Goal: Communication & Community: Answer question/provide support

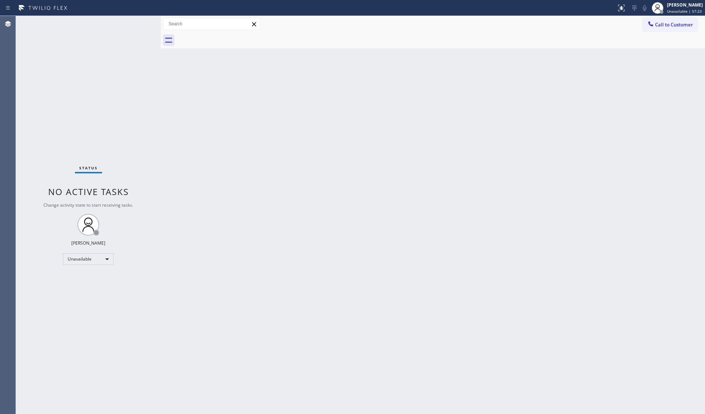
drag, startPoint x: 558, startPoint y: 153, endPoint x: 575, endPoint y: 106, distance: 50.4
click at [565, 138] on div "Back to Dashboard Change Sender ID Customers Technicians Select a contact Outbo…" at bounding box center [433, 215] width 544 height 398
drag, startPoint x: 662, startPoint y: 22, endPoint x: 542, endPoint y: 38, distance: 120.8
click at [661, 22] on span "Call to Customer" at bounding box center [674, 24] width 38 height 7
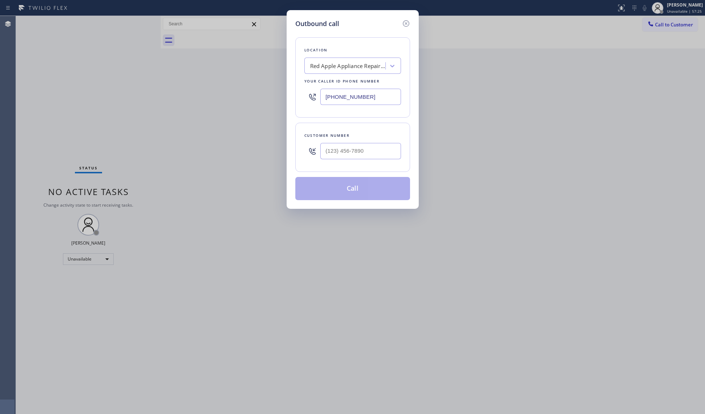
drag, startPoint x: 379, startPoint y: 98, endPoint x: 274, endPoint y: 98, distance: 104.6
click at [274, 98] on div "Outbound call Location Red Apple Appliance Repair [GEOGRAPHIC_DATA] Your caller…" at bounding box center [352, 207] width 705 height 414
paste input "415) 371-9413"
type input "[PHONE_NUMBER]"
paste input "814) 724-9969"
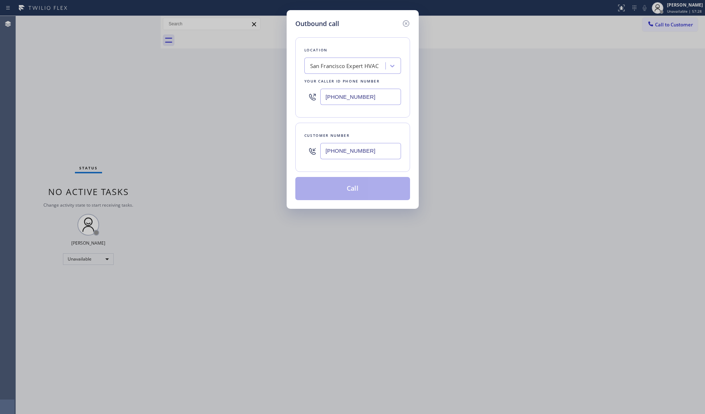
click at [368, 154] on input "[PHONE_NUMBER]" at bounding box center [360, 151] width 81 height 16
click at [368, 149] on input "[PHONE_NUMBER]" at bounding box center [360, 151] width 81 height 16
type input "[PHONE_NUMBER]"
click at [570, 87] on div "Outbound call Location [GEOGRAPHIC_DATA] Expert HVAC Your caller id phone numbe…" at bounding box center [352, 207] width 705 height 414
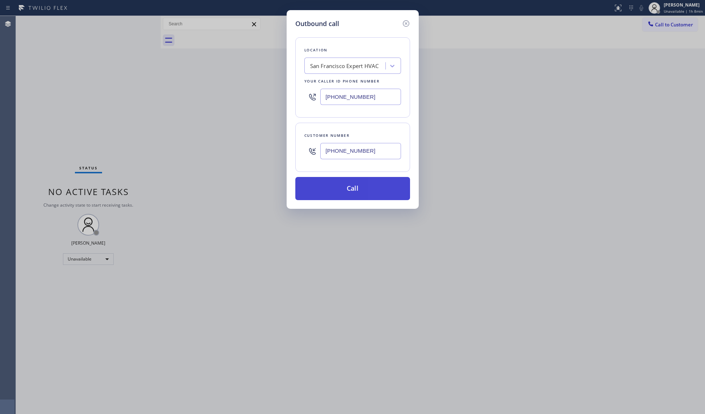
click at [356, 193] on button "Call" at bounding box center [352, 188] width 115 height 23
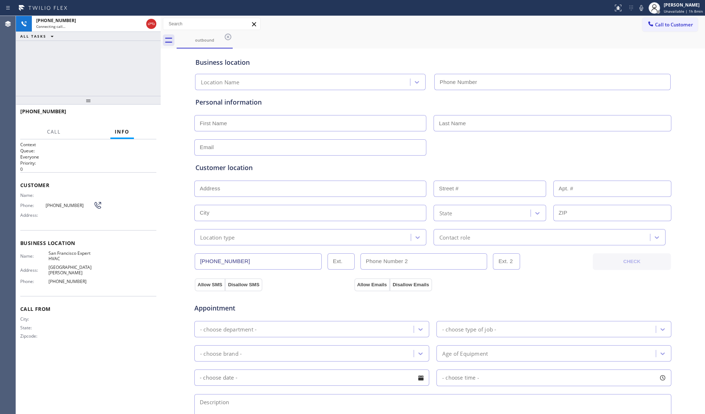
type input "[PHONE_NUMBER]"
click at [281, 35] on div "outbound" at bounding box center [441, 40] width 528 height 16
click at [148, 114] on span "HANG UP" at bounding box center [139, 114] width 22 height 5
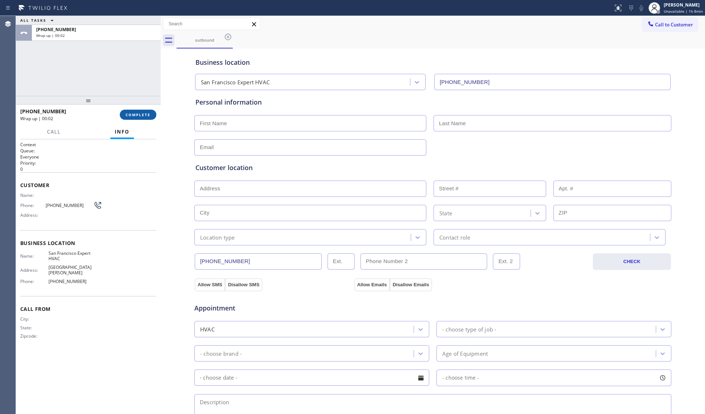
click at [147, 114] on button "COMPLETE" at bounding box center [138, 115] width 37 height 10
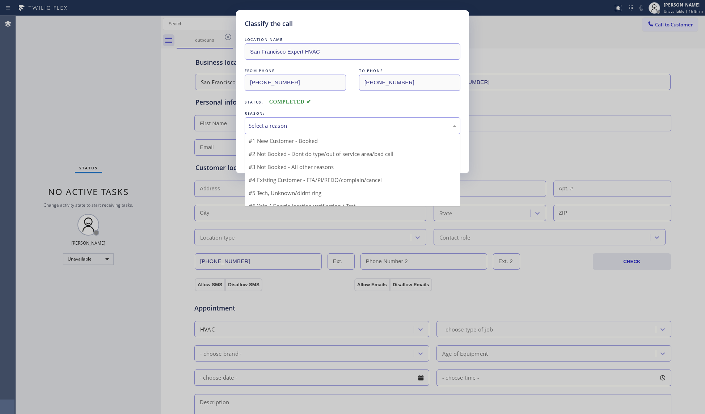
click at [272, 120] on div "Select a reason" at bounding box center [353, 125] width 216 height 17
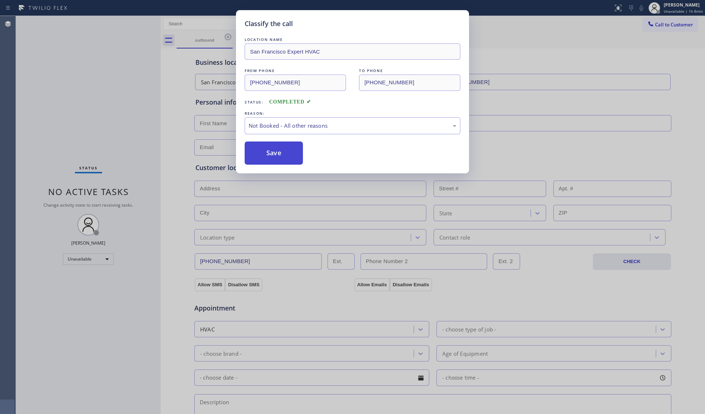
click at [274, 153] on button "Save" at bounding box center [274, 153] width 58 height 23
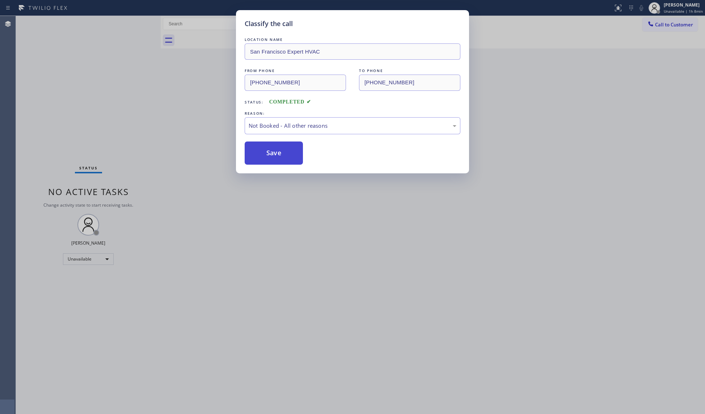
click at [274, 153] on button "Save" at bounding box center [274, 153] width 58 height 23
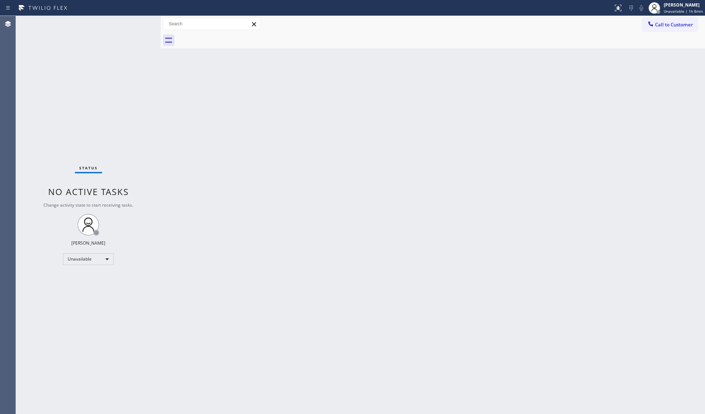
click at [673, 22] on span "Call to Customer" at bounding box center [674, 24] width 38 height 7
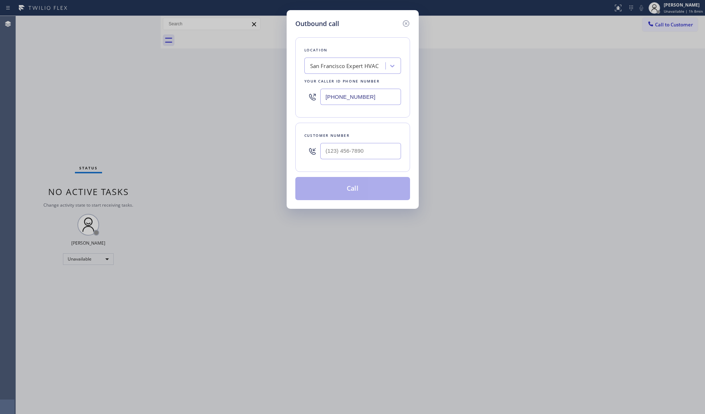
drag, startPoint x: 367, startPoint y: 104, endPoint x: 331, endPoint y: 101, distance: 35.9
click at [331, 101] on input "[PHONE_NUMBER]" at bounding box center [360, 97] width 81 height 16
click at [329, 103] on input "[PHONE_NUMBER]" at bounding box center [360, 97] width 81 height 16
click at [326, 102] on input "[PHONE_NUMBER]" at bounding box center [360, 97] width 81 height 16
paste input "628) 400-0868"
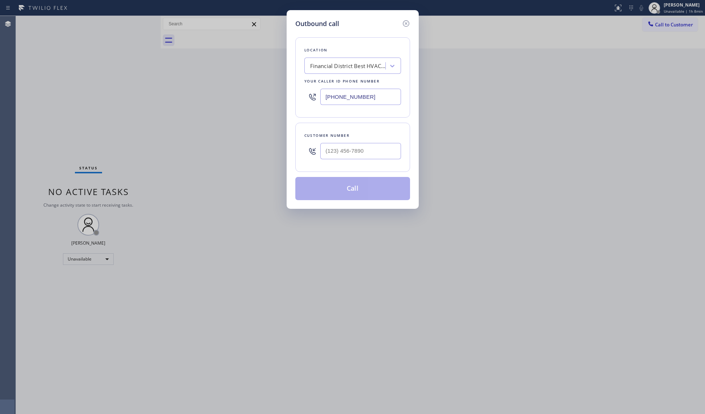
type input "[PHONE_NUMBER]"
click at [397, 148] on input "(___) ___-____" at bounding box center [360, 151] width 81 height 16
paste input "336) 833-1194"
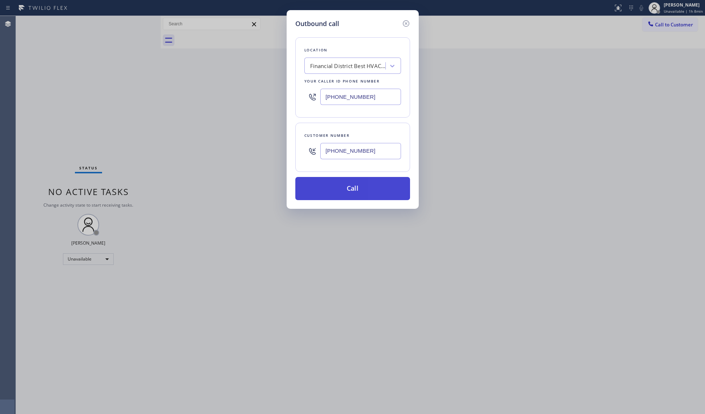
type input "[PHONE_NUMBER]"
click at [352, 186] on button "Call" at bounding box center [352, 188] width 115 height 23
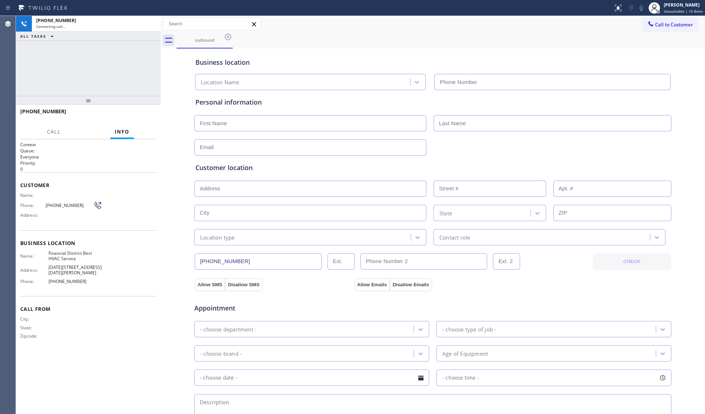
type input "[PHONE_NUMBER]"
click at [389, 48] on div "Business location Financial District Best HVAC Service [PHONE_NUMBER]" at bounding box center [433, 68] width 478 height 43
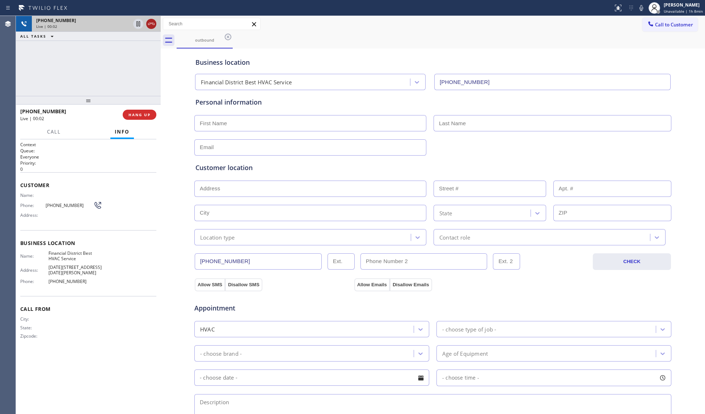
click at [152, 21] on icon at bounding box center [151, 24] width 9 height 9
click at [137, 4] on div at bounding box center [306, 8] width 607 height 12
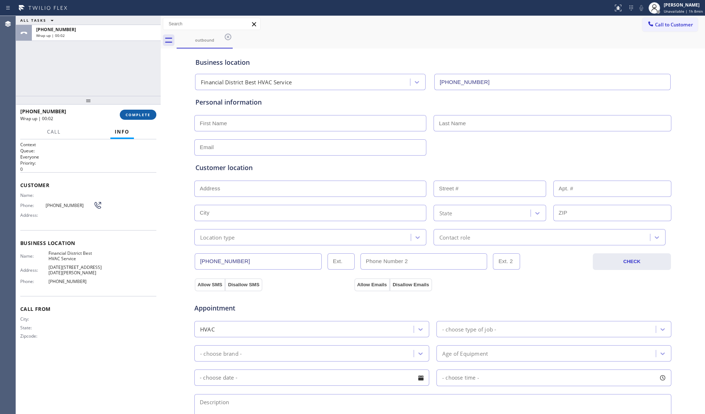
click at [140, 111] on button "COMPLETE" at bounding box center [138, 115] width 37 height 10
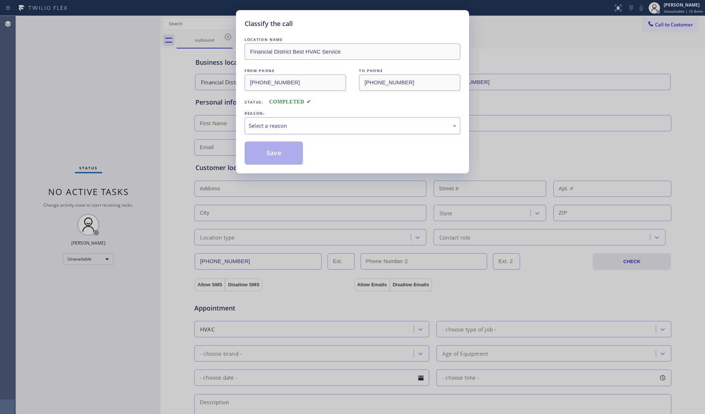
click at [266, 127] on div "Select a reason" at bounding box center [353, 126] width 208 height 8
click at [259, 153] on button "Save" at bounding box center [274, 153] width 58 height 23
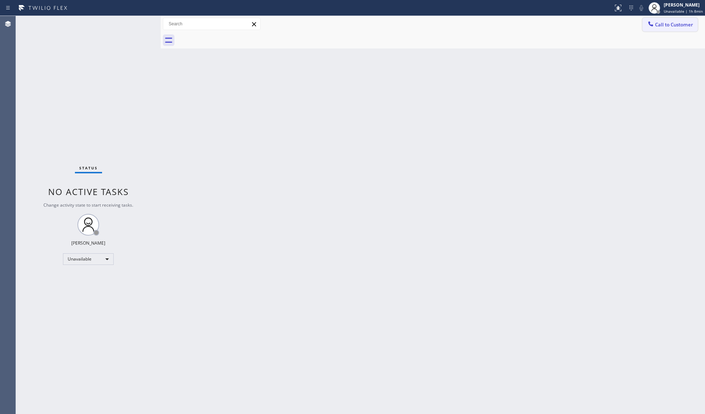
click at [666, 20] on button "Call to Customer" at bounding box center [669, 25] width 55 height 14
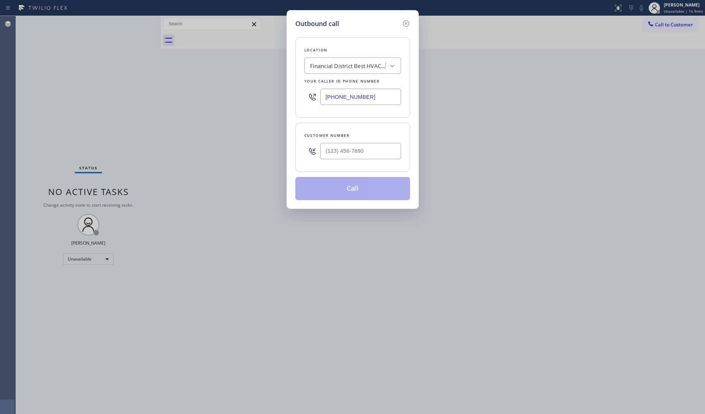
drag, startPoint x: 324, startPoint y: 97, endPoint x: 286, endPoint y: 96, distance: 38.7
click at [286, 97] on div "Outbound call Location [GEOGRAPHIC_DATA] Best HVAC Service Your caller id phone…" at bounding box center [352, 207] width 705 height 414
paste input "6) 249-4455"
type input "[PHONE_NUMBER]"
click at [397, 150] on input "(___) ___-____" at bounding box center [360, 151] width 81 height 16
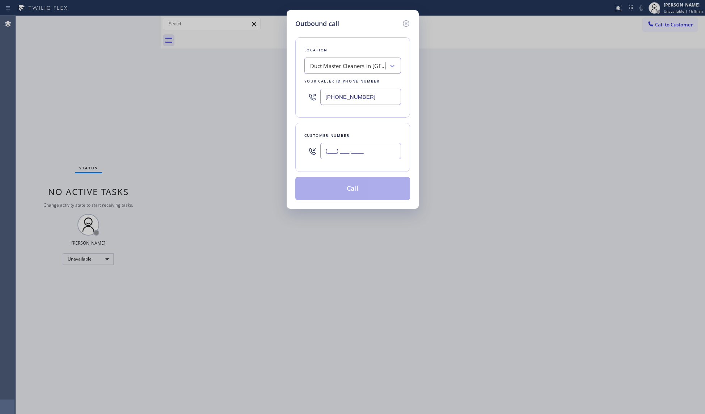
paste input "240) 478-6804"
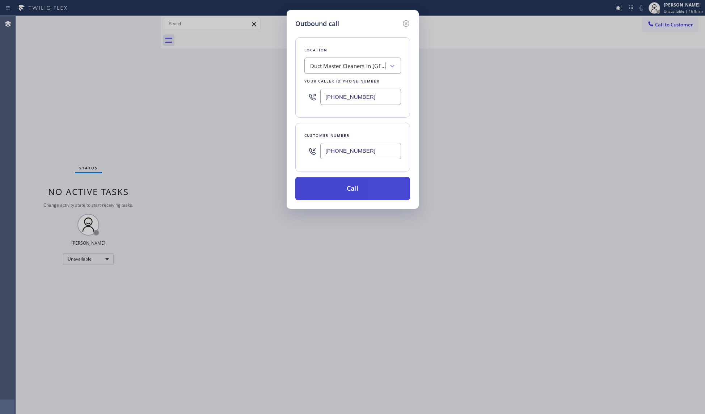
type input "[PHONE_NUMBER]"
click at [354, 193] on button "Call" at bounding box center [352, 188] width 115 height 23
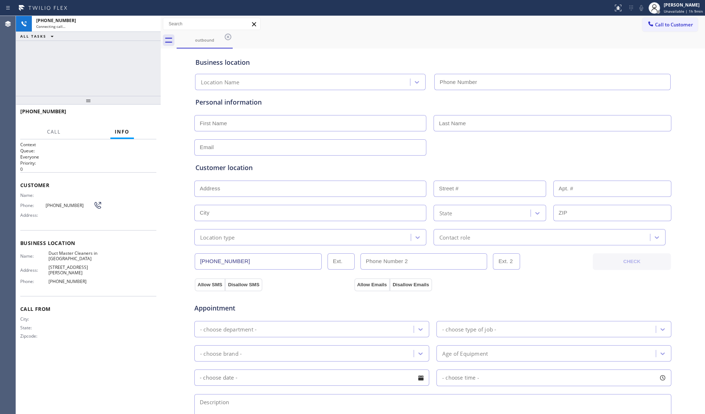
type input "[PHONE_NUMBER]"
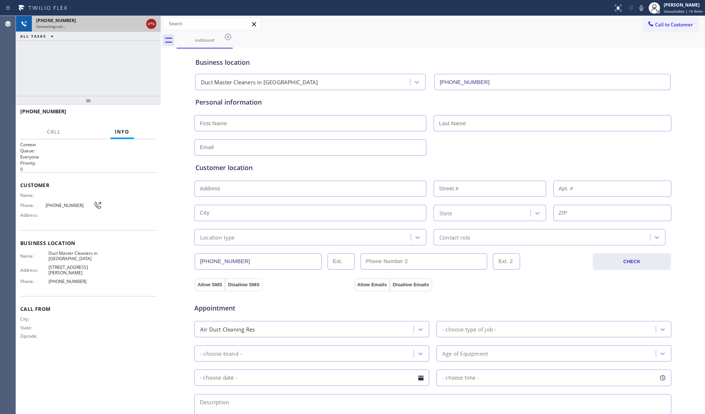
click at [151, 26] on icon at bounding box center [151, 24] width 9 height 9
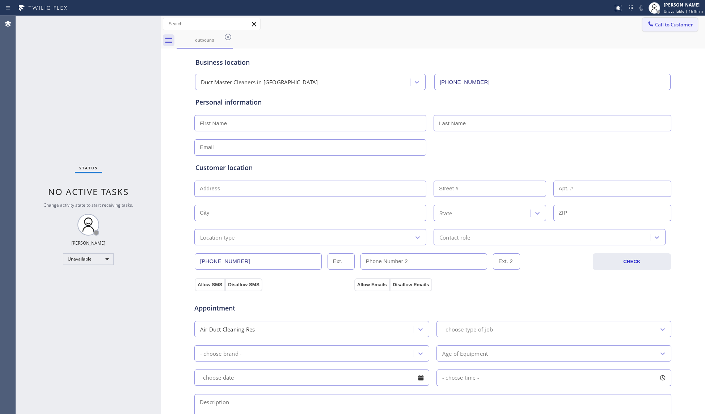
click at [647, 22] on icon at bounding box center [650, 23] width 7 height 7
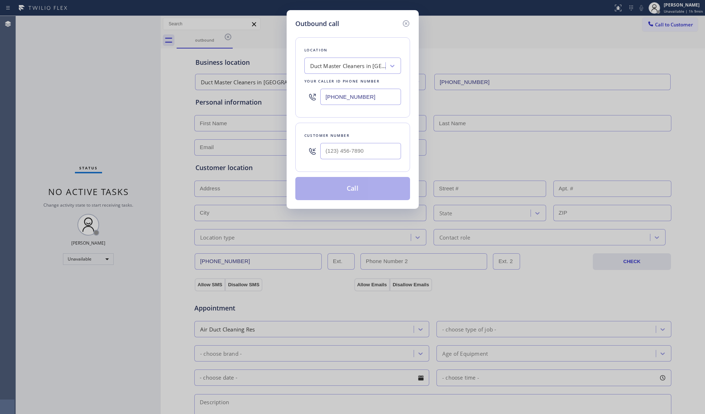
drag, startPoint x: 277, startPoint y: 88, endPoint x: 236, endPoint y: 84, distance: 41.1
click at [236, 84] on div "Outbound call Location Duct Master Cleaners in [GEOGRAPHIC_DATA] Your caller id…" at bounding box center [352, 207] width 705 height 414
paste input "805) 600-3844"
type input "[PHONE_NUMBER]"
click at [353, 147] on input "(___) ___-____" at bounding box center [360, 151] width 81 height 16
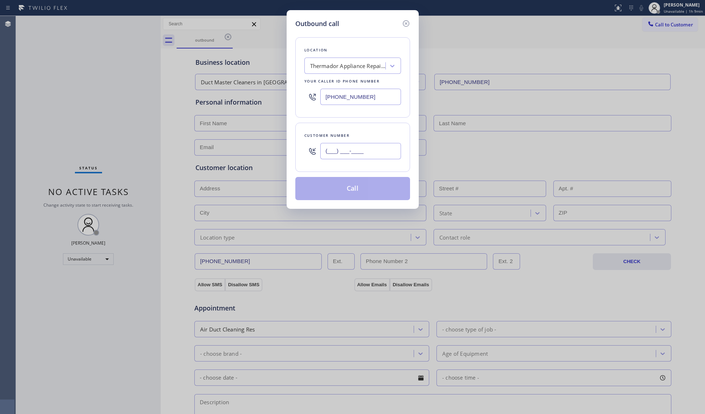
paste input "805) 468-8789"
type input "[PHONE_NUMBER]"
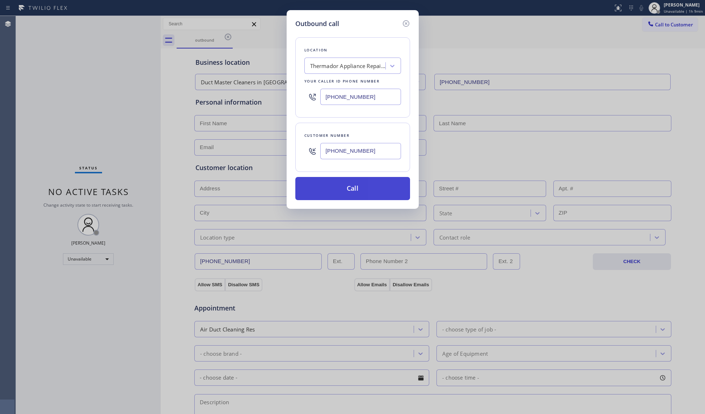
click at [359, 187] on button "Call" at bounding box center [352, 188] width 115 height 23
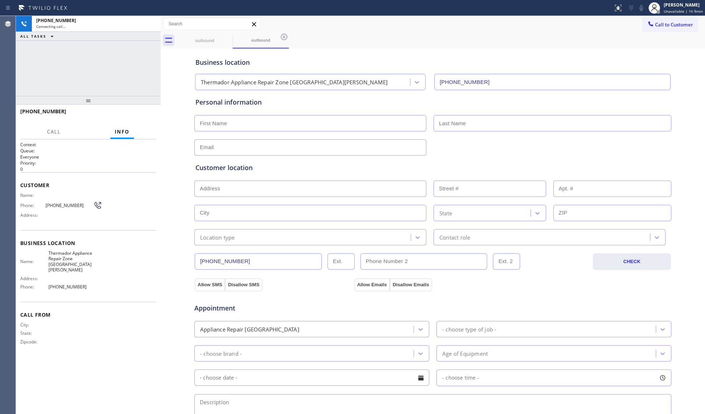
type input "[PHONE_NUMBER]"
click at [138, 113] on span "HANG UP" at bounding box center [139, 114] width 22 height 5
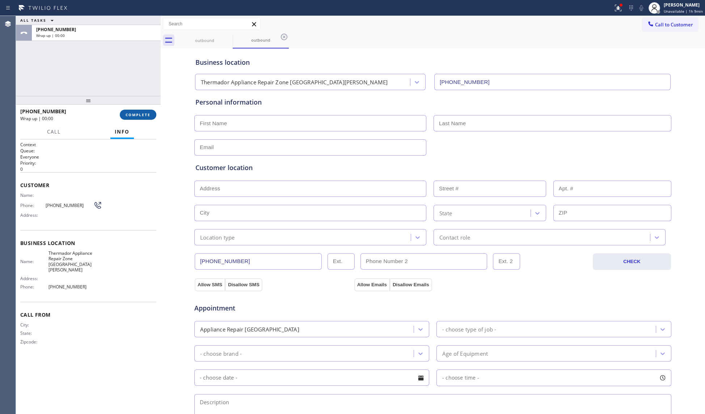
click at [138, 113] on span "COMPLETE" at bounding box center [138, 114] width 25 height 5
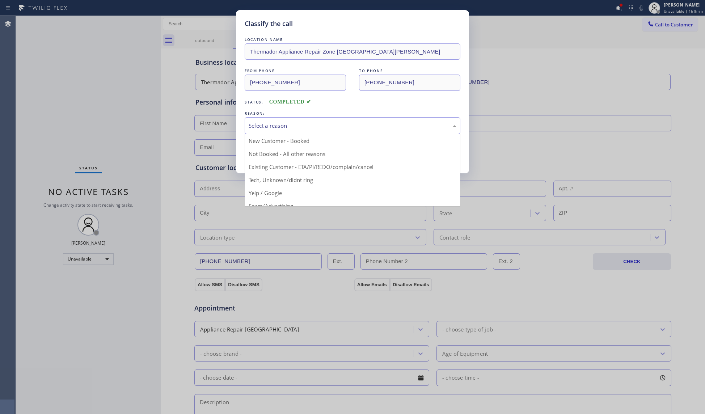
click at [303, 131] on div "Select a reason" at bounding box center [353, 125] width 216 height 17
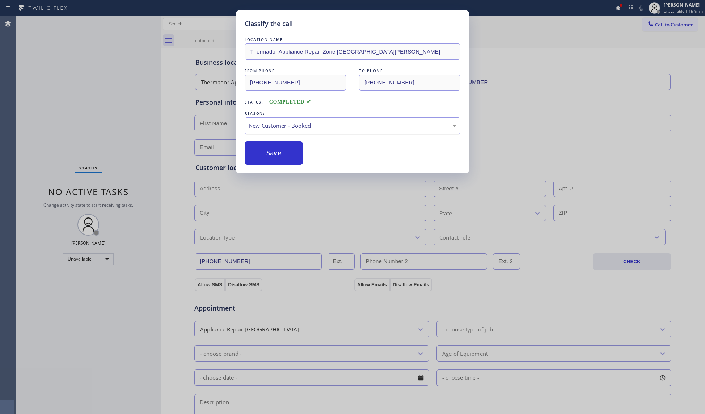
click at [266, 130] on div "New Customer - Booked" at bounding box center [353, 126] width 208 height 8
click at [261, 154] on button "Save" at bounding box center [274, 153] width 58 height 23
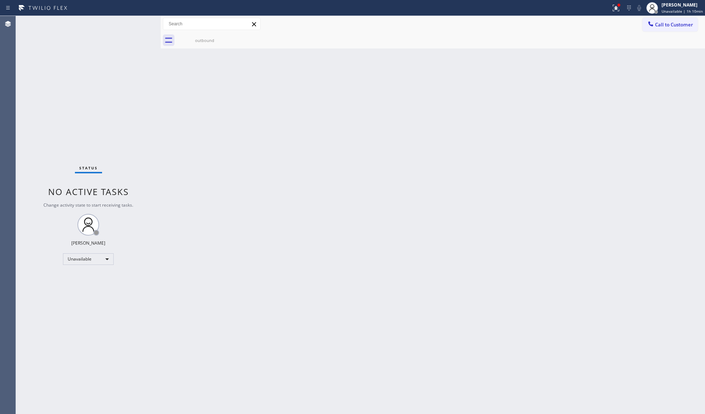
click at [662, 22] on span "Call to Customer" at bounding box center [674, 24] width 38 height 7
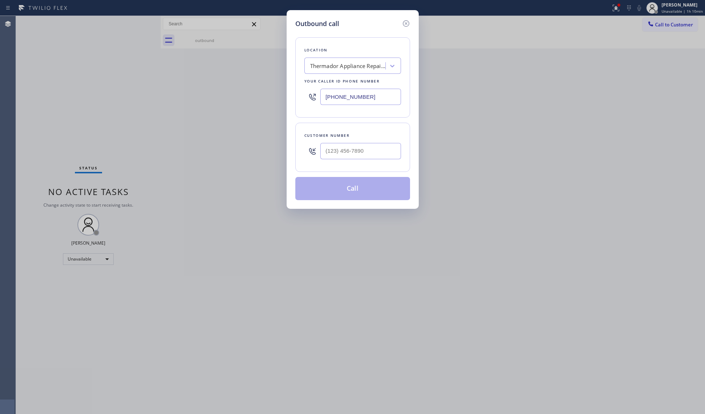
drag, startPoint x: 373, startPoint y: 94, endPoint x: 288, endPoint y: 93, distance: 85.4
click at [288, 93] on div "Outbound call Location Thermador Appliance Repair Zone [GEOGRAPHIC_DATA][PERSON…" at bounding box center [353, 109] width 132 height 199
paste input "18) 616-7532"
type input "[PHONE_NUMBER]"
click at [357, 149] on input "(___) ___-____" at bounding box center [360, 151] width 81 height 16
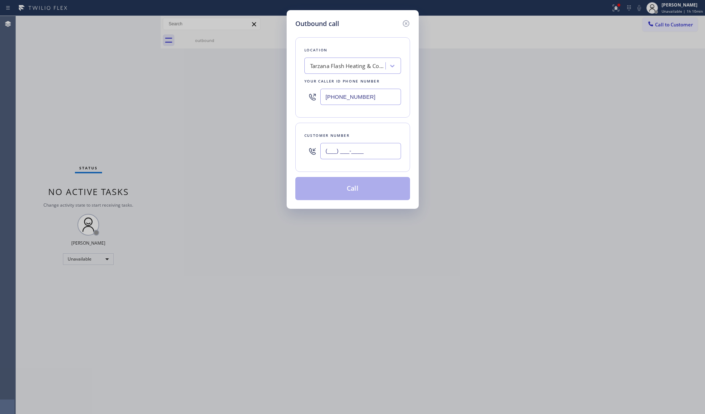
paste input "818) 445-3523"
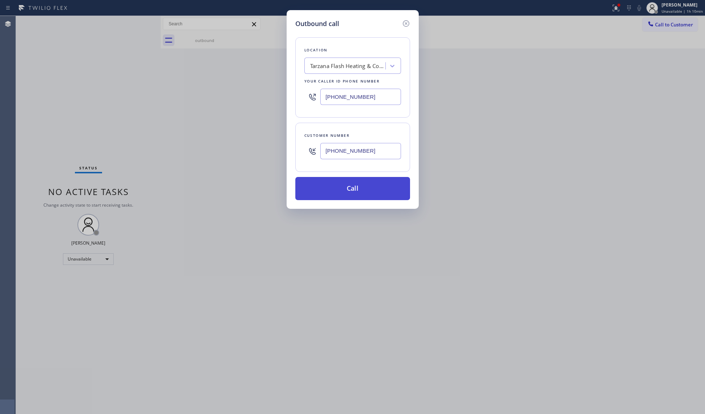
type input "[PHONE_NUMBER]"
drag, startPoint x: 352, startPoint y: 189, endPoint x: 359, endPoint y: 185, distance: 8.6
click at [352, 187] on button "Call" at bounding box center [352, 188] width 115 height 23
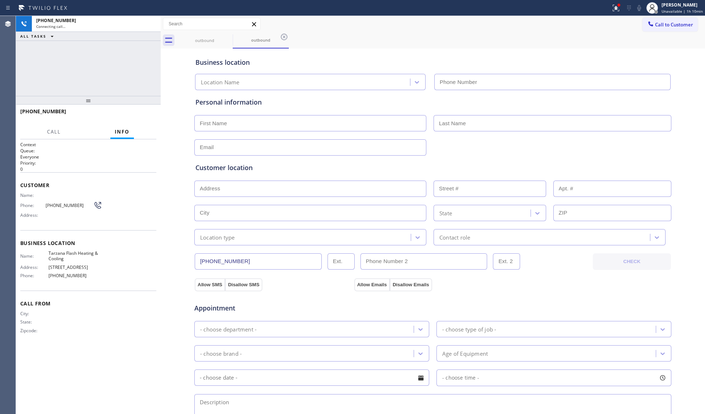
type input "[PHONE_NUMBER]"
click at [136, 115] on span "HANG UP" at bounding box center [139, 114] width 22 height 5
click at [138, 115] on span "HANG UP" at bounding box center [139, 114] width 22 height 5
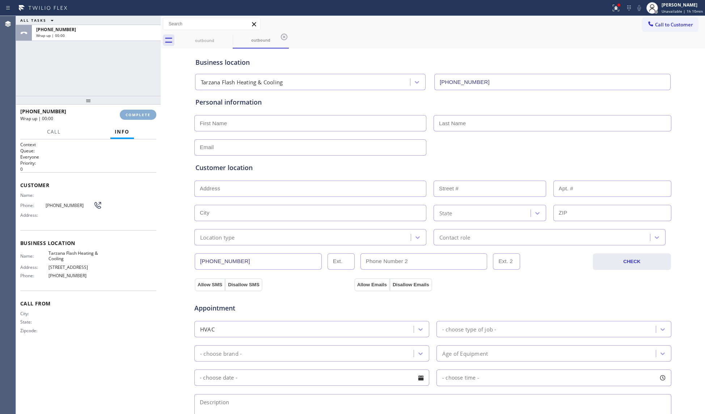
click at [138, 115] on span "COMPLETE" at bounding box center [138, 114] width 25 height 5
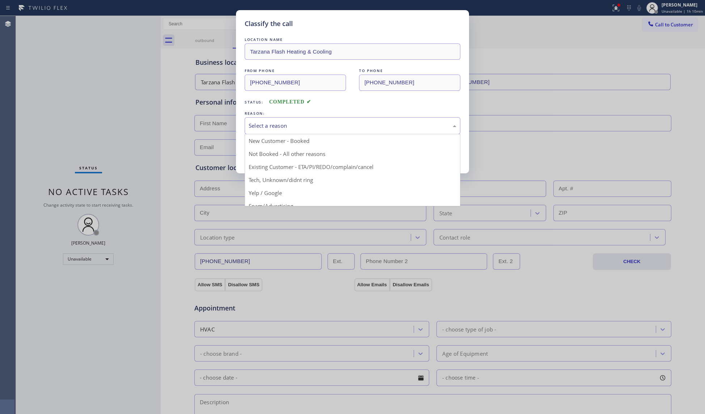
drag, startPoint x: 351, startPoint y: 128, endPoint x: 292, endPoint y: 137, distance: 59.0
click at [350, 128] on div "Select a reason" at bounding box center [353, 126] width 208 height 8
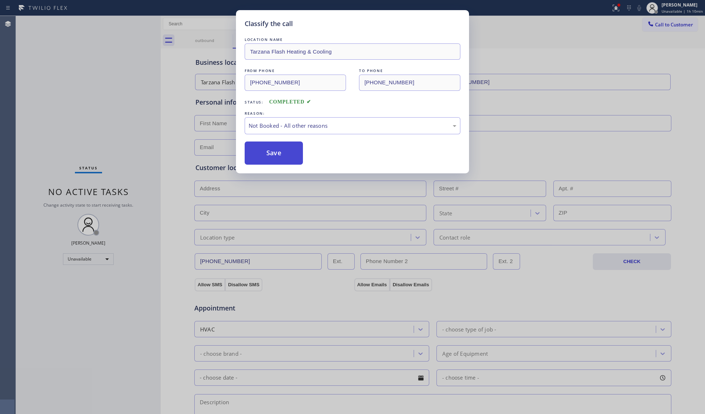
click at [271, 152] on button "Save" at bounding box center [274, 153] width 58 height 23
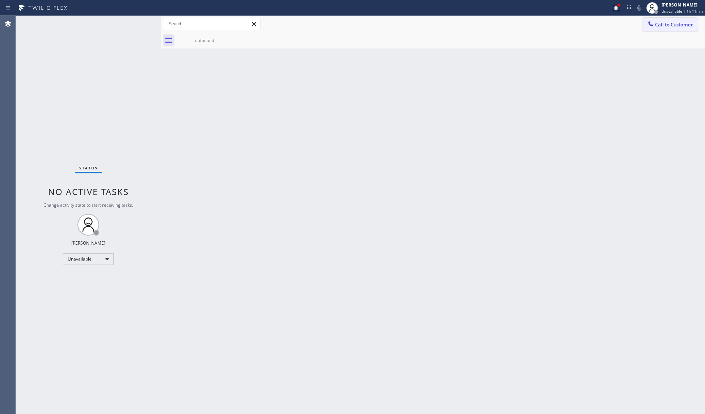
click at [658, 29] on button "Call to Customer" at bounding box center [669, 25] width 55 height 14
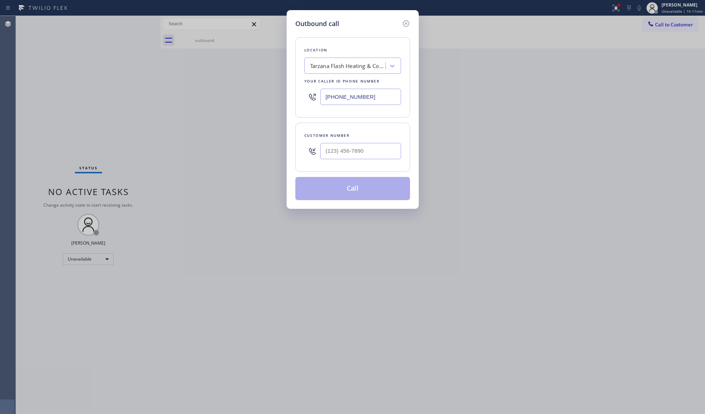
drag, startPoint x: 381, startPoint y: 100, endPoint x: 232, endPoint y: 106, distance: 148.9
click at [242, 104] on div "Outbound call Location Tarzana Flash Heating & Cooling Your caller id phone num…" at bounding box center [352, 207] width 705 height 414
paste input "33) 692-2271"
type input "[PHONE_NUMBER]"
click at [342, 151] on input "(___) ___-____" at bounding box center [360, 151] width 81 height 16
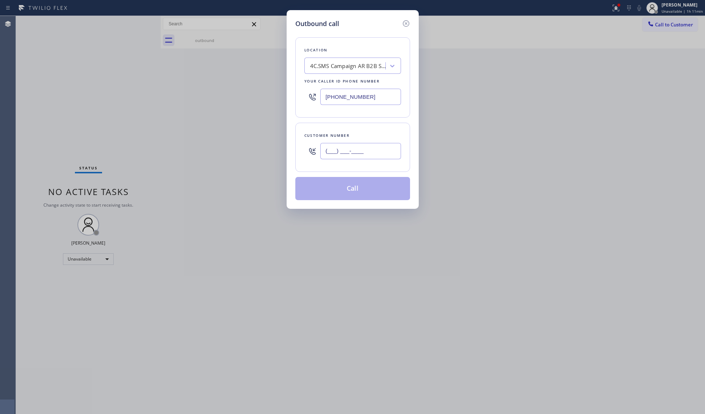
paste input "562) 547-5376"
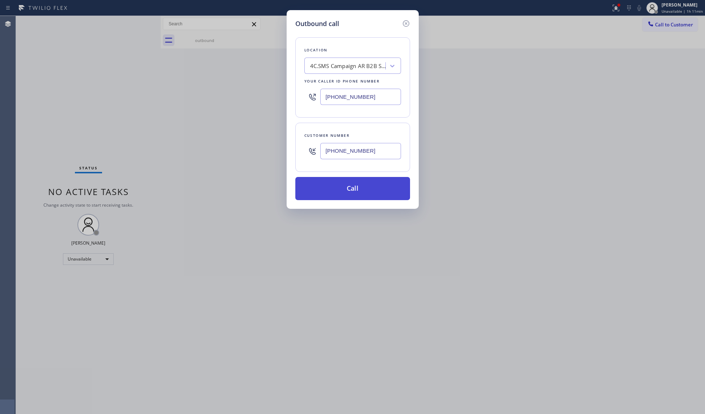
type input "[PHONE_NUMBER]"
click at [366, 186] on button "Call" at bounding box center [352, 188] width 115 height 23
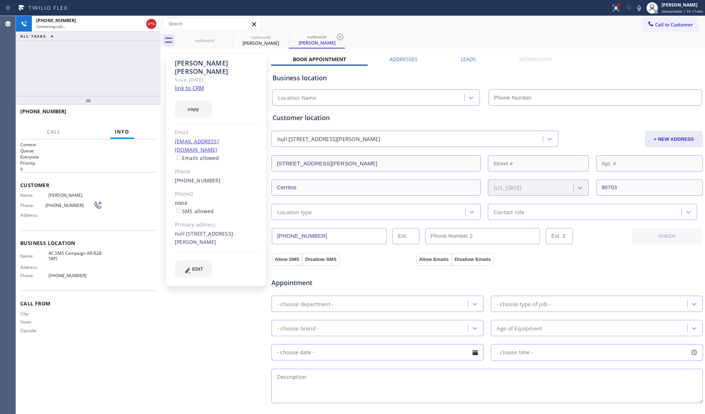
type input "[PHONE_NUMBER]"
click at [345, 37] on div "outbound outbound [PERSON_NAME] outbound [PERSON_NAME]" at bounding box center [441, 40] width 528 height 16
drag, startPoint x: 339, startPoint y: 38, endPoint x: 356, endPoint y: 33, distance: 17.6
click at [341, 38] on icon at bounding box center [340, 37] width 9 height 9
click at [356, 33] on div "outbound outbound [PERSON_NAME]" at bounding box center [441, 40] width 528 height 16
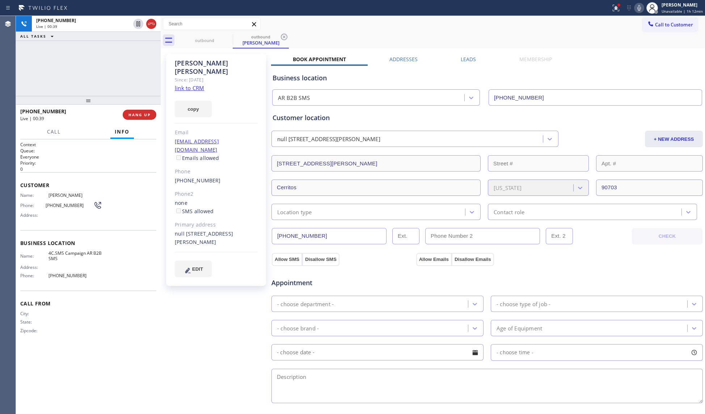
drag, startPoint x: 640, startPoint y: 12, endPoint x: 644, endPoint y: 12, distance: 4.3
click at [641, 12] on div "Status report Issues detected These issues could affect your workflow. Please c…" at bounding box center [656, 8] width 97 height 16
click at [646, 10] on div at bounding box center [652, 8] width 16 height 16
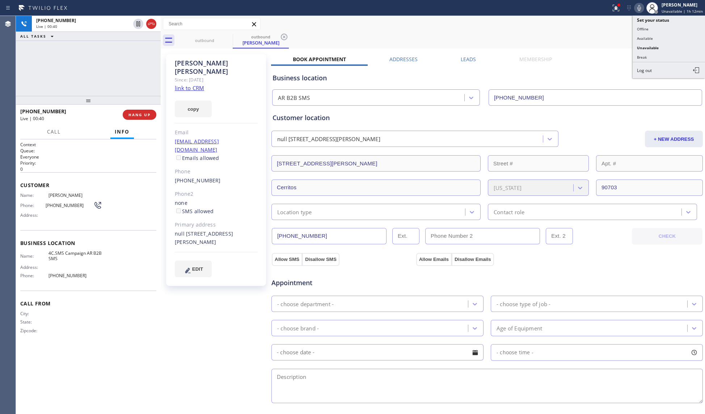
click at [640, 11] on icon at bounding box center [639, 8] width 9 height 9
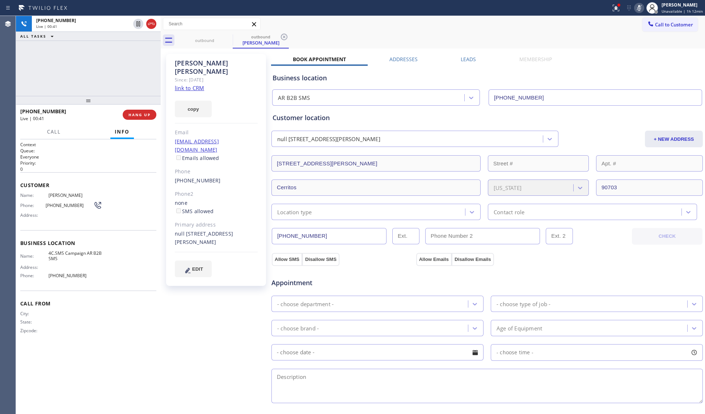
click at [640, 10] on icon at bounding box center [639, 8] width 4 height 6
click at [523, 22] on div "Call to Customer Outbound call Location AR B2B SMS Your caller id phone number …" at bounding box center [433, 24] width 544 height 13
click at [639, 5] on icon at bounding box center [639, 8] width 9 height 9
drag, startPoint x: 608, startPoint y: 35, endPoint x: 613, endPoint y: 37, distance: 4.9
click at [608, 35] on div "outbound outbound [PERSON_NAME]" at bounding box center [441, 40] width 528 height 16
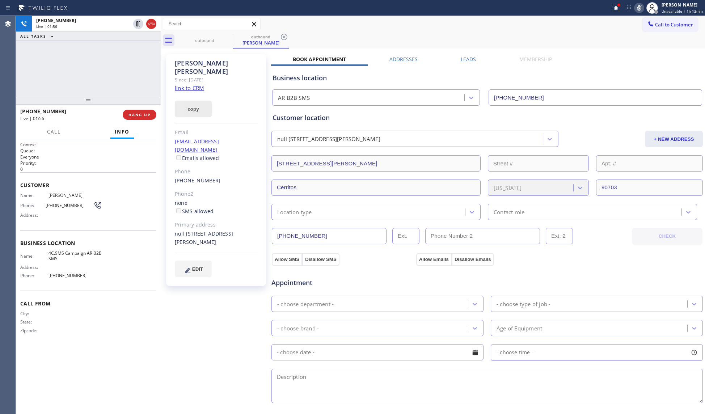
click at [194, 106] on button "copy" at bounding box center [193, 109] width 37 height 17
click at [638, 9] on icon at bounding box center [639, 8] width 9 height 9
click at [613, 8] on icon at bounding box center [616, 8] width 9 height 9
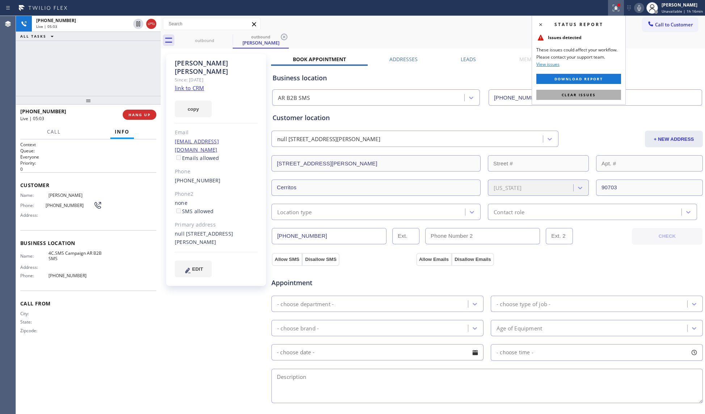
click at [587, 95] on span "Clear issues" at bounding box center [579, 94] width 34 height 5
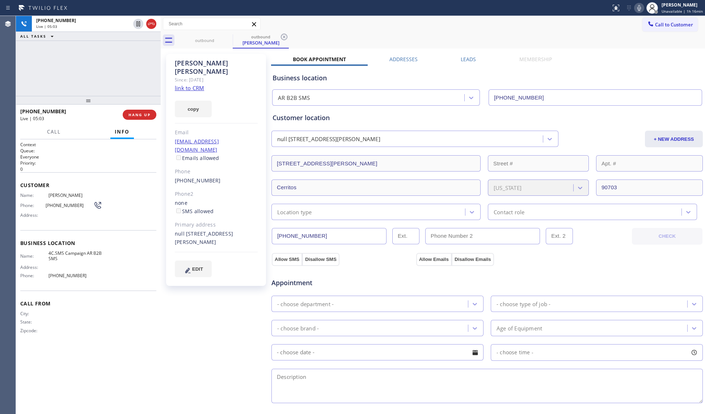
click at [510, 31] on div "Call to Customer Outbound call Location AR B2B SMS Your caller id phone number …" at bounding box center [433, 24] width 544 height 16
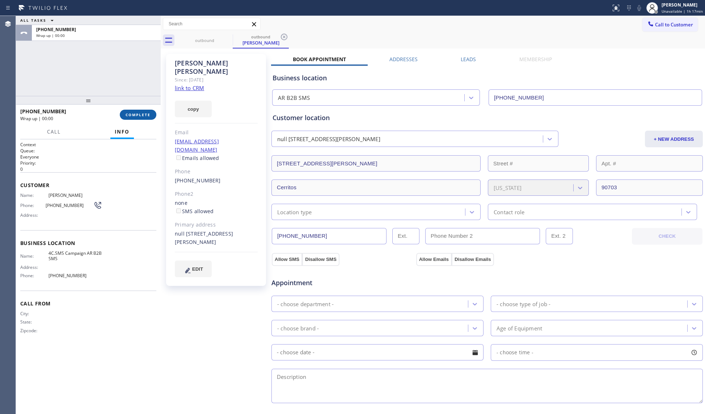
click at [134, 110] on button "COMPLETE" at bounding box center [138, 115] width 37 height 10
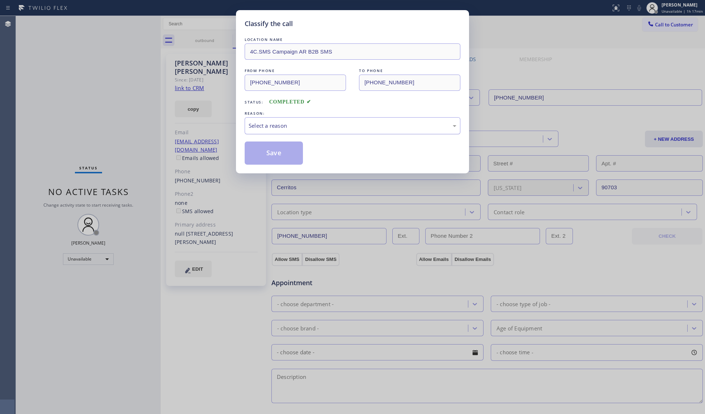
drag, startPoint x: 303, startPoint y: 109, endPoint x: 300, endPoint y: 125, distance: 16.2
click at [303, 111] on div "LOCATION NAME 4C.SMS Campaign AR B2B SMS FROM PHONE [PHONE_NUMBER] TO PHONE [PH…" at bounding box center [353, 100] width 216 height 129
drag, startPoint x: 300, startPoint y: 125, endPoint x: 289, endPoint y: 131, distance: 13.1
click at [300, 125] on div "Select a reason" at bounding box center [353, 126] width 208 height 8
click at [266, 152] on button "Save" at bounding box center [274, 153] width 58 height 23
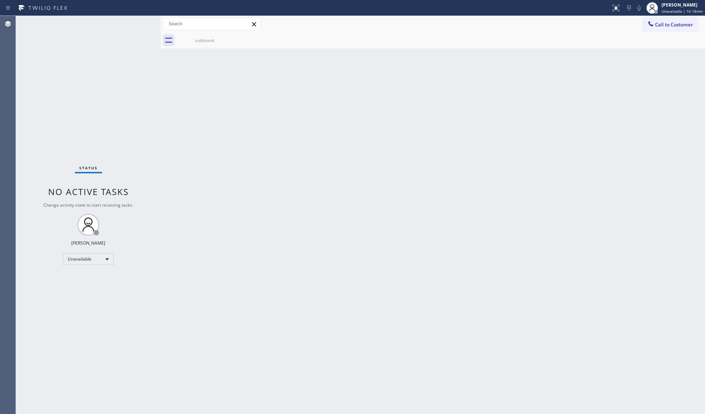
click at [662, 28] on button "Call to Customer" at bounding box center [669, 25] width 55 height 14
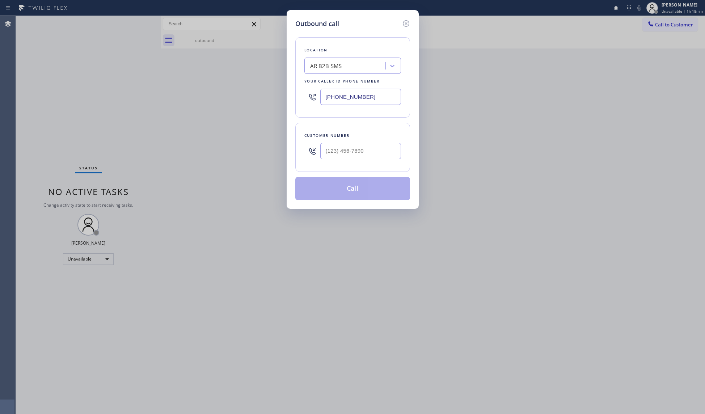
paste input "213) 423-4958"
drag, startPoint x: 365, startPoint y: 99, endPoint x: 318, endPoint y: 94, distance: 47.6
click at [318, 95] on div "[PHONE_NUMBER]" at bounding box center [352, 97] width 97 height 24
type input "[PHONE_NUMBER]"
click at [341, 154] on input "(___) ___-____" at bounding box center [360, 151] width 81 height 16
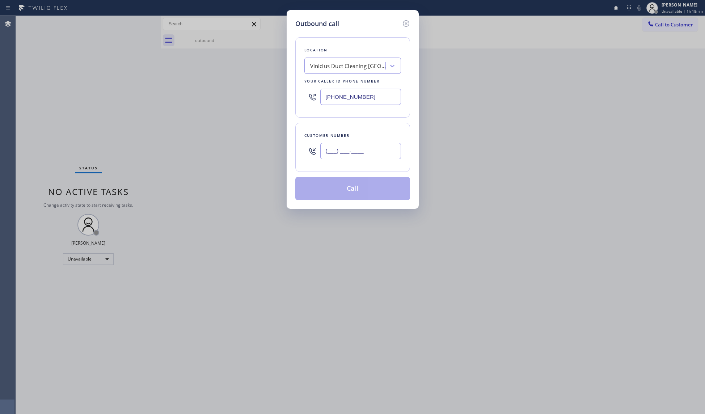
paste input "818) 690-9343"
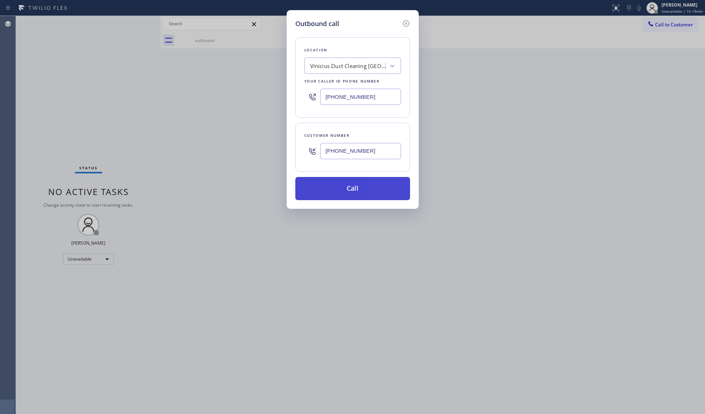
type input "[PHONE_NUMBER]"
drag, startPoint x: 348, startPoint y: 189, endPoint x: 351, endPoint y: 186, distance: 4.4
click at [347, 187] on button "Call" at bounding box center [352, 188] width 115 height 23
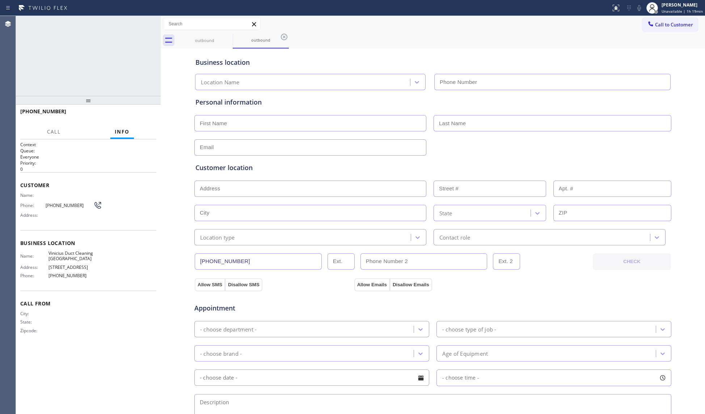
type input "[PHONE_NUMBER]"
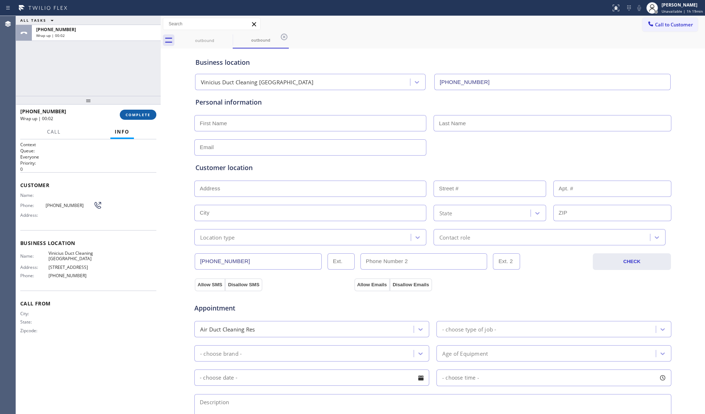
click at [143, 110] on button "COMPLETE" at bounding box center [138, 115] width 37 height 10
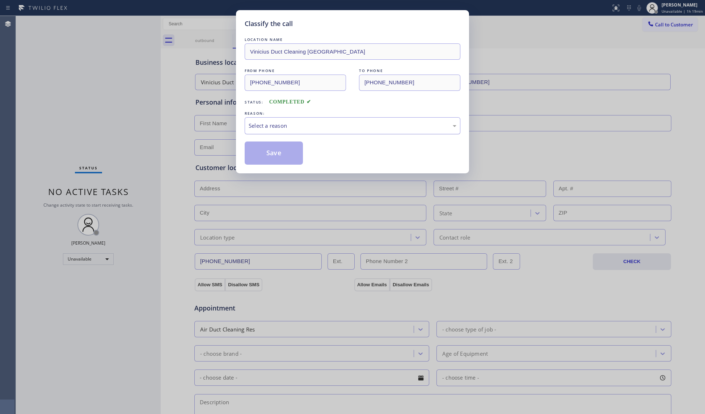
drag, startPoint x: 283, startPoint y: 122, endPoint x: 278, endPoint y: 131, distance: 10.1
click at [283, 122] on div "Select a reason" at bounding box center [353, 126] width 208 height 8
click at [270, 154] on button "Save" at bounding box center [274, 153] width 58 height 23
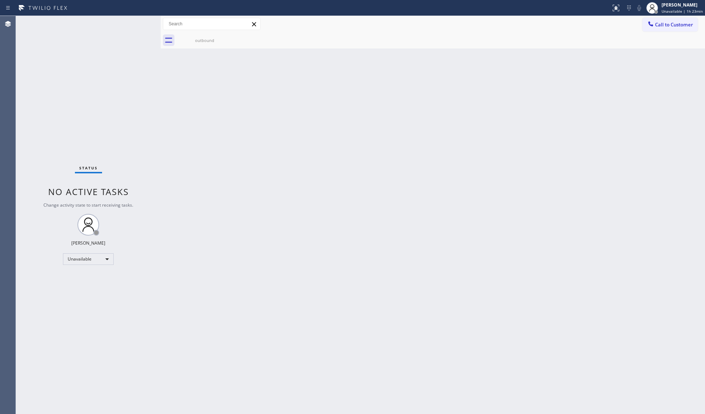
click at [567, 121] on div "Back to Dashboard Change Sender ID Customers Technicians Select a contact Outbo…" at bounding box center [433, 215] width 544 height 398
drag, startPoint x: 651, startPoint y: 21, endPoint x: 643, endPoint y: 25, distance: 8.6
click at [650, 22] on icon at bounding box center [650, 23] width 7 height 7
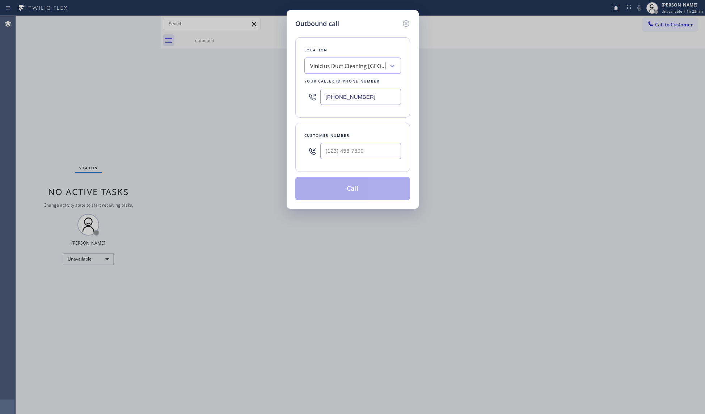
drag, startPoint x: 385, startPoint y: 96, endPoint x: 297, endPoint y: 96, distance: 87.9
click at [297, 96] on div "Location Vinicius Duct Cleaning [GEOGRAPHIC_DATA] Your caller id phone number […" at bounding box center [352, 77] width 115 height 80
paste input "323) 713-0760"
type input "[PHONE_NUMBER]"
paste input "text"
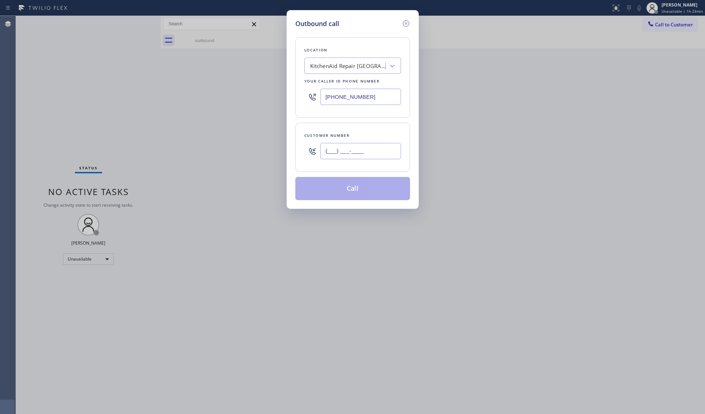
click at [374, 148] on input "(___) ___-____" at bounding box center [360, 151] width 81 height 16
paste input "323) 629-6226"
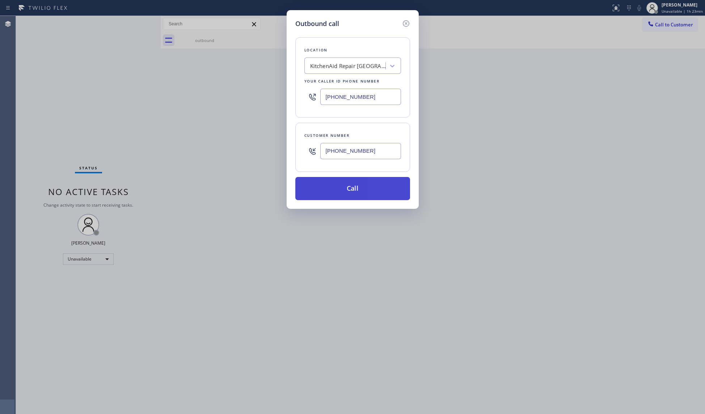
type input "[PHONE_NUMBER]"
click at [354, 192] on button "Call" at bounding box center [352, 188] width 115 height 23
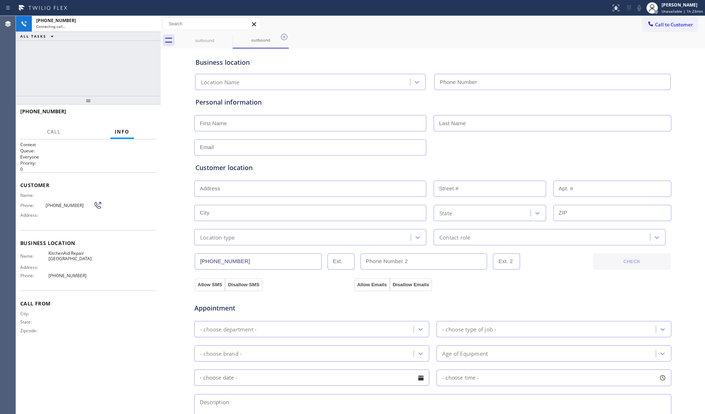
type input "[PHONE_NUMBER]"
drag, startPoint x: 389, startPoint y: 51, endPoint x: 385, endPoint y: 44, distance: 7.6
click at [388, 51] on div "Business location KitchenAid Repair [GEOGRAPHIC_DATA] [PHONE_NUMBER]" at bounding box center [433, 70] width 478 height 40
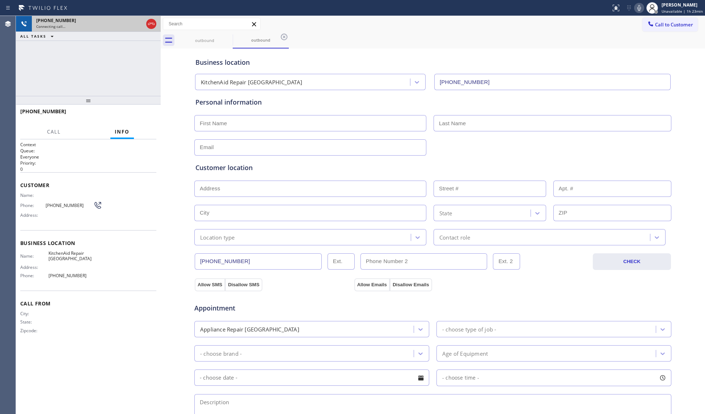
click at [153, 23] on icon at bounding box center [151, 24] width 9 height 9
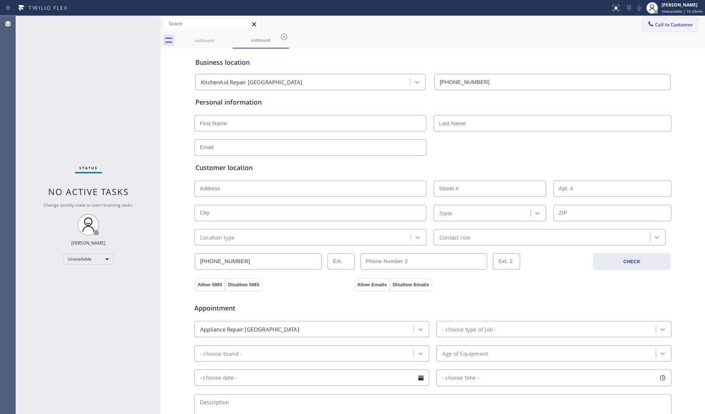
click at [665, 19] on div "Call to Customer Outbound call Location KitchenAid Repair [GEOGRAPHIC_DATA] You…" at bounding box center [433, 24] width 544 height 16
click at [662, 26] on span "Call to Customer" at bounding box center [674, 24] width 38 height 7
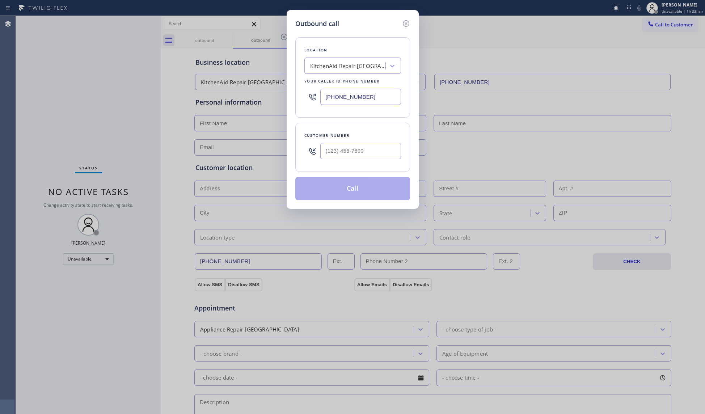
click at [235, 96] on div "Outbound call Location KitchenAid Repair [GEOGRAPHIC_DATA] Your caller id phone…" at bounding box center [352, 207] width 705 height 414
paste input "206) 567-1447"
type input "[PHONE_NUMBER]"
click at [369, 143] on input "(___) ___-____" at bounding box center [360, 151] width 81 height 16
paste input "360) 622-7862"
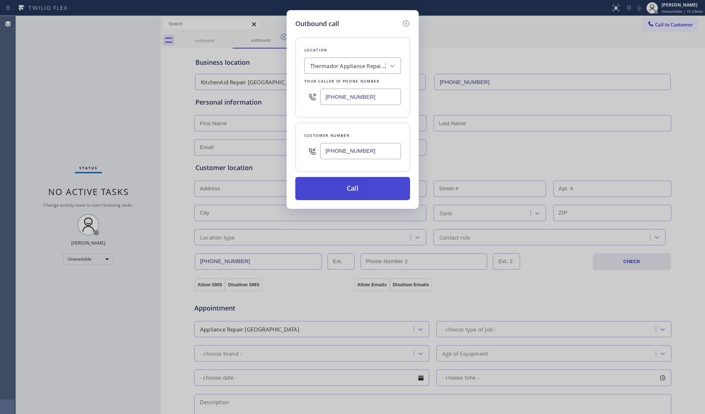
type input "[PHONE_NUMBER]"
click at [358, 190] on button "Call" at bounding box center [352, 188] width 115 height 23
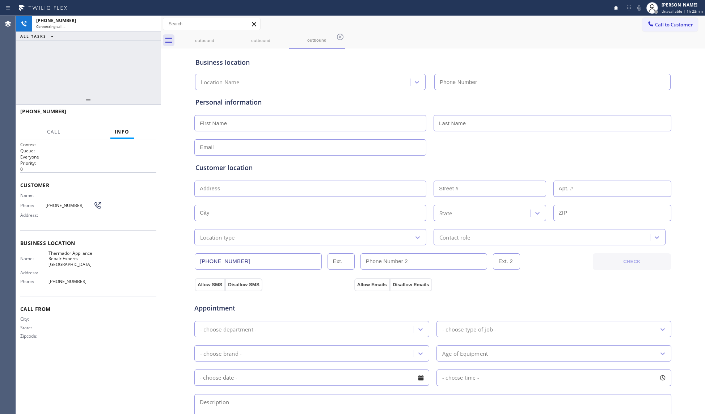
type input "[PHONE_NUMBER]"
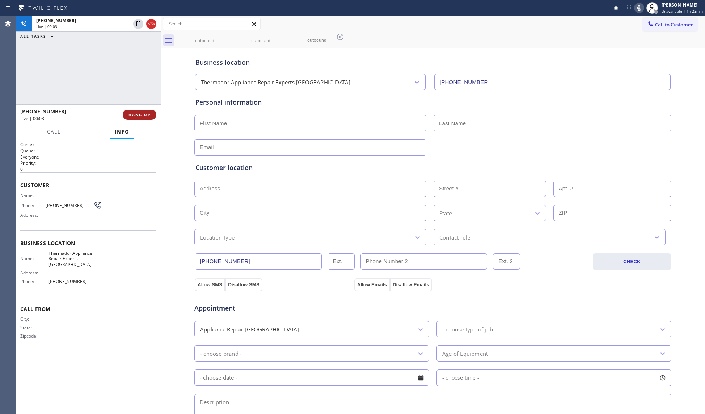
click at [142, 117] on span "HANG UP" at bounding box center [139, 114] width 22 height 5
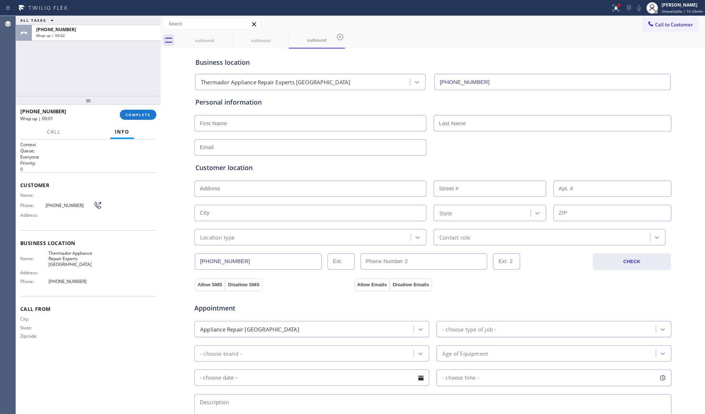
click at [228, 261] on input "[PHONE_NUMBER]" at bounding box center [258, 261] width 127 height 16
click at [129, 112] on button "COMPLETE" at bounding box center [138, 115] width 37 height 10
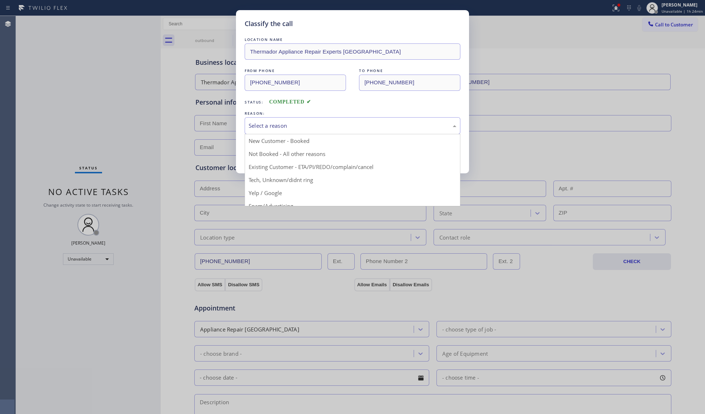
drag, startPoint x: 372, startPoint y: 130, endPoint x: 354, endPoint y: 128, distance: 18.6
click at [370, 128] on div "Select a reason" at bounding box center [353, 126] width 208 height 8
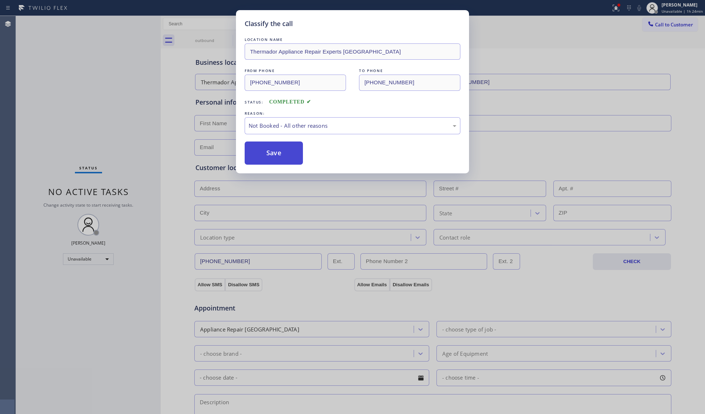
click at [270, 157] on button "Save" at bounding box center [274, 153] width 58 height 23
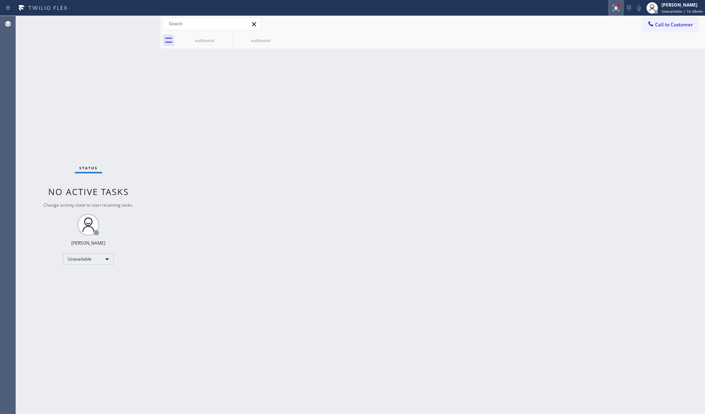
click at [617, 12] on button at bounding box center [616, 8] width 16 height 16
click at [609, 88] on div "Status report Issues detected These issues could affect your workflow. Please c…" at bounding box center [579, 60] width 94 height 89
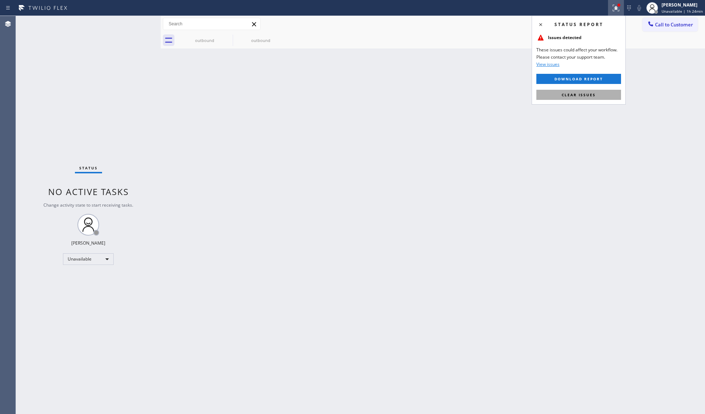
click at [609, 94] on button "Clear issues" at bounding box center [578, 95] width 85 height 10
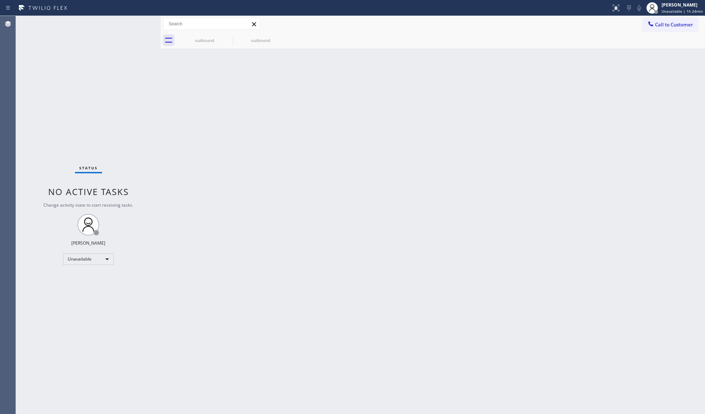
drag, startPoint x: 670, startPoint y: 24, endPoint x: 662, endPoint y: 29, distance: 9.3
click at [670, 23] on span "Call to Customer" at bounding box center [674, 24] width 38 height 7
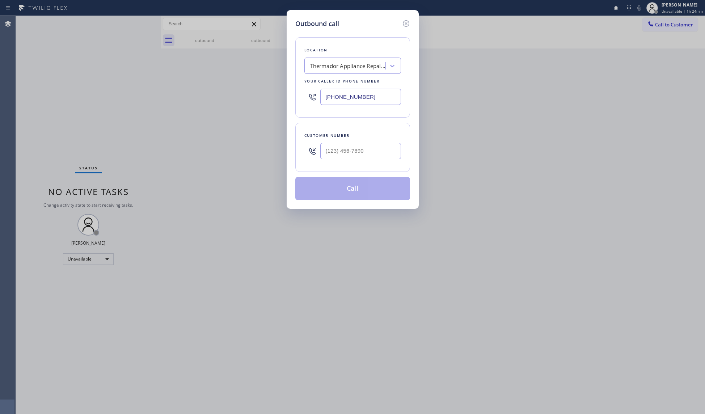
click at [398, 143] on div at bounding box center [360, 151] width 81 height 24
click at [392, 149] on input "(___) ___-____" at bounding box center [360, 151] width 81 height 16
paste input "360) 622-7862"
type input "[PHONE_NUMBER]"
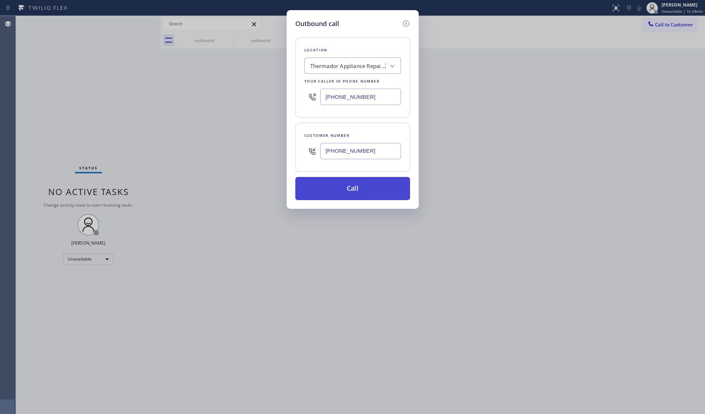
click at [343, 180] on button "Call" at bounding box center [352, 188] width 115 height 23
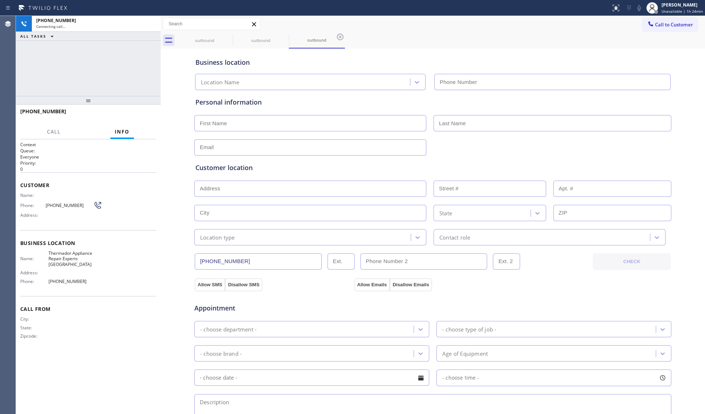
type input "[PHONE_NUMBER]"
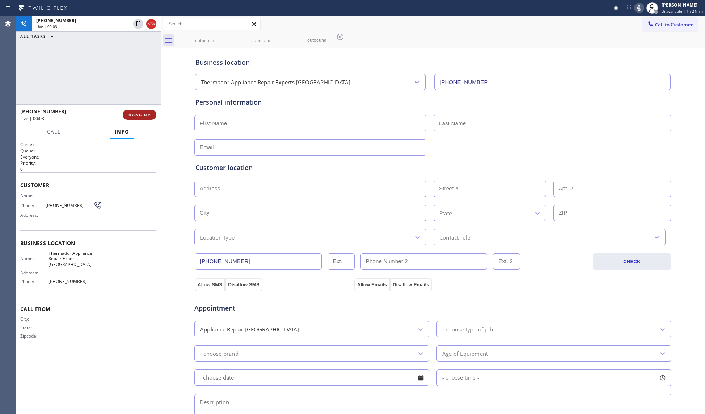
click at [145, 118] on button "HANG UP" at bounding box center [140, 115] width 34 height 10
click at [145, 117] on button "HANG UP" at bounding box center [140, 115] width 34 height 10
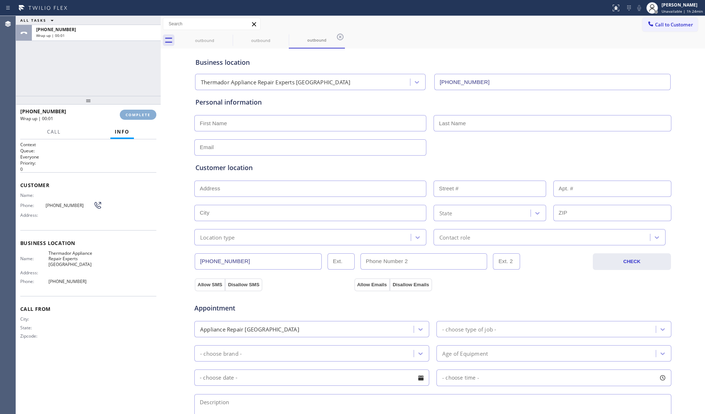
click at [144, 116] on span "COMPLETE" at bounding box center [138, 114] width 25 height 5
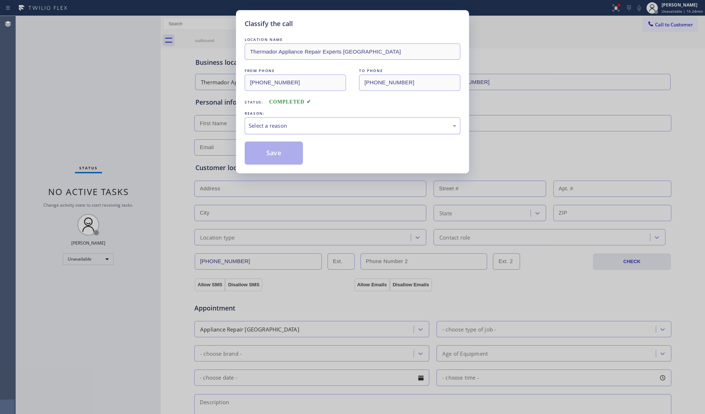
click at [306, 125] on div "Select a reason" at bounding box center [353, 126] width 208 height 8
click at [277, 158] on button "Save" at bounding box center [274, 153] width 58 height 23
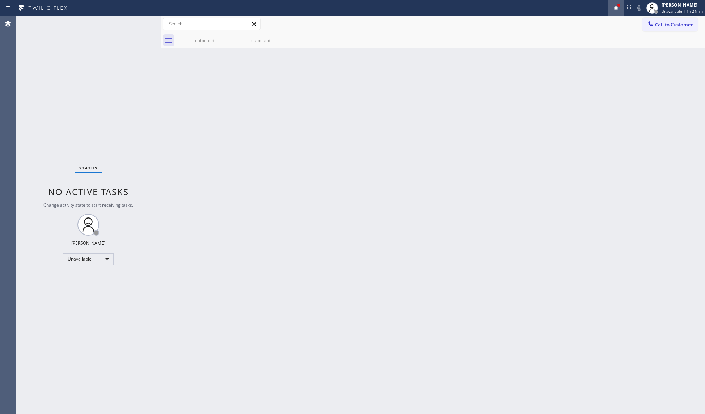
click at [611, 5] on div at bounding box center [616, 8] width 16 height 9
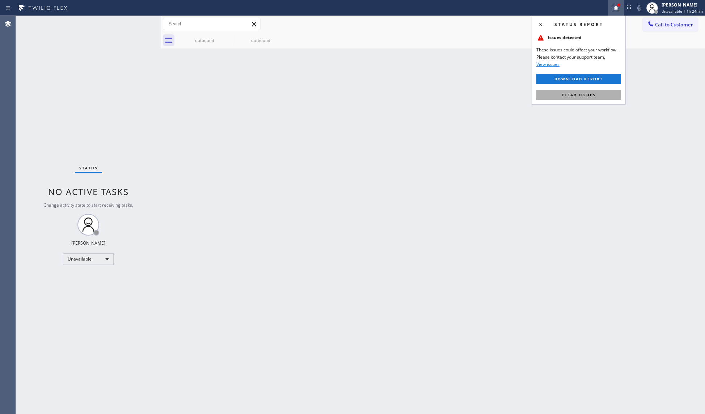
click at [607, 91] on button "Clear issues" at bounding box center [578, 95] width 85 height 10
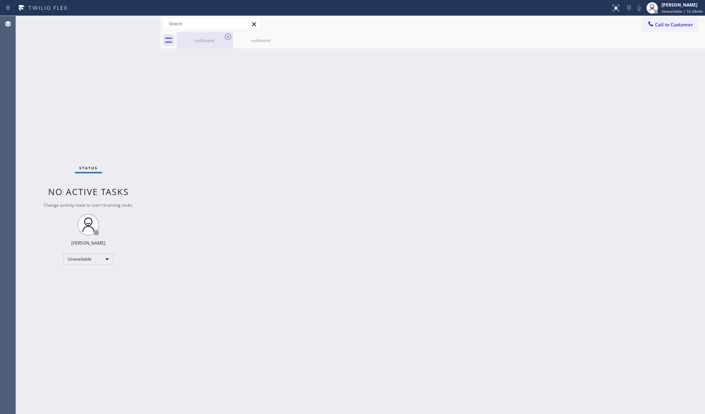
click at [207, 38] on div "outbound" at bounding box center [204, 40] width 55 height 5
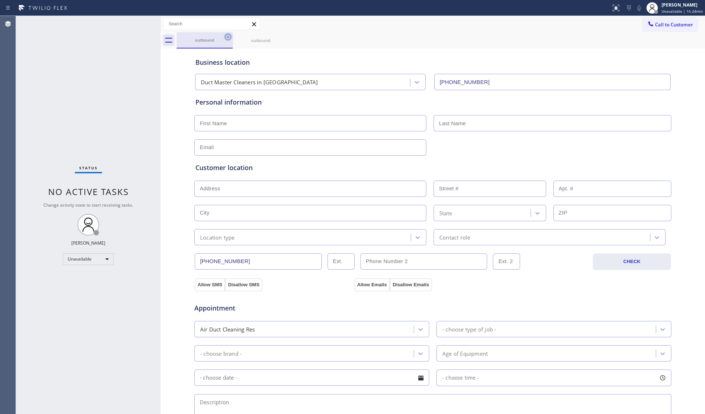
click at [223, 38] on div "outbound" at bounding box center [204, 39] width 55 height 5
click at [224, 38] on icon at bounding box center [228, 37] width 9 height 9
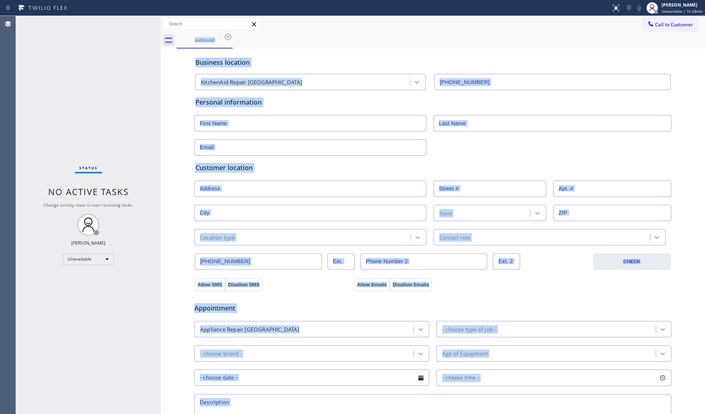
click at [224, 38] on div "outbound" at bounding box center [441, 40] width 528 height 16
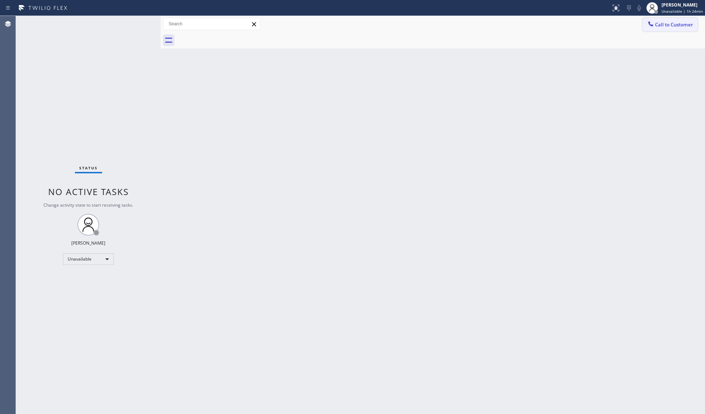
click at [663, 22] on span "Call to Customer" at bounding box center [674, 24] width 38 height 7
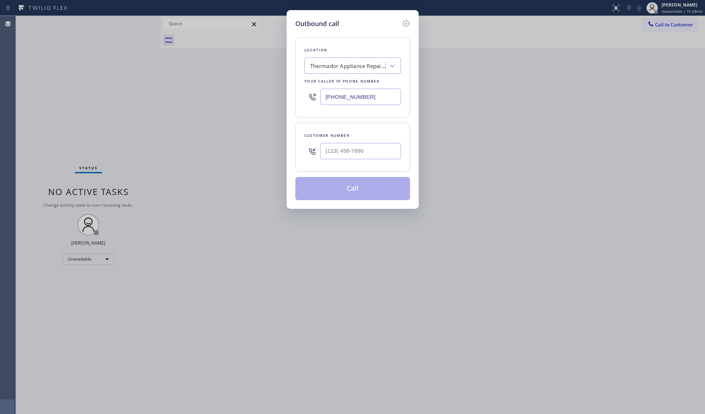
drag, startPoint x: 367, startPoint y: 97, endPoint x: 298, endPoint y: 97, distance: 68.4
click at [298, 97] on div "Location Thermador Appliance Repair Experts [GEOGRAPHIC_DATA] Your caller id ph…" at bounding box center [352, 77] width 115 height 80
paste input "973) 791-9401"
drag, startPoint x: 376, startPoint y: 96, endPoint x: 294, endPoint y: 96, distance: 82.5
click at [294, 96] on div "Outbound call Location Bright Light Electrical Irvington(T P Electrical Service…" at bounding box center [353, 109] width 132 height 199
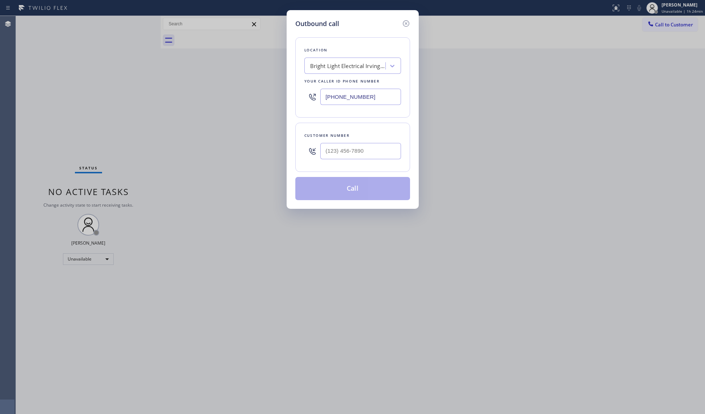
paste input "text"
type input "[PHONE_NUMBER]"
click at [373, 152] on input "(___) ___-____" at bounding box center [360, 151] width 81 height 16
paste input "469) 529-0965"
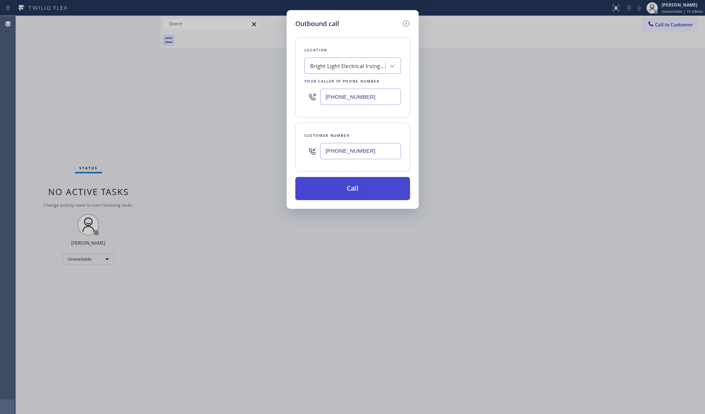
type input "[PHONE_NUMBER]"
click at [360, 192] on button "Call" at bounding box center [352, 188] width 115 height 23
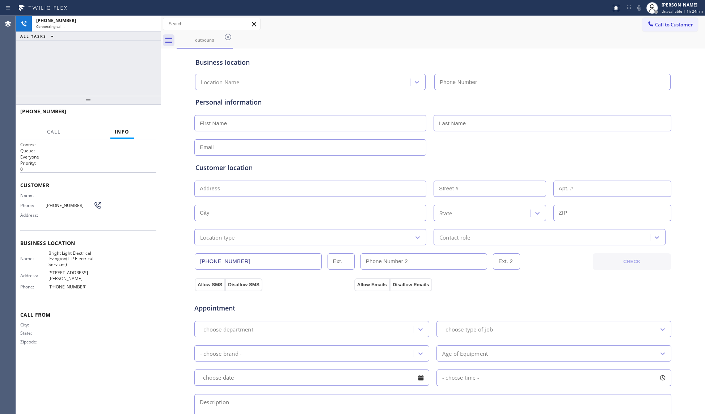
type input "[PHONE_NUMBER]"
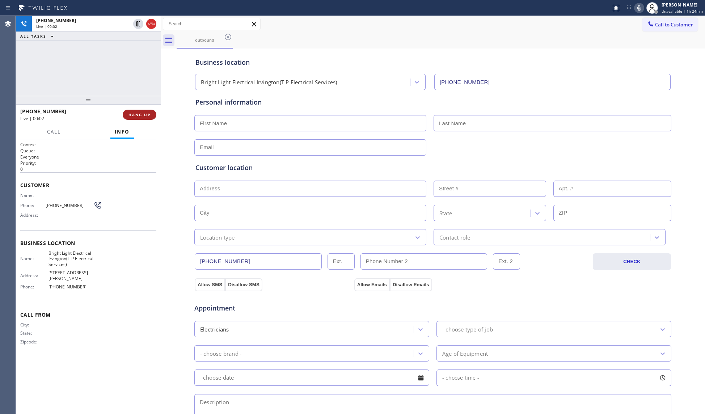
click at [141, 116] on span "HANG UP" at bounding box center [139, 114] width 22 height 5
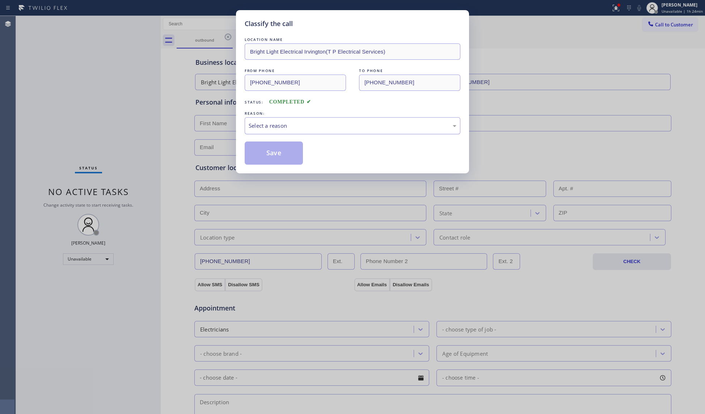
click at [322, 119] on div "Select a reason" at bounding box center [353, 125] width 216 height 17
click at [271, 152] on button "Save" at bounding box center [274, 153] width 58 height 23
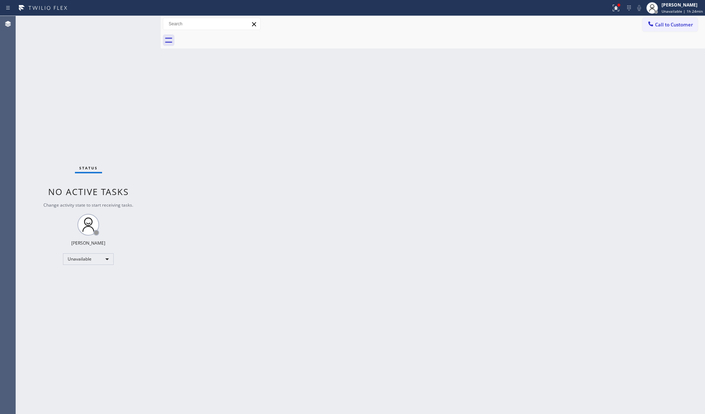
drag, startPoint x: 536, startPoint y: 88, endPoint x: 565, endPoint y: 64, distance: 37.0
click at [541, 85] on div "Back to Dashboard Change Sender ID Customers Technicians Select a contact Outbo…" at bounding box center [433, 215] width 544 height 398
click at [654, 22] on icon at bounding box center [650, 23] width 7 height 7
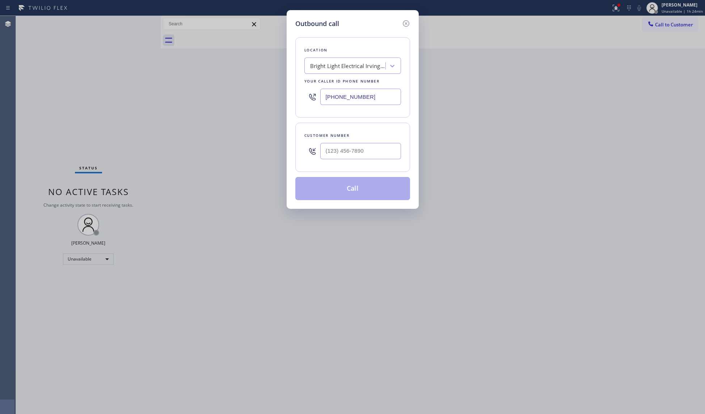
drag, startPoint x: 372, startPoint y: 97, endPoint x: 284, endPoint y: 100, distance: 88.0
click at [284, 100] on div "Outbound call Location Bright Light Electrical Irvington(T P Electrical Service…" at bounding box center [352, 207] width 705 height 414
paste input "619) 330-3334"
type input "[PHONE_NUMBER]"
click at [375, 159] on input "(___) ___-____" at bounding box center [360, 151] width 81 height 16
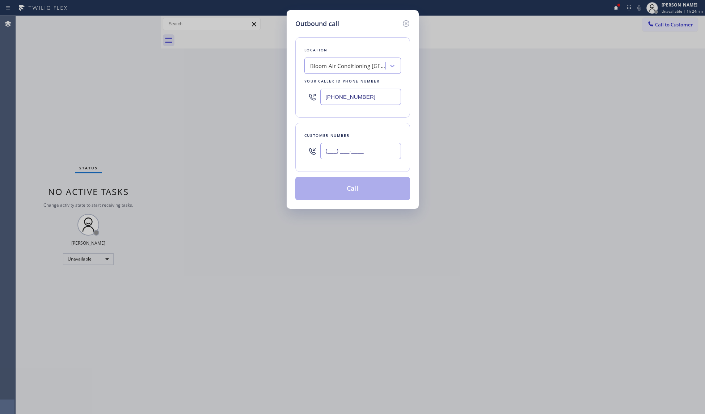
paste input "619) 212-4120"
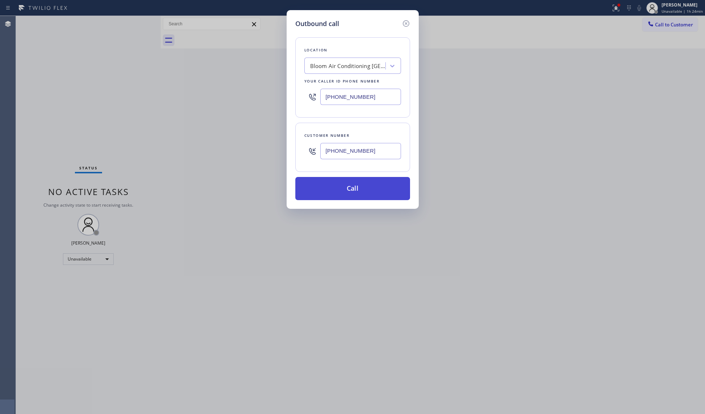
type input "[PHONE_NUMBER]"
click at [358, 181] on button "Call" at bounding box center [352, 188] width 115 height 23
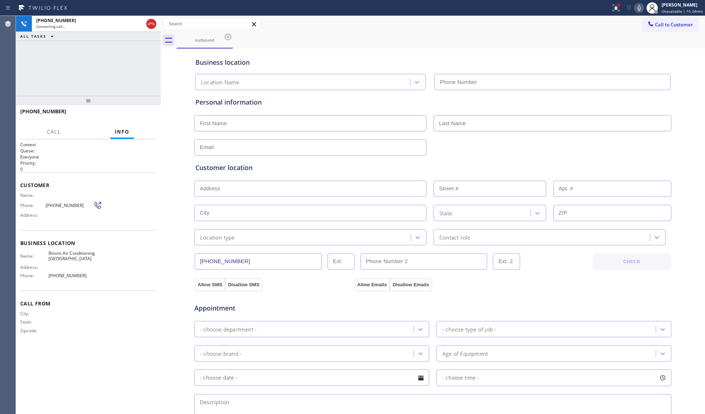
type input "[PHONE_NUMBER]"
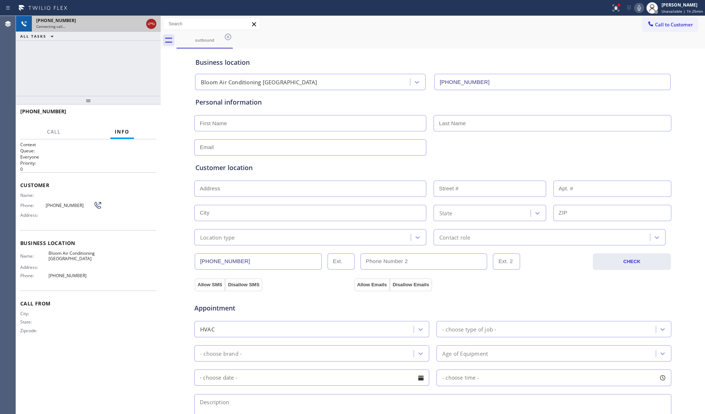
click at [148, 21] on icon at bounding box center [151, 24] width 9 height 9
click at [232, 38] on icon at bounding box center [228, 37] width 9 height 9
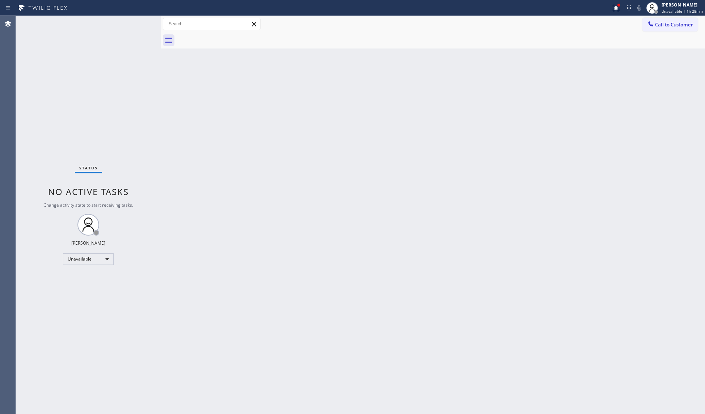
drag, startPoint x: 614, startPoint y: 10, endPoint x: 585, endPoint y: 63, distance: 60.1
click at [614, 12] on icon at bounding box center [616, 8] width 9 height 9
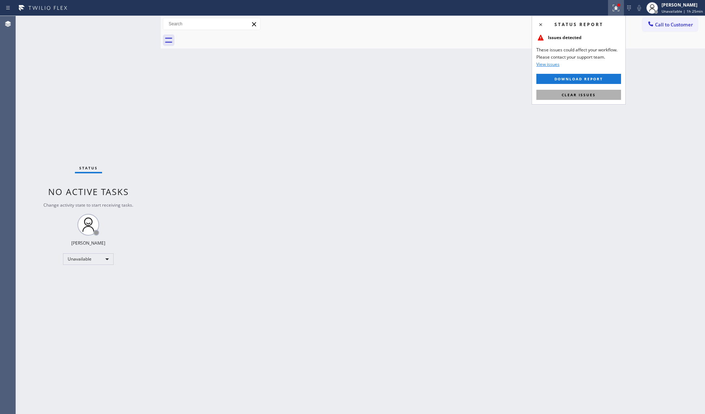
click at [579, 94] on span "Clear issues" at bounding box center [579, 94] width 34 height 5
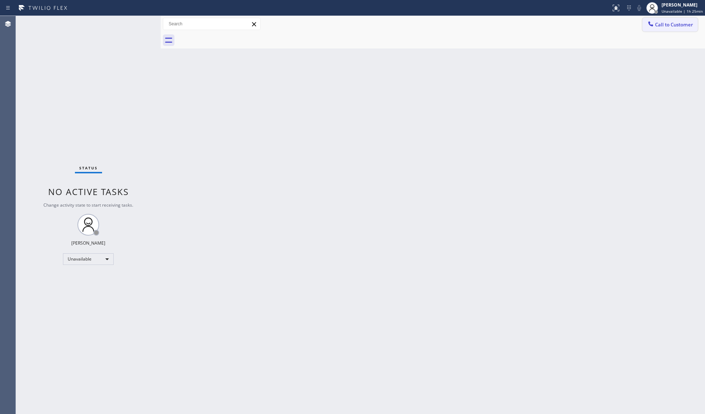
click at [656, 29] on button "Call to Customer" at bounding box center [669, 25] width 55 height 14
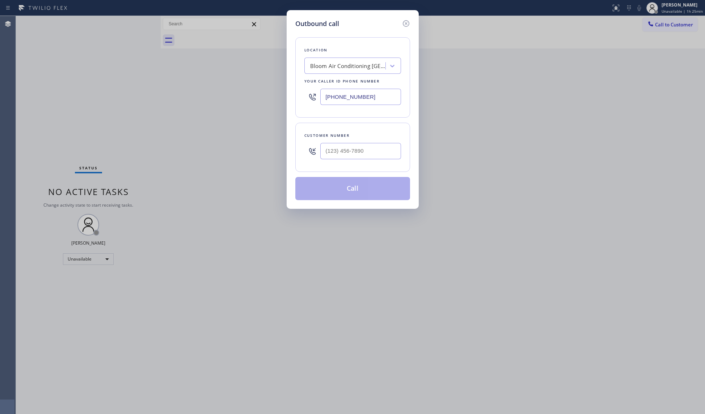
drag, startPoint x: 378, startPoint y: 99, endPoint x: 263, endPoint y: 99, distance: 114.7
click at [269, 99] on div "Outbound call Location Bloom Air Conditioning [GEOGRAPHIC_DATA] Your caller id …" at bounding box center [352, 207] width 705 height 414
paste input "425) 243-1747"
type input "[PHONE_NUMBER]"
click at [376, 158] on input "(___) ___-____" at bounding box center [360, 151] width 81 height 16
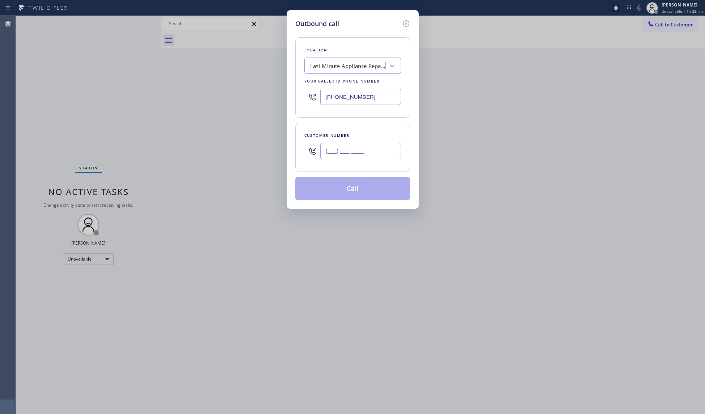
paste input "425) 642-4507"
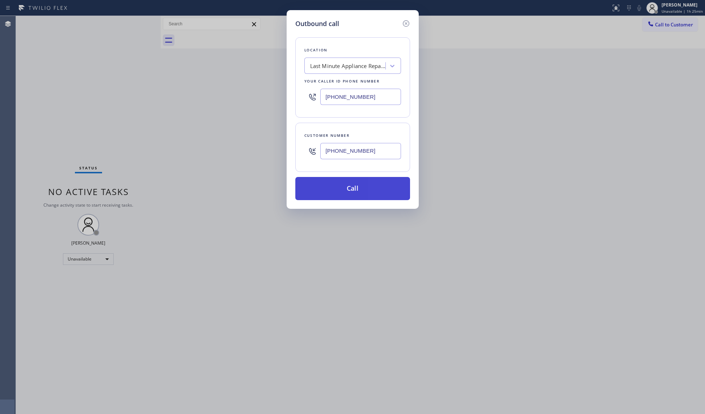
type input "[PHONE_NUMBER]"
drag, startPoint x: 356, startPoint y: 194, endPoint x: 366, endPoint y: 191, distance: 10.0
click at [356, 194] on button "Call" at bounding box center [352, 188] width 115 height 23
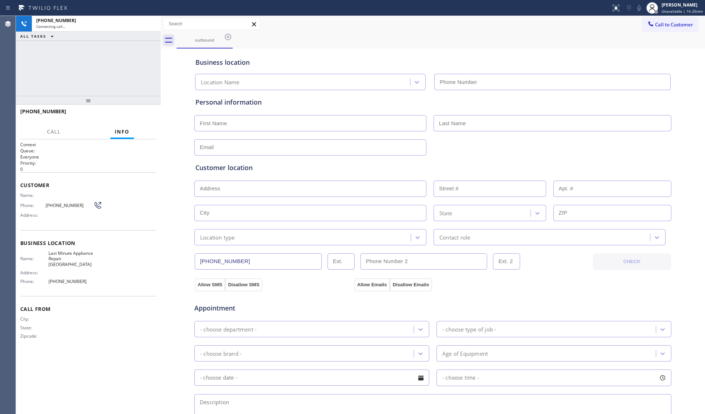
type input "[PHONE_NUMBER]"
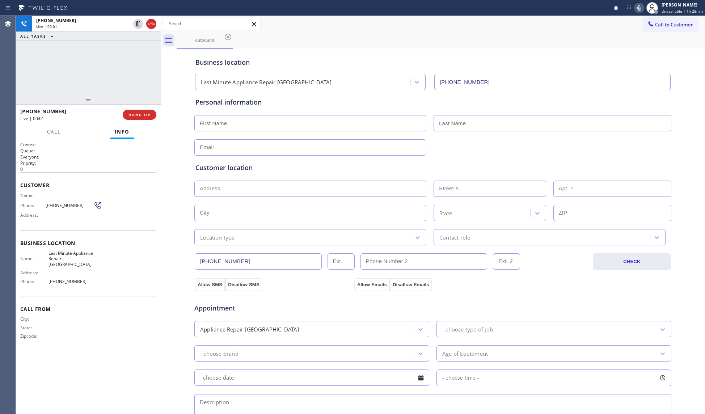
drag, startPoint x: 516, startPoint y: 41, endPoint x: 362, endPoint y: 19, distance: 155.6
click at [514, 39] on div "outbound" at bounding box center [441, 40] width 528 height 16
click at [139, 114] on span "HANG UP" at bounding box center [139, 114] width 22 height 5
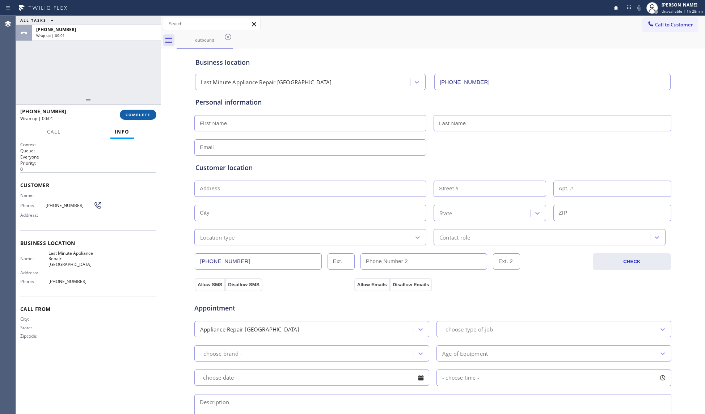
click at [148, 115] on span "COMPLETE" at bounding box center [138, 114] width 25 height 5
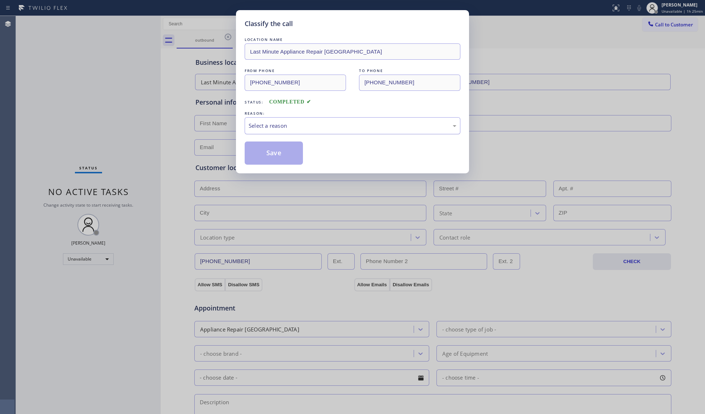
click at [368, 129] on div "Select a reason" at bounding box center [353, 126] width 208 height 8
click at [278, 155] on button "Save" at bounding box center [274, 153] width 58 height 23
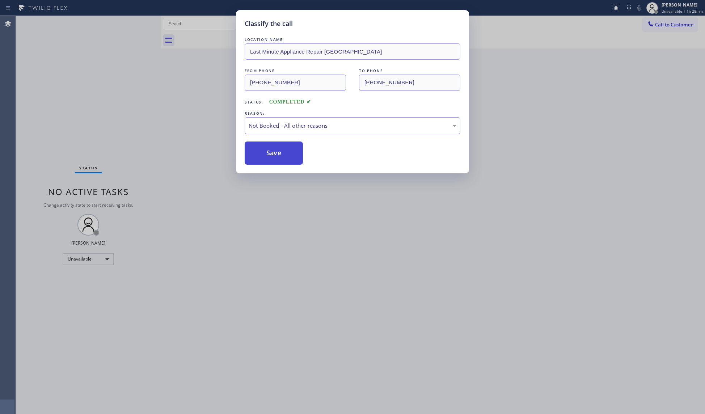
click at [278, 155] on button "Save" at bounding box center [274, 153] width 58 height 23
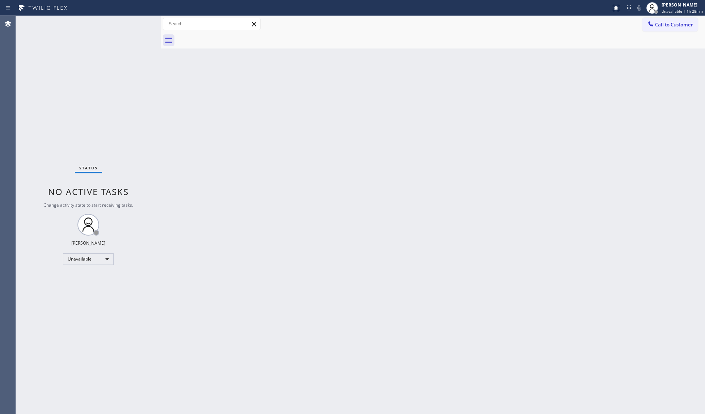
drag, startPoint x: 527, startPoint y: 41, endPoint x: 540, endPoint y: 37, distance: 13.3
click at [534, 39] on div at bounding box center [441, 40] width 528 height 16
click at [654, 25] on div at bounding box center [650, 24] width 9 height 9
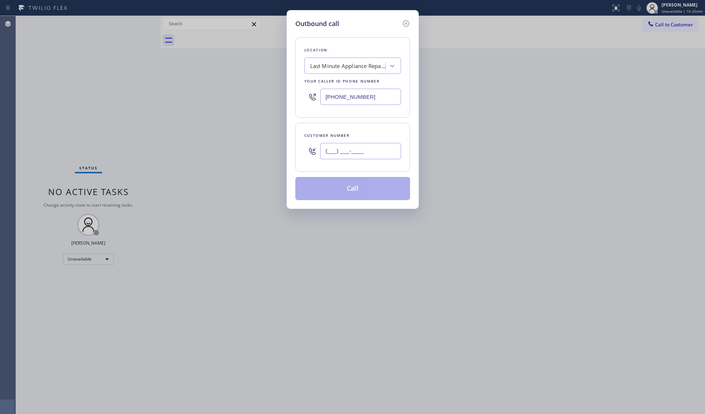
click at [388, 149] on input "(___) ___-____" at bounding box center [360, 151] width 81 height 16
paste input "425) 642-4507"
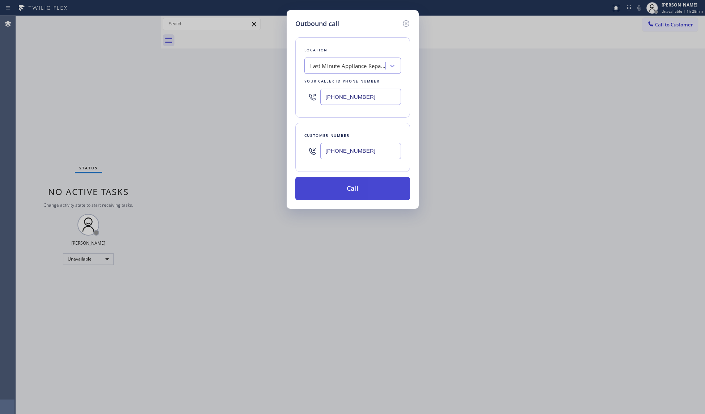
type input "[PHONE_NUMBER]"
drag, startPoint x: 347, startPoint y: 191, endPoint x: 354, endPoint y: 194, distance: 7.7
click at [346, 191] on button "Call" at bounding box center [352, 188] width 115 height 23
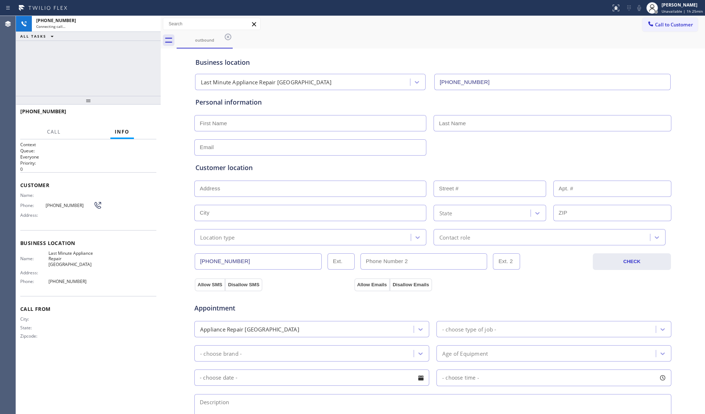
type input "[PHONE_NUMBER]"
click at [549, 47] on div "outbound Call to Customer Outbound call Location Last Minute Appliance Repair […" at bounding box center [433, 288] width 544 height 545
click at [135, 117] on button "HANG UP" at bounding box center [140, 115] width 34 height 10
click at [135, 116] on span "HANG UP" at bounding box center [139, 114] width 22 height 5
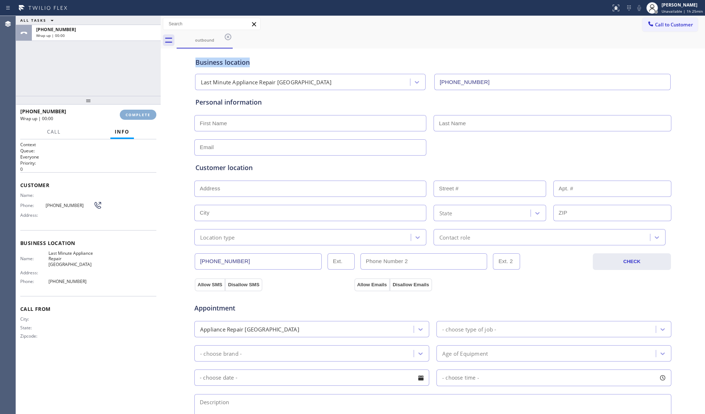
click at [138, 116] on span "COMPLETE" at bounding box center [138, 114] width 25 height 5
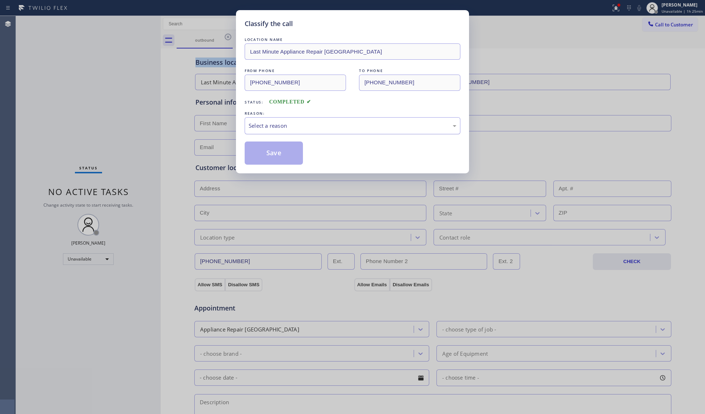
drag, startPoint x: 307, startPoint y: 120, endPoint x: 307, endPoint y: 125, distance: 5.1
click at [307, 121] on div "Select a reason" at bounding box center [353, 125] width 216 height 17
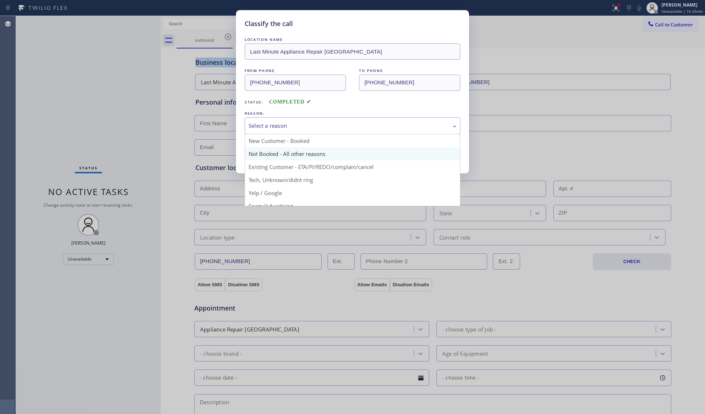
click at [270, 151] on button "Save" at bounding box center [274, 153] width 58 height 23
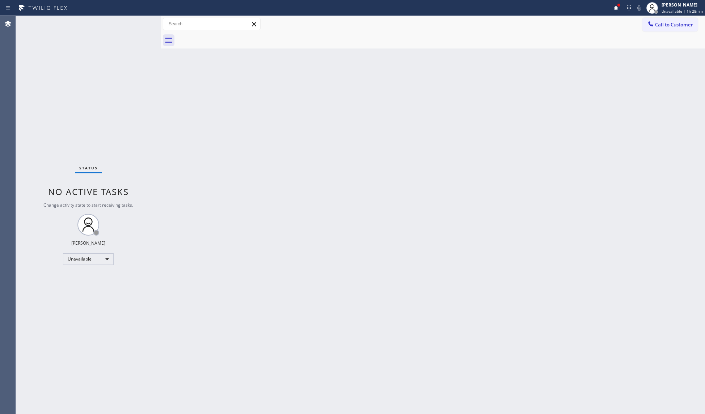
drag, startPoint x: 616, startPoint y: 8, endPoint x: 604, endPoint y: 54, distance: 47.8
click at [617, 10] on icon at bounding box center [616, 8] width 9 height 9
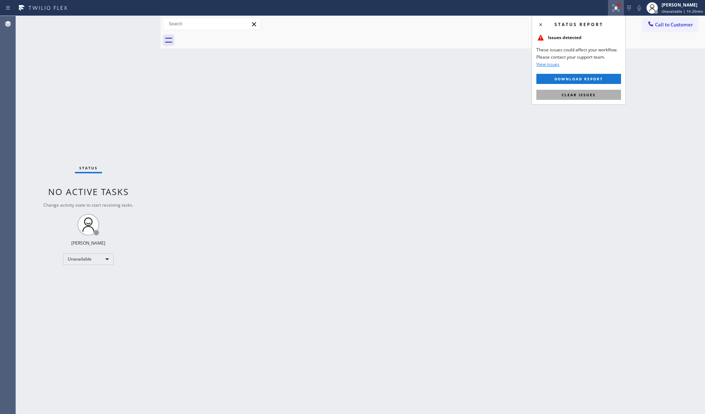
drag, startPoint x: 593, startPoint y: 90, endPoint x: 630, endPoint y: 75, distance: 40.3
click at [594, 92] on button "Clear issues" at bounding box center [578, 95] width 85 height 10
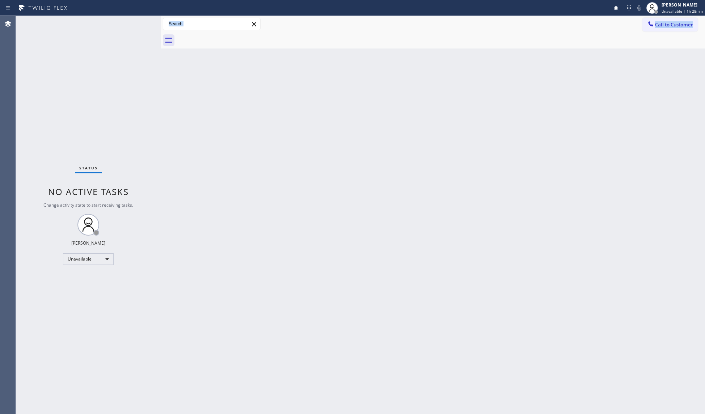
click at [649, 33] on div at bounding box center [441, 40] width 528 height 16
click at [652, 26] on icon at bounding box center [650, 23] width 7 height 7
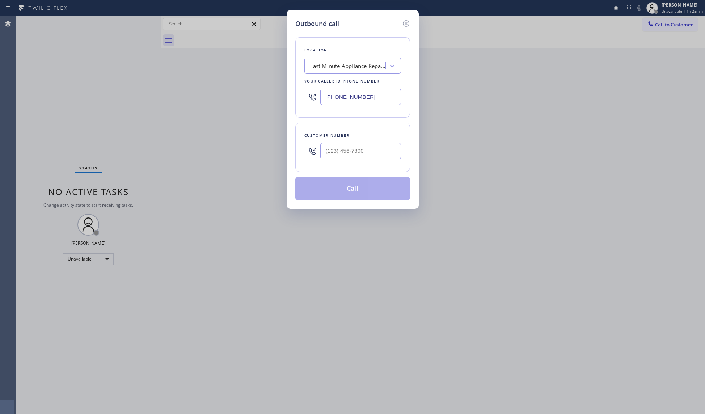
drag, startPoint x: 368, startPoint y: 97, endPoint x: 307, endPoint y: 96, distance: 61.2
click at [307, 96] on div "[PHONE_NUMBER]" at bounding box center [352, 97] width 97 height 24
paste input "4) 704-9678"
type input "[PHONE_NUMBER]"
click at [351, 153] on input "(___) ___-____" at bounding box center [360, 151] width 81 height 16
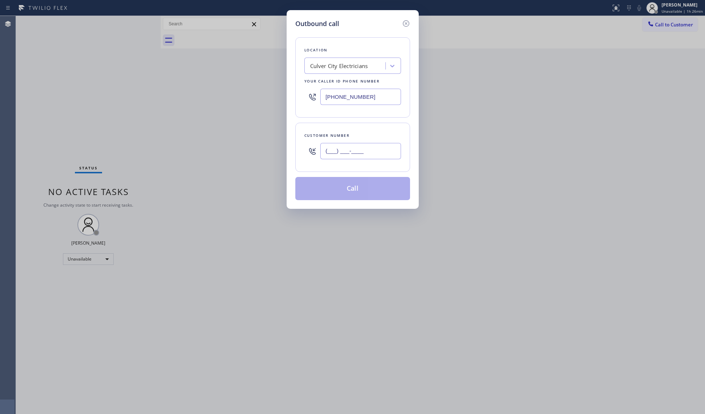
paste input "580) 207-8116"
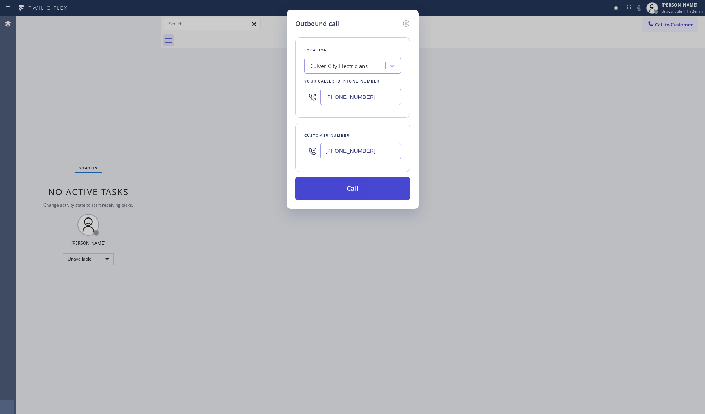
type input "[PHONE_NUMBER]"
click at [358, 200] on button "Call" at bounding box center [352, 188] width 115 height 23
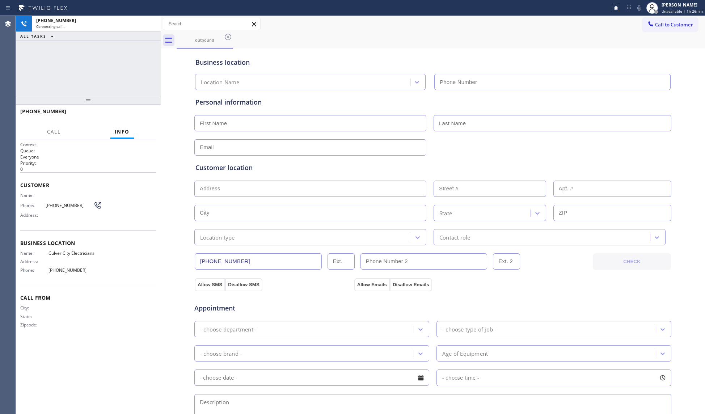
type input "[PHONE_NUMBER]"
click at [423, 58] on div "Business location" at bounding box center [432, 63] width 475 height 10
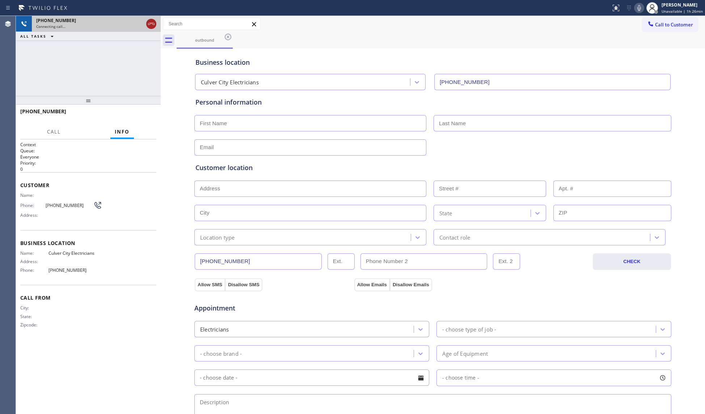
click at [153, 22] on icon at bounding box center [151, 24] width 9 height 9
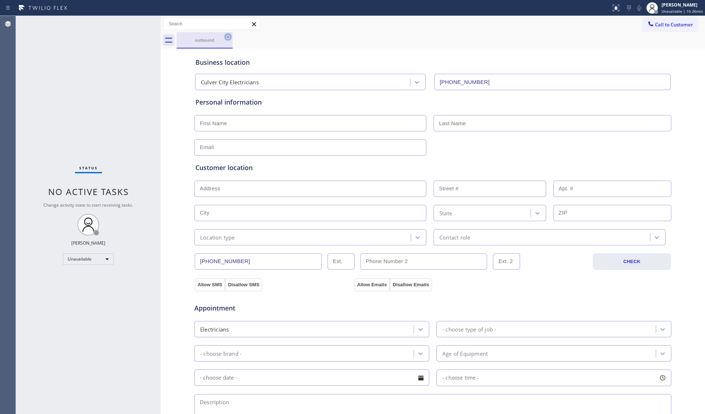
click at [227, 37] on icon at bounding box center [228, 37] width 9 height 9
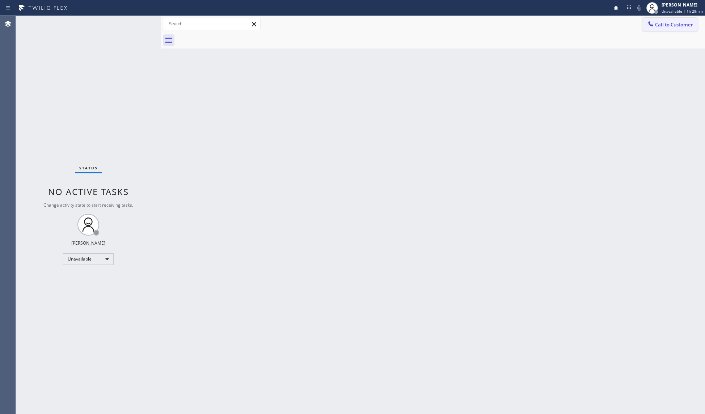
click at [666, 29] on button "Call to Customer" at bounding box center [669, 25] width 55 height 14
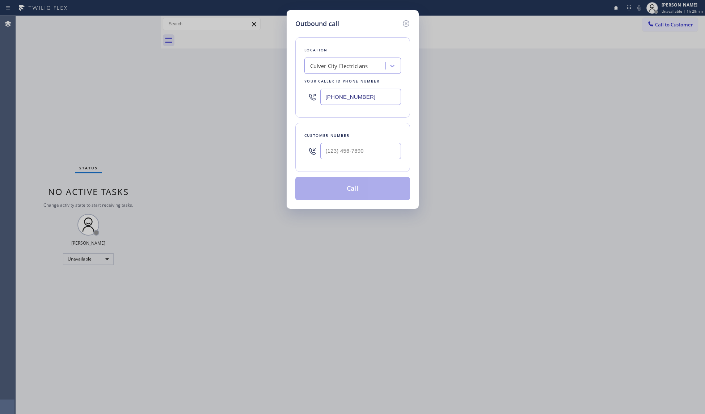
drag, startPoint x: 371, startPoint y: 99, endPoint x: 286, endPoint y: 101, distance: 85.1
click at [283, 102] on div "Outbound call Location [GEOGRAPHIC_DATA] Electricians Your caller id phone numb…" at bounding box center [352, 207] width 705 height 414
paste input "15) 634-0929"
type input "[PHONE_NUMBER]"
paste input "415) 216-2753"
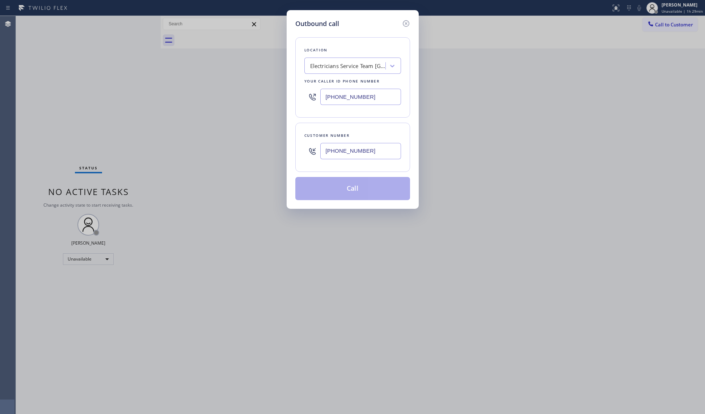
click at [342, 148] on input "[PHONE_NUMBER]" at bounding box center [360, 151] width 81 height 16
type input "[PHONE_NUMBER]"
click at [360, 189] on button "Call" at bounding box center [352, 188] width 115 height 23
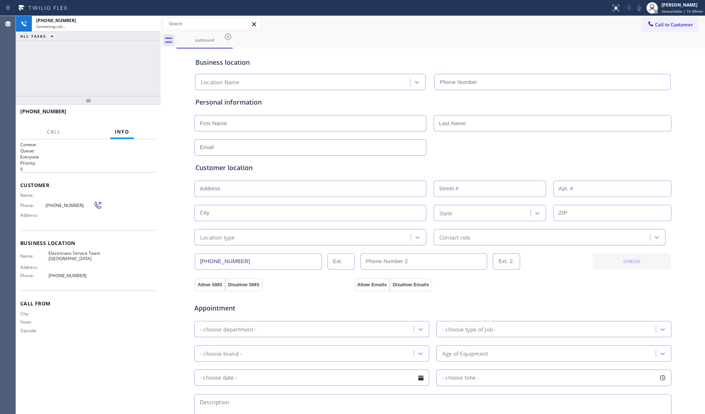
type input "[PHONE_NUMBER]"
click at [443, 34] on div "outbound" at bounding box center [441, 40] width 528 height 16
click at [136, 70] on div "[PHONE_NUMBER] Connecting call… ALL TASKS ALL TASKS ACTIVE TASKS TASKS IN WRAP …" at bounding box center [88, 56] width 145 height 80
drag, startPoint x: 149, startPoint y: 24, endPoint x: 166, endPoint y: 28, distance: 17.1
click at [149, 24] on icon at bounding box center [151, 24] width 9 height 9
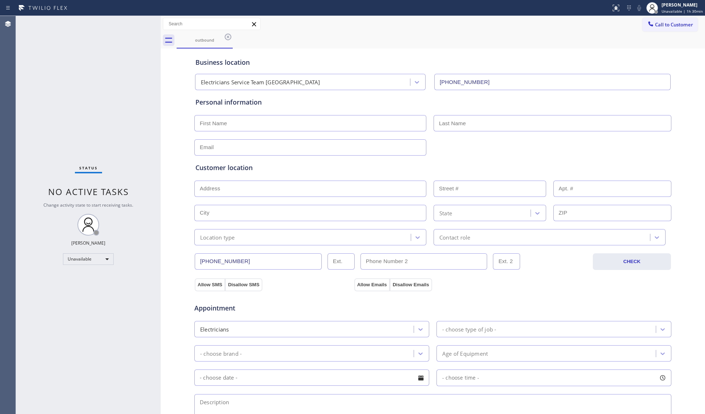
drag, startPoint x: 644, startPoint y: 22, endPoint x: 519, endPoint y: 41, distance: 127.0
click at [647, 23] on icon at bounding box center [650, 23] width 7 height 7
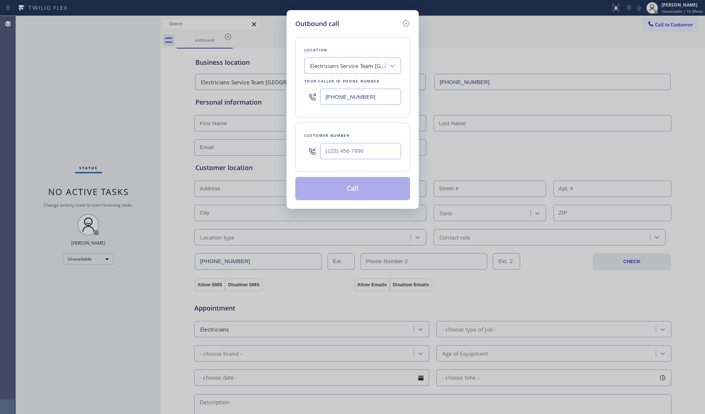
drag, startPoint x: 367, startPoint y: 99, endPoint x: 253, endPoint y: 96, distance: 113.3
click at [253, 96] on div "Outbound call Location Electricians Service Team [GEOGRAPHIC_DATA] Your caller …" at bounding box center [352, 207] width 705 height 414
paste input "216-2753"
type input "[PHONE_NUMBER]"
drag, startPoint x: 387, startPoint y: 150, endPoint x: 381, endPoint y: 145, distance: 7.5
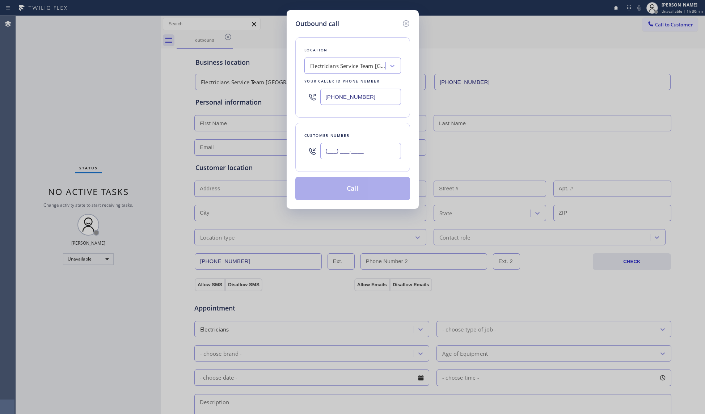
click at [386, 151] on input "(___) ___-____" at bounding box center [360, 151] width 81 height 16
paste input "213) 832-5021"
type input "[PHONE_NUMBER]"
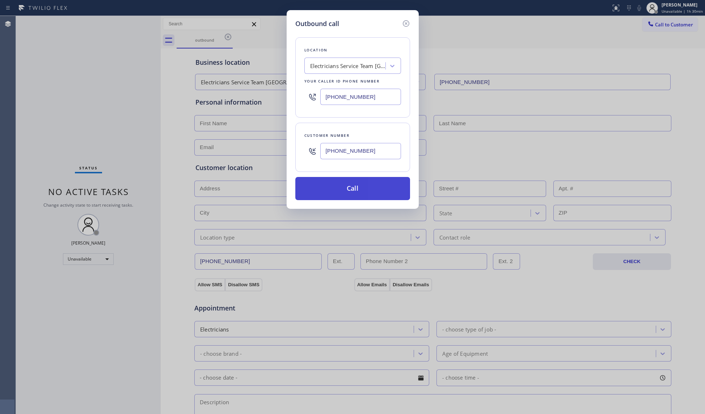
click at [347, 187] on button "Call" at bounding box center [352, 188] width 115 height 23
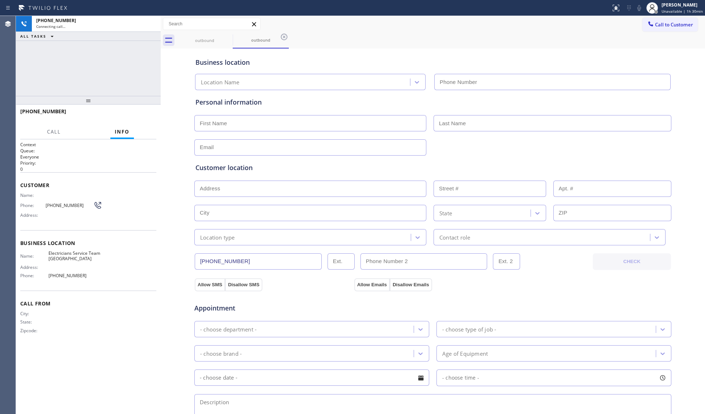
type input "[PHONE_NUMBER]"
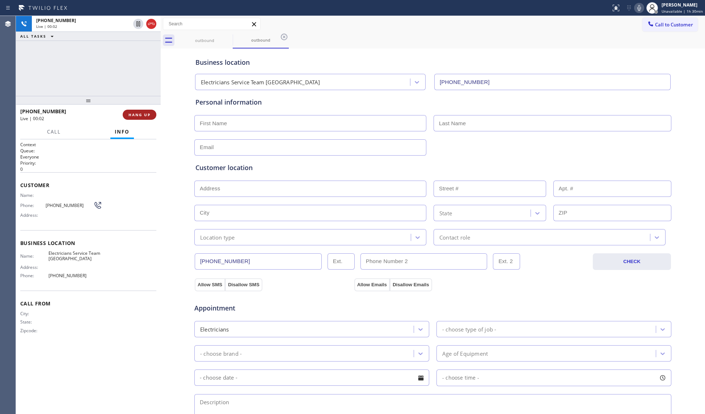
click at [134, 116] on span "HANG UP" at bounding box center [139, 114] width 22 height 5
click at [135, 116] on span "HANG UP" at bounding box center [139, 114] width 22 height 5
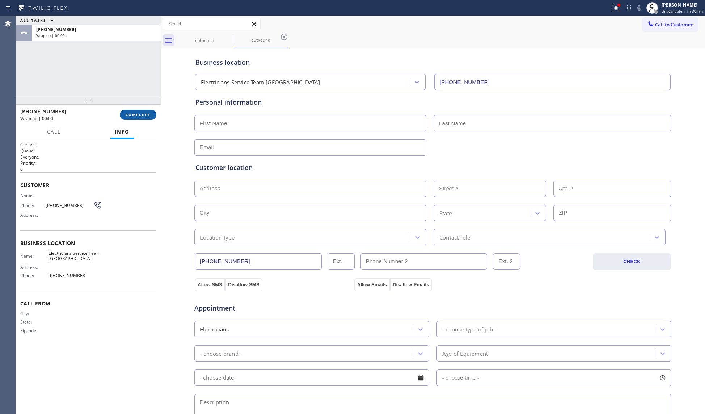
click at [135, 116] on span "COMPLETE" at bounding box center [138, 114] width 25 height 5
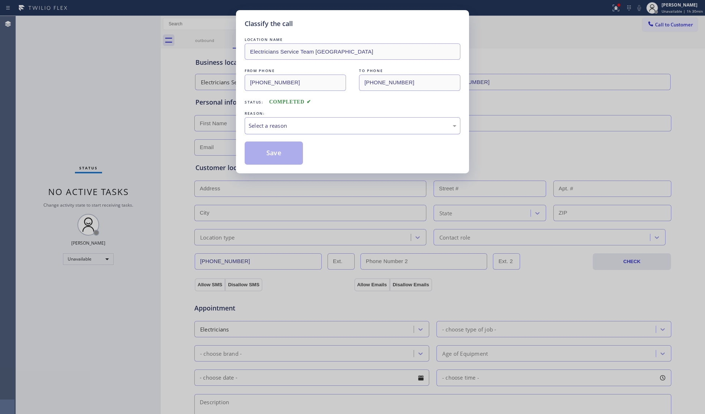
drag, startPoint x: 300, startPoint y: 117, endPoint x: 291, endPoint y: 127, distance: 13.9
click at [299, 117] on div "REASON:" at bounding box center [353, 114] width 216 height 8
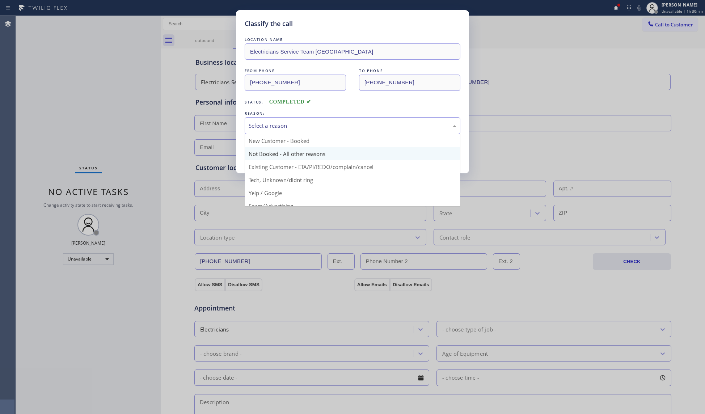
drag, startPoint x: 272, startPoint y: 129, endPoint x: 261, endPoint y: 151, distance: 24.3
click at [271, 133] on div "Select a reason" at bounding box center [353, 125] width 216 height 17
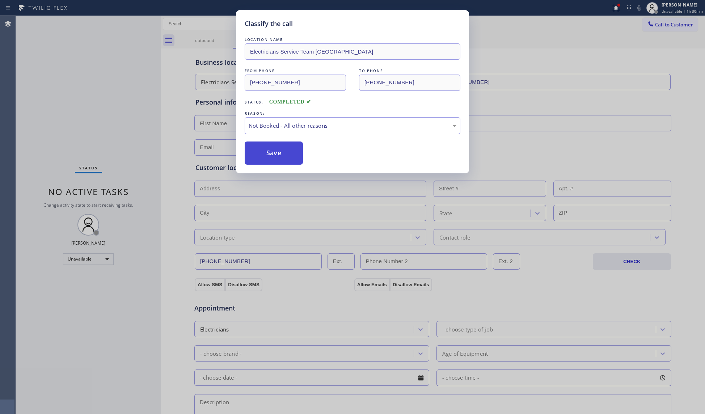
click at [263, 154] on button "Save" at bounding box center [274, 153] width 58 height 23
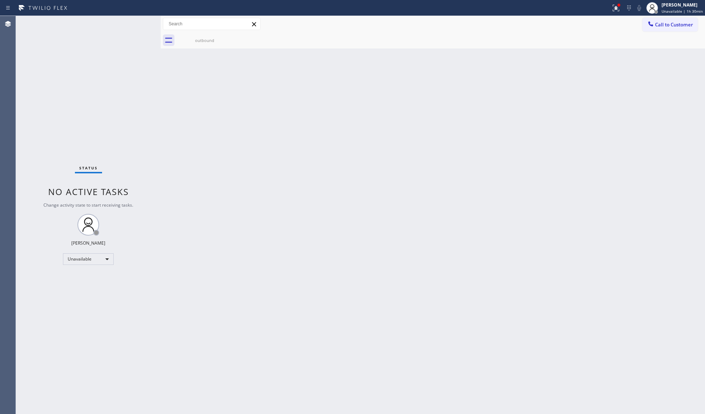
drag, startPoint x: 614, startPoint y: 12, endPoint x: 600, endPoint y: 45, distance: 36.0
click at [608, 21] on div "Status report Issues detected These issues could affect your workflow. Please c…" at bounding box center [352, 207] width 705 height 414
drag, startPoint x: 617, startPoint y: 9, endPoint x: 594, endPoint y: 52, distance: 48.9
click at [615, 11] on icon at bounding box center [616, 8] width 9 height 9
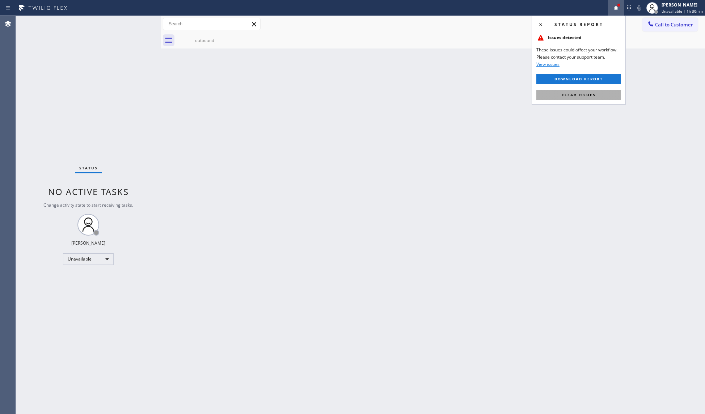
click at [579, 94] on span "Clear issues" at bounding box center [579, 94] width 34 height 5
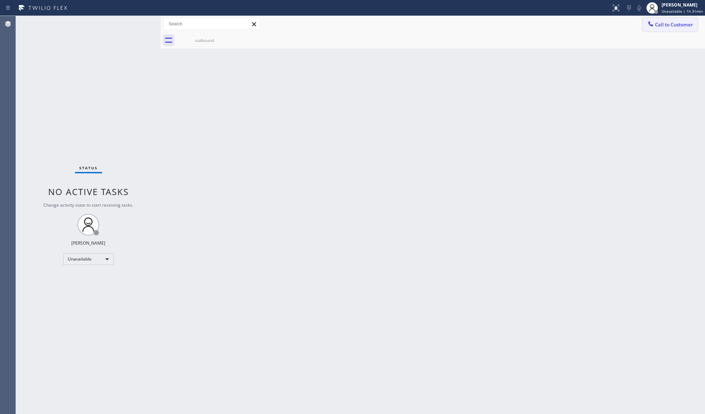
click at [666, 23] on span "Call to Customer" at bounding box center [674, 24] width 38 height 7
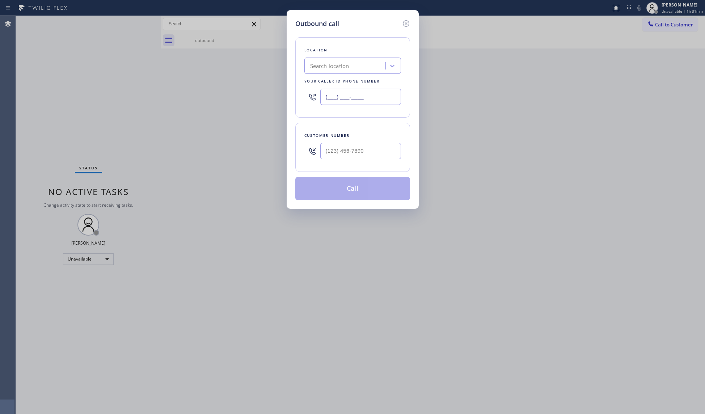
drag, startPoint x: 374, startPoint y: 102, endPoint x: 297, endPoint y: 102, distance: 76.4
click at [297, 102] on div "Location Search location Your caller id phone number (___) ___-____" at bounding box center [352, 77] width 115 height 80
paste input "650) 885-9586"
type input "[PHONE_NUMBER]"
drag, startPoint x: 367, startPoint y: 163, endPoint x: 372, endPoint y: 158, distance: 7.4
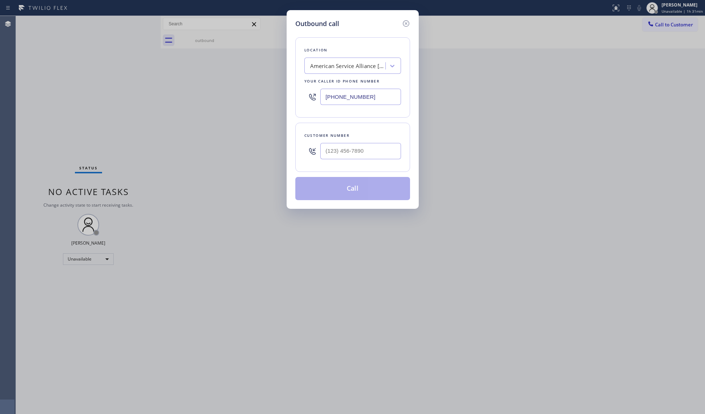
click at [367, 162] on div at bounding box center [360, 151] width 81 height 24
paste input "510) 200-5295"
click at [374, 155] on input "[PHONE_NUMBER]" at bounding box center [360, 151] width 81 height 16
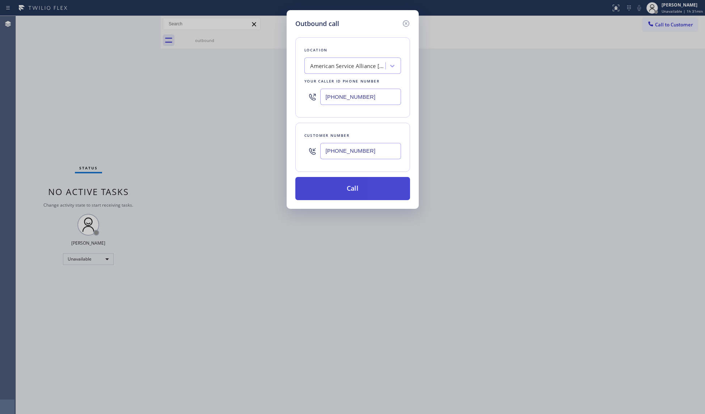
type input "[PHONE_NUMBER]"
click at [356, 187] on button "Call" at bounding box center [352, 188] width 115 height 23
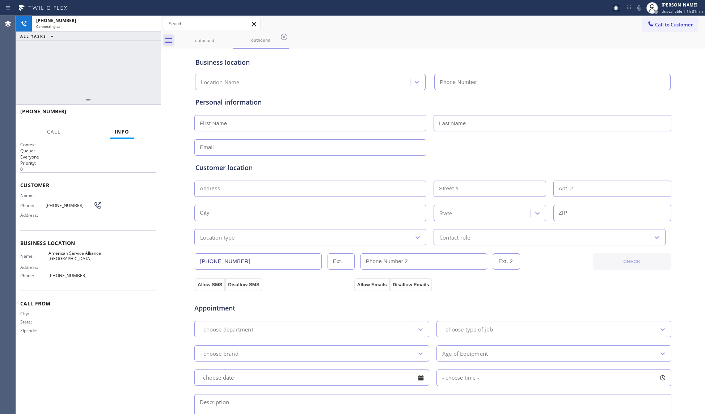
type input "[PHONE_NUMBER]"
click at [418, 38] on div "outbound outbound" at bounding box center [441, 40] width 528 height 16
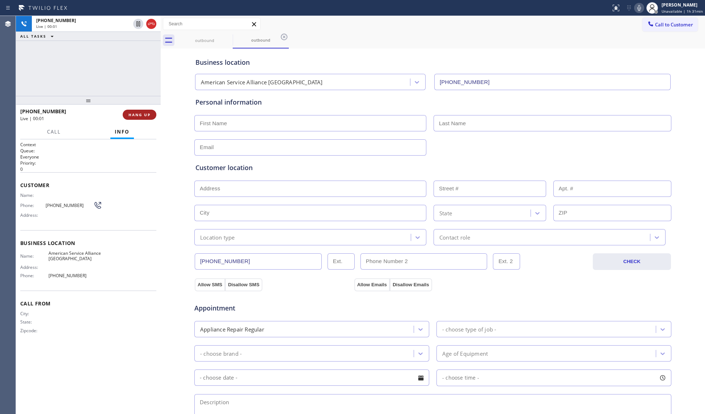
drag, startPoint x: 144, startPoint y: 111, endPoint x: 145, endPoint y: 97, distance: 13.8
click at [144, 110] on button "HANG UP" at bounding box center [140, 115] width 34 height 10
click at [148, 105] on div at bounding box center [88, 100] width 145 height 9
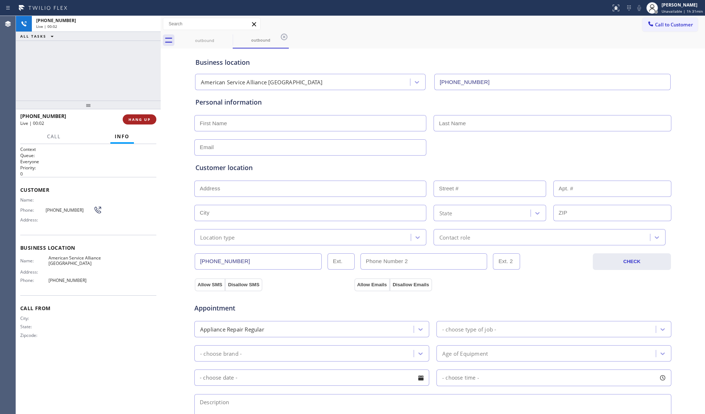
click at [142, 117] on span "HANG UP" at bounding box center [139, 119] width 22 height 5
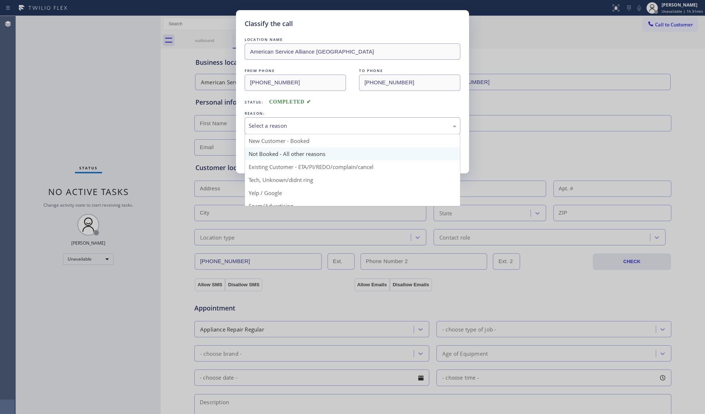
drag, startPoint x: 309, startPoint y: 122, endPoint x: 255, endPoint y: 155, distance: 62.7
click at [306, 124] on div "Select a reason" at bounding box center [353, 126] width 208 height 8
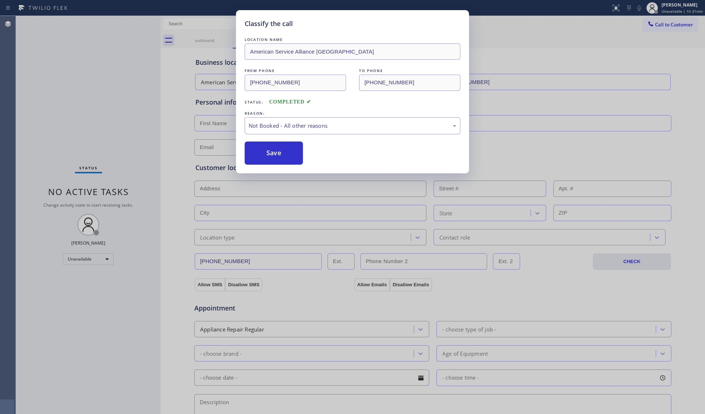
click at [262, 151] on button "Save" at bounding box center [274, 153] width 58 height 23
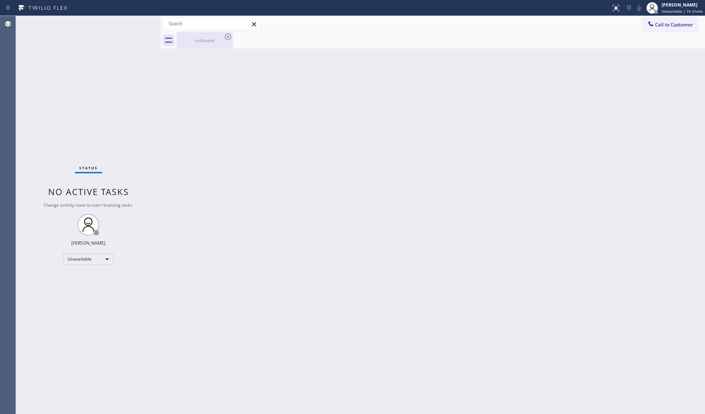
drag, startPoint x: 219, startPoint y: 28, endPoint x: 217, endPoint y: 34, distance: 6.4
click at [219, 29] on input "text" at bounding box center [211, 24] width 97 height 12
drag, startPoint x: 215, startPoint y: 39, endPoint x: 229, endPoint y: 39, distance: 14.1
click at [215, 41] on div "outbound" at bounding box center [204, 40] width 55 height 5
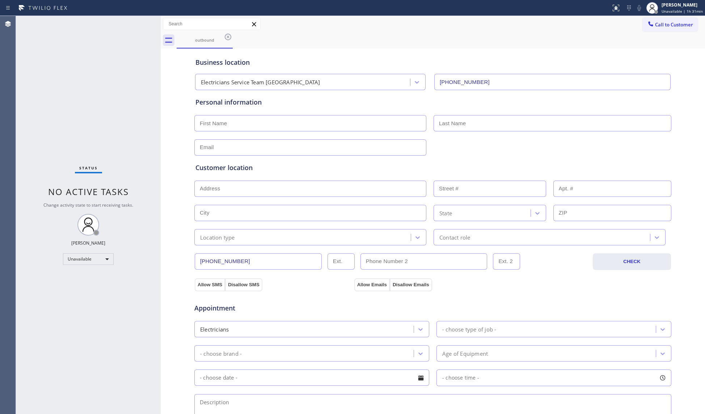
drag, startPoint x: 229, startPoint y: 35, endPoint x: 238, endPoint y: 41, distance: 10.7
click at [228, 35] on icon at bounding box center [228, 37] width 9 height 9
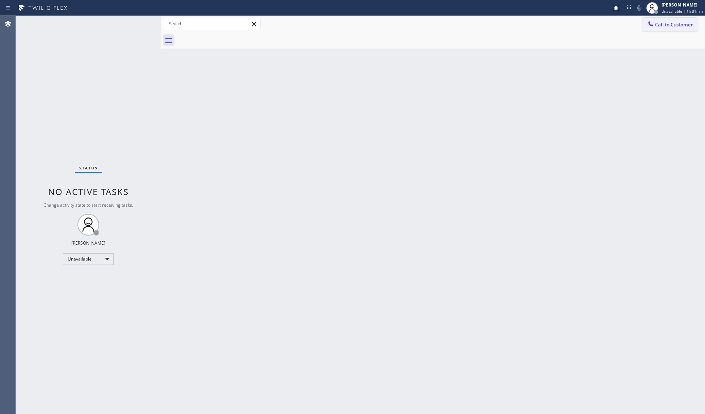
click at [654, 22] on icon at bounding box center [650, 23] width 7 height 7
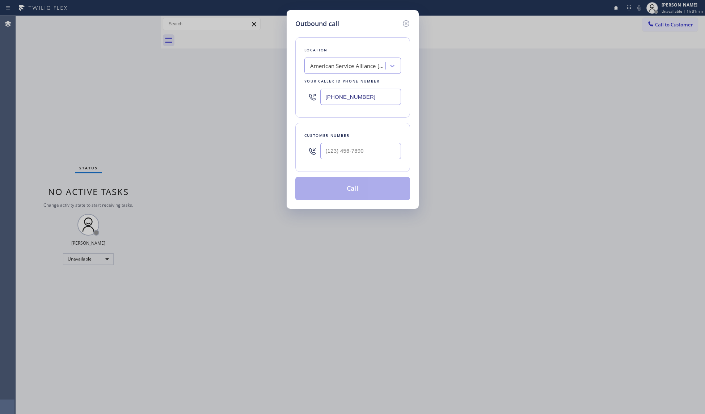
drag, startPoint x: 381, startPoint y: 97, endPoint x: 301, endPoint y: 99, distance: 79.6
click at [303, 99] on div "Location American Service Alliance [GEOGRAPHIC_DATA] Your caller id phone numbe…" at bounding box center [352, 77] width 115 height 80
paste input "818) 465-5389"
type input "[PHONE_NUMBER]"
paste input "916) 507-6594"
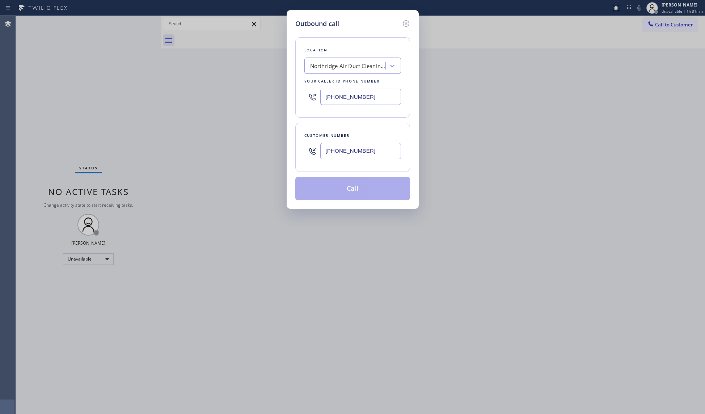
click at [368, 151] on input "[PHONE_NUMBER]" at bounding box center [360, 151] width 81 height 16
type input "[PHONE_NUMBER]"
click at [356, 190] on button "Call" at bounding box center [352, 188] width 115 height 23
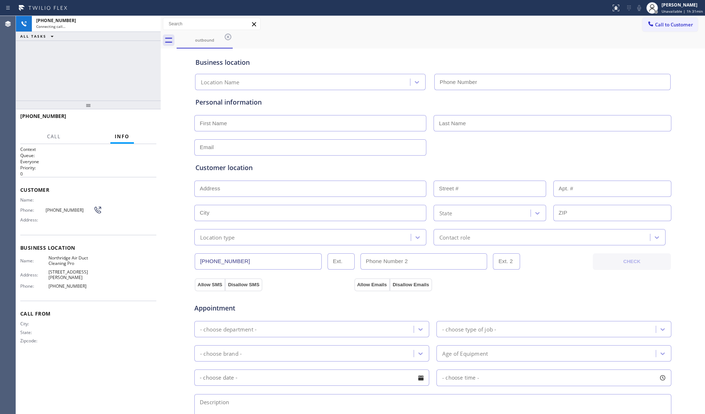
type input "[PHONE_NUMBER]"
click at [530, 46] on div "outbound" at bounding box center [441, 40] width 528 height 16
click at [318, 43] on div "outbound" at bounding box center [441, 40] width 528 height 16
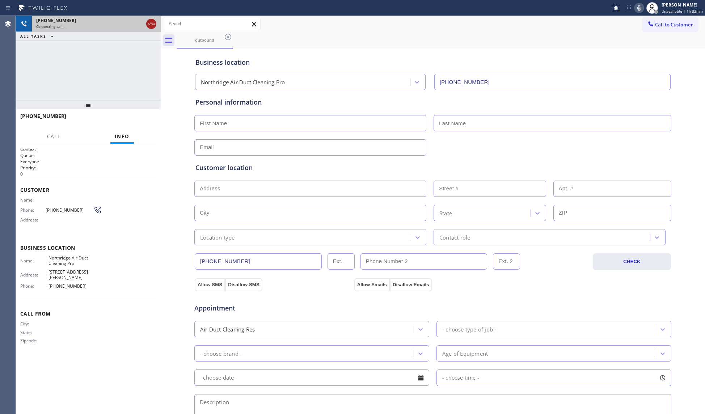
drag, startPoint x: 151, startPoint y: 22, endPoint x: 156, endPoint y: 22, distance: 5.1
click at [152, 22] on icon at bounding box center [151, 24] width 9 height 9
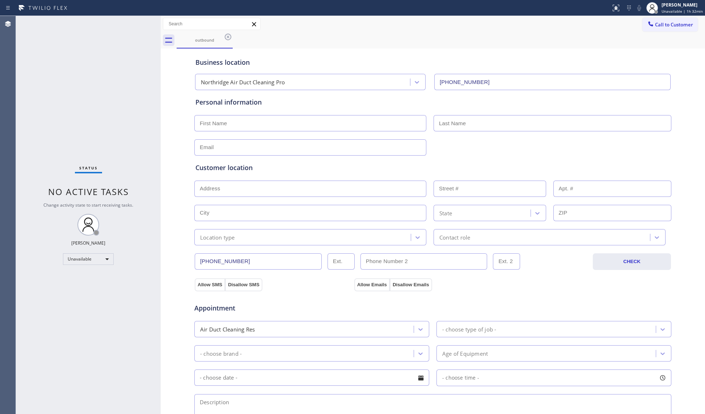
click at [227, 36] on icon at bounding box center [228, 37] width 9 height 9
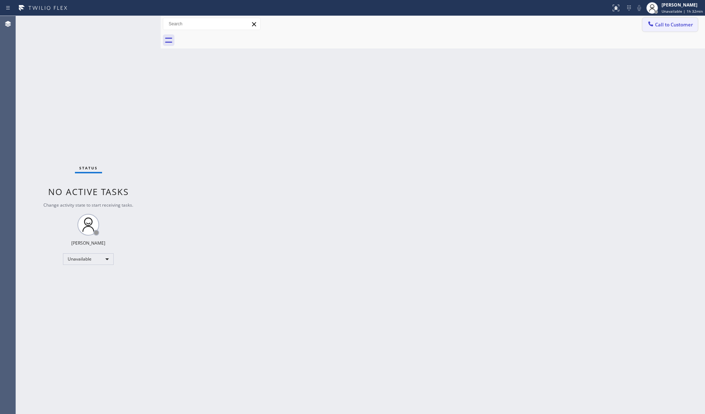
click at [670, 25] on span "Call to Customer" at bounding box center [674, 24] width 38 height 7
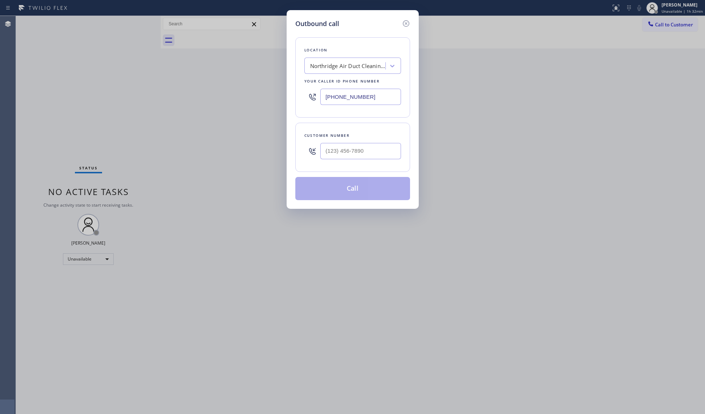
drag, startPoint x: 392, startPoint y: 99, endPoint x: 278, endPoint y: 99, distance: 114.4
click at [303, 101] on div "Location [GEOGRAPHIC_DATA] Duct Cleaning Pro Your caller id phone number [PHONE…" at bounding box center [352, 77] width 115 height 80
paste input "text"
type input "[PHONE_NUMBER]"
click at [374, 159] on input "(___) ___-____" at bounding box center [360, 151] width 81 height 16
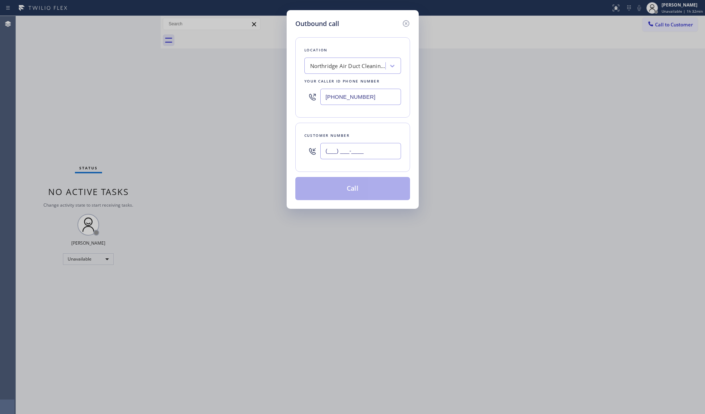
paste input "916) 507-6594"
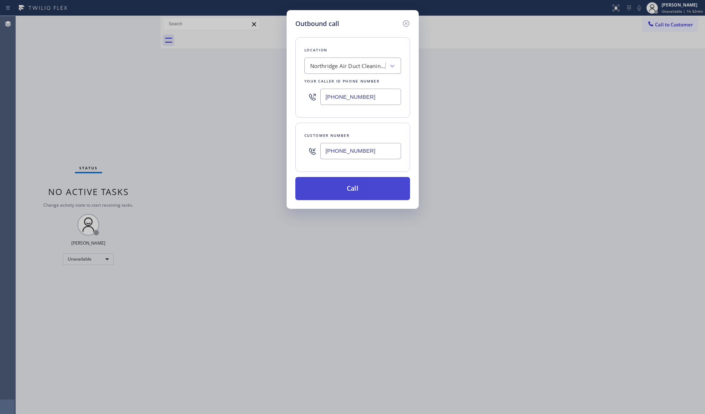
type input "[PHONE_NUMBER]"
click at [338, 193] on button "Call" at bounding box center [352, 188] width 115 height 23
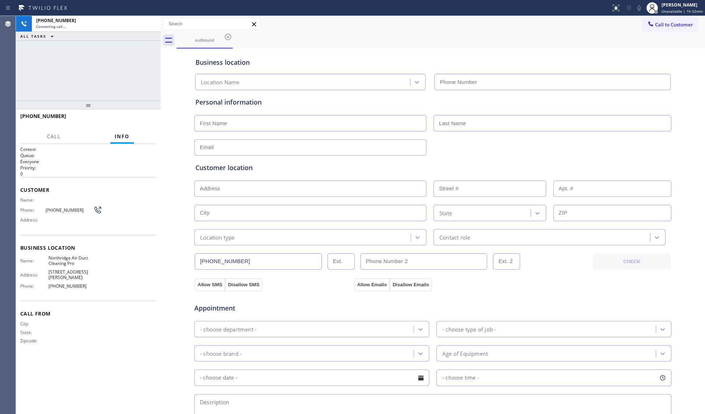
type input "[PHONE_NUMBER]"
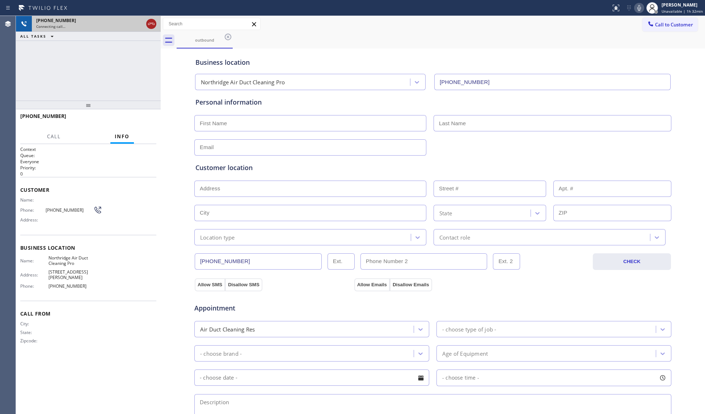
click at [148, 22] on icon at bounding box center [151, 24] width 9 height 9
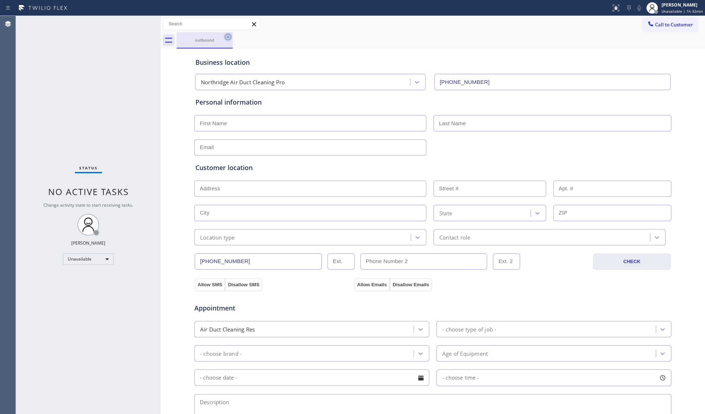
click at [226, 36] on icon at bounding box center [228, 37] width 9 height 9
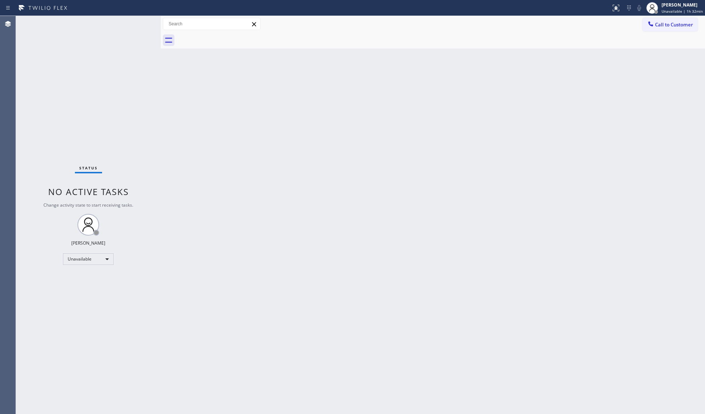
click at [664, 27] on span "Call to Customer" at bounding box center [674, 24] width 38 height 7
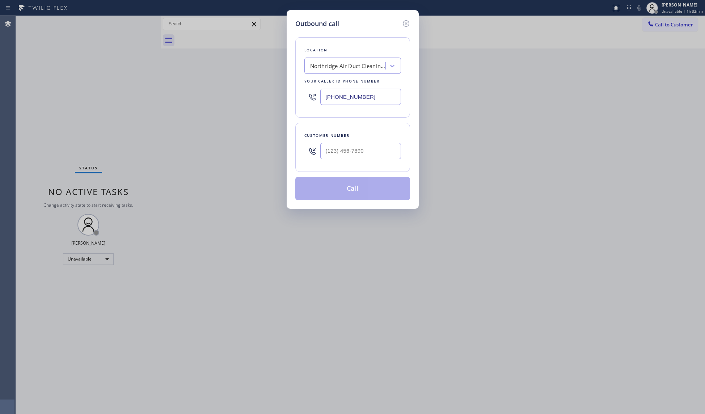
drag, startPoint x: 376, startPoint y: 94, endPoint x: 250, endPoint y: 94, distance: 126.7
click at [250, 94] on div "Outbound call Location [GEOGRAPHIC_DATA] Air Duct Cleaning Pro Your caller id p…" at bounding box center [352, 207] width 705 height 414
paste input "203) 693-926"
type input "[PHONE_NUMBER]"
click at [338, 145] on input "(___) ___-____" at bounding box center [360, 151] width 81 height 16
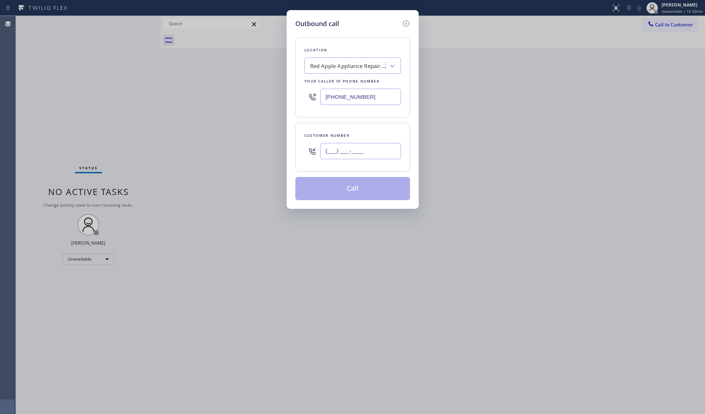
paste input "959) 203-4017"
type input "[PHONE_NUMBER]"
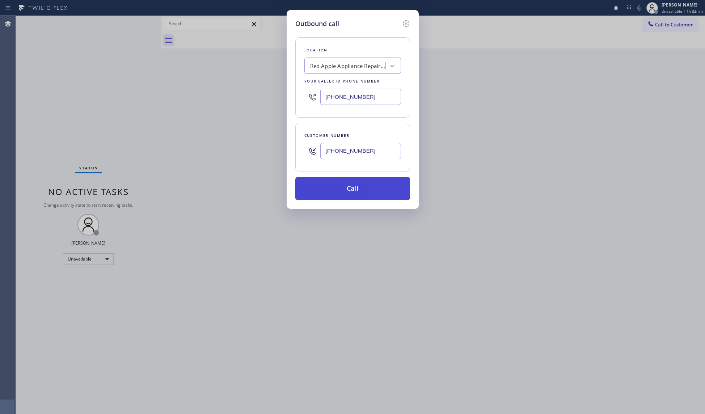
click at [351, 182] on button "Call" at bounding box center [352, 188] width 115 height 23
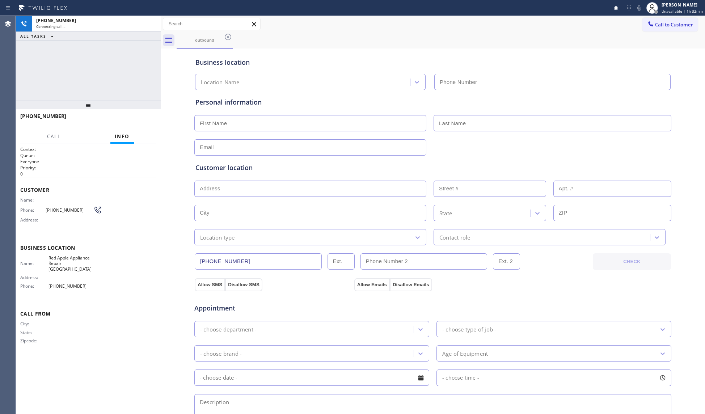
type input "[PHONE_NUMBER]"
click at [391, 41] on div "outbound" at bounding box center [441, 40] width 528 height 16
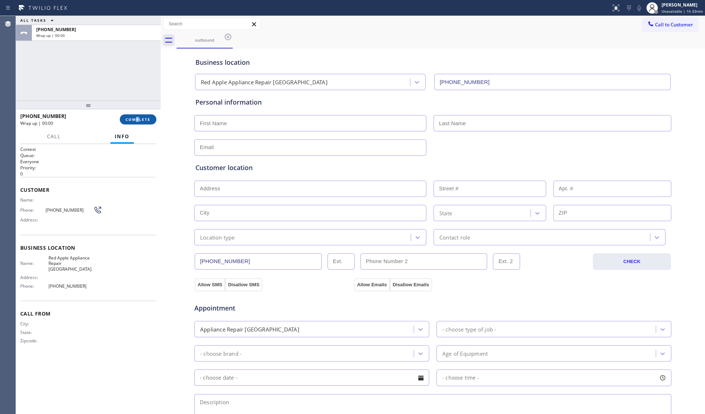
click at [139, 116] on div "[PHONE_NUMBER] Wrap up | 00:00 COMPLETE" at bounding box center [88, 119] width 136 height 19
click at [148, 115] on button "COMPLETE" at bounding box center [138, 119] width 37 height 10
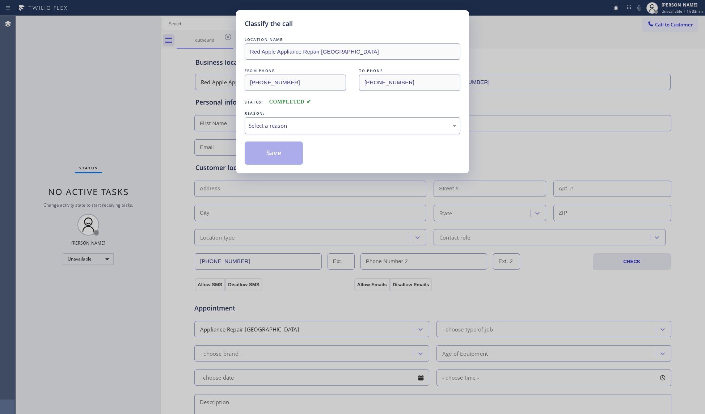
click at [269, 124] on div "Select a reason" at bounding box center [353, 126] width 208 height 8
click at [265, 156] on button "Save" at bounding box center [274, 153] width 58 height 23
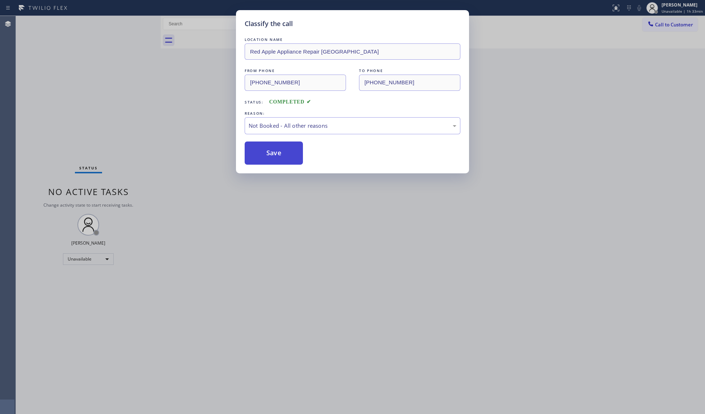
click at [265, 156] on button "Save" at bounding box center [274, 153] width 58 height 23
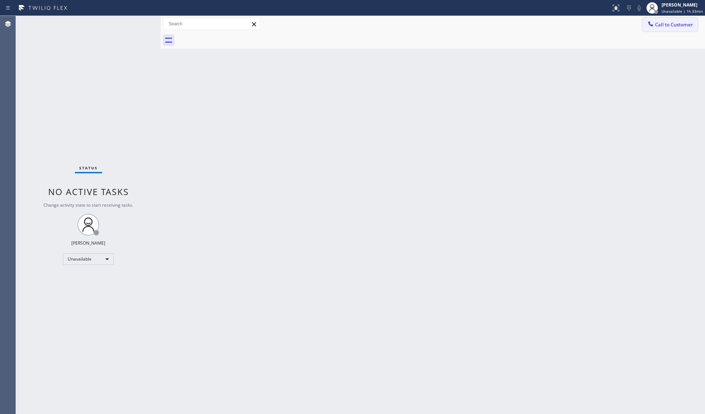
click at [672, 20] on button "Call to Customer" at bounding box center [669, 25] width 55 height 14
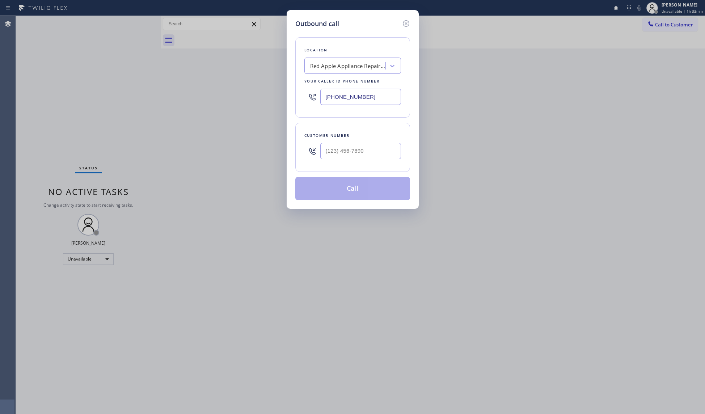
drag, startPoint x: 371, startPoint y: 94, endPoint x: 286, endPoint y: 93, distance: 85.4
click at [287, 93] on div "Outbound call Location Red Apple Appliance Repair [GEOGRAPHIC_DATA] Your caller…" at bounding box center [353, 109] width 132 height 199
paste input "760) 493-6143"
type input "[PHONE_NUMBER]"
click at [346, 155] on input "(___) ___-____" at bounding box center [360, 151] width 81 height 16
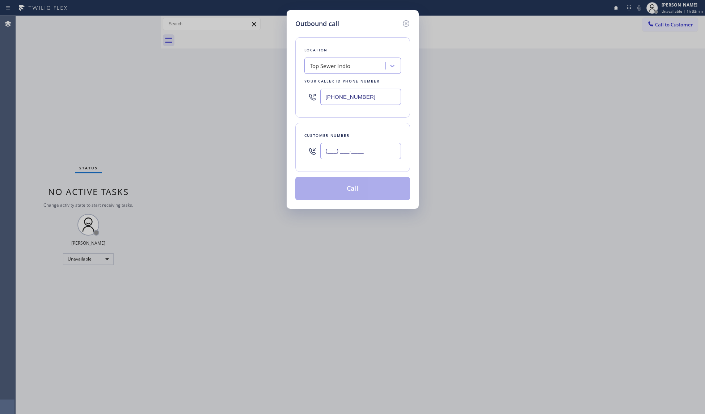
paste input "760) 214-9216"
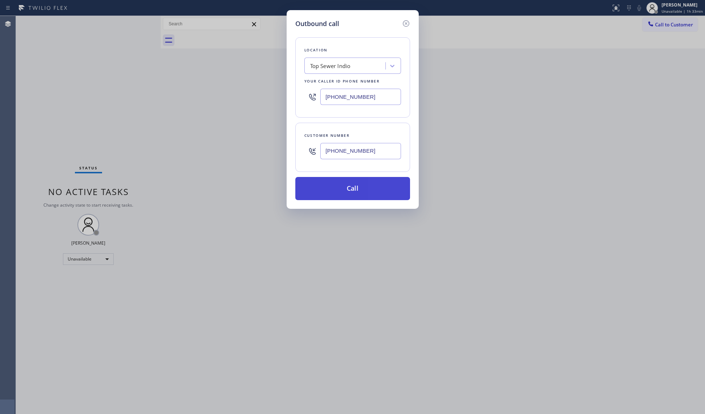
type input "[PHONE_NUMBER]"
click at [362, 192] on button "Call" at bounding box center [352, 188] width 115 height 23
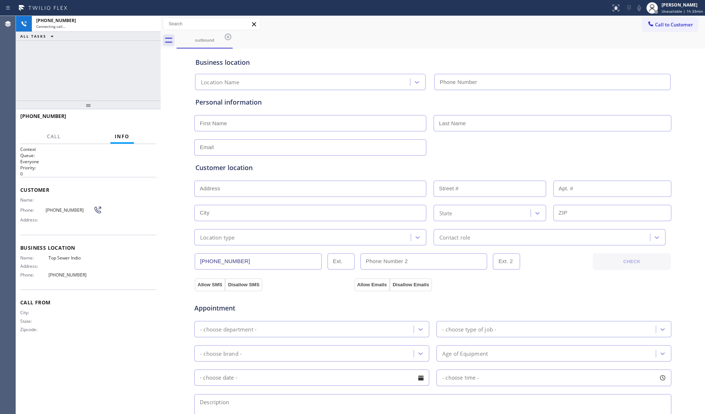
type input "[PHONE_NUMBER]"
click at [143, 126] on div "[PHONE_NUMBER] Live | 00:01 HANG UP" at bounding box center [88, 119] width 136 height 19
click at [139, 119] on span "HANG UP" at bounding box center [139, 119] width 22 height 5
click at [138, 118] on span "HANG UP" at bounding box center [139, 119] width 22 height 5
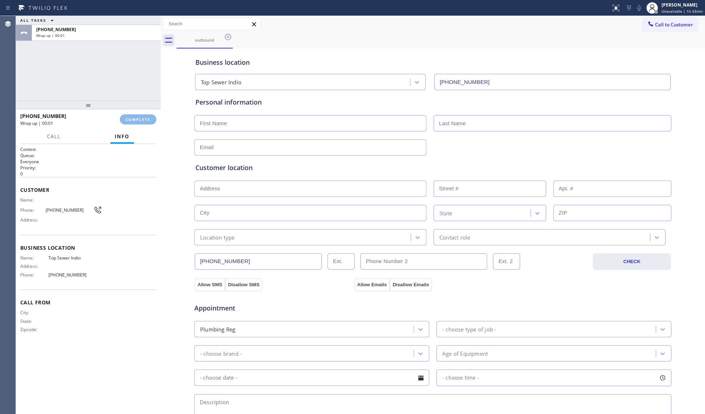
click at [135, 113] on div "[PHONE_NUMBER] Wrap up | 00:01 COMPLETE" at bounding box center [88, 119] width 136 height 19
click at [135, 112] on div "[PHONE_NUMBER] Wrap up | 00:01 COMPLETE" at bounding box center [88, 119] width 136 height 19
click at [135, 114] on div "[PHONE_NUMBER] Wrap up | 00:03 COMPLETE" at bounding box center [88, 119] width 136 height 19
drag, startPoint x: 159, startPoint y: 122, endPoint x: 151, endPoint y: 122, distance: 8.0
click at [161, 122] on div at bounding box center [161, 215] width 0 height 398
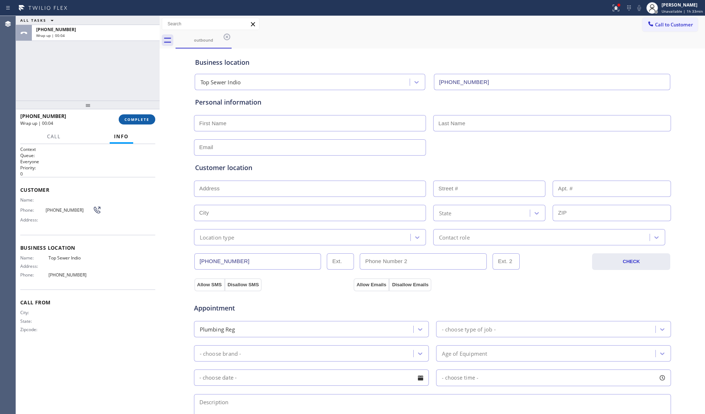
click at [151, 122] on button "COMPLETE" at bounding box center [137, 119] width 37 height 10
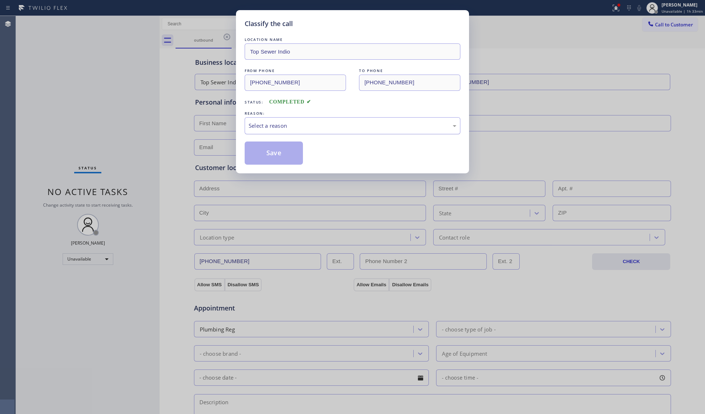
click at [269, 129] on div "Select a reason" at bounding box center [353, 126] width 208 height 8
click at [271, 153] on button "Save" at bounding box center [274, 153] width 58 height 23
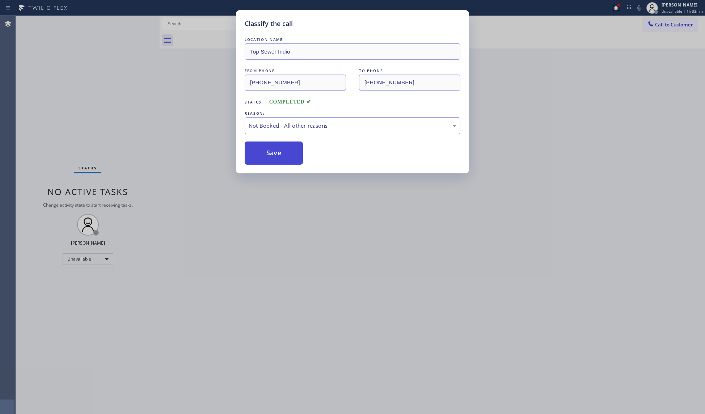
drag, startPoint x: 271, startPoint y: 153, endPoint x: 270, endPoint y: 148, distance: 4.7
click at [272, 152] on button "Save" at bounding box center [274, 153] width 58 height 23
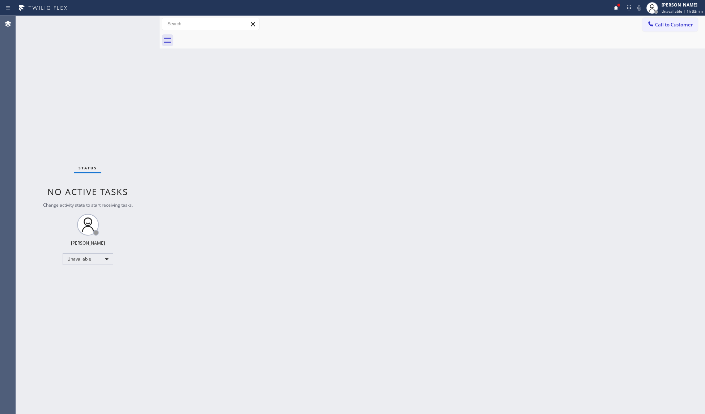
click at [613, 18] on div "Call to Customer Outbound call Location Top Sewer Indio Your caller id phone nu…" at bounding box center [432, 24] width 545 height 13
click at [618, 13] on button at bounding box center [616, 8] width 16 height 16
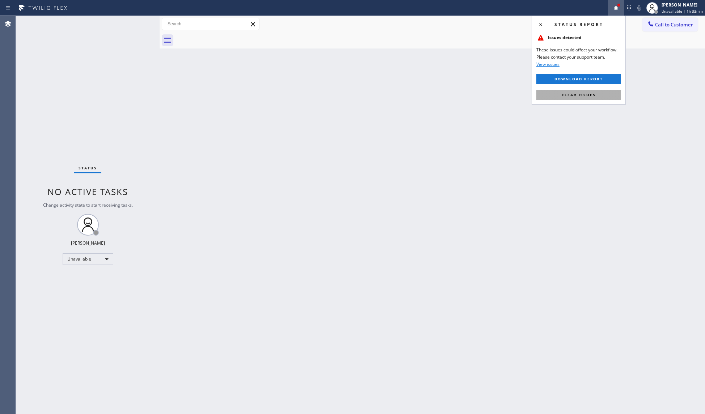
click at [592, 93] on span "Clear issues" at bounding box center [579, 94] width 34 height 5
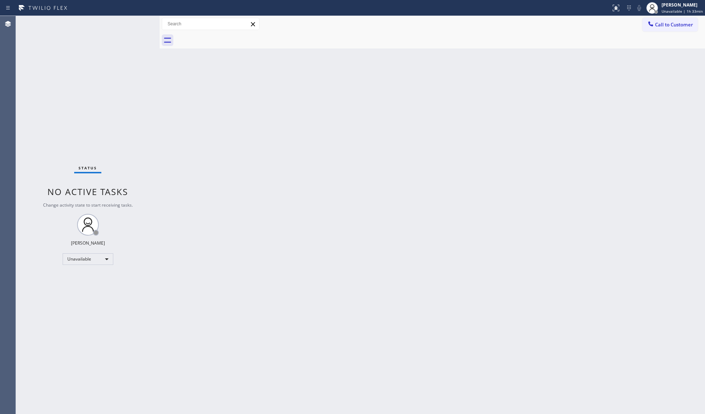
drag, startPoint x: 649, startPoint y: 26, endPoint x: 530, endPoint y: 62, distance: 124.6
click at [649, 26] on icon at bounding box center [650, 23] width 7 height 7
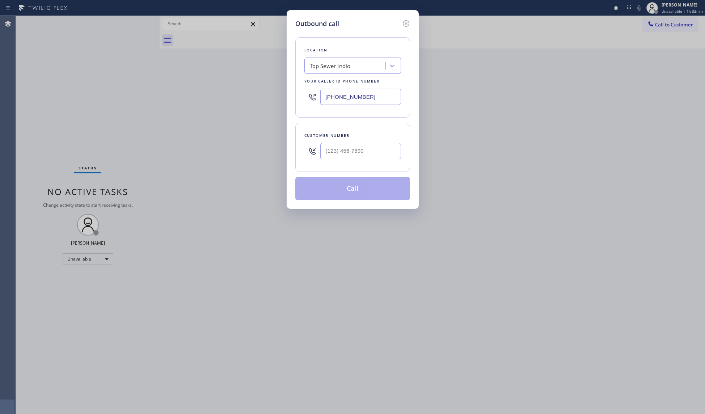
drag, startPoint x: 395, startPoint y: 98, endPoint x: 313, endPoint y: 94, distance: 82.2
click at [291, 98] on div "Outbound call Location Top Sewer Indio Your caller id phone number [PHONE_NUMBE…" at bounding box center [353, 109] width 132 height 199
paste input "305) 889-7797"
type input "[PHONE_NUMBER]"
click at [366, 158] on input "(___) ___-____" at bounding box center [360, 151] width 81 height 16
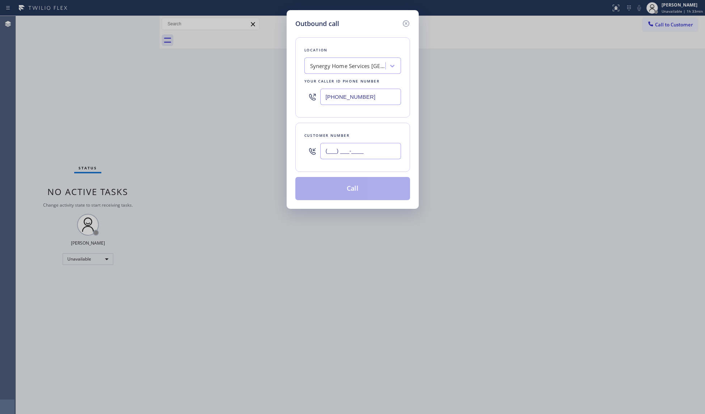
paste input "305) 290-6470"
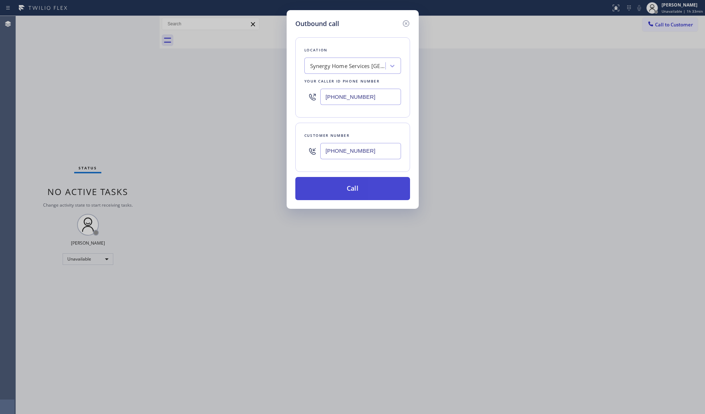
type input "[PHONE_NUMBER]"
drag, startPoint x: 356, startPoint y: 193, endPoint x: 384, endPoint y: 198, distance: 27.5
click at [357, 193] on button "Call" at bounding box center [352, 188] width 115 height 23
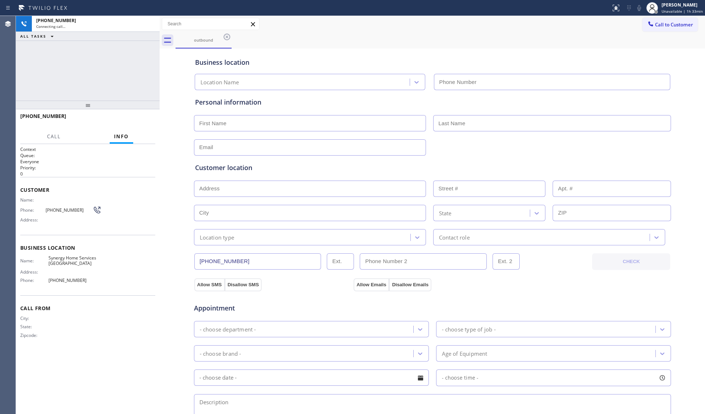
type input "[PHONE_NUMBER]"
click at [487, 33] on div "outbound" at bounding box center [440, 40] width 529 height 16
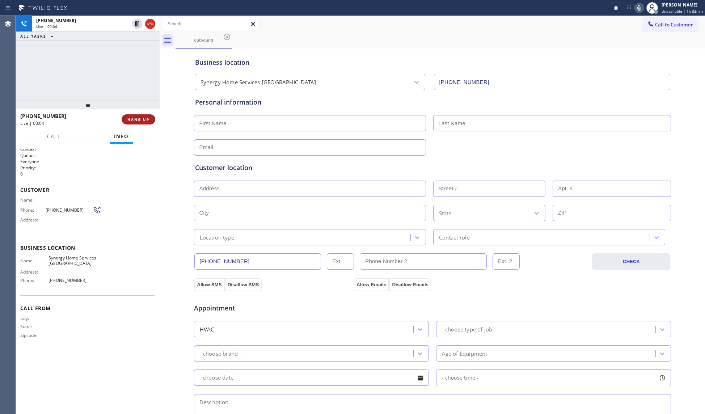
click at [133, 118] on span "HANG UP" at bounding box center [138, 119] width 22 height 5
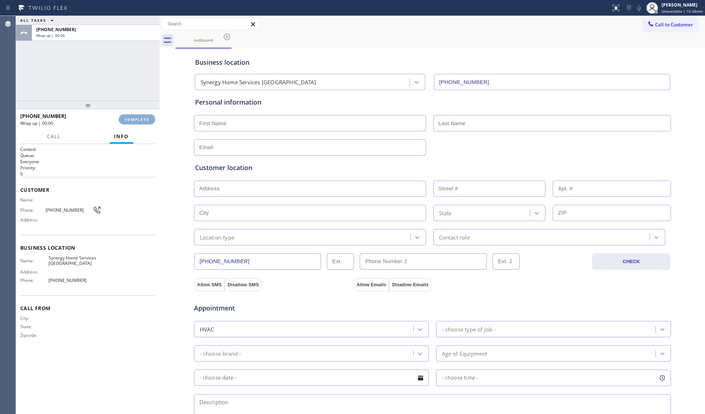
click at [135, 118] on span "COMPLETE" at bounding box center [136, 119] width 25 height 5
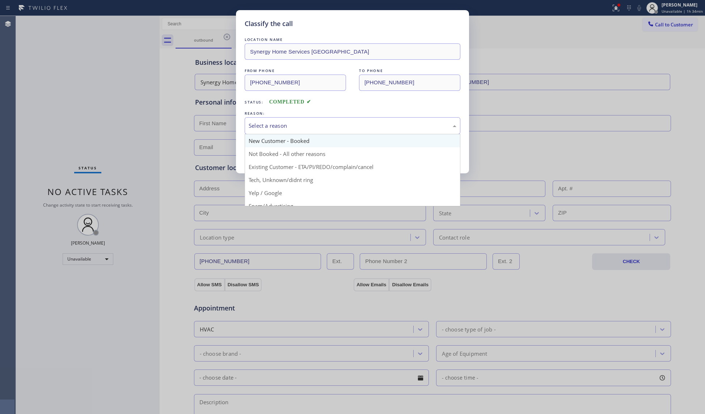
drag, startPoint x: 276, startPoint y: 123, endPoint x: 280, endPoint y: 140, distance: 17.0
click at [277, 126] on div "Select a reason" at bounding box center [353, 126] width 208 height 8
click at [278, 154] on button "Save" at bounding box center [274, 153] width 58 height 23
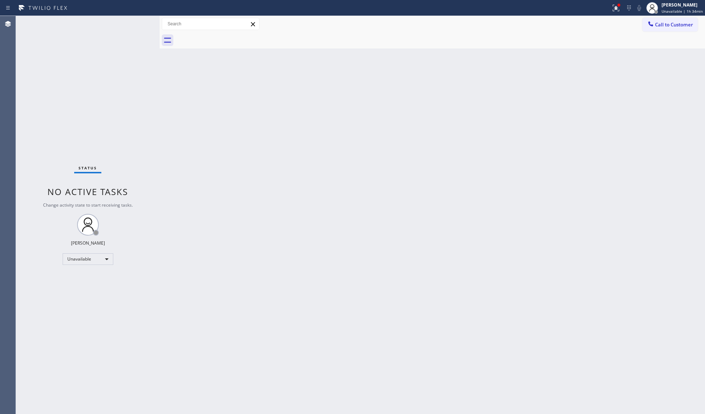
drag, startPoint x: 617, startPoint y: 8, endPoint x: 616, endPoint y: 57, distance: 48.9
click at [617, 9] on icon at bounding box center [615, 7] width 4 height 5
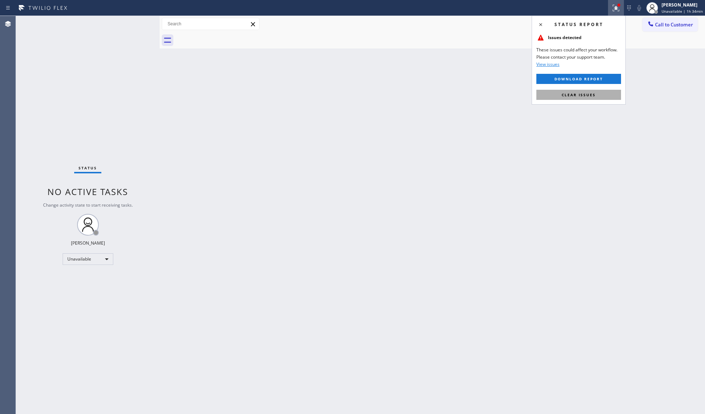
click at [599, 97] on button "Clear issues" at bounding box center [578, 95] width 85 height 10
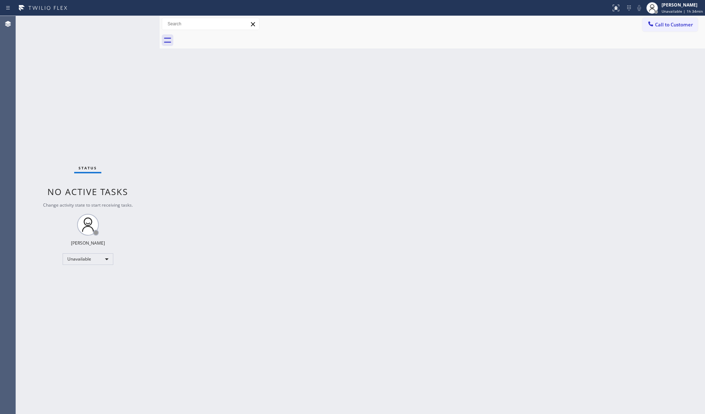
drag, startPoint x: 667, startPoint y: 25, endPoint x: 587, endPoint y: 67, distance: 91.0
click at [666, 26] on span "Call to Customer" at bounding box center [674, 24] width 38 height 7
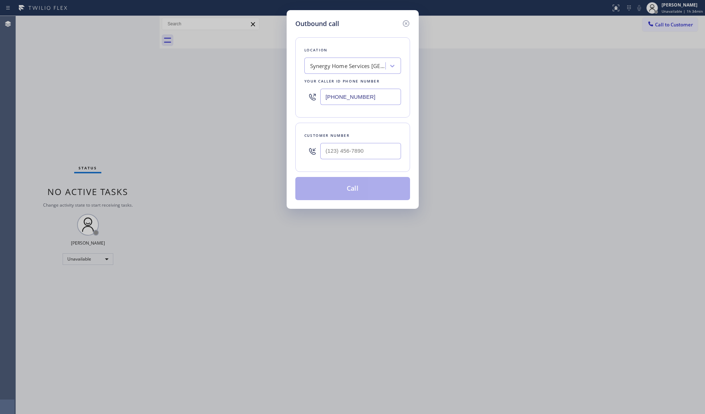
drag, startPoint x: 385, startPoint y: 93, endPoint x: 291, endPoint y: 98, distance: 94.6
click at [291, 98] on div "Outbound call Location Synergy Home Services [GEOGRAPHIC_DATA] Your caller id p…" at bounding box center [353, 109] width 132 height 199
paste input "973) 577-5265"
type input "[PHONE_NUMBER]"
click at [369, 159] on input "(___) ___-____" at bounding box center [360, 151] width 81 height 16
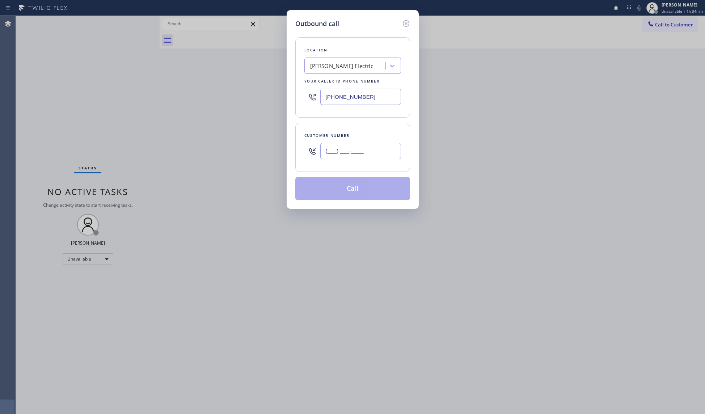
paste input "469) 529-0965"
type input "[PHONE_NUMBER]"
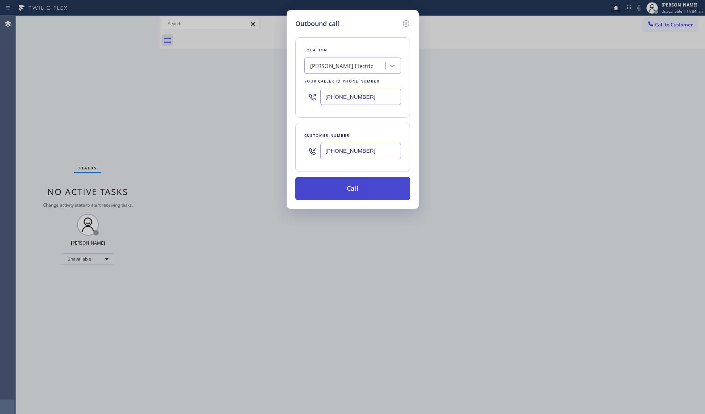
click at [348, 186] on button "Call" at bounding box center [352, 188] width 115 height 23
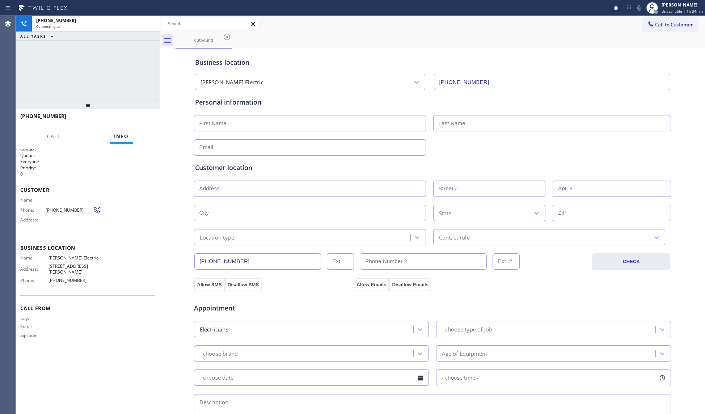
type input "[PHONE_NUMBER]"
click at [139, 120] on span "HANG UP" at bounding box center [138, 119] width 22 height 5
click at [141, 120] on span "HANG UP" at bounding box center [138, 119] width 22 height 5
click at [142, 120] on span "COMPLETE" at bounding box center [136, 119] width 25 height 5
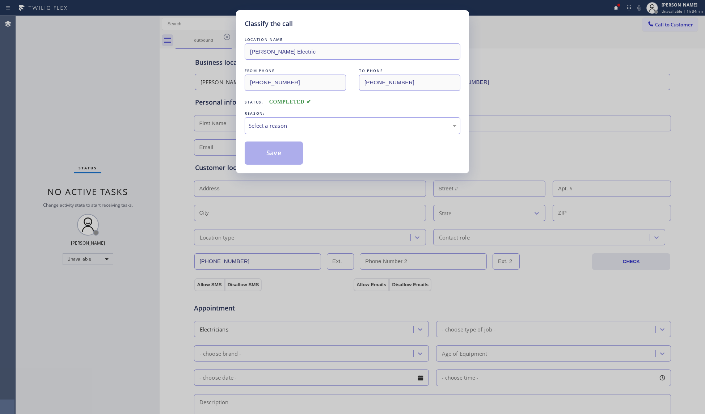
click at [135, 117] on div "Classify the call LOCATION NAME [PERSON_NAME] Electric FROM PHONE [PHONE_NUMBER…" at bounding box center [352, 207] width 705 height 414
click at [329, 108] on div "LOCATION NAME [PERSON_NAME] Electric FROM PHONE [PHONE_NUMBER] TO PHONE [PHONE_…" at bounding box center [353, 100] width 216 height 129
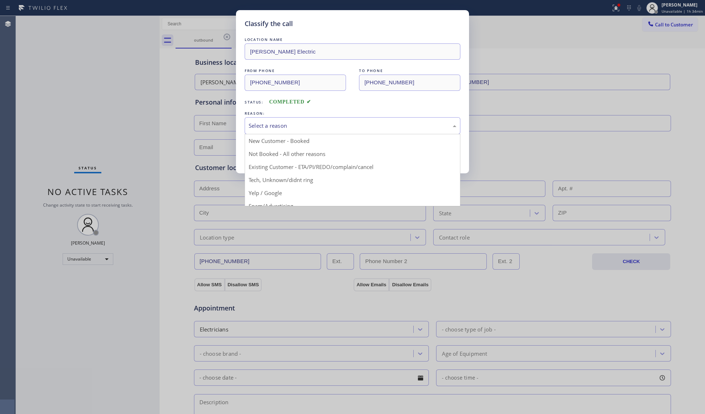
drag, startPoint x: 315, startPoint y: 121, endPoint x: 307, endPoint y: 123, distance: 7.9
click at [311, 123] on div "Select a reason" at bounding box center [353, 125] width 216 height 17
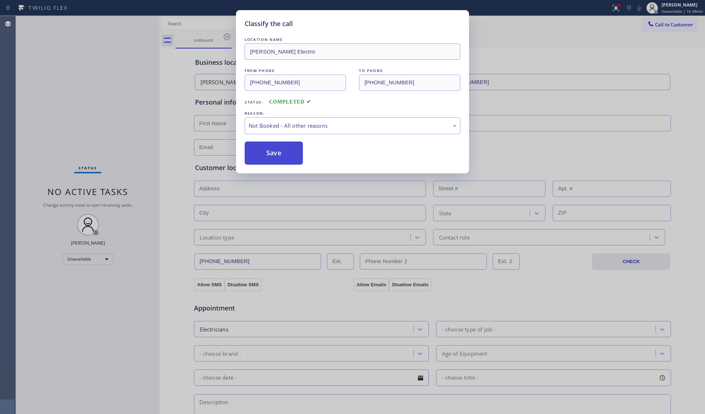
drag, startPoint x: 258, startPoint y: 146, endPoint x: 282, endPoint y: 142, distance: 24.9
click at [258, 146] on button "Save" at bounding box center [274, 153] width 58 height 23
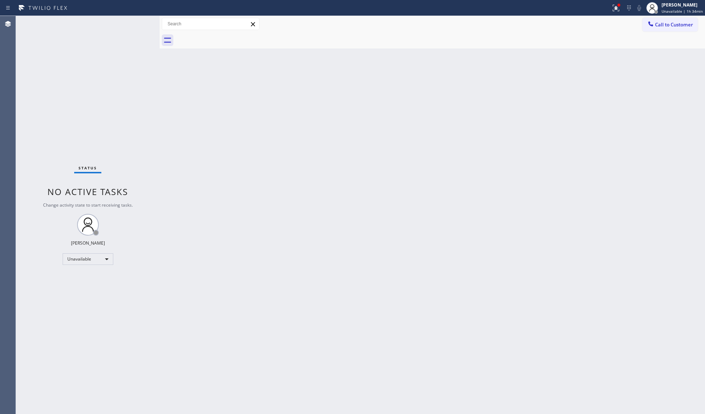
drag, startPoint x: 618, startPoint y: 10, endPoint x: 618, endPoint y: 16, distance: 5.4
click at [618, 12] on button at bounding box center [616, 8] width 16 height 16
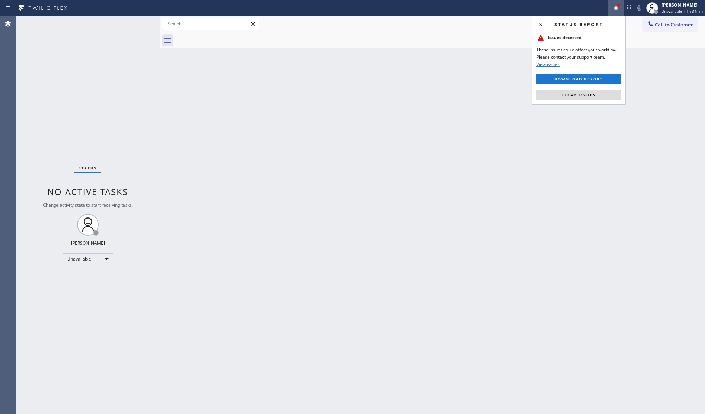
click at [588, 93] on span "Clear issues" at bounding box center [579, 94] width 34 height 5
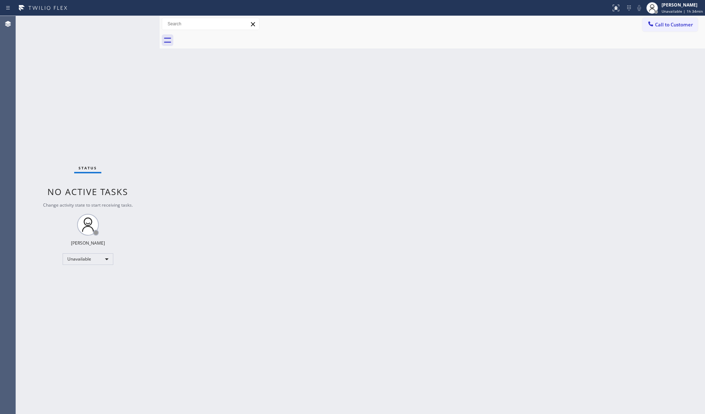
click at [658, 34] on div at bounding box center [440, 40] width 529 height 16
click at [660, 26] on span "Call to Customer" at bounding box center [674, 24] width 38 height 7
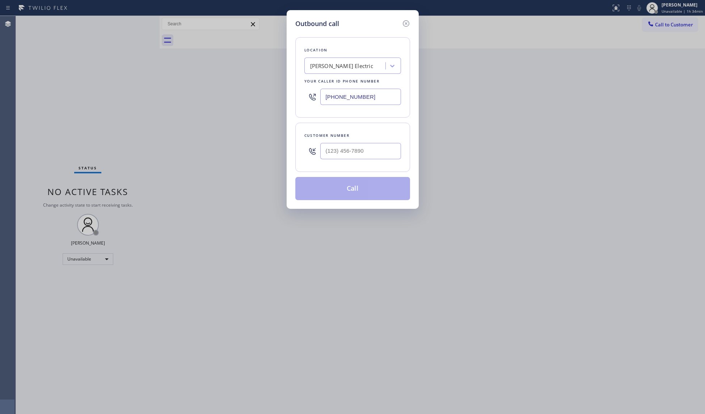
drag, startPoint x: 374, startPoint y: 96, endPoint x: 255, endPoint y: 103, distance: 118.9
click at [255, 103] on div "Outbound call Location [GEOGRAPHIC_DATA] Electric Your caller id phone number […" at bounding box center [352, 207] width 705 height 414
paste input "214) 699-5489"
type input "[PHONE_NUMBER]"
click at [342, 156] on input "(___) ___-____" at bounding box center [360, 151] width 81 height 16
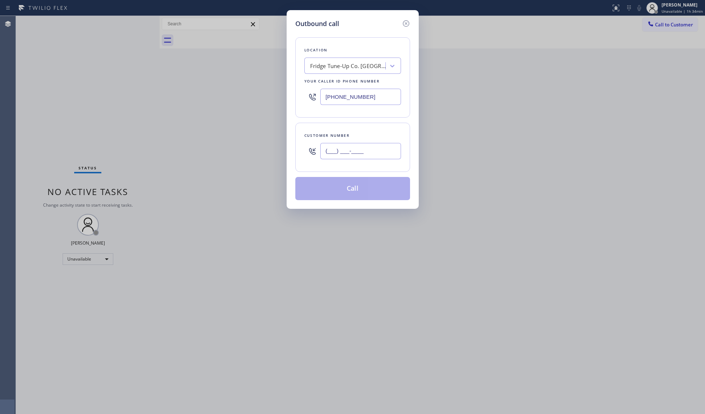
paste input "214) 251-4659"
type input "[PHONE_NUMBER]"
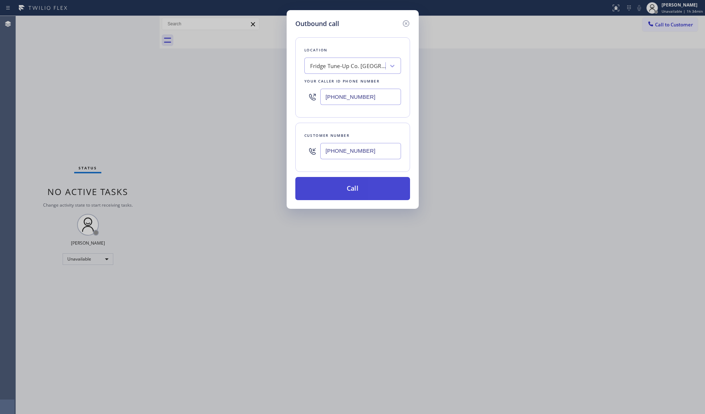
click at [360, 189] on button "Call" at bounding box center [352, 188] width 115 height 23
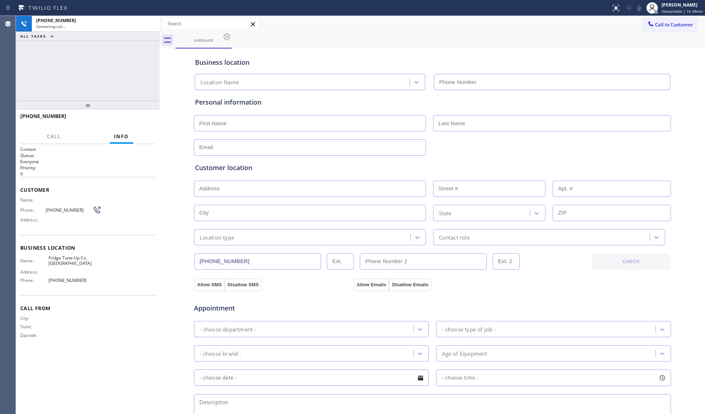
type input "[PHONE_NUMBER]"
click at [452, 26] on div "Call to Customer Outbound call Location Fridge Tune-Up Co. [GEOGRAPHIC_DATA] Yo…" at bounding box center [432, 24] width 545 height 13
click at [135, 118] on span "HANG UP" at bounding box center [138, 119] width 22 height 5
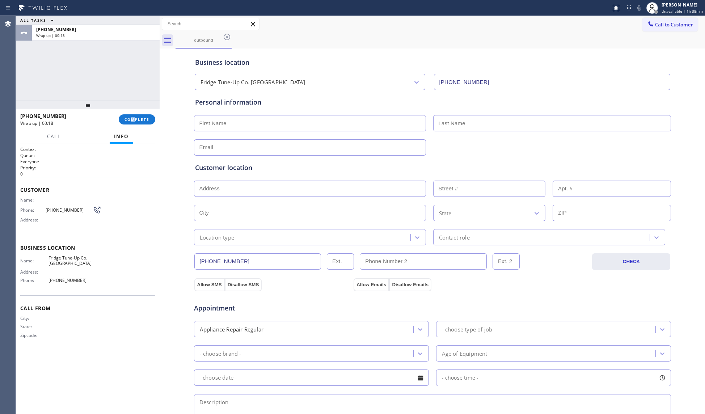
click at [132, 112] on div "[PHONE_NUMBER] Wrap up | 00:18 COMPLETE" at bounding box center [87, 119] width 135 height 19
click at [145, 120] on span "COMPLETE" at bounding box center [136, 119] width 25 height 5
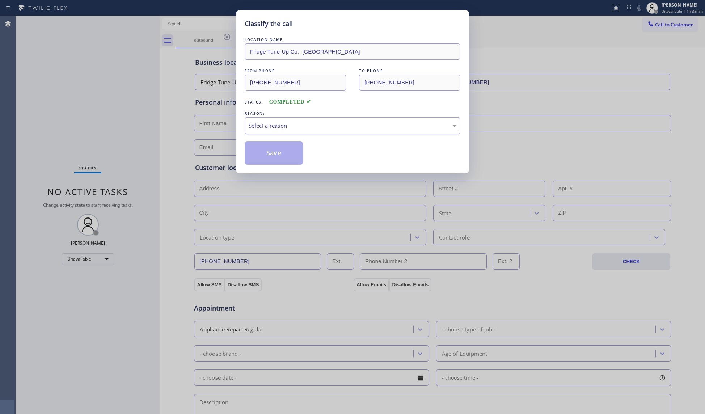
click at [275, 132] on div "Select a reason" at bounding box center [353, 125] width 216 height 17
click at [267, 148] on button "Save" at bounding box center [274, 153] width 58 height 23
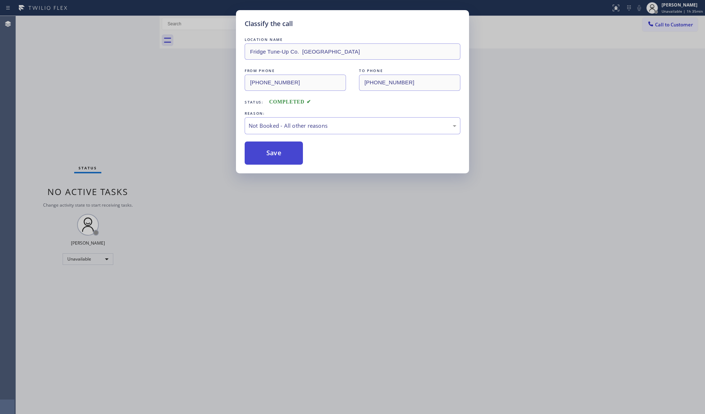
click at [267, 148] on button "Save" at bounding box center [274, 153] width 58 height 23
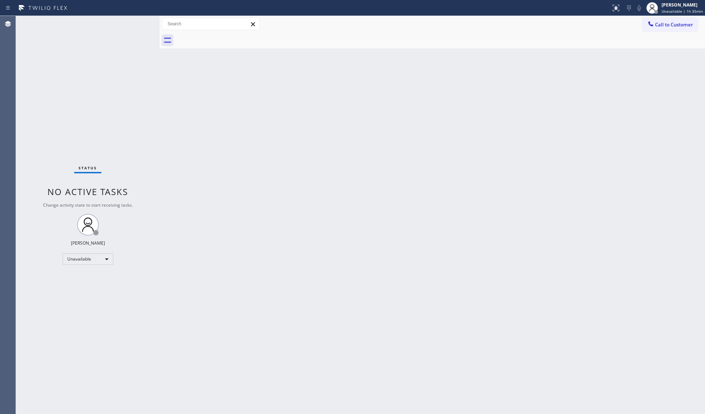
click at [656, 22] on span "Call to Customer" at bounding box center [674, 24] width 38 height 7
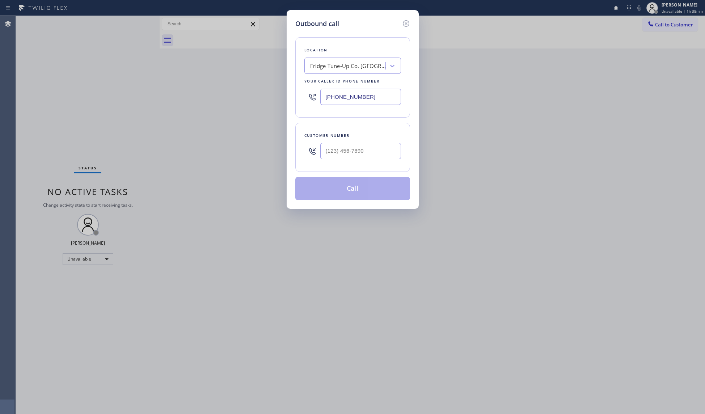
drag, startPoint x: 371, startPoint y: 94, endPoint x: 301, endPoint y: 89, distance: 69.4
click at [301, 90] on div "Location Fridge Tune-Up Co. [GEOGRAPHIC_DATA] Your caller id phone number [PHON…" at bounding box center [352, 77] width 115 height 80
paste input "3) 566-9111"
type input "[PHONE_NUMBER]"
click at [378, 156] on input "(___) ___-____" at bounding box center [360, 151] width 81 height 16
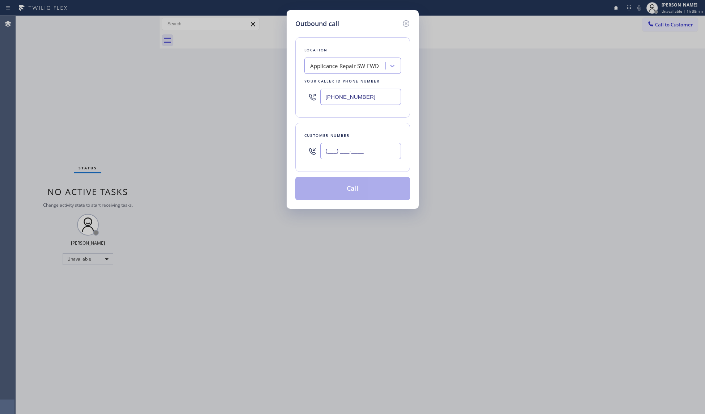
paste input "425) 200-6198"
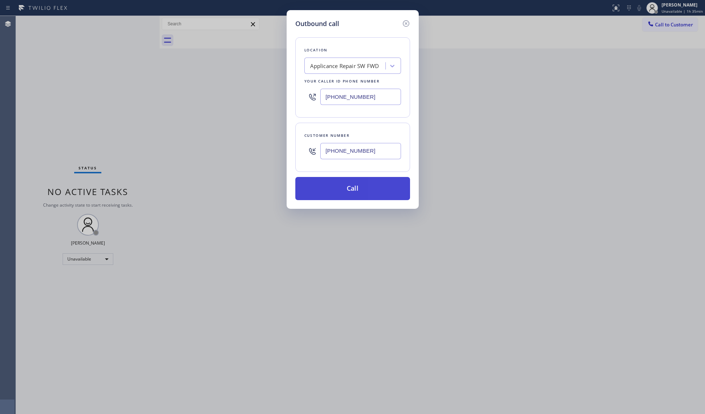
type input "[PHONE_NUMBER]"
click at [352, 190] on button "Call" at bounding box center [352, 188] width 115 height 23
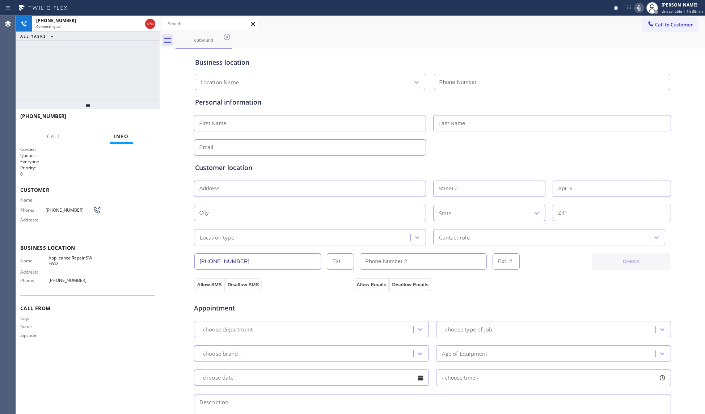
type input "[PHONE_NUMBER]"
drag, startPoint x: 148, startPoint y: 21, endPoint x: 147, endPoint y: 40, distance: 18.9
click at [148, 21] on icon at bounding box center [150, 24] width 9 height 9
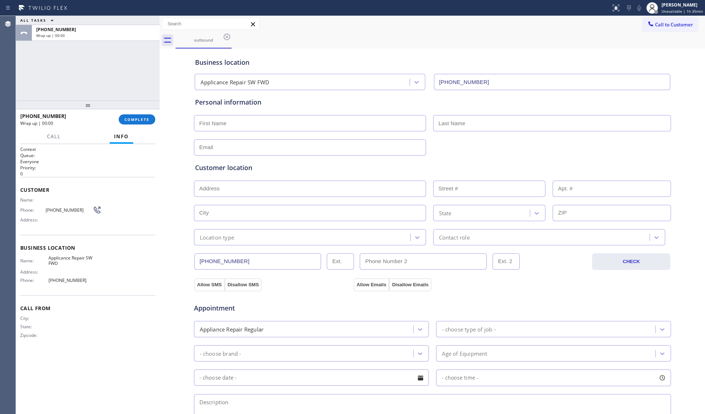
click at [143, 125] on div "[PHONE_NUMBER] Wrap up | 00:00 COMPLETE" at bounding box center [87, 119] width 135 height 19
click at [143, 121] on span "COMPLETE" at bounding box center [136, 119] width 25 height 5
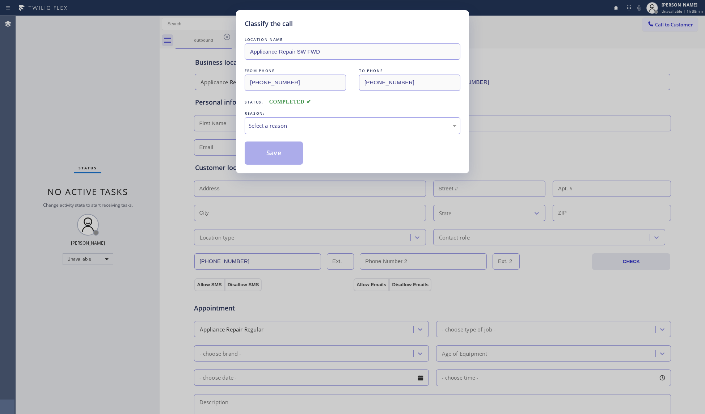
click at [141, 118] on div "Classify the call LOCATION NAME Applicance Repair SW FWD FROM PHONE [PHONE_NUMB…" at bounding box center [352, 207] width 705 height 414
click at [267, 125] on div "Select a reason" at bounding box center [353, 126] width 208 height 8
click at [263, 155] on button "Save" at bounding box center [274, 153] width 58 height 23
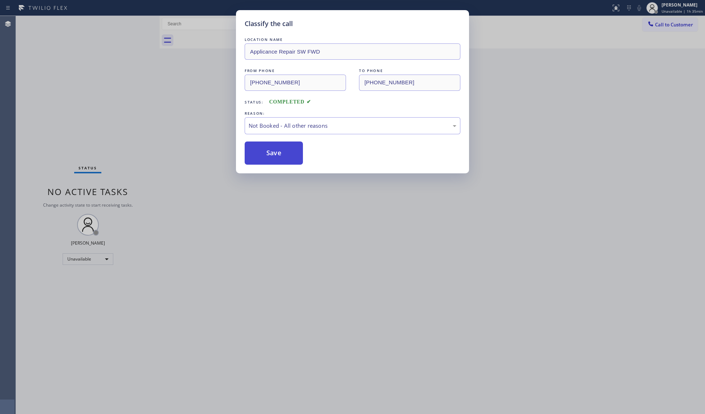
click at [264, 155] on button "Save" at bounding box center [274, 153] width 58 height 23
click at [265, 155] on button "Save" at bounding box center [274, 153] width 58 height 23
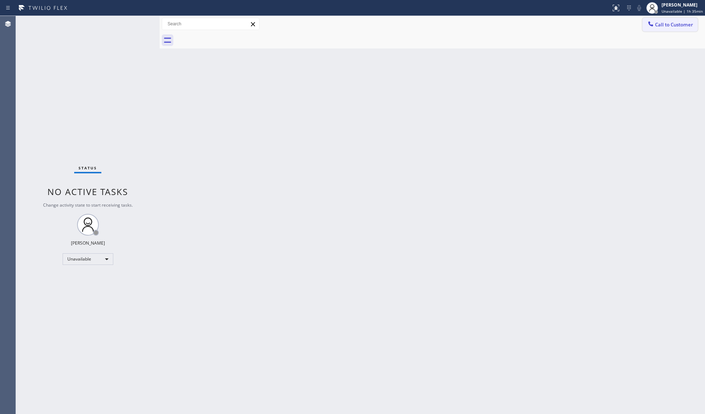
click at [663, 28] on button "Call to Customer" at bounding box center [669, 25] width 55 height 14
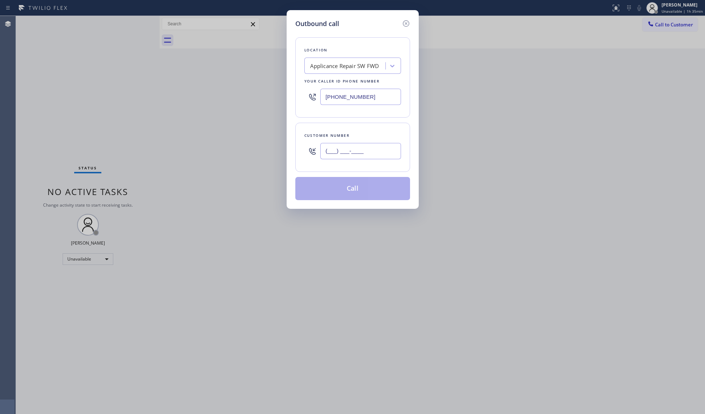
click at [381, 143] on input "(___) ___-____" at bounding box center [360, 151] width 81 height 16
paste input "425) 200-6198"
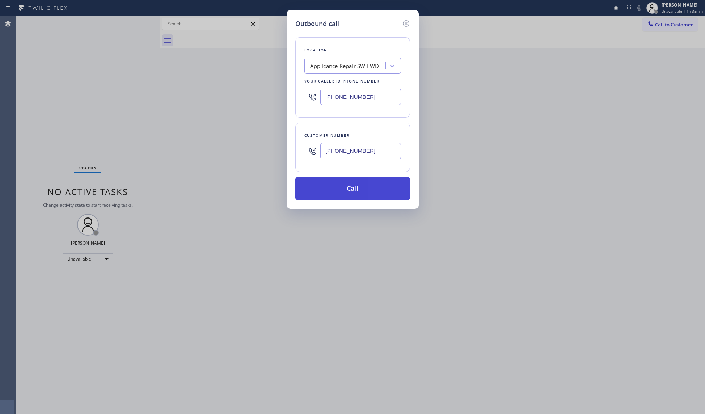
type input "[PHONE_NUMBER]"
click at [349, 185] on button "Call" at bounding box center [352, 188] width 115 height 23
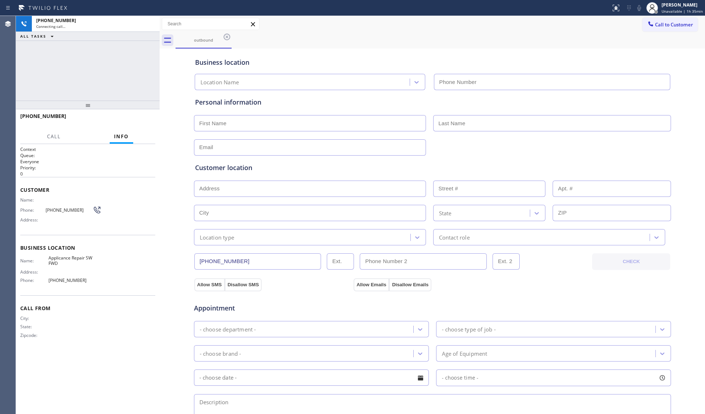
type input "[PHONE_NUMBER]"
drag, startPoint x: 152, startPoint y: 119, endPoint x: 145, endPoint y: 122, distance: 7.1
click at [150, 121] on button "HANG UP" at bounding box center [139, 119] width 34 height 10
click at [145, 121] on span "HANG UP" at bounding box center [138, 119] width 22 height 5
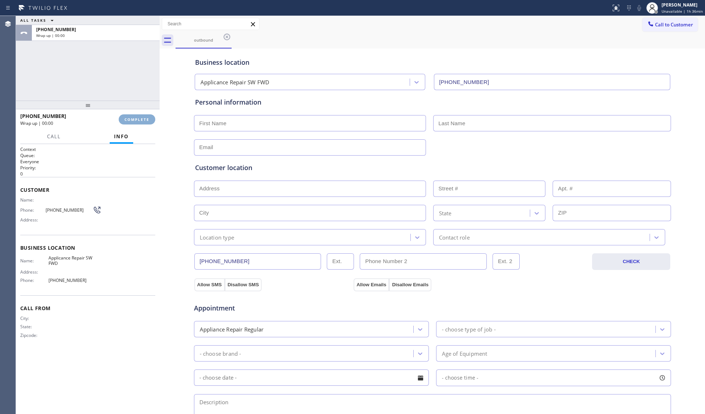
click at [143, 118] on span "COMPLETE" at bounding box center [136, 119] width 25 height 5
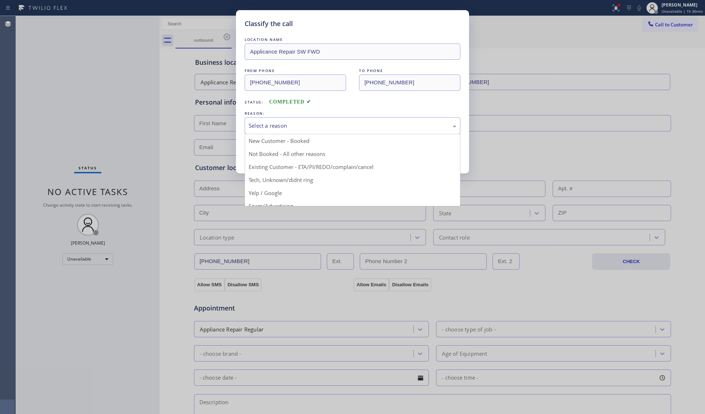
drag, startPoint x: 358, startPoint y: 119, endPoint x: 346, endPoint y: 123, distance: 12.8
click at [347, 123] on div "Select a reason" at bounding box center [353, 125] width 216 height 17
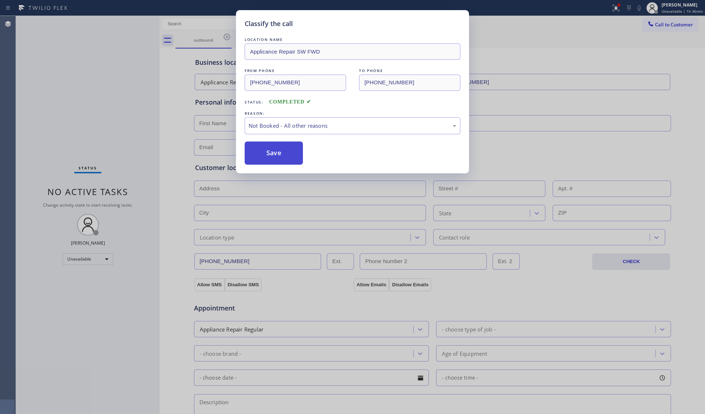
click at [276, 154] on button "Save" at bounding box center [274, 153] width 58 height 23
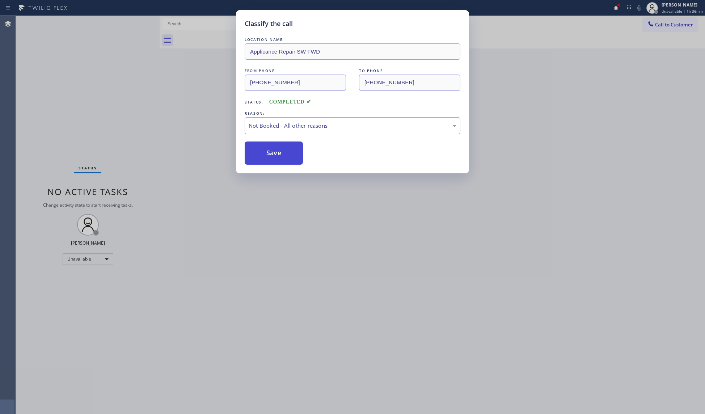
click at [276, 154] on button "Save" at bounding box center [274, 153] width 58 height 23
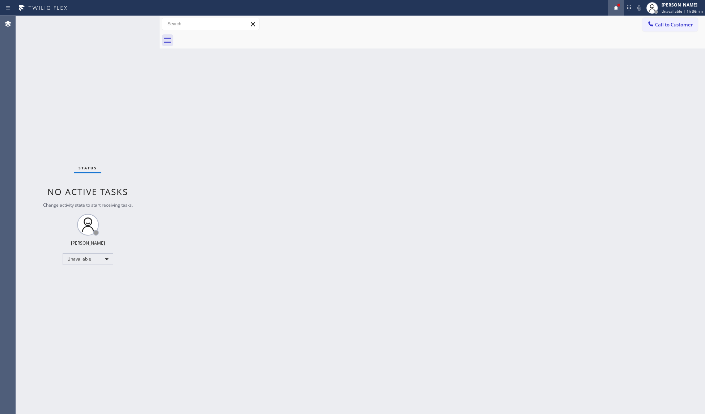
click at [611, 5] on div at bounding box center [616, 8] width 16 height 9
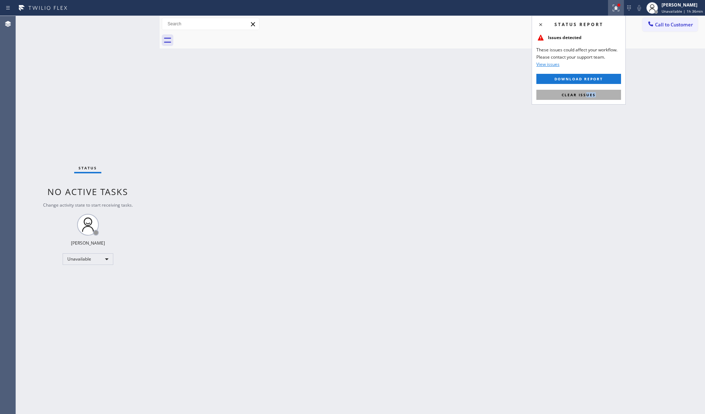
drag, startPoint x: 588, startPoint y: 100, endPoint x: 588, endPoint y: 94, distance: 5.8
click at [588, 98] on div "Status report Issues detected These issues could affect your workflow. Please c…" at bounding box center [579, 60] width 94 height 89
click at [588, 94] on span "Clear issues" at bounding box center [579, 94] width 34 height 5
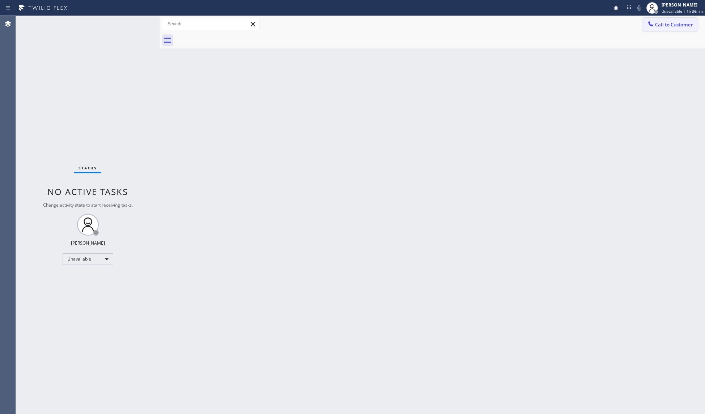
click at [662, 26] on span "Call to Customer" at bounding box center [674, 24] width 38 height 7
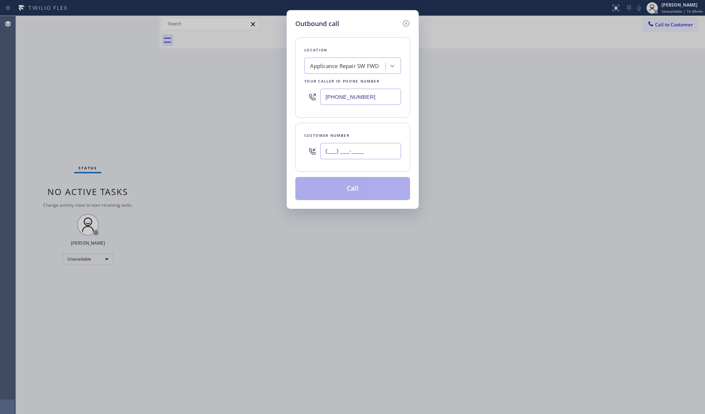
click at [367, 150] on input "(___) ___-____" at bounding box center [360, 151] width 81 height 16
paste input "425) 200-6198"
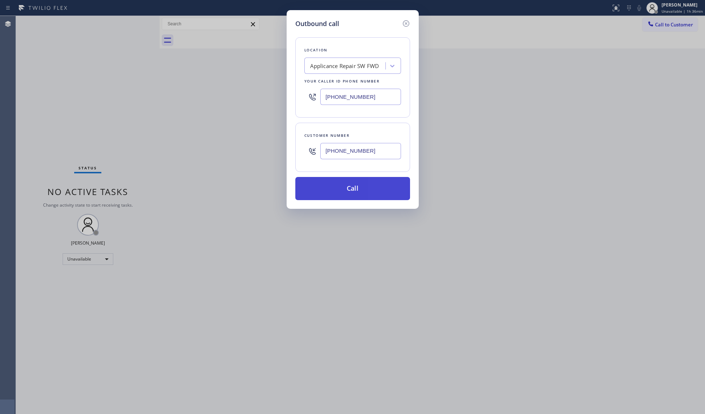
type input "[PHONE_NUMBER]"
click at [373, 190] on button "Call" at bounding box center [352, 188] width 115 height 23
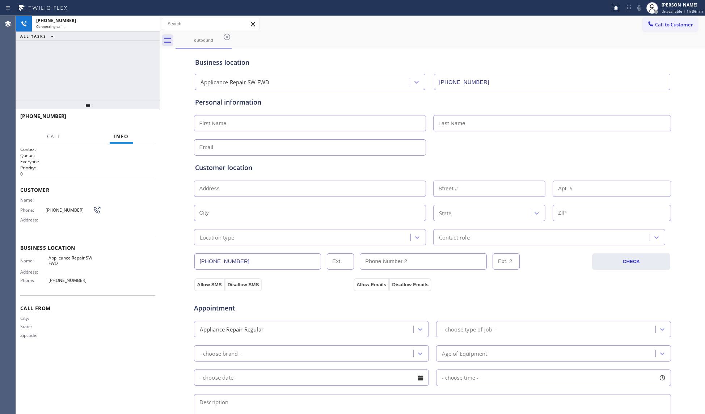
type input "[PHONE_NUMBER]"
click at [410, 66] on div "Business location" at bounding box center [432, 63] width 475 height 10
click at [141, 118] on span "HANG UP" at bounding box center [138, 119] width 22 height 5
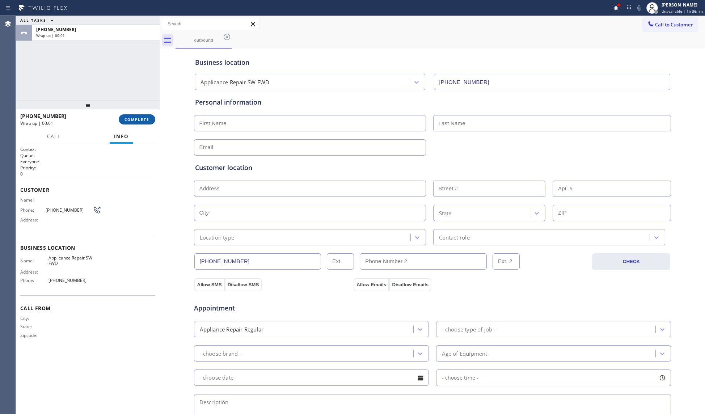
click at [141, 118] on span "COMPLETE" at bounding box center [136, 119] width 25 height 5
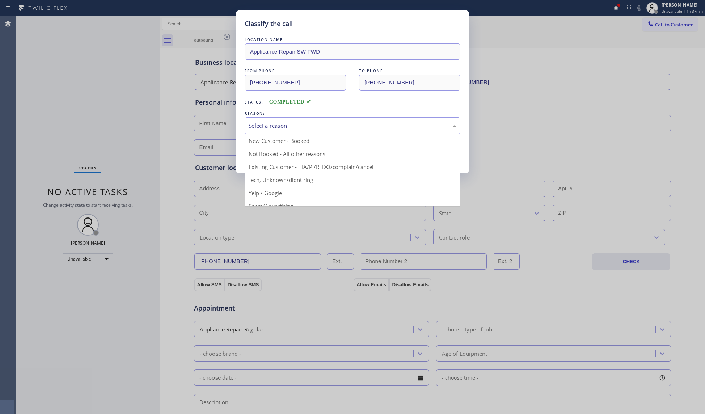
click at [290, 129] on div "Select a reason" at bounding box center [353, 126] width 208 height 8
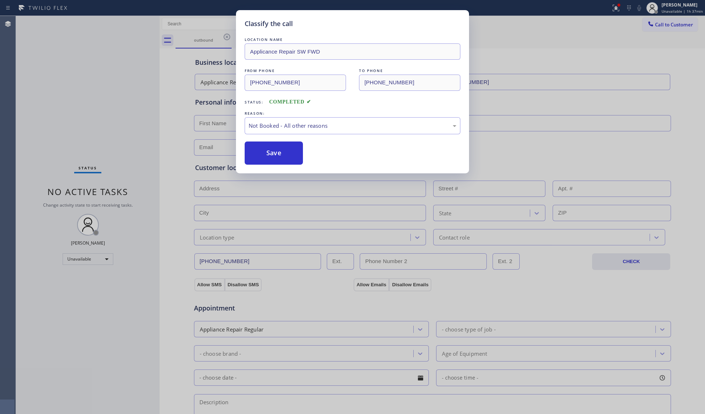
click at [264, 152] on button "Save" at bounding box center [274, 153] width 58 height 23
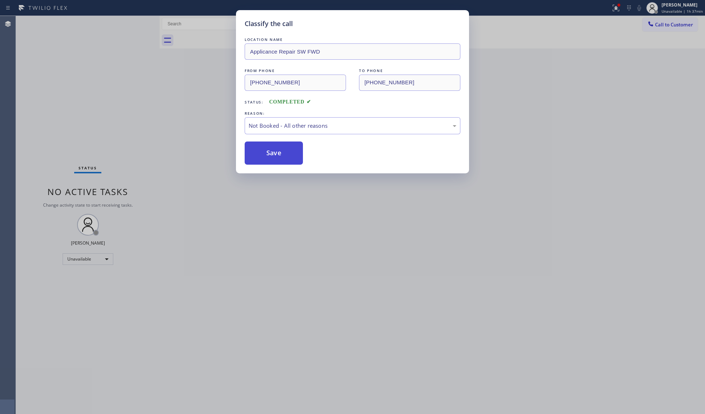
click at [264, 152] on button "Save" at bounding box center [274, 153] width 58 height 23
click at [264, 151] on button "Save" at bounding box center [274, 153] width 58 height 23
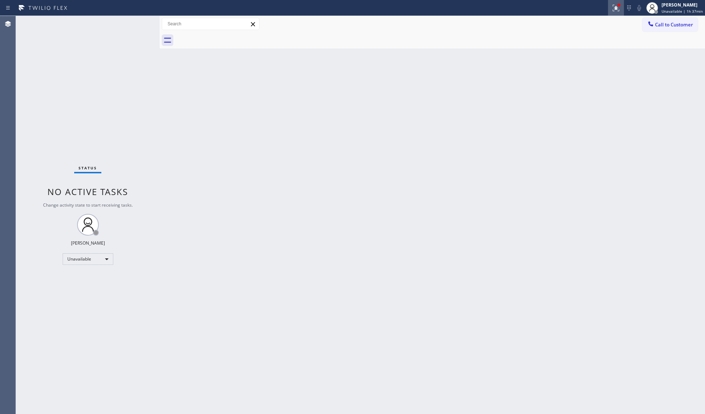
click at [620, 11] on icon at bounding box center [616, 8] width 9 height 9
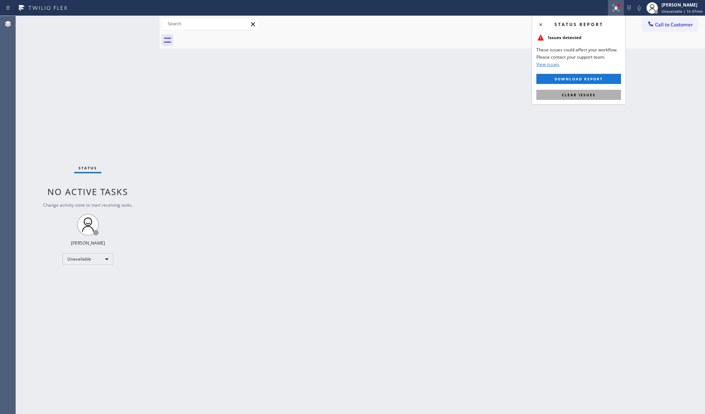
click at [572, 93] on span "Clear issues" at bounding box center [579, 94] width 34 height 5
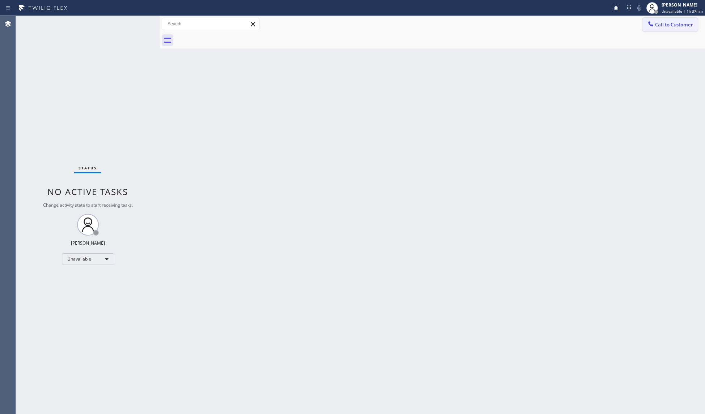
click at [658, 18] on button "Call to Customer" at bounding box center [669, 25] width 55 height 14
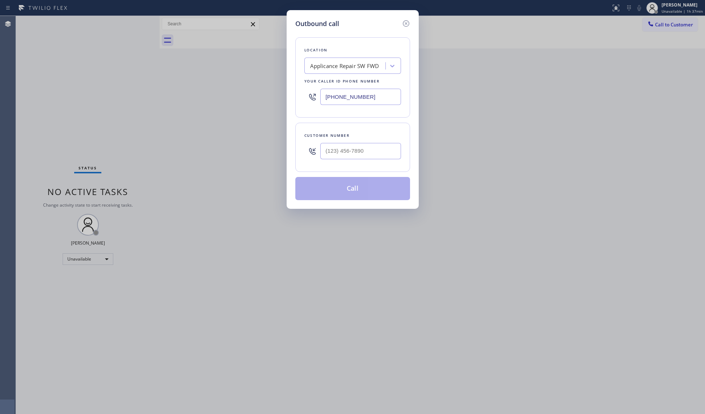
drag, startPoint x: 369, startPoint y: 97, endPoint x: 290, endPoint y: 85, distance: 80.3
click at [278, 86] on div "Outbound call Location Applicance Repair SW FWD Your caller id phone number [PH…" at bounding box center [352, 207] width 705 height 414
paste input "818) 619-2777"
type input "[PHONE_NUMBER]"
click at [386, 159] on input "(___) ___-____" at bounding box center [360, 151] width 81 height 16
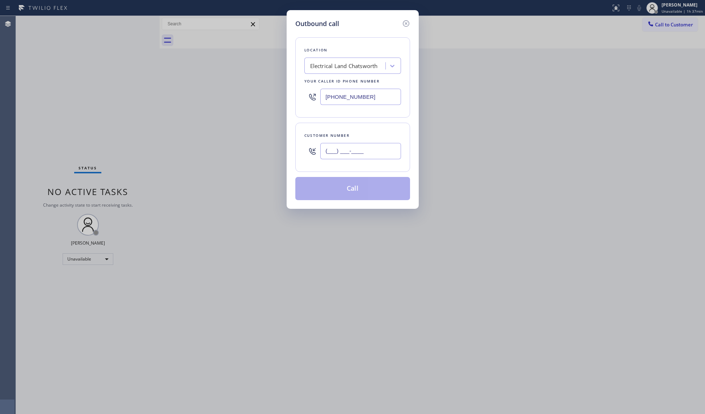
paste input "818) 408-8193"
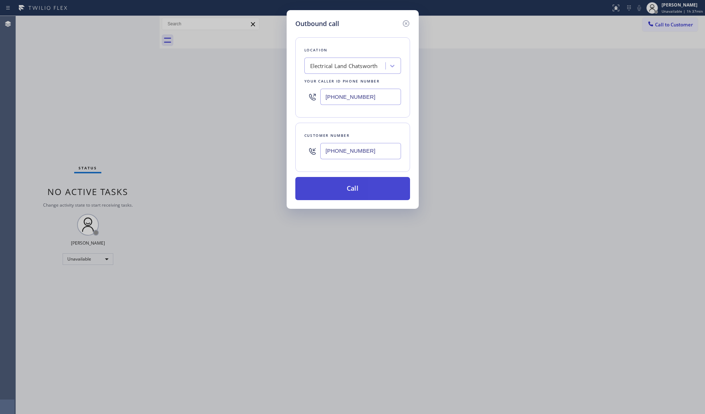
type input "[PHONE_NUMBER]"
click at [368, 189] on button "Call" at bounding box center [352, 188] width 115 height 23
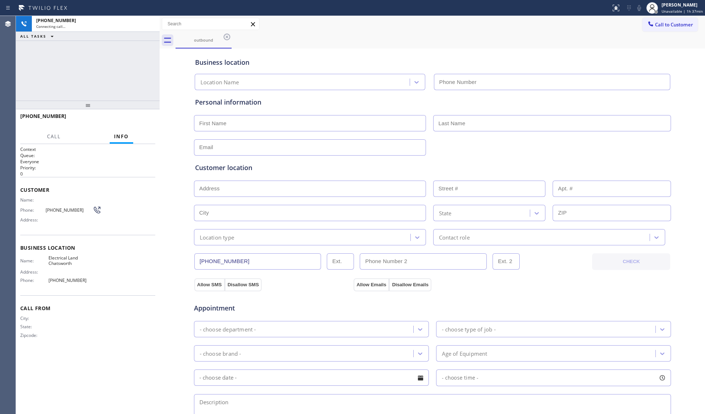
type input "[PHONE_NUMBER]"
click at [574, 62] on div "Business location" at bounding box center [432, 63] width 475 height 10
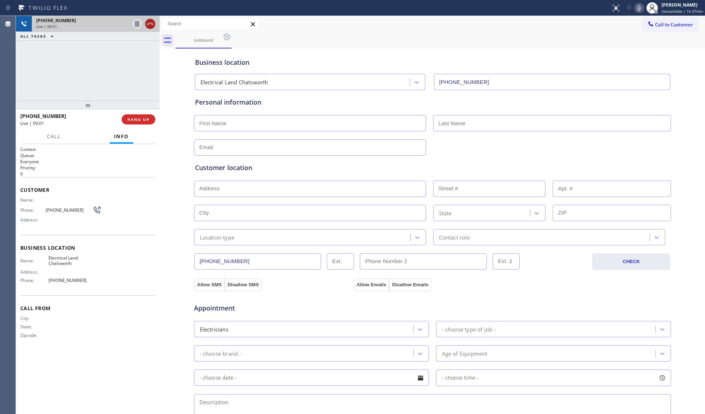
click at [151, 28] on icon at bounding box center [150, 24] width 9 height 9
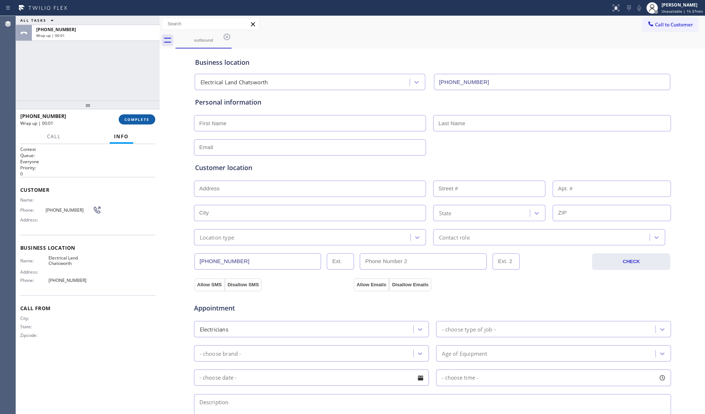
click at [141, 122] on span "COMPLETE" at bounding box center [136, 119] width 25 height 5
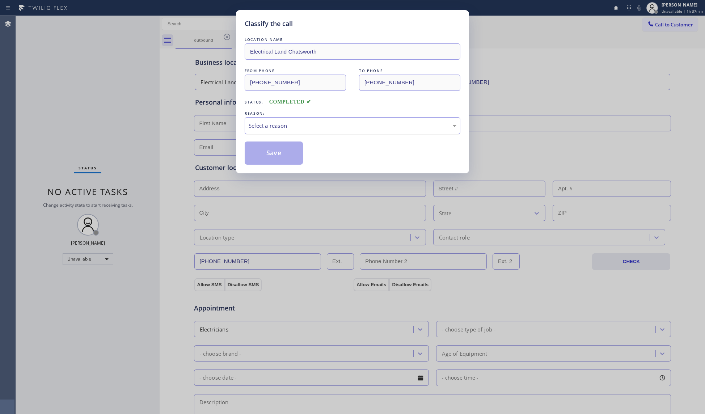
drag, startPoint x: 261, startPoint y: 121, endPoint x: 261, endPoint y: 133, distance: 12.3
click at [261, 128] on div "Select a reason" at bounding box center [353, 125] width 216 height 17
click at [261, 149] on button "Save" at bounding box center [274, 153] width 58 height 23
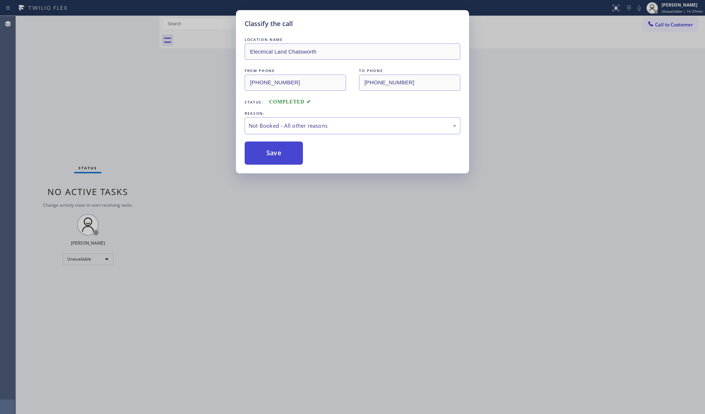
click at [261, 149] on button "Save" at bounding box center [274, 153] width 58 height 23
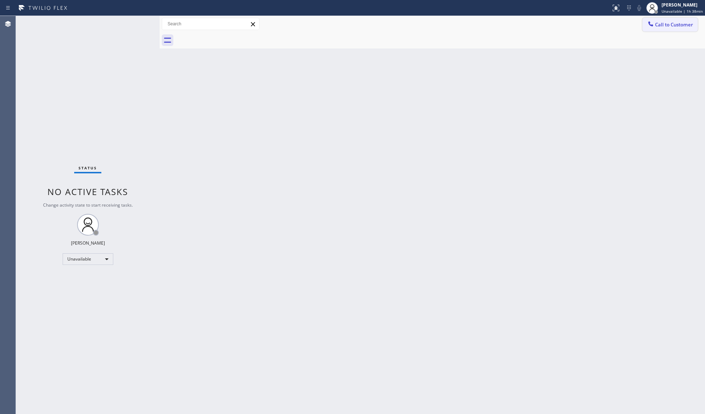
click at [665, 24] on span "Call to Customer" at bounding box center [674, 24] width 38 height 7
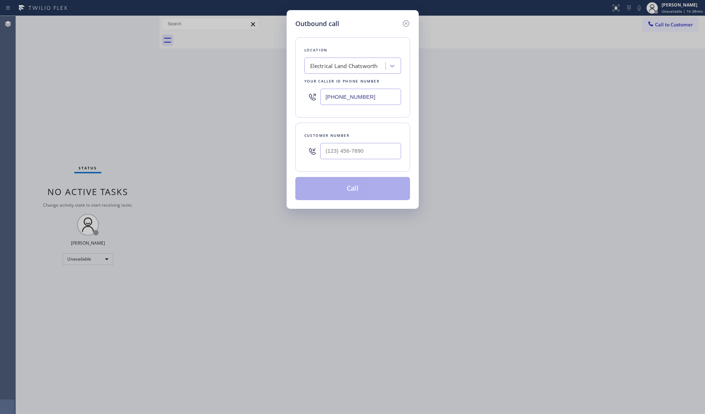
drag, startPoint x: 371, startPoint y: 96, endPoint x: 298, endPoint y: 97, distance: 73.1
click at [298, 96] on div "Location Electrical Land Chatsworth Your caller id phone number [PHONE_NUMBER]" at bounding box center [352, 77] width 115 height 80
paste input "206) 823-2333"
type input "[PHONE_NUMBER]"
paste input "425) 409-0779"
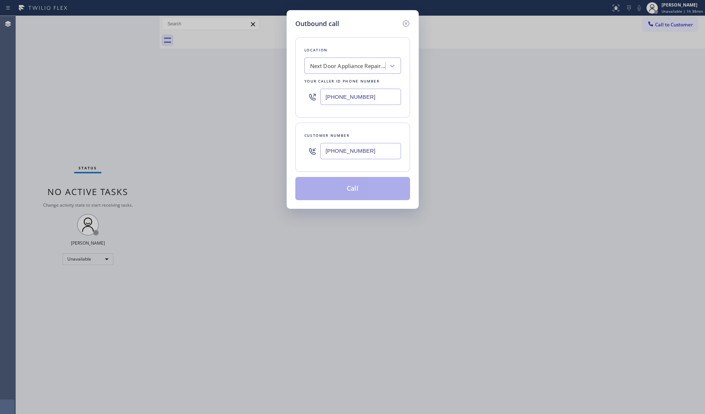
drag, startPoint x: 367, startPoint y: 155, endPoint x: 372, endPoint y: 154, distance: 5.2
click at [368, 154] on input "[PHONE_NUMBER]" at bounding box center [360, 151] width 81 height 16
type input "[PHONE_NUMBER]"
click at [363, 189] on button "Call" at bounding box center [352, 188] width 115 height 23
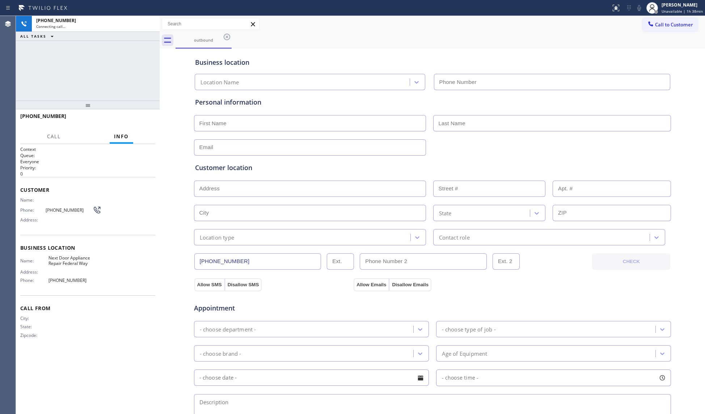
type input "[PHONE_NUMBER]"
drag, startPoint x: 426, startPoint y: 40, endPoint x: 446, endPoint y: 40, distance: 19.9
click at [426, 40] on div "outbound" at bounding box center [440, 40] width 529 height 16
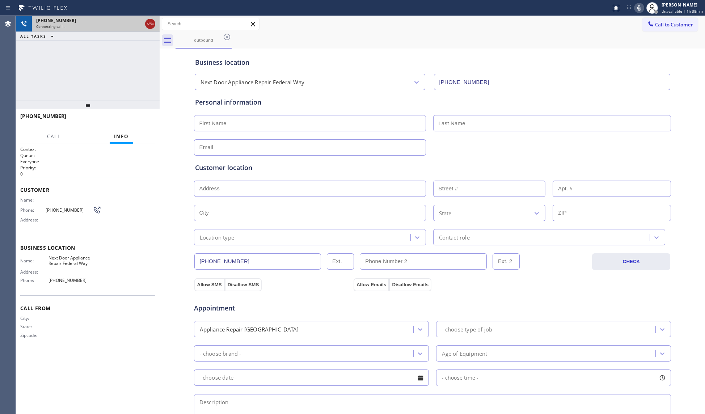
click at [149, 21] on icon at bounding box center [150, 24] width 9 height 9
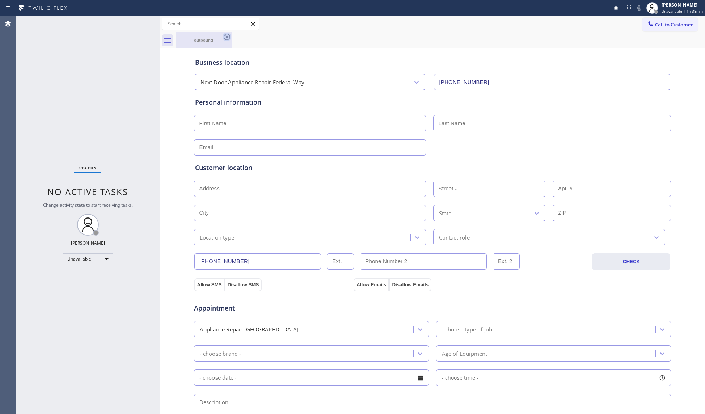
drag, startPoint x: 209, startPoint y: 35, endPoint x: 223, endPoint y: 38, distance: 14.1
click at [212, 36] on div "outbound" at bounding box center [203, 40] width 55 height 16
click at [229, 38] on icon at bounding box center [227, 37] width 9 height 9
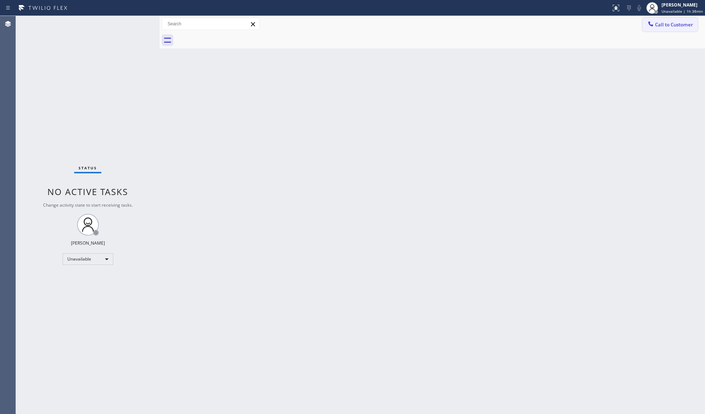
click at [669, 26] on span "Call to Customer" at bounding box center [674, 24] width 38 height 7
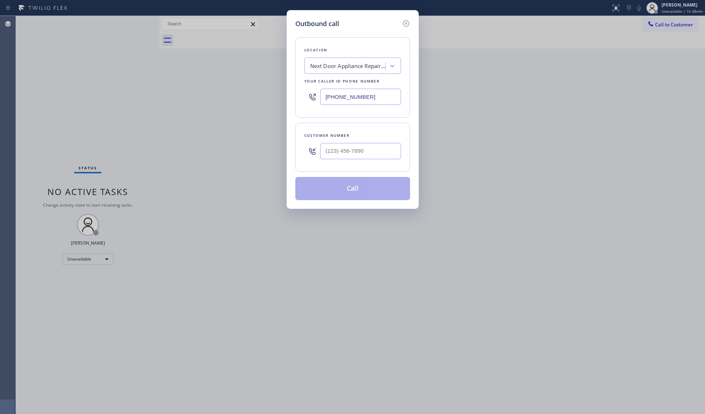
drag, startPoint x: 347, startPoint y: 96, endPoint x: 307, endPoint y: 89, distance: 40.3
click at [313, 93] on div "[PHONE_NUMBER]" at bounding box center [352, 97] width 97 height 24
click at [326, 94] on input "(___) ___-____" at bounding box center [360, 97] width 81 height 16
paste input "602) 691-7988"
type input "[PHONE_NUMBER]"
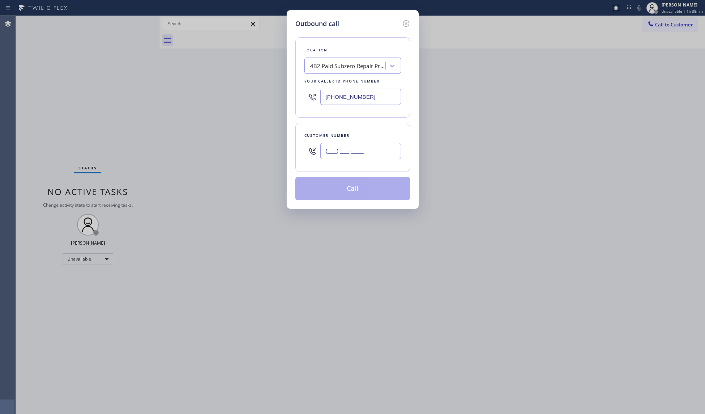
click at [374, 149] on input "(___) ___-____" at bounding box center [360, 151] width 81 height 16
paste input "316) 990-7007"
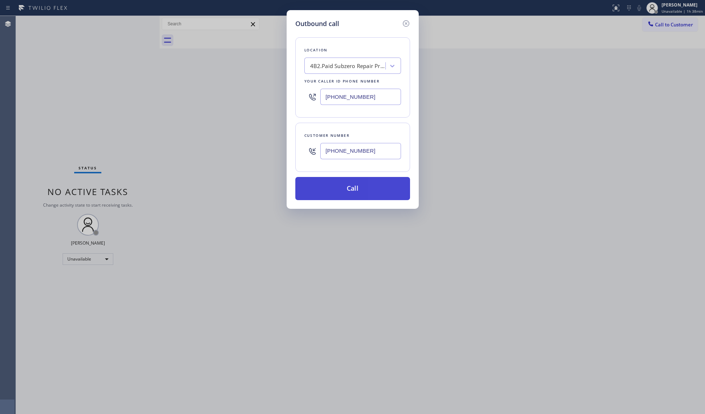
type input "[PHONE_NUMBER]"
click at [363, 187] on button "Call" at bounding box center [352, 188] width 115 height 23
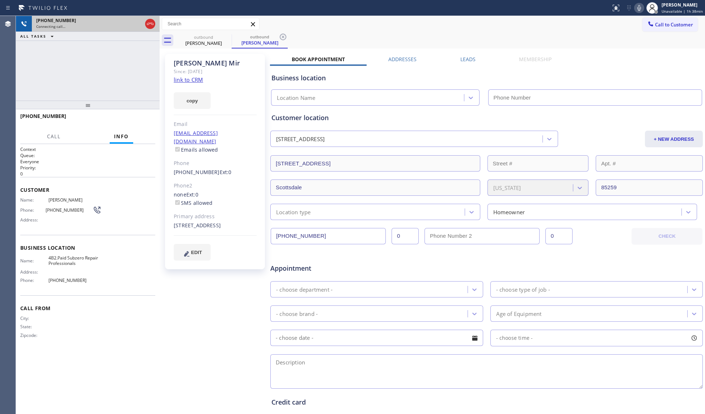
click at [148, 24] on icon at bounding box center [150, 24] width 9 height 9
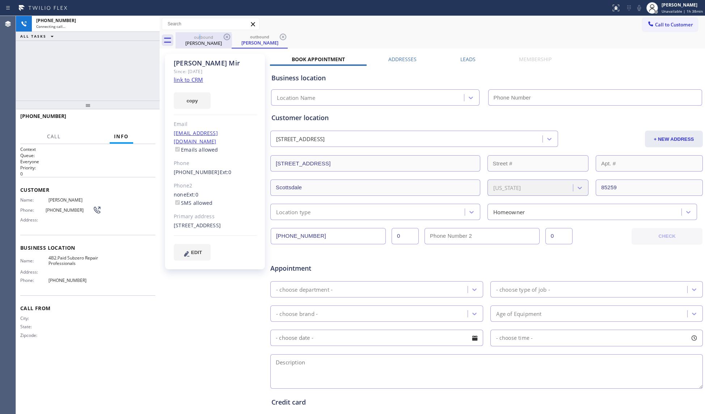
drag, startPoint x: 200, startPoint y: 34, endPoint x: 213, endPoint y: 35, distance: 12.7
click at [202, 34] on div "outbound" at bounding box center [203, 36] width 55 height 5
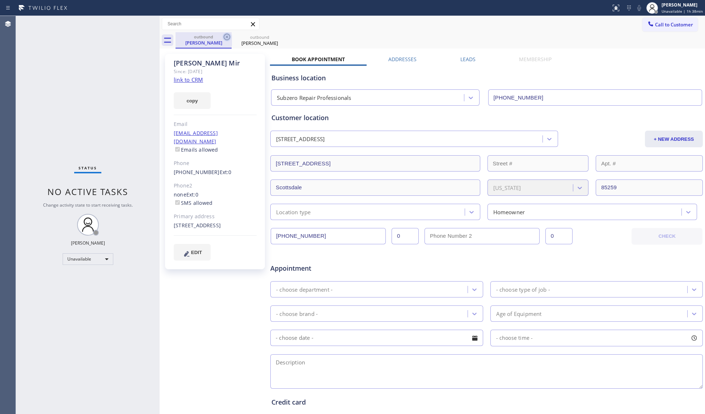
drag, startPoint x: 232, startPoint y: 36, endPoint x: 226, endPoint y: 36, distance: 5.8
click at [231, 36] on div "outbound [PERSON_NAME] outbound [PERSON_NAME]" at bounding box center [440, 40] width 529 height 16
click at [226, 37] on icon at bounding box center [227, 37] width 9 height 9
click at [226, 37] on icon at bounding box center [227, 37] width 7 height 7
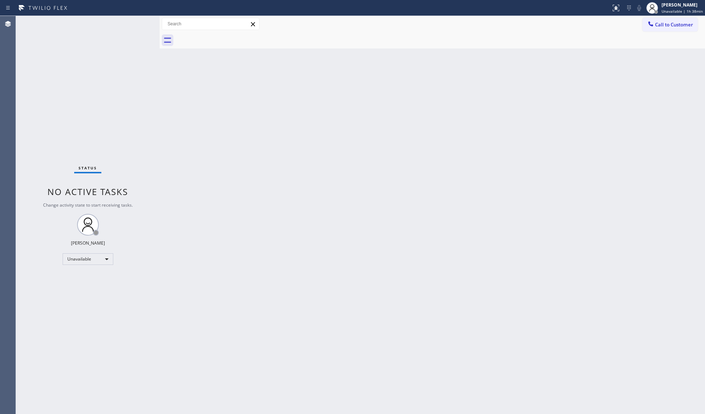
click at [227, 37] on div at bounding box center [440, 40] width 529 height 16
drag, startPoint x: 663, startPoint y: 28, endPoint x: 625, endPoint y: 37, distance: 39.4
click at [659, 28] on button "Call to Customer" at bounding box center [669, 25] width 55 height 14
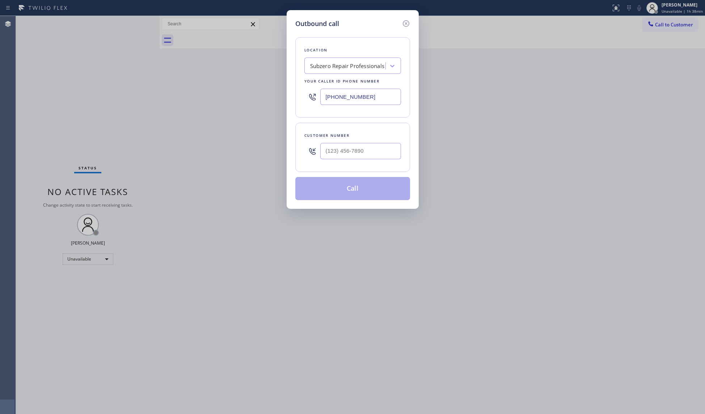
drag, startPoint x: 381, startPoint y: 105, endPoint x: 284, endPoint y: 100, distance: 96.8
click at [275, 102] on div "Outbound call Location Subzero Repair Professionals Your caller id phone number…" at bounding box center [352, 207] width 705 height 414
paste input "813) 285-4289"
type input "[PHONE_NUMBER]"
paste input "813) 856-3659"
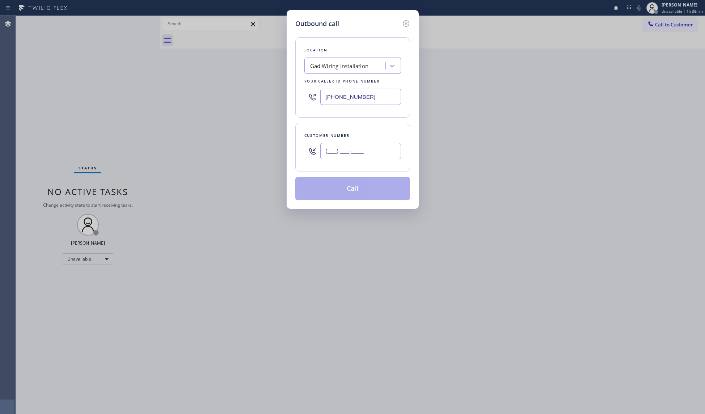
click at [380, 151] on input "(___) ___-____" at bounding box center [360, 151] width 81 height 16
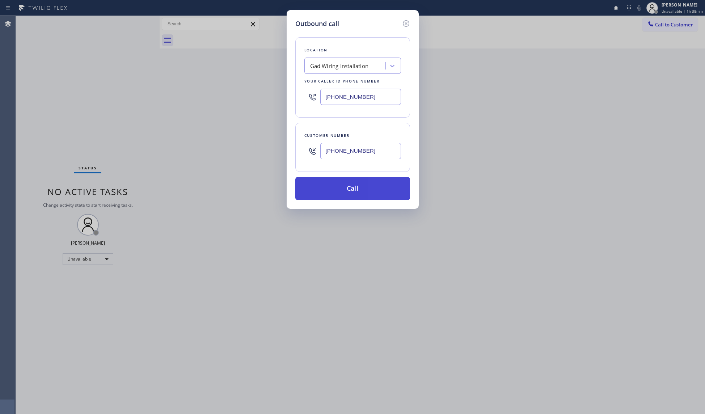
type input "[PHONE_NUMBER]"
click at [356, 190] on button "Call" at bounding box center [352, 188] width 115 height 23
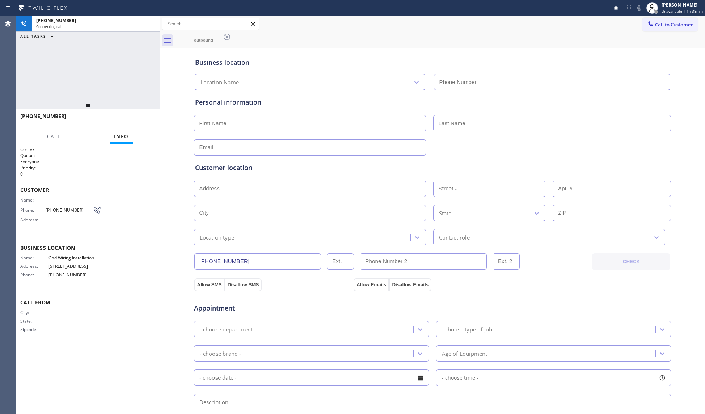
type input "[PHONE_NUMBER]"
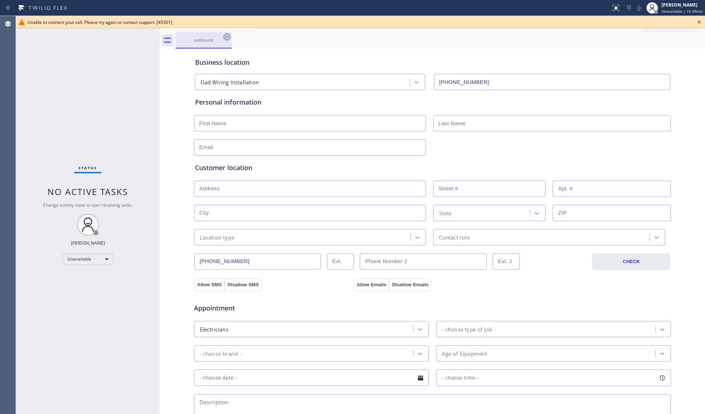
click at [224, 33] on icon at bounding box center [227, 37] width 9 height 9
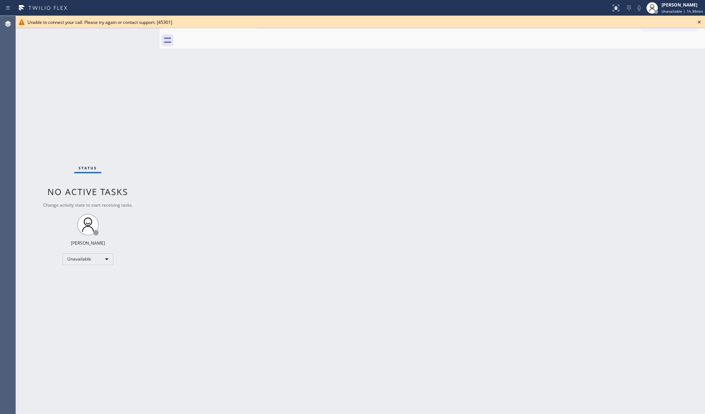
click at [698, 21] on icon at bounding box center [699, 22] width 9 height 9
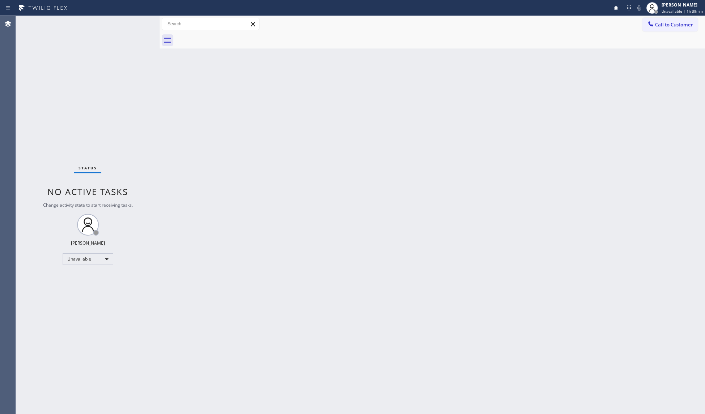
drag, startPoint x: 678, startPoint y: 25, endPoint x: 659, endPoint y: 29, distance: 19.7
click at [676, 25] on span "Call to Customer" at bounding box center [674, 24] width 38 height 7
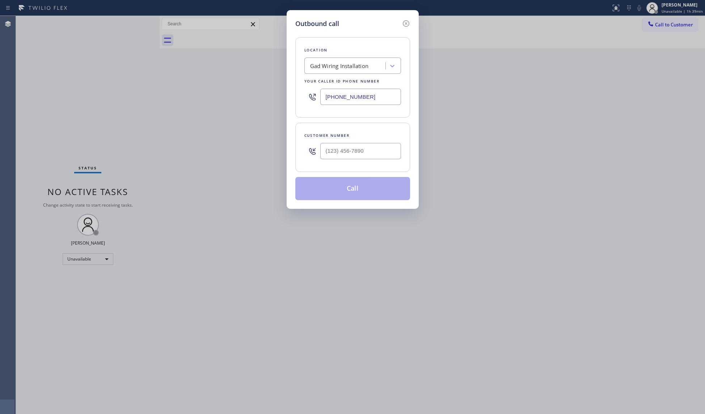
drag, startPoint x: 372, startPoint y: 93, endPoint x: 306, endPoint y: 98, distance: 66.8
click at [306, 98] on div "[PHONE_NUMBER]" at bounding box center [352, 97] width 97 height 24
paste input "551) 388-2544"
type input "[PHONE_NUMBER]"
click at [377, 154] on input "(___) ___-____" at bounding box center [360, 151] width 81 height 16
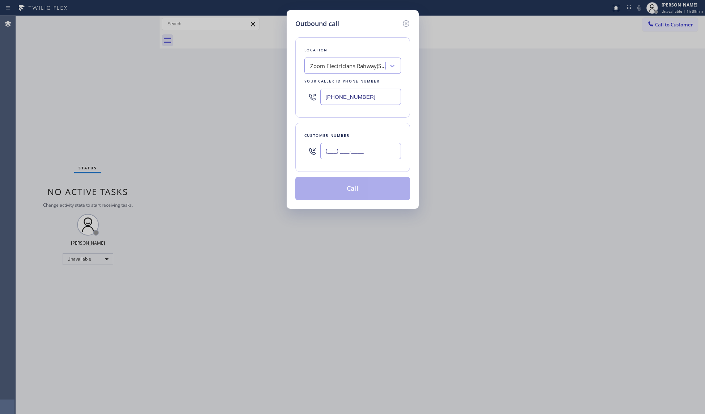
paste input "732) 491-1786"
type input "[PHONE_NUMBER]"
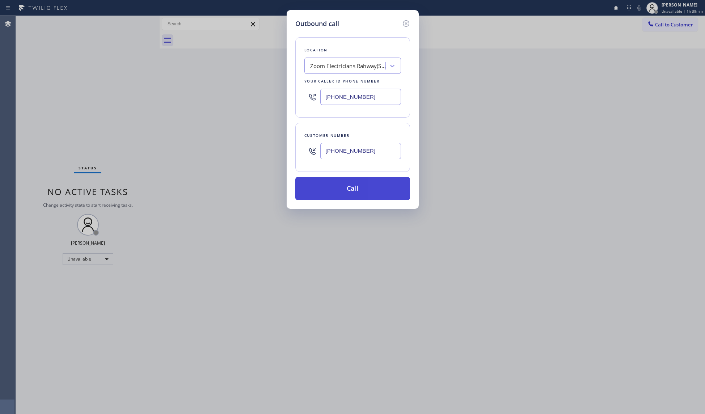
click at [345, 187] on button "Call" at bounding box center [352, 188] width 115 height 23
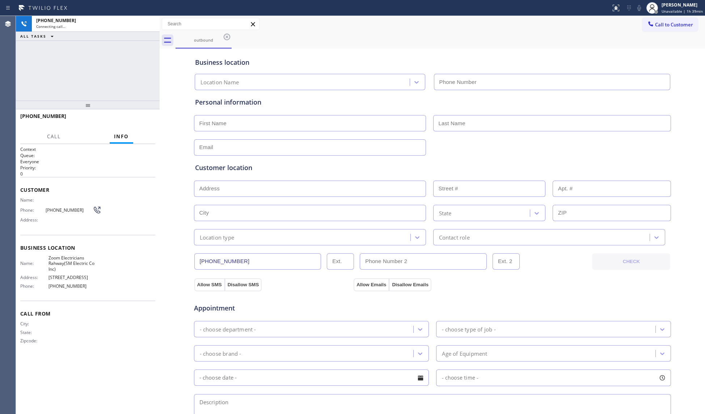
type input "[PHONE_NUMBER]"
click at [145, 121] on span "HANG UP" at bounding box center [138, 119] width 22 height 5
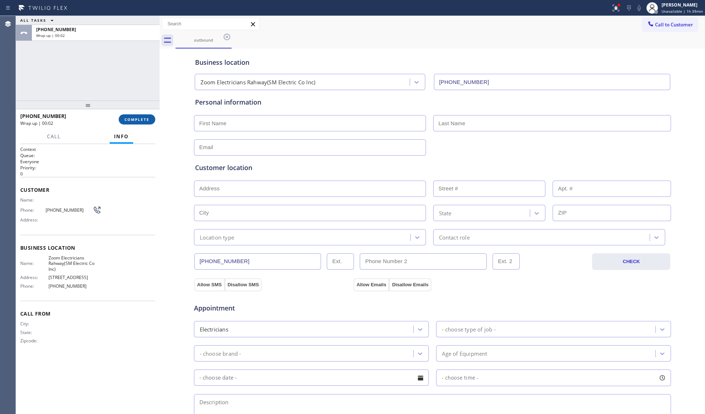
click at [141, 122] on span "COMPLETE" at bounding box center [136, 119] width 25 height 5
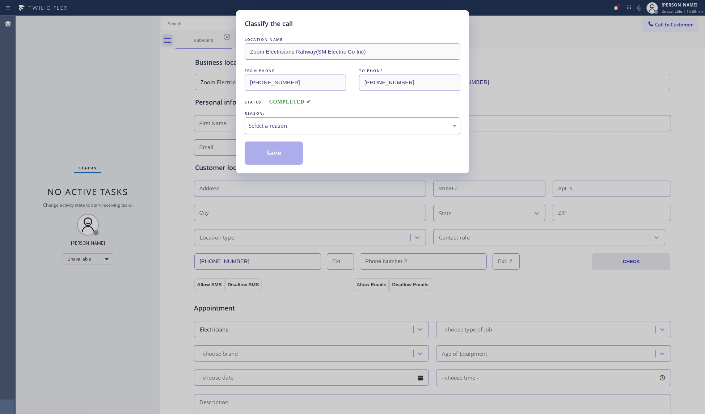
click at [309, 131] on div "Select a reason" at bounding box center [353, 125] width 216 height 17
drag, startPoint x: 280, startPoint y: 153, endPoint x: 288, endPoint y: 154, distance: 8.0
click at [282, 153] on button "Save" at bounding box center [274, 153] width 58 height 23
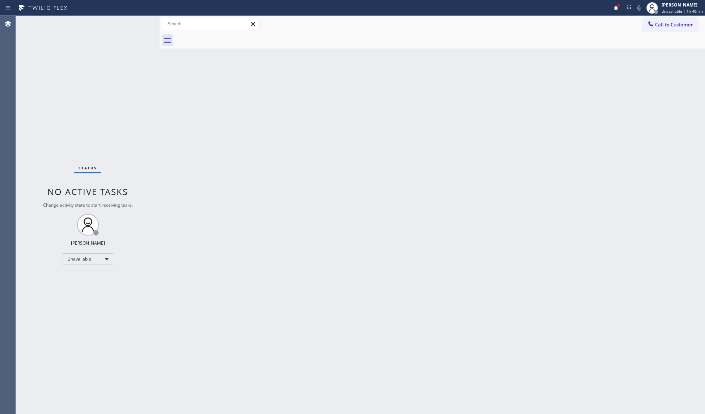
drag, startPoint x: 536, startPoint y: 101, endPoint x: 545, endPoint y: 87, distance: 16.8
click at [536, 99] on div "Back to Dashboard Change Sender ID Customers Technicians Select a contact Outbo…" at bounding box center [432, 215] width 545 height 398
click at [664, 24] on span "Call to Customer" at bounding box center [674, 24] width 38 height 7
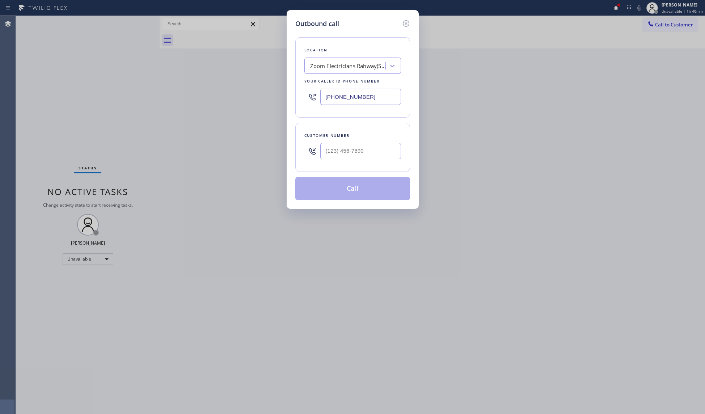
drag, startPoint x: 376, startPoint y: 97, endPoint x: 290, endPoint y: 105, distance: 86.8
click at [287, 104] on div "Outbound call Location Zoom Electricians Rahway(SM Electric Co Inc) Your caller…" at bounding box center [353, 109] width 132 height 199
paste input "323) 214-3857"
type input "[PHONE_NUMBER]"
click at [356, 149] on input "(___) ___-____" at bounding box center [360, 151] width 81 height 16
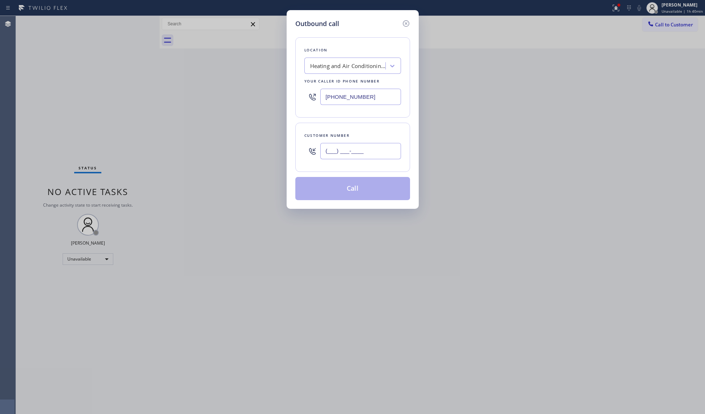
paste input "323) 205-3689"
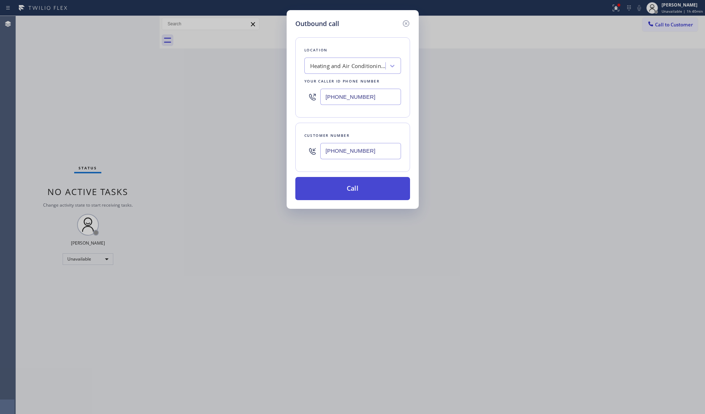
type input "[PHONE_NUMBER]"
click at [358, 190] on button "Call" at bounding box center [352, 188] width 115 height 23
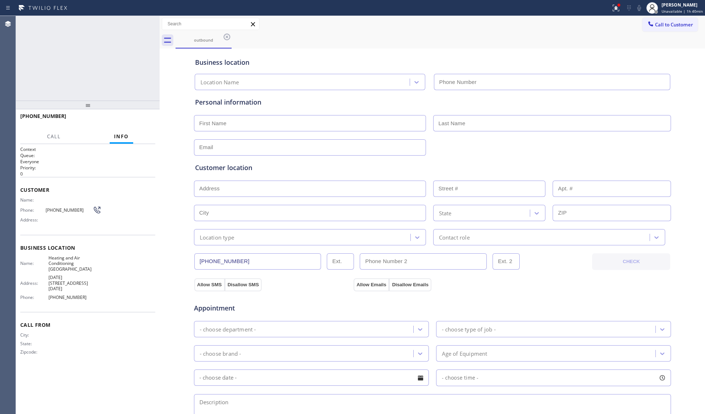
type input "[PHONE_NUMBER]"
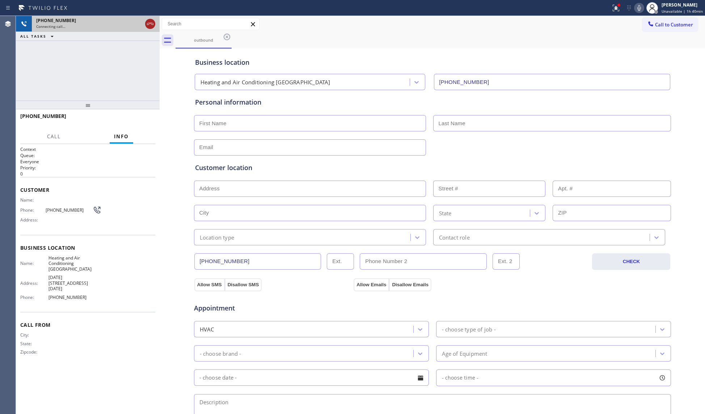
click at [148, 21] on icon at bounding box center [150, 24] width 9 height 9
click at [148, 21] on div "[PHONE_NUMBER]" at bounding box center [95, 20] width 119 height 6
click at [148, 22] on div "[PHONE_NUMBER]" at bounding box center [95, 20] width 119 height 6
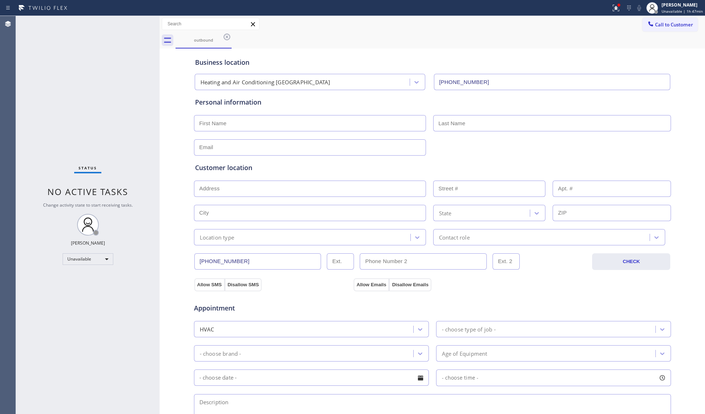
drag, startPoint x: 226, startPoint y: 33, endPoint x: 249, endPoint y: 35, distance: 23.3
click at [229, 34] on icon at bounding box center [227, 37] width 9 height 9
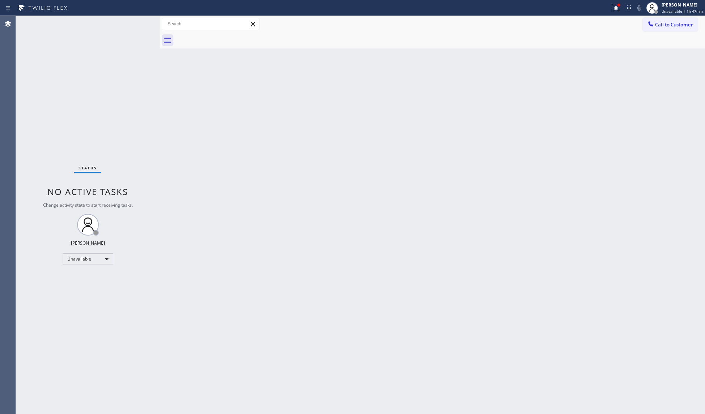
drag, startPoint x: 286, startPoint y: 35, endPoint x: 341, endPoint y: 26, distance: 55.7
click at [287, 35] on div at bounding box center [440, 40] width 529 height 16
click at [624, 12] on div at bounding box center [616, 8] width 16 height 9
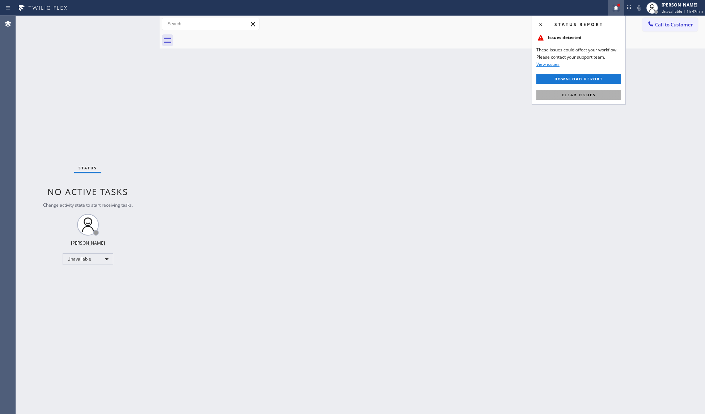
click at [558, 94] on button "Clear issues" at bounding box center [578, 95] width 85 height 10
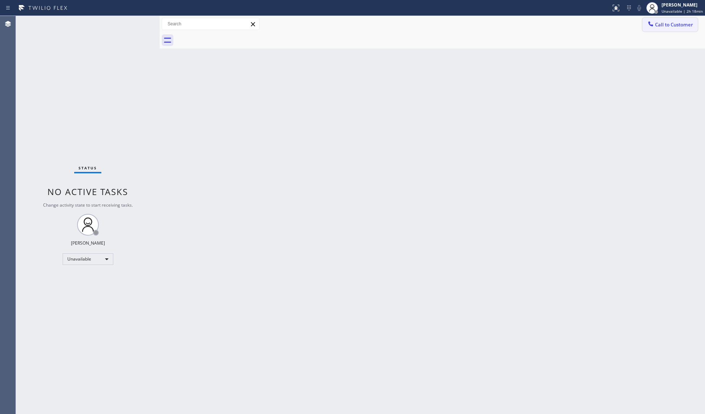
drag, startPoint x: 669, startPoint y: 21, endPoint x: 527, endPoint y: 62, distance: 147.7
click at [669, 22] on span "Call to Customer" at bounding box center [674, 24] width 38 height 7
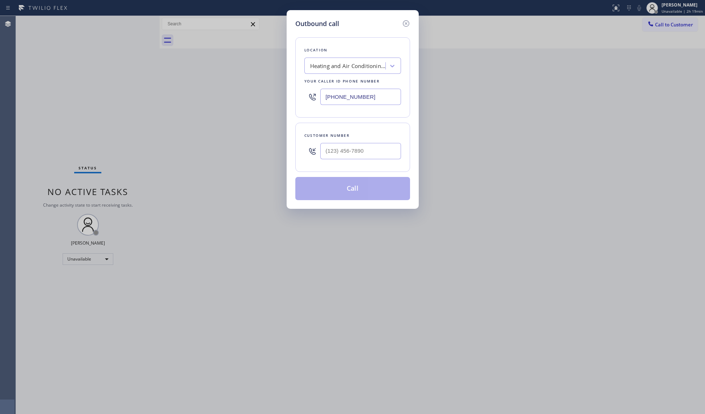
drag, startPoint x: 366, startPoint y: 97, endPoint x: 256, endPoint y: 104, distance: 109.5
click at [269, 104] on div "Outbound call Location Heating and Air Conditioning [GEOGRAPHIC_DATA] Your call…" at bounding box center [352, 207] width 705 height 414
paste input "408) 549-7996"
type input "[PHONE_NUMBER]"
click at [371, 152] on input "(___) ___-____" at bounding box center [360, 151] width 81 height 16
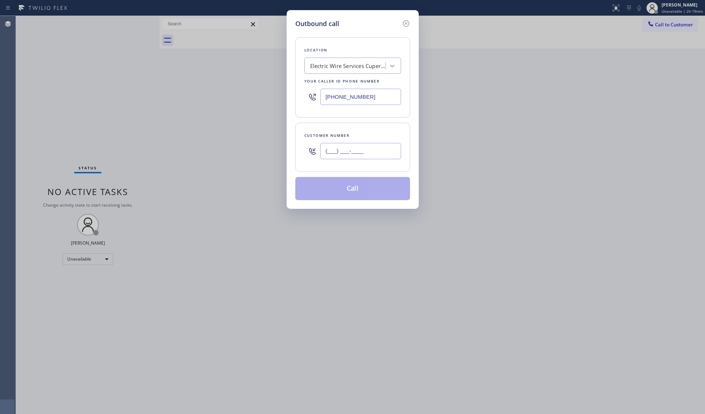
paste input "408) 643-5000"
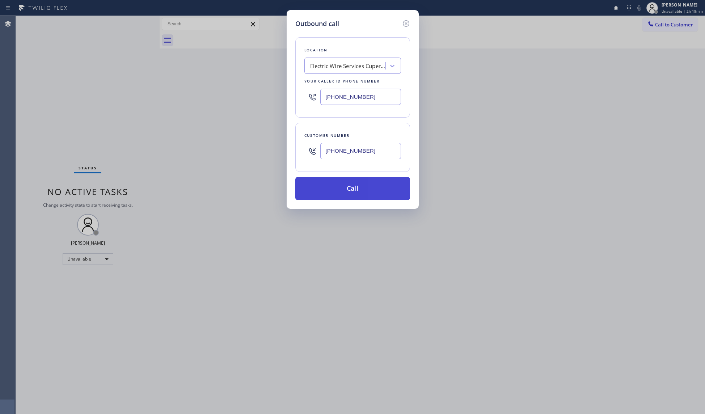
type input "[PHONE_NUMBER]"
drag, startPoint x: 349, startPoint y: 190, endPoint x: 354, endPoint y: 187, distance: 5.3
click at [352, 187] on button "Call" at bounding box center [352, 188] width 115 height 23
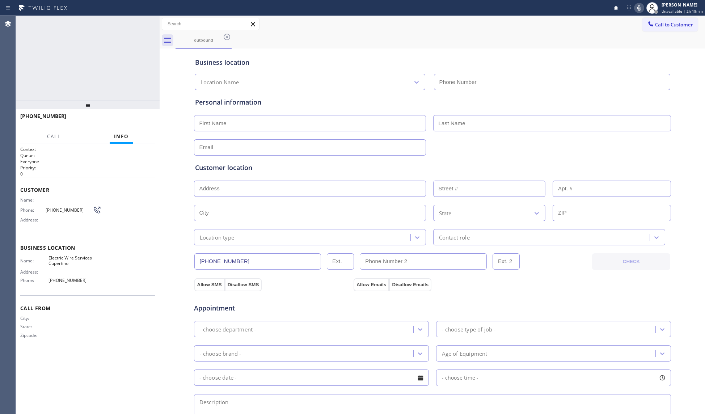
type input "[PHONE_NUMBER]"
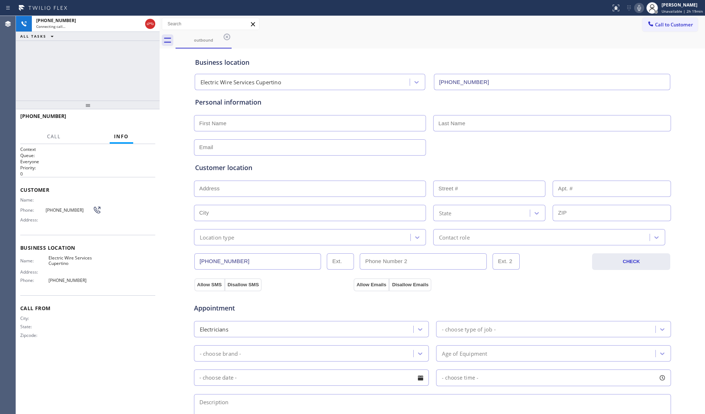
click at [276, 38] on div "outbound" at bounding box center [440, 40] width 529 height 16
click at [123, 119] on button "HANG UP" at bounding box center [139, 119] width 34 height 10
click at [126, 118] on button "HANG UP" at bounding box center [139, 119] width 34 height 10
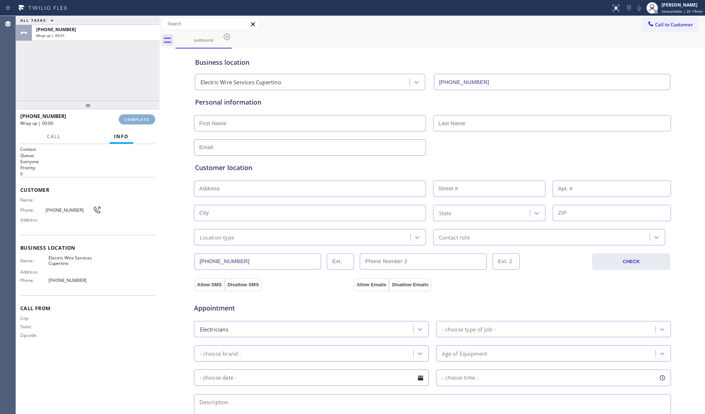
click at [128, 118] on span "COMPLETE" at bounding box center [136, 119] width 25 height 5
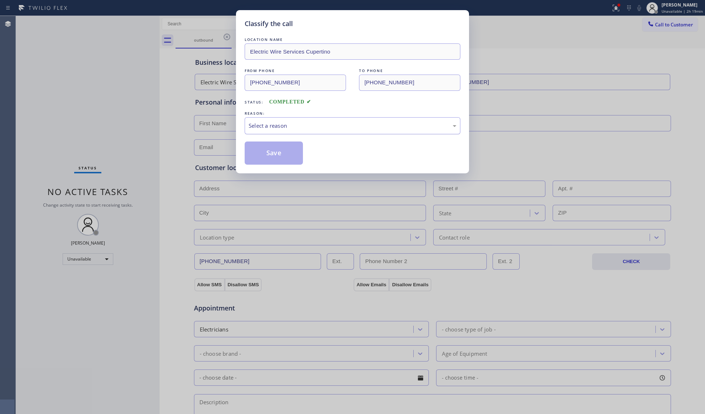
drag, startPoint x: 315, startPoint y: 128, endPoint x: 312, endPoint y: 132, distance: 5.1
click at [314, 128] on div "Select a reason" at bounding box center [353, 126] width 208 height 8
drag, startPoint x: 277, startPoint y: 151, endPoint x: 271, endPoint y: 151, distance: 5.4
click at [276, 151] on button "Save" at bounding box center [274, 153] width 58 height 23
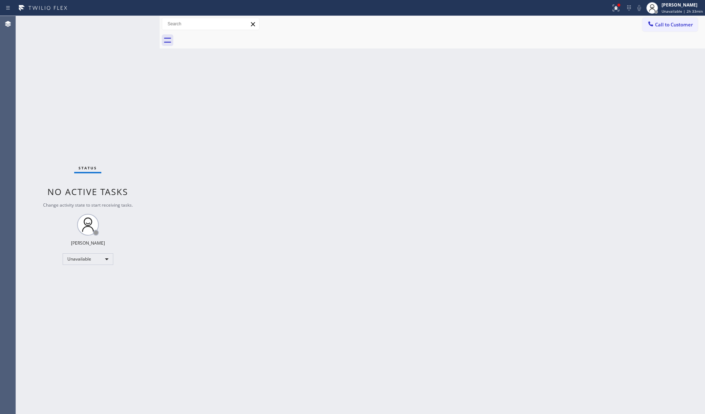
drag, startPoint x: 612, startPoint y: 5, endPoint x: 614, endPoint y: 67, distance: 61.5
click at [613, 6] on div at bounding box center [616, 8] width 16 height 9
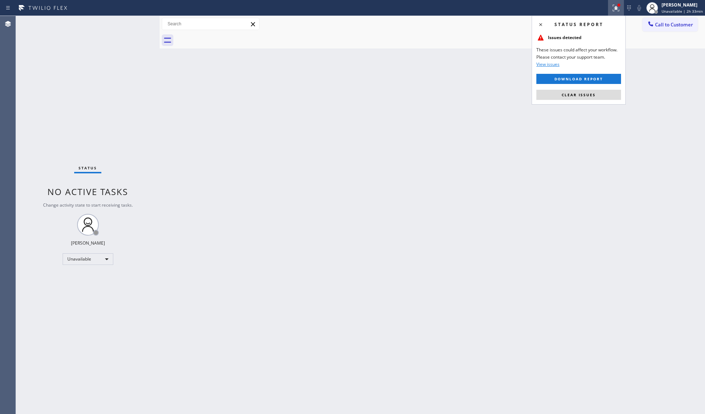
drag, startPoint x: 601, startPoint y: 94, endPoint x: 614, endPoint y: 86, distance: 14.9
click at [601, 95] on button "Clear issues" at bounding box center [578, 95] width 85 height 10
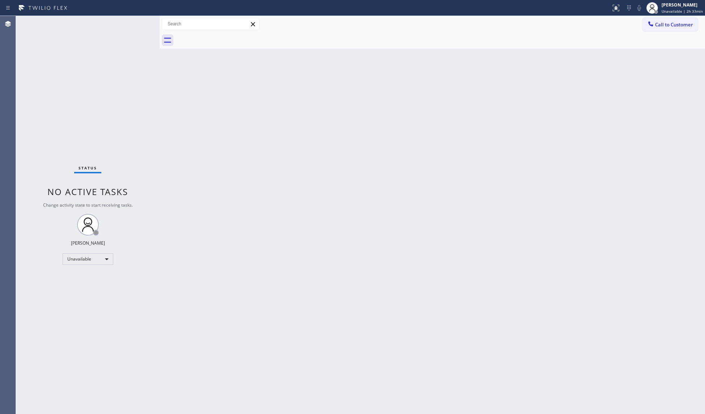
drag, startPoint x: 410, startPoint y: 154, endPoint x: 396, endPoint y: 147, distance: 16.0
click at [409, 154] on div "Back to Dashboard Change Sender ID Customers Technicians Select a contact Outbo…" at bounding box center [432, 215] width 545 height 398
click at [673, 35] on div at bounding box center [440, 40] width 529 height 16
click at [668, 25] on span "Call to Customer" at bounding box center [674, 24] width 38 height 7
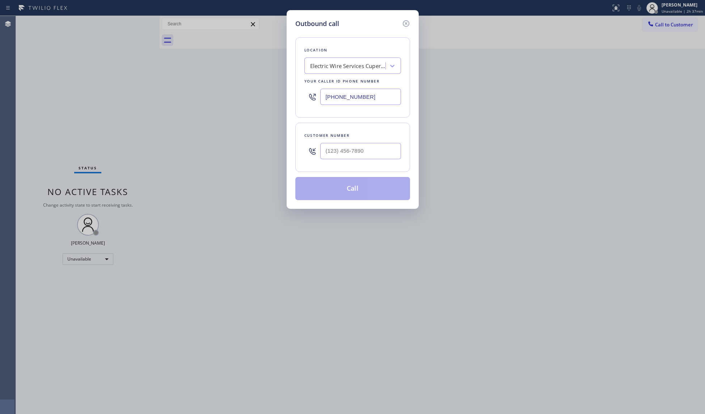
drag, startPoint x: 379, startPoint y: 93, endPoint x: 311, endPoint y: 90, distance: 67.3
click at [311, 91] on div "[PHONE_NUMBER]" at bounding box center [352, 97] width 97 height 24
paste input "720) 902-94"
type input "[PHONE_NUMBER]"
paste input "8028"
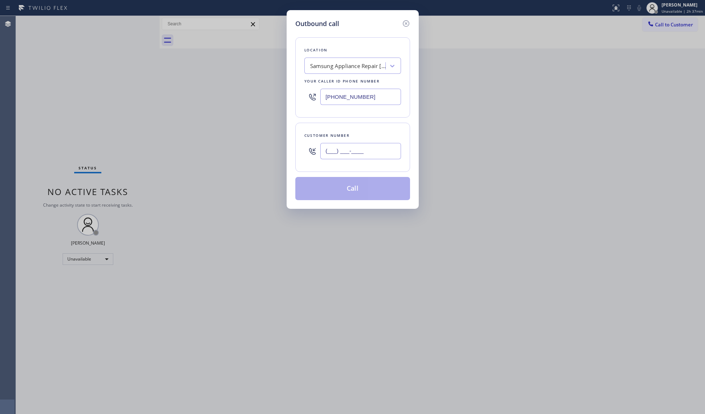
click at [351, 145] on input "(___) ___-____" at bounding box center [360, 151] width 81 height 16
drag, startPoint x: 377, startPoint y: 153, endPoint x: 318, endPoint y: 147, distance: 59.3
click at [322, 151] on input "(___) ___-8028" at bounding box center [360, 151] width 81 height 16
paste input "802) 805-9951"
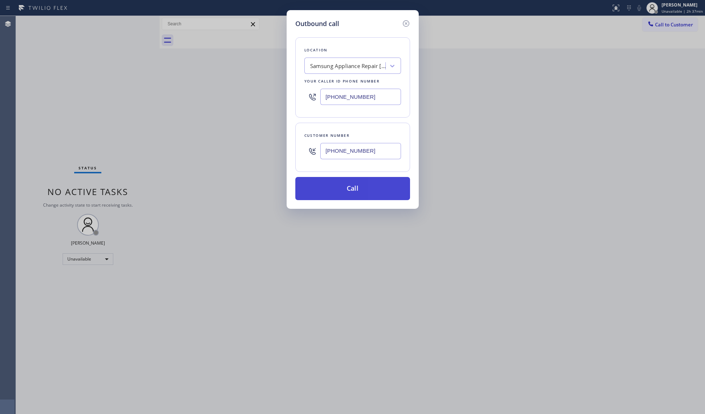
type input "[PHONE_NUMBER]"
drag, startPoint x: 359, startPoint y: 197, endPoint x: 356, endPoint y: 193, distance: 4.4
click at [359, 197] on button "Call" at bounding box center [352, 188] width 115 height 23
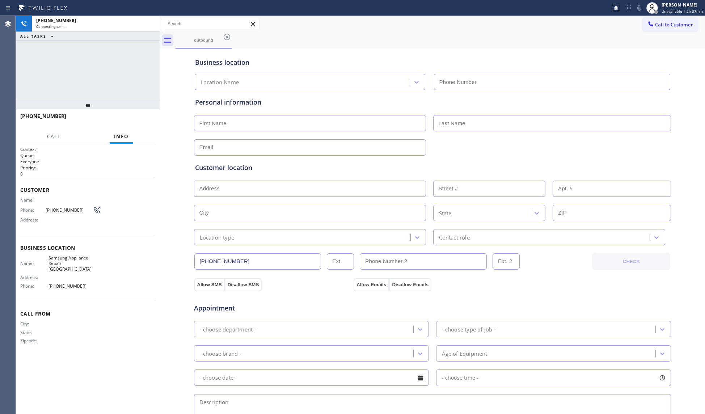
type input "[PHONE_NUMBER]"
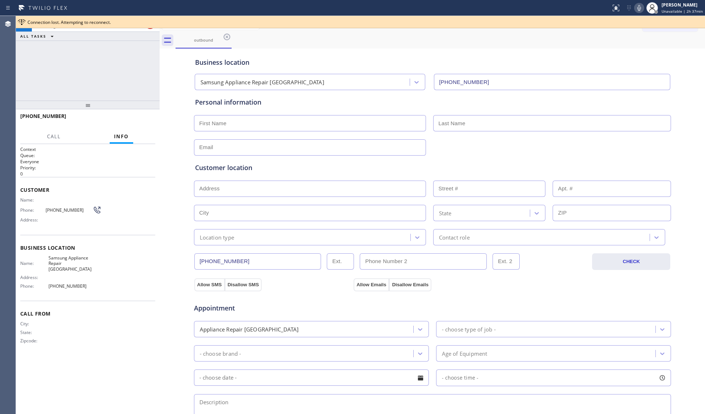
drag, startPoint x: 141, startPoint y: 27, endPoint x: 145, endPoint y: 21, distance: 6.8
click at [145, 21] on div "Connection lost. Attempting to reconnect." at bounding box center [365, 22] width 675 height 6
click at [149, 29] on div at bounding box center [150, 24] width 13 height 16
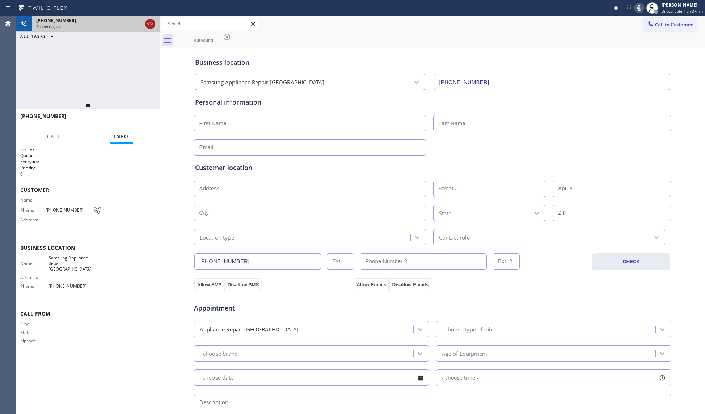
click at [149, 28] on icon at bounding box center [150, 24] width 9 height 9
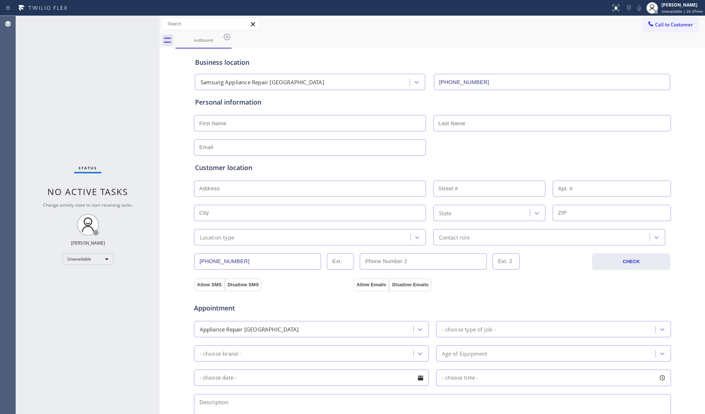
drag, startPoint x: 660, startPoint y: 22, endPoint x: 536, endPoint y: 34, distance: 125.4
click at [655, 22] on span "Call to Customer" at bounding box center [674, 24] width 38 height 7
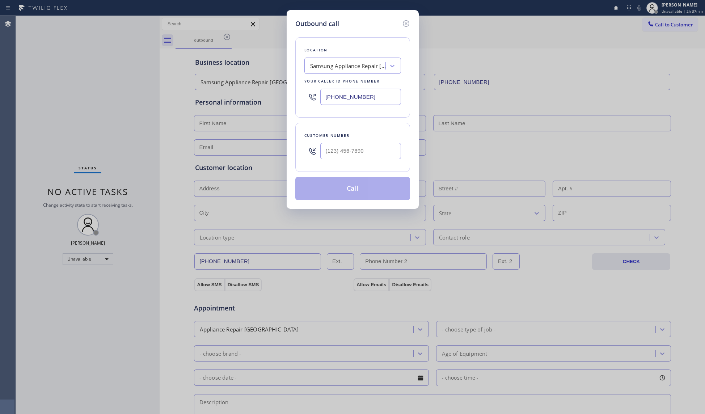
drag, startPoint x: 368, startPoint y: 97, endPoint x: 305, endPoint y: 88, distance: 64.1
click at [308, 90] on div "[PHONE_NUMBER]" at bounding box center [352, 97] width 97 height 24
paste input "213) 319-2747"
type input "[PHONE_NUMBER]"
click at [389, 148] on input "(___) ___-____" at bounding box center [360, 151] width 81 height 16
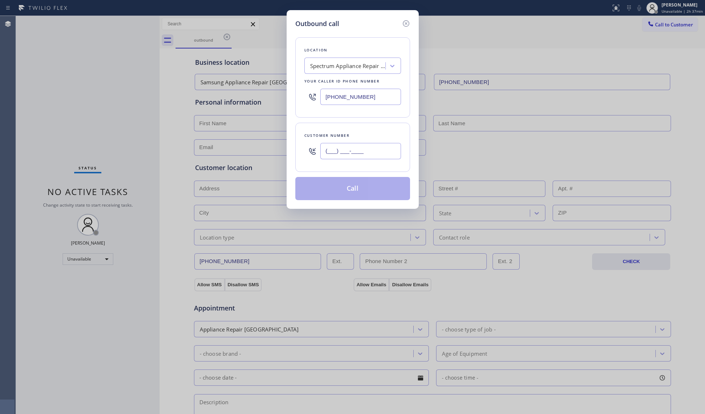
paste input "469) 566-5804"
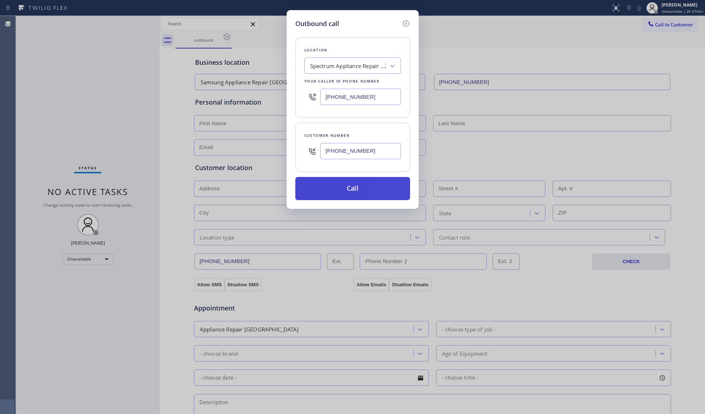
type input "[PHONE_NUMBER]"
click at [356, 190] on button "Call" at bounding box center [352, 188] width 115 height 23
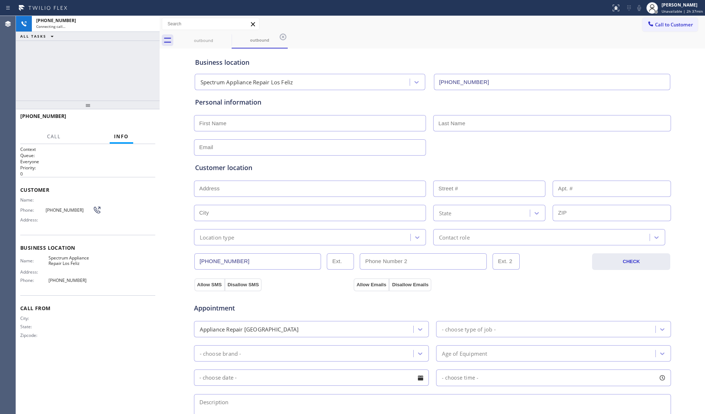
type input "[PHONE_NUMBER]"
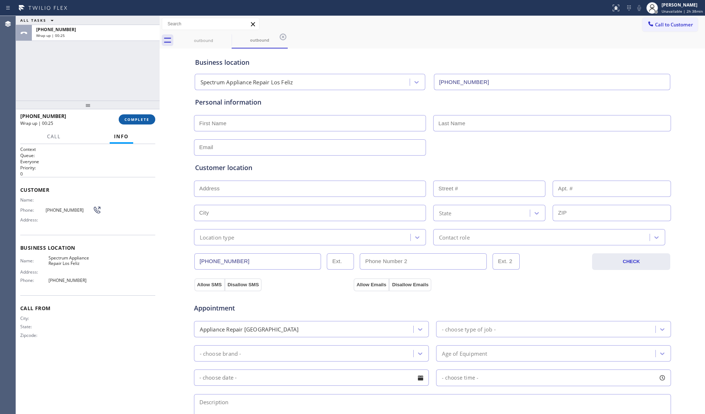
click at [140, 115] on button "COMPLETE" at bounding box center [137, 119] width 37 height 10
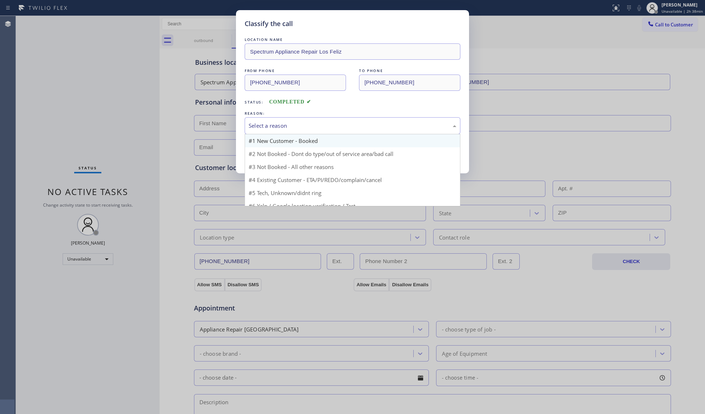
drag, startPoint x: 269, startPoint y: 123, endPoint x: 267, endPoint y: 145, distance: 22.1
click at [269, 124] on div "Select a reason" at bounding box center [353, 126] width 208 height 8
click at [271, 152] on button "Save" at bounding box center [274, 153] width 58 height 23
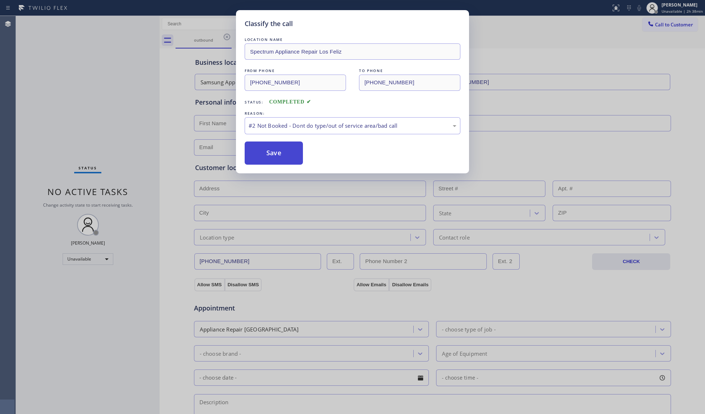
click at [271, 152] on button "Save" at bounding box center [274, 153] width 58 height 23
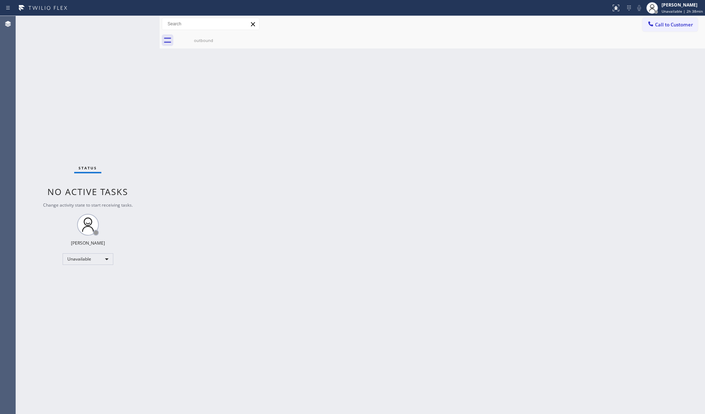
click at [557, 124] on div "Back to Dashboard Change Sender ID Customers Technicians Select a contact Outbo…" at bounding box center [432, 215] width 545 height 398
click at [679, 21] on span "Call to Customer" at bounding box center [674, 24] width 38 height 7
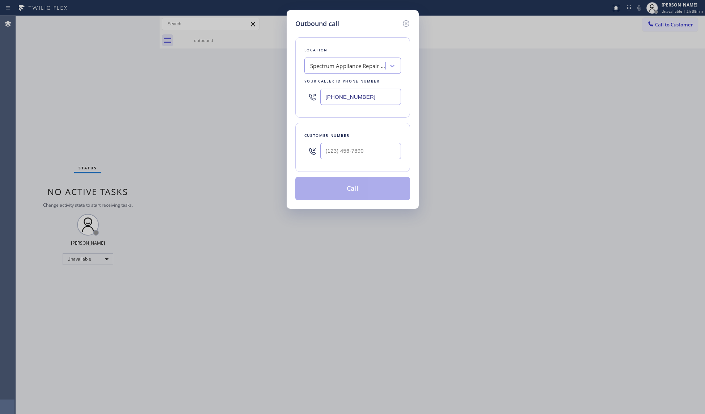
drag, startPoint x: 375, startPoint y: 92, endPoint x: 300, endPoint y: 102, distance: 75.2
click at [302, 103] on div "Location Spectrum Appliance Repair [GEOGRAPHIC_DATA] Your caller id phone numbe…" at bounding box center [352, 77] width 115 height 80
paste input "708) 616-0809"
type input "[PHONE_NUMBER]"
paste input "213) 450-6796"
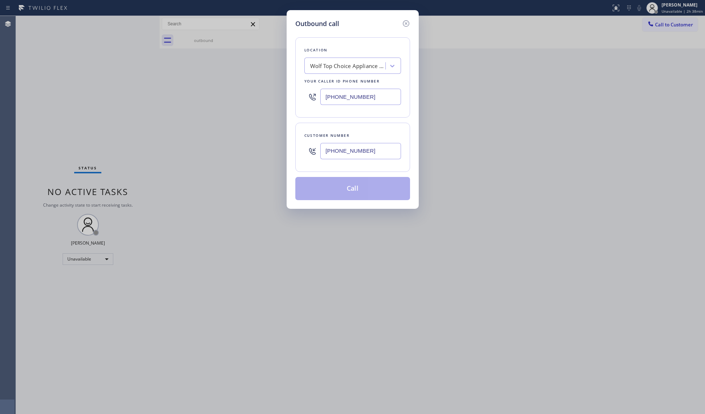
click at [342, 151] on input "[PHONE_NUMBER]" at bounding box center [360, 151] width 81 height 16
type input "[PHONE_NUMBER]"
click at [366, 194] on button "Call" at bounding box center [352, 188] width 115 height 23
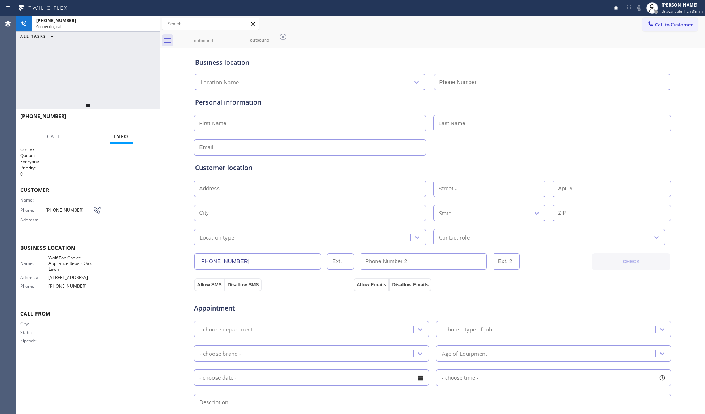
type input "[PHONE_NUMBER]"
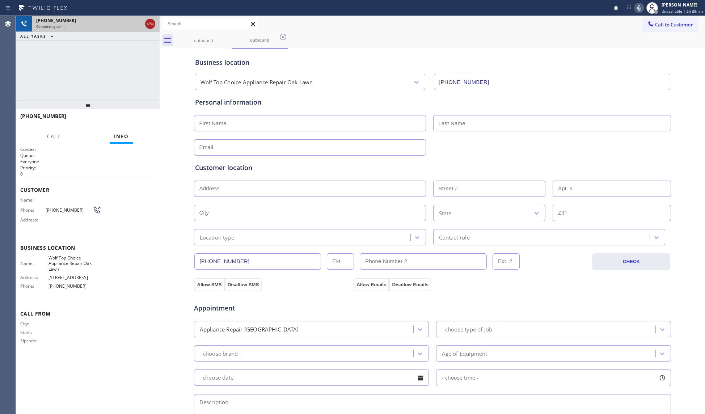
click at [148, 21] on icon at bounding box center [150, 24] width 9 height 9
drag, startPoint x: 207, startPoint y: 35, endPoint x: 215, endPoint y: 35, distance: 7.3
click at [210, 35] on div "outbound" at bounding box center [203, 40] width 55 height 16
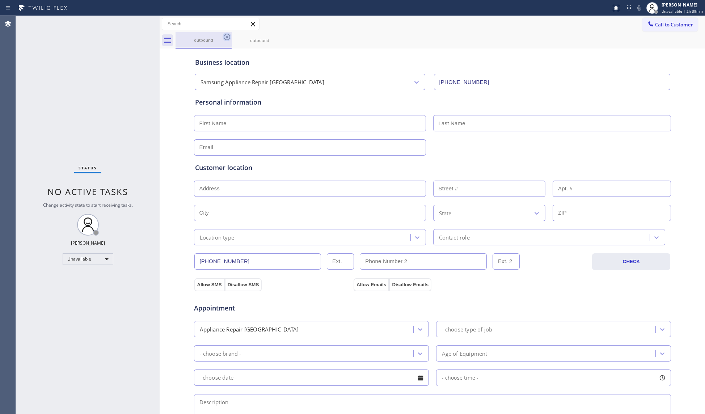
click at [227, 37] on icon at bounding box center [227, 37] width 7 height 7
click at [279, 37] on icon at bounding box center [283, 37] width 9 height 9
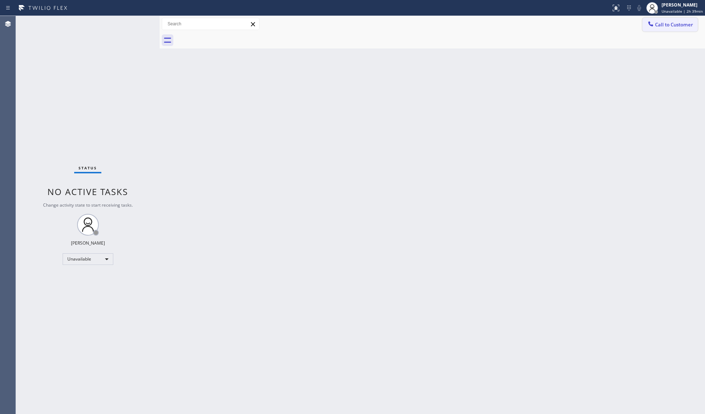
click at [666, 25] on span "Call to Customer" at bounding box center [674, 24] width 38 height 7
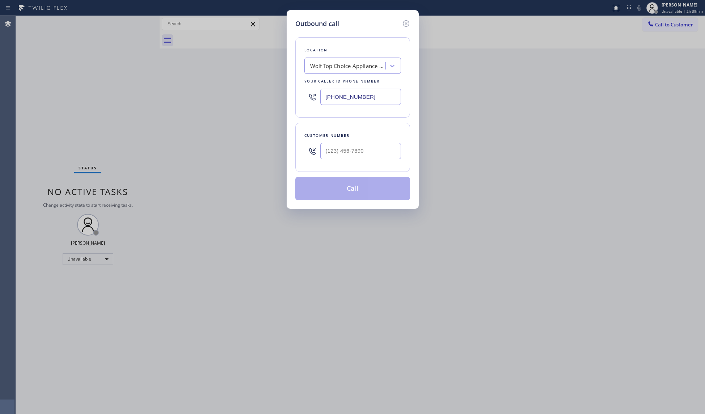
drag, startPoint x: 387, startPoint y: 97, endPoint x: 255, endPoint y: 106, distance: 132.0
click at [258, 104] on div "Outbound call Location Wolf Top Choice Appliance Repair Oak Lawn Your caller id…" at bounding box center [352, 207] width 705 height 414
paste input "415) 877-539"
type input "[PHONE_NUMBER]"
click at [379, 156] on input "(___) ___-____" at bounding box center [360, 151] width 81 height 16
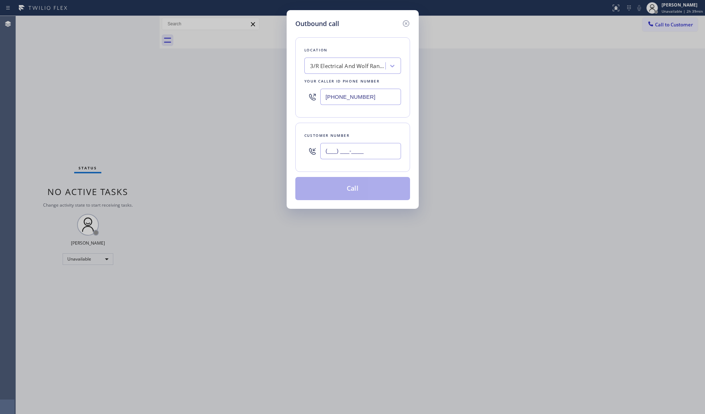
paste input "855) 896-3430"
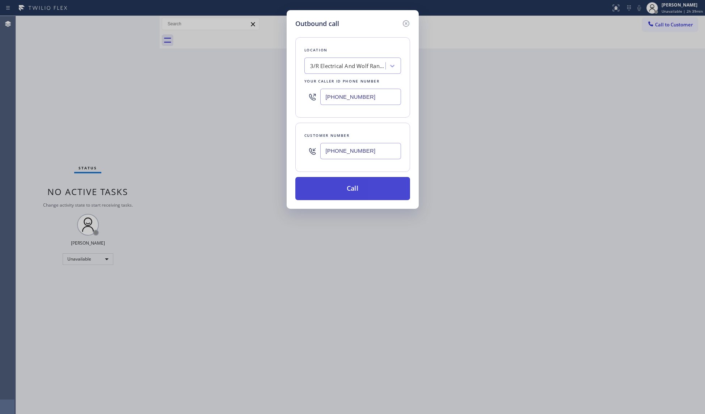
type input "[PHONE_NUMBER]"
click at [349, 187] on button "Call" at bounding box center [352, 188] width 115 height 23
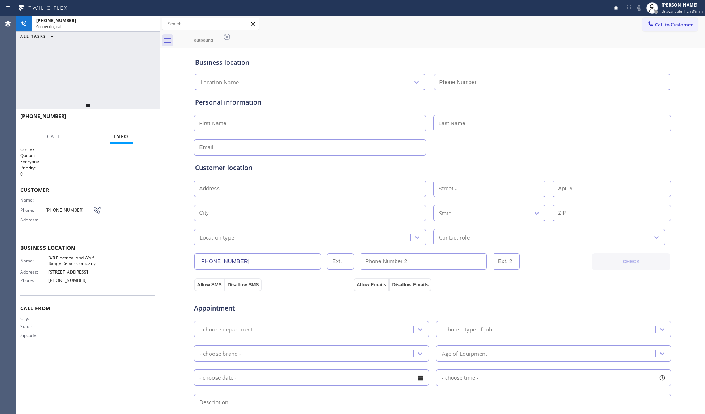
type input "[PHONE_NUMBER]"
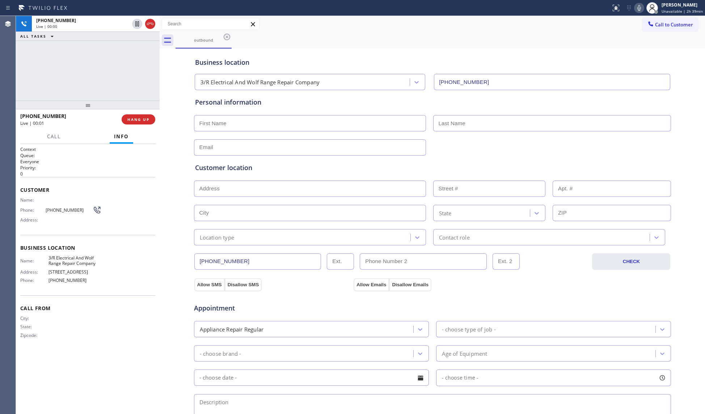
click at [136, 112] on div "[PHONE_NUMBER] Live | 00:01 HANG UP" at bounding box center [87, 119] width 135 height 19
click at [140, 122] on button "HANG UP" at bounding box center [139, 119] width 34 height 10
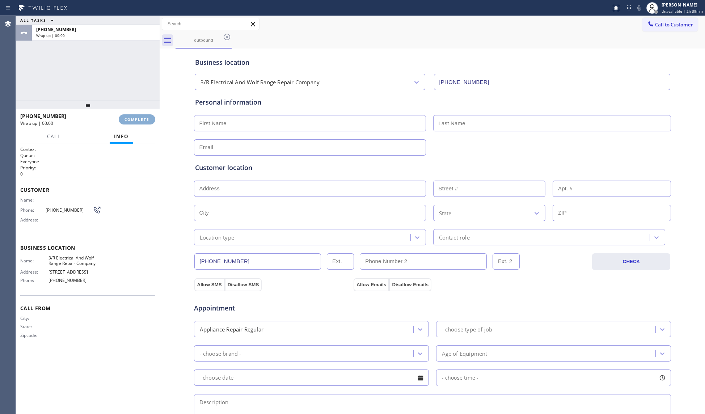
click at [139, 121] on span "COMPLETE" at bounding box center [136, 119] width 25 height 5
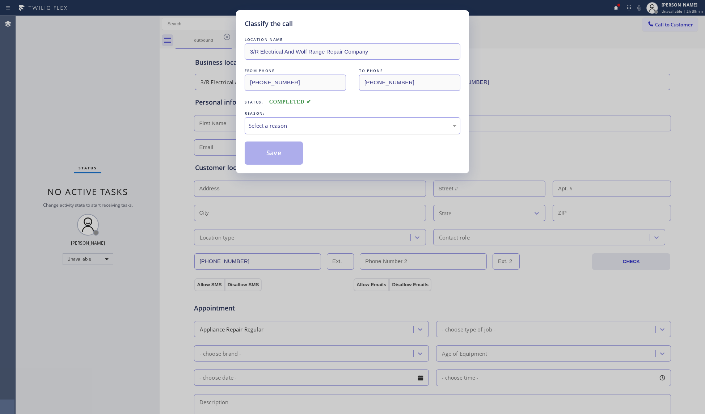
click at [275, 122] on div "Select a reason" at bounding box center [353, 126] width 208 height 8
click at [265, 152] on button "Save" at bounding box center [274, 153] width 58 height 23
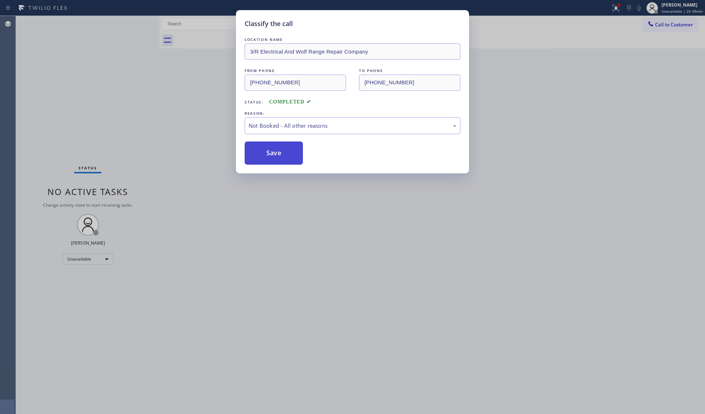
click at [266, 151] on button "Save" at bounding box center [274, 153] width 58 height 23
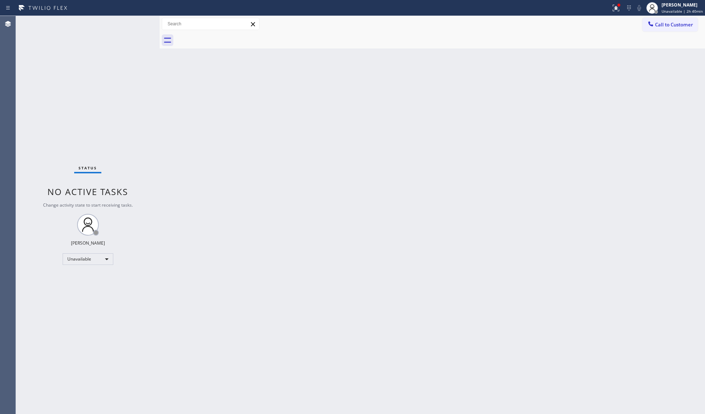
drag, startPoint x: 583, startPoint y: 126, endPoint x: 594, endPoint y: 110, distance: 19.1
click at [583, 125] on div "Back to Dashboard Change Sender ID Customers Technicians Select a contact Outbo…" at bounding box center [432, 215] width 545 height 398
drag, startPoint x: 629, startPoint y: 100, endPoint x: 617, endPoint y: 55, distance: 46.4
click at [629, 96] on div "Back to Dashboard Change Sender ID Customers Technicians Select a contact Outbo…" at bounding box center [432, 215] width 545 height 398
drag, startPoint x: 618, startPoint y: 7, endPoint x: 615, endPoint y: 21, distance: 14.4
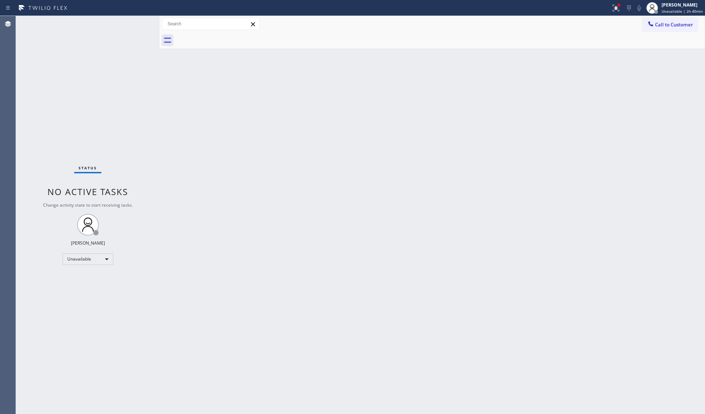
click at [618, 7] on g at bounding box center [616, 8] width 7 height 7
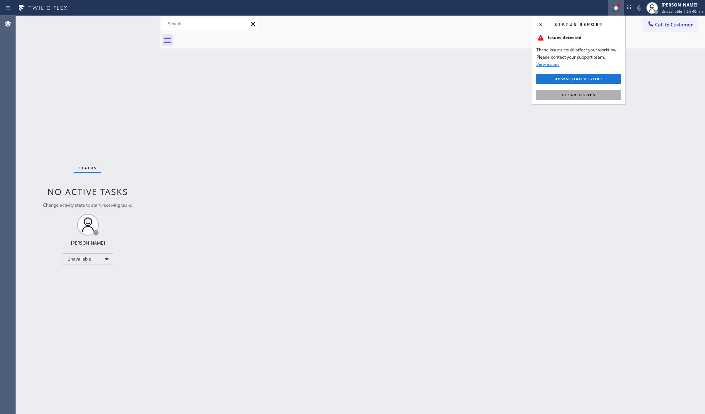
click at [578, 98] on button "Clear issues" at bounding box center [578, 95] width 85 height 10
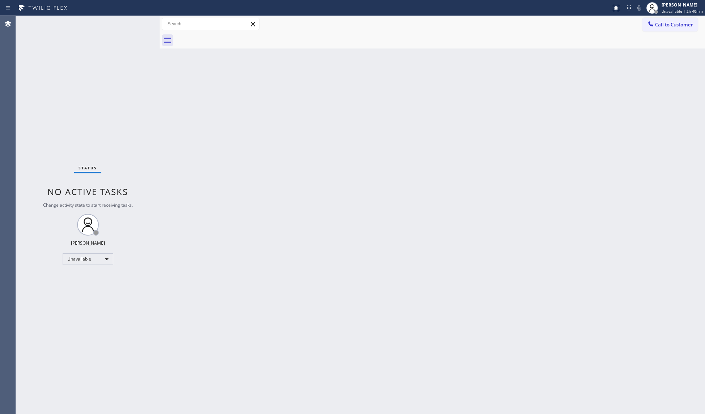
drag, startPoint x: 672, startPoint y: 22, endPoint x: 668, endPoint y: 22, distance: 4.4
click at [671, 22] on span "Call to Customer" at bounding box center [674, 24] width 38 height 7
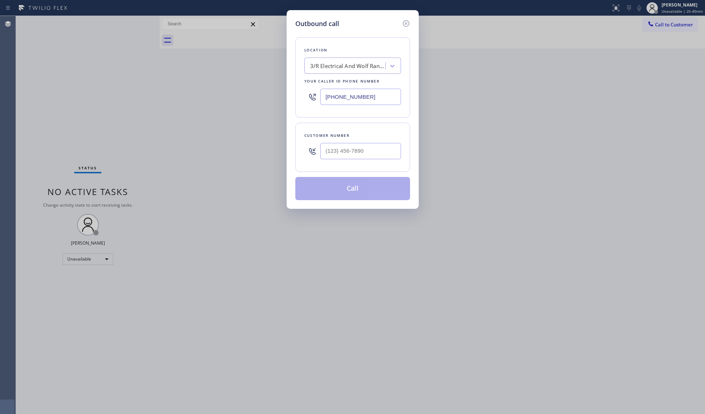
drag, startPoint x: 371, startPoint y: 97, endPoint x: 296, endPoint y: 96, distance: 75.3
click at [296, 96] on div "Location 3/R Electrical And Wolf Range Repair Company Your caller id phone numb…" at bounding box center [352, 77] width 115 height 80
paste input "630) 333-4414"
type input "[PHONE_NUMBER]"
click at [383, 149] on input "(___) ___-____" at bounding box center [360, 151] width 81 height 16
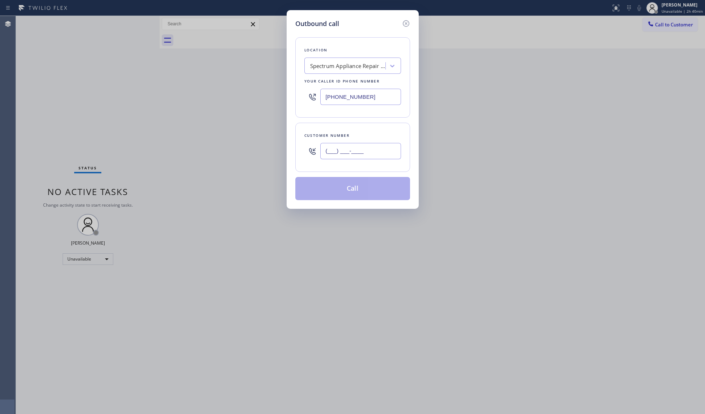
paste input "838) 212-7521"
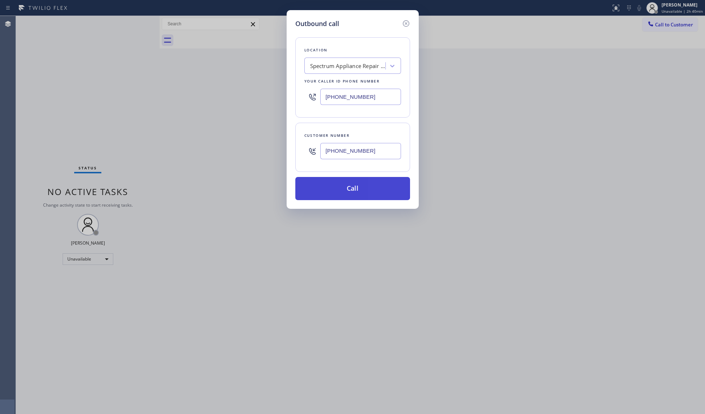
type input "[PHONE_NUMBER]"
click at [356, 187] on button "Call" at bounding box center [352, 188] width 115 height 23
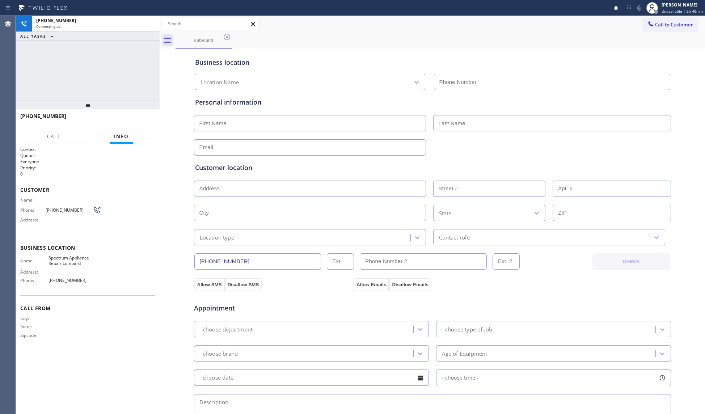
type input "[PHONE_NUMBER]"
click at [407, 27] on div "Call to Customer Outbound call Location Spectrum Appliance Repair [GEOGRAPHIC_D…" at bounding box center [432, 24] width 545 height 13
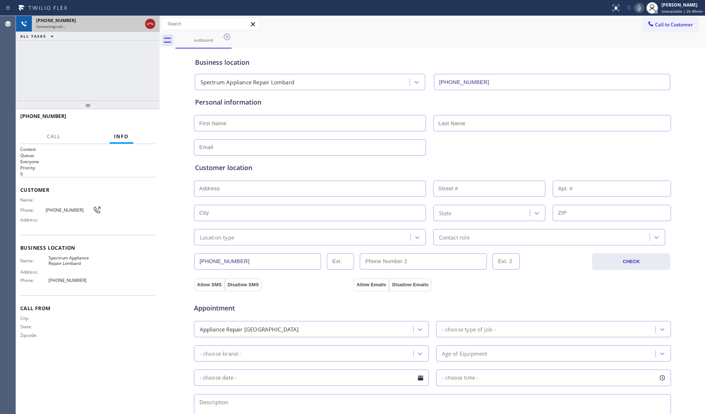
click at [151, 26] on icon at bounding box center [150, 24] width 9 height 9
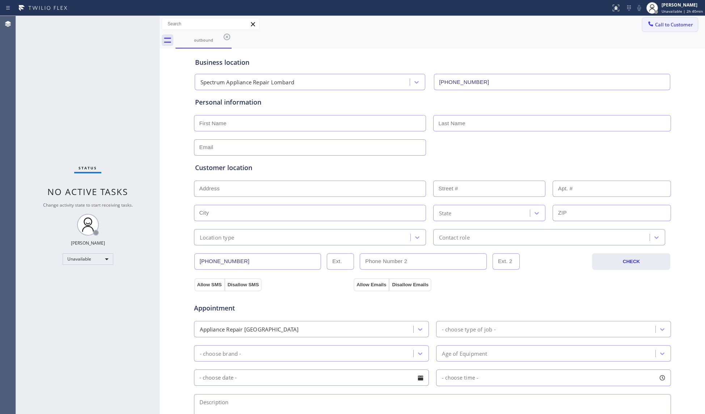
drag, startPoint x: 655, startPoint y: 24, endPoint x: 541, endPoint y: 41, distance: 115.6
click at [655, 24] on span "Call to Customer" at bounding box center [674, 24] width 38 height 7
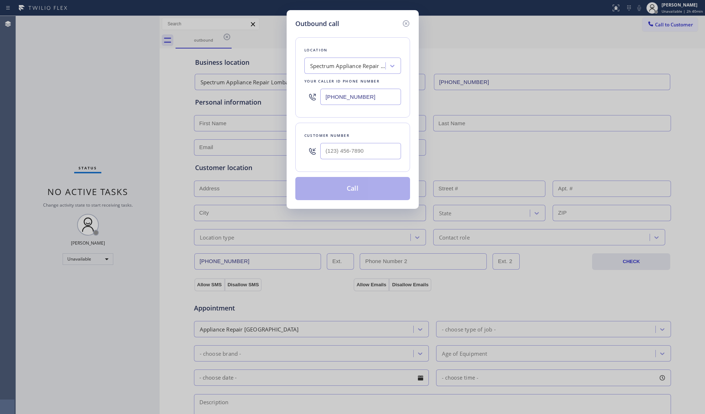
drag, startPoint x: 371, startPoint y: 98, endPoint x: 297, endPoint y: 93, distance: 73.3
click at [299, 96] on div "Location Spectrum Appliance Repair Lombard Your caller id phone number [PHONE_N…" at bounding box center [352, 77] width 115 height 80
paste input "818) 619-2777"
type input "[PHONE_NUMBER]"
click at [384, 153] on input "(___) ___-____" at bounding box center [360, 151] width 81 height 16
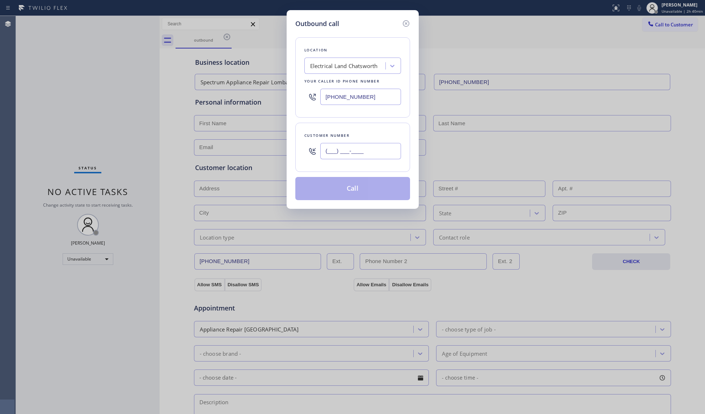
paste input "818) 296-2449"
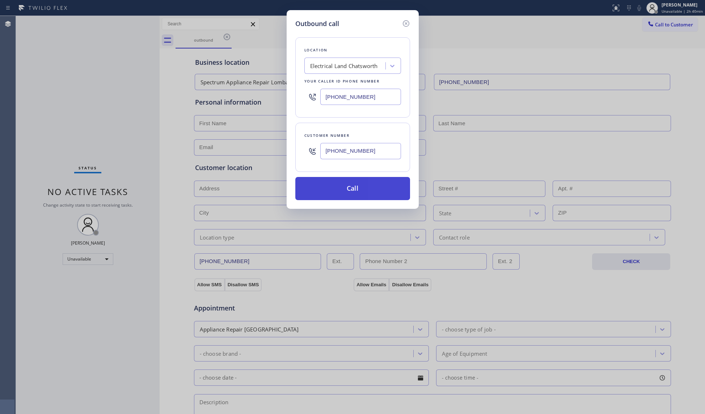
type input "[PHONE_NUMBER]"
click at [349, 188] on button "Call" at bounding box center [352, 188] width 115 height 23
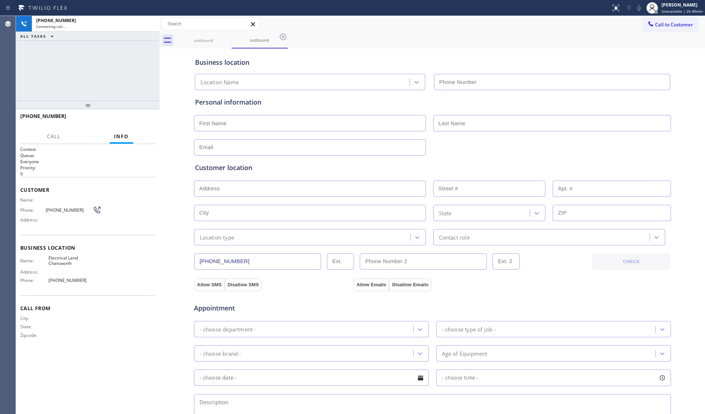
type input "[PHONE_NUMBER]"
drag, startPoint x: 450, startPoint y: 41, endPoint x: 426, endPoint y: 41, distance: 24.6
click at [443, 41] on div "outbound outbound" at bounding box center [440, 40] width 529 height 16
click at [145, 117] on span "HANG UP" at bounding box center [138, 119] width 22 height 5
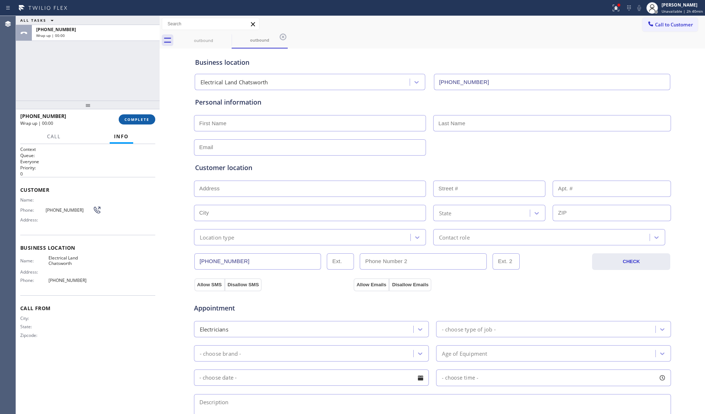
click at [145, 117] on span "COMPLETE" at bounding box center [136, 119] width 25 height 5
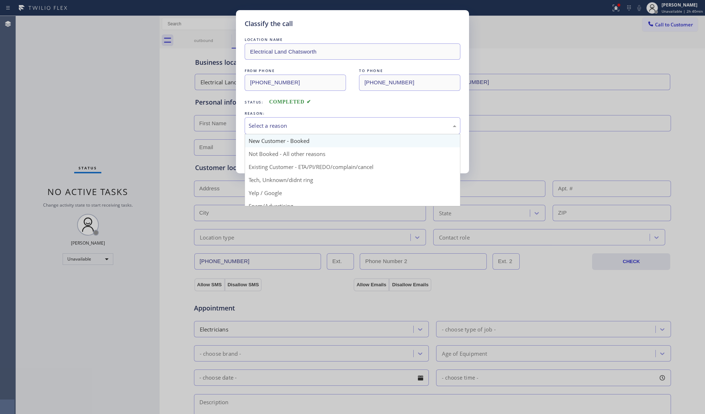
drag, startPoint x: 252, startPoint y: 121, endPoint x: 262, endPoint y: 135, distance: 17.7
click at [254, 122] on div "Select a reason" at bounding box center [353, 125] width 216 height 17
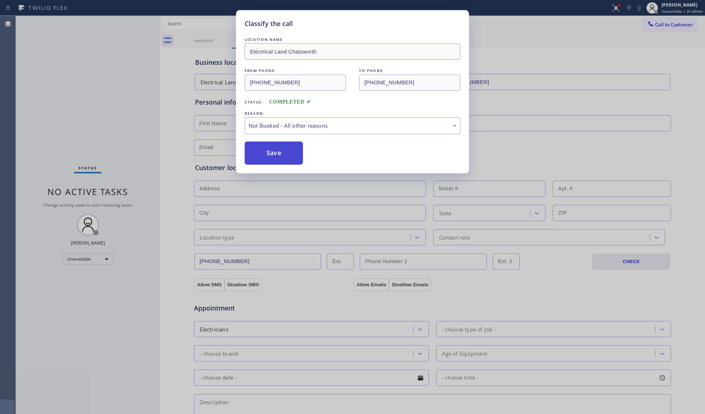
click at [269, 150] on button "Save" at bounding box center [274, 153] width 58 height 23
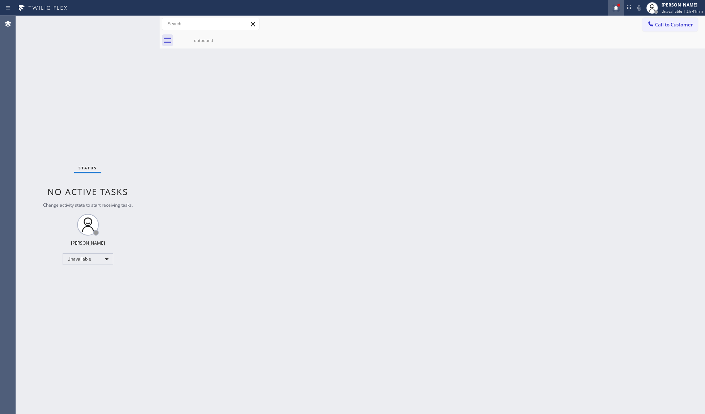
drag, startPoint x: 618, startPoint y: 4, endPoint x: 618, endPoint y: 11, distance: 6.5
click at [618, 7] on icon at bounding box center [616, 8] width 9 height 9
click at [604, 86] on div "Status report Issues detected These issues could affect your workflow. Please c…" at bounding box center [579, 60] width 94 height 89
click at [607, 91] on button "Clear issues" at bounding box center [578, 95] width 85 height 10
drag, startPoint x: 662, startPoint y: 25, endPoint x: 643, endPoint y: 30, distance: 19.1
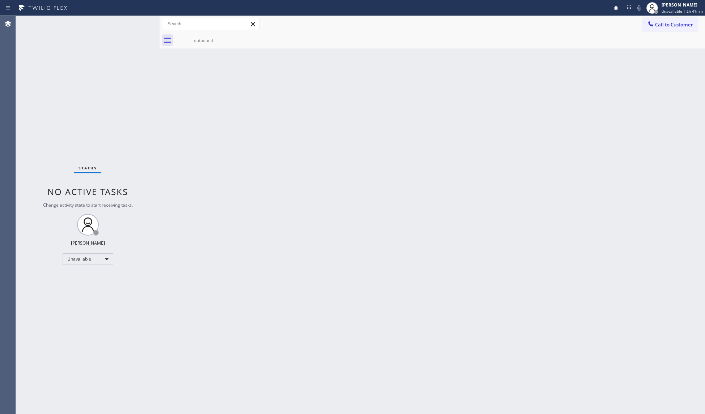
click at [662, 24] on span "Call to Customer" at bounding box center [674, 24] width 38 height 7
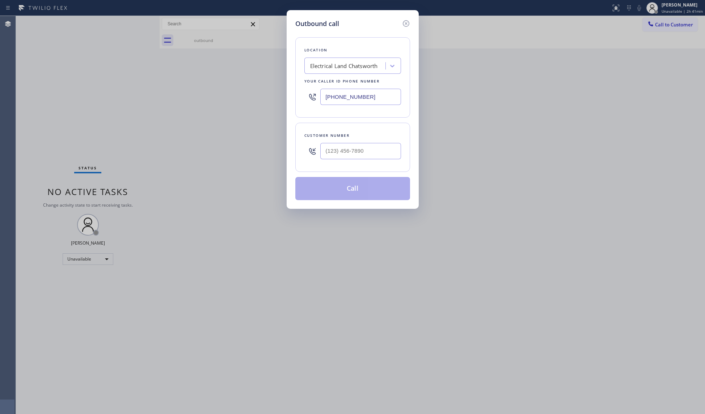
drag, startPoint x: 363, startPoint y: 96, endPoint x: 271, endPoint y: 96, distance: 91.2
click at [275, 96] on div "Outbound call Location Electrical Land Chatsworth Your caller id phone number […" at bounding box center [352, 207] width 705 height 414
paste input "516) 654-8772"
type input "[PHONE_NUMBER]"
drag, startPoint x: 360, startPoint y: 165, endPoint x: 363, endPoint y: 158, distance: 8.1
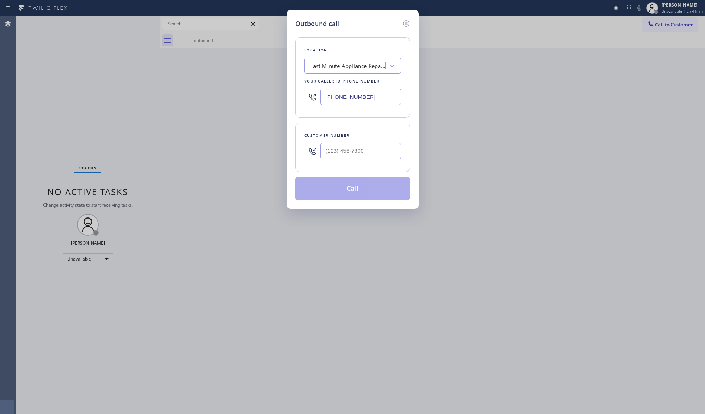
click at [360, 164] on div "Customer number" at bounding box center [352, 147] width 115 height 49
click at [365, 152] on input "(___) ___-____" at bounding box center [360, 151] width 81 height 16
paste input "363) 444-0360"
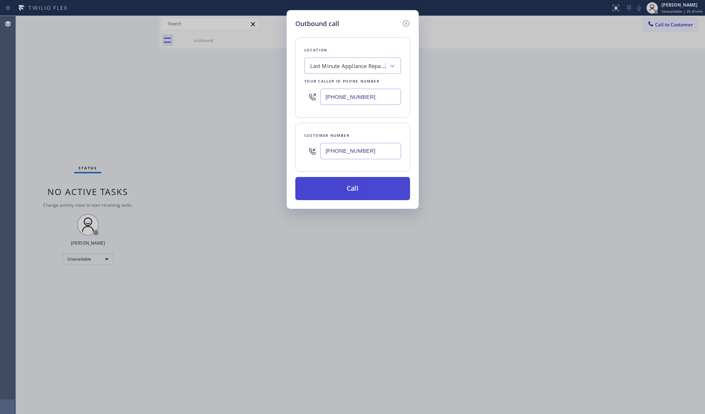
type input "[PHONE_NUMBER]"
click at [355, 193] on button "Call" at bounding box center [352, 188] width 115 height 23
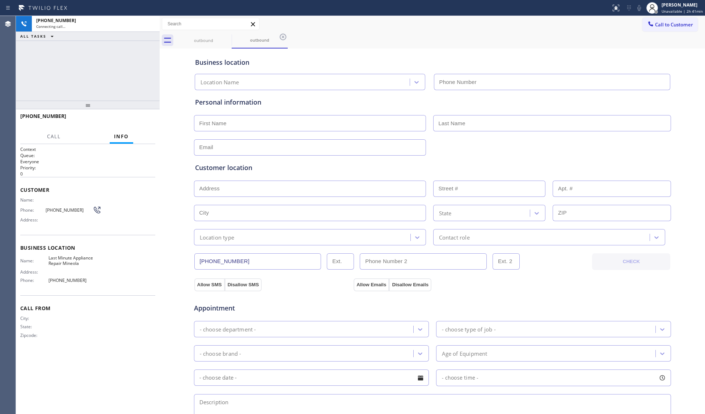
type input "[PHONE_NUMBER]"
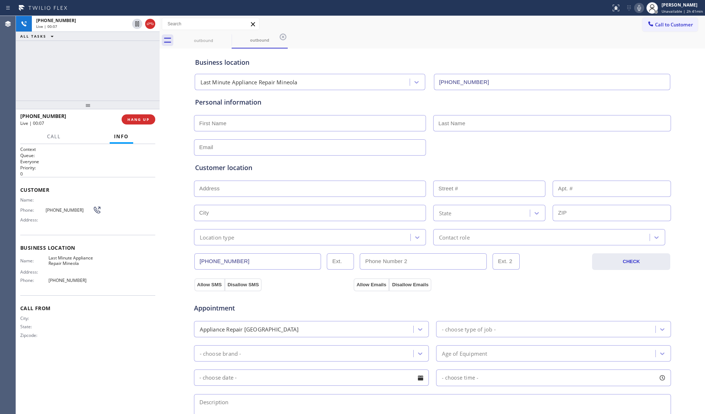
drag, startPoint x: 480, startPoint y: 57, endPoint x: 470, endPoint y: 44, distance: 16.5
click at [468, 50] on div "Business location Last Minute Appliance Repair Mineola [PHONE_NUMBER]" at bounding box center [433, 70] width 478 height 40
click at [143, 118] on span "HANG UP" at bounding box center [138, 119] width 22 height 5
click at [142, 118] on span "HANG UP" at bounding box center [138, 119] width 22 height 5
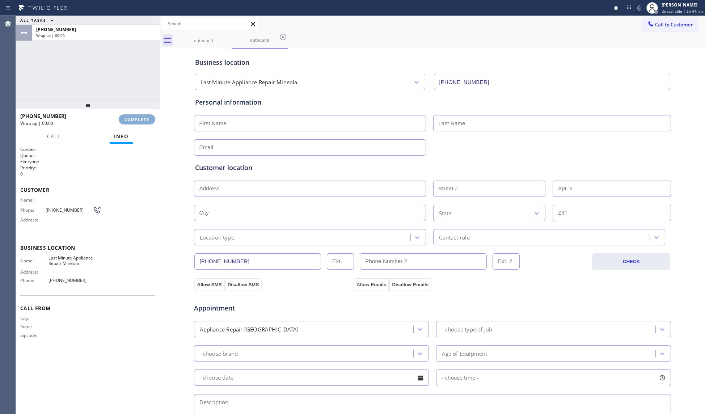
click at [142, 116] on button "COMPLETE" at bounding box center [137, 119] width 37 height 10
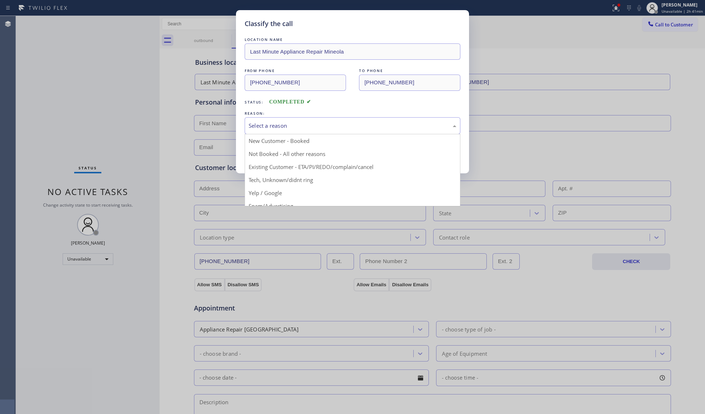
drag, startPoint x: 295, startPoint y: 127, endPoint x: 274, endPoint y: 141, distance: 25.0
click at [294, 127] on div "Select a reason" at bounding box center [353, 126] width 208 height 8
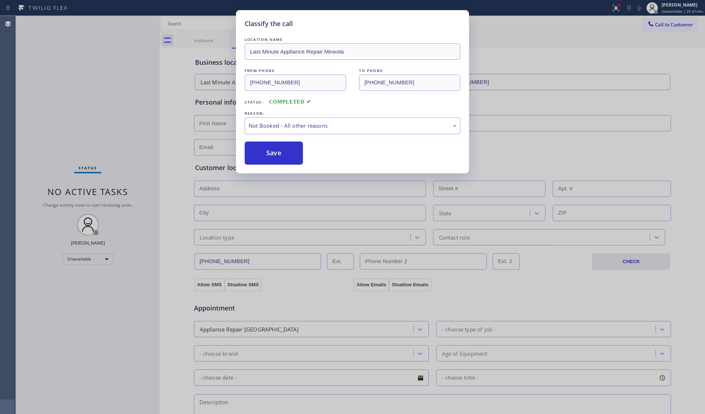
click at [267, 153] on button "Save" at bounding box center [274, 153] width 58 height 23
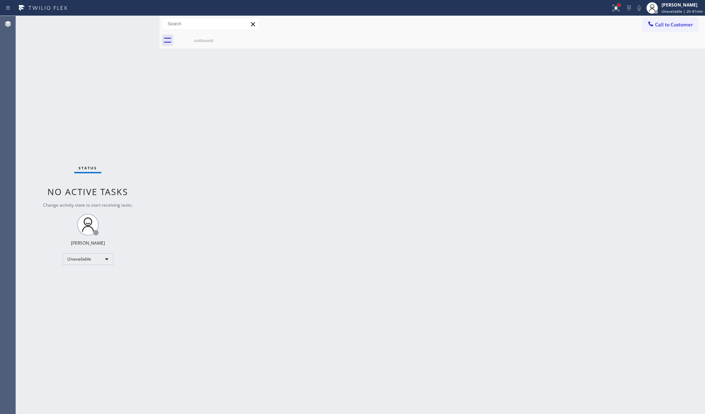
click at [620, 5] on div at bounding box center [618, 5] width 3 height 3
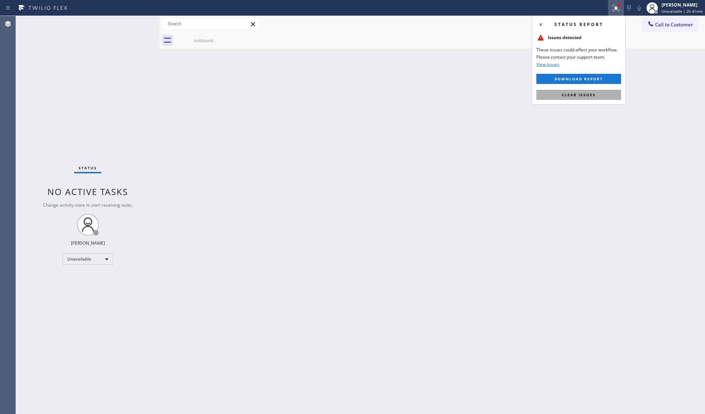
click at [592, 97] on span "Clear issues" at bounding box center [579, 94] width 34 height 5
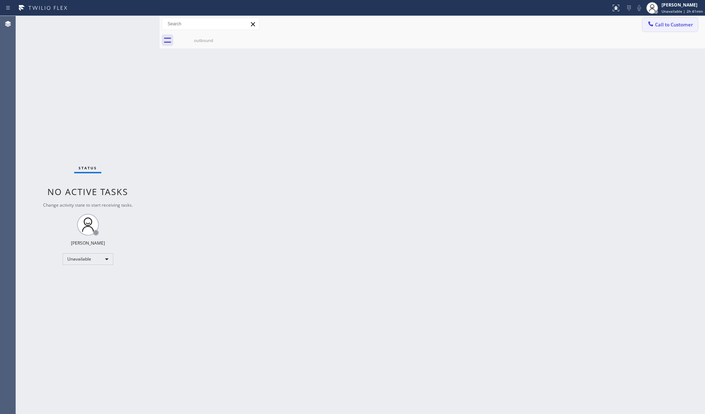
drag, startPoint x: 664, startPoint y: 22, endPoint x: 507, endPoint y: 94, distance: 172.6
click at [663, 22] on span "Call to Customer" at bounding box center [674, 24] width 38 height 7
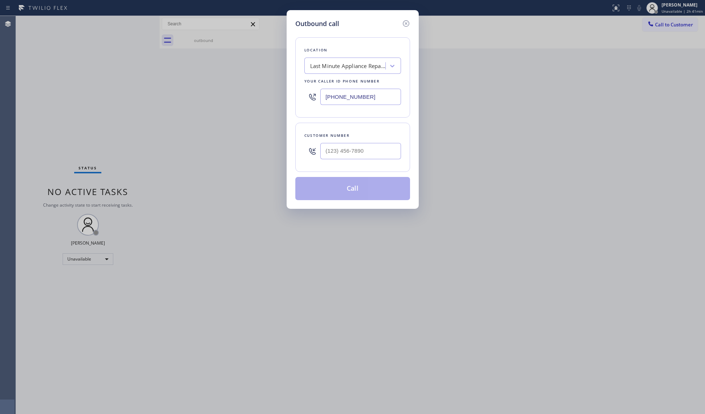
drag, startPoint x: 376, startPoint y: 95, endPoint x: 262, endPoint y: 88, distance: 114.5
click at [262, 88] on div "Outbound call Location Last Minute Appliance Repair Mineola Your caller id phon…" at bounding box center [352, 207] width 705 height 414
paste input "71) 520-2980"
type input "[PHONE_NUMBER]"
click at [336, 149] on input "(___) ___-____" at bounding box center [360, 151] width 81 height 16
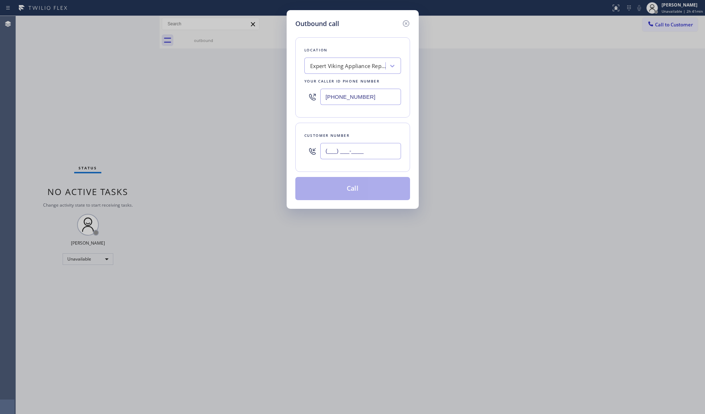
paste input "571) 302-9933"
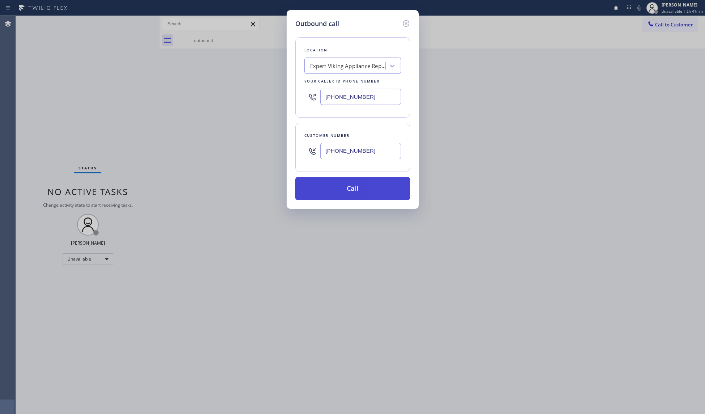
type input "[PHONE_NUMBER]"
click at [354, 192] on button "Call" at bounding box center [352, 188] width 115 height 23
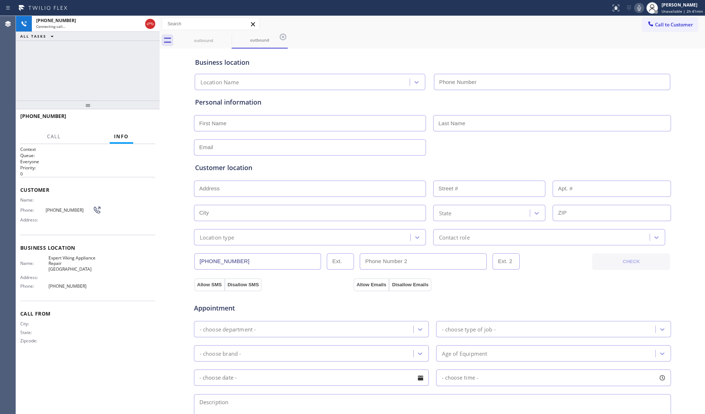
type input "[PHONE_NUMBER]"
click at [478, 52] on div "Business location Expert Viking Appliance Repair [GEOGRAPHIC_DATA] [PHONE_NUMBE…" at bounding box center [433, 70] width 478 height 40
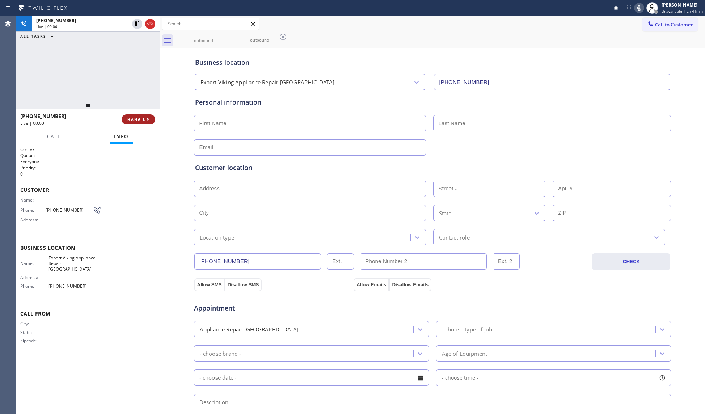
click at [142, 118] on span "HANG UP" at bounding box center [138, 119] width 22 height 5
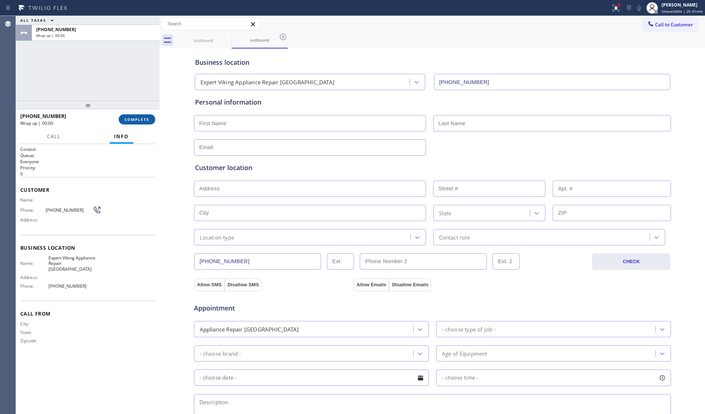
click at [141, 118] on span "COMPLETE" at bounding box center [136, 119] width 25 height 5
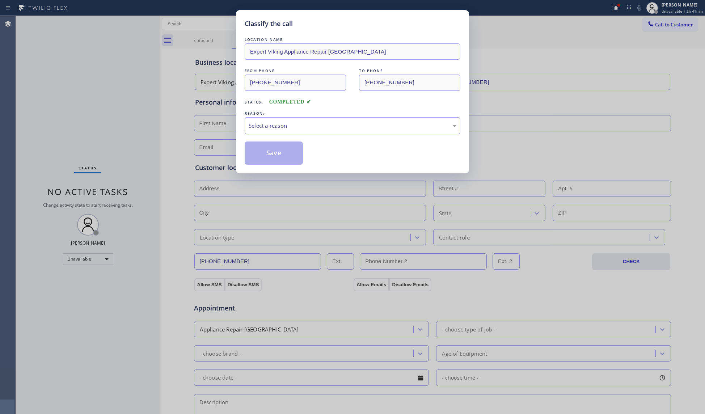
drag, startPoint x: 261, startPoint y: 129, endPoint x: 263, endPoint y: 133, distance: 4.4
click at [261, 129] on div "Select a reason" at bounding box center [353, 126] width 208 height 8
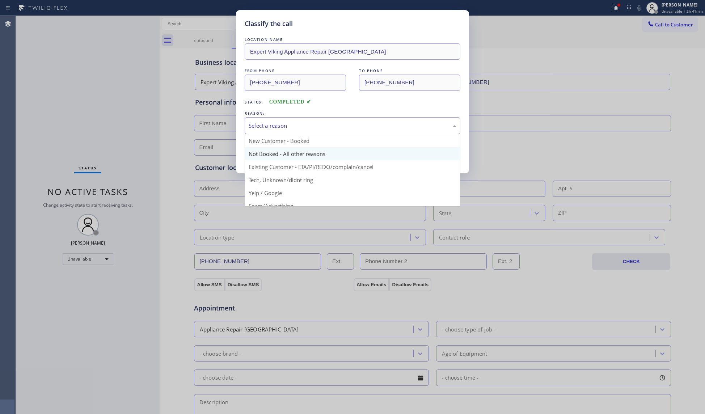
click at [266, 154] on button "Save" at bounding box center [274, 153] width 58 height 23
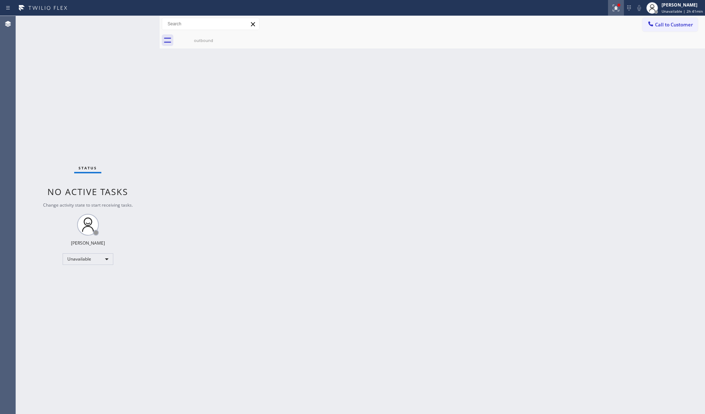
click at [615, 7] on icon at bounding box center [616, 8] width 9 height 9
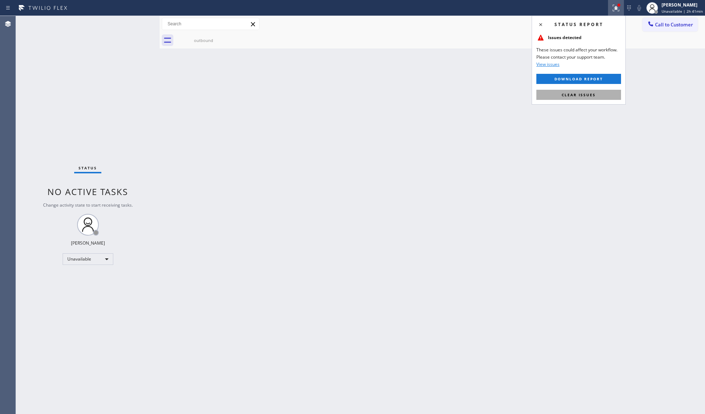
click at [585, 97] on span "Clear issues" at bounding box center [579, 94] width 34 height 5
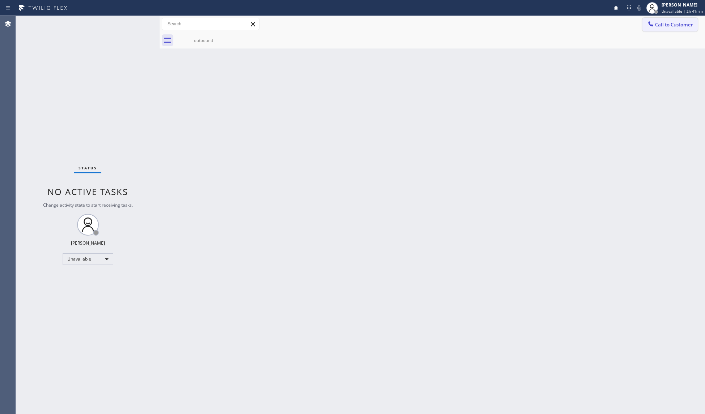
drag, startPoint x: 660, startPoint y: 21, endPoint x: 602, endPoint y: 50, distance: 65.1
click at [660, 22] on span "Call to Customer" at bounding box center [674, 24] width 38 height 7
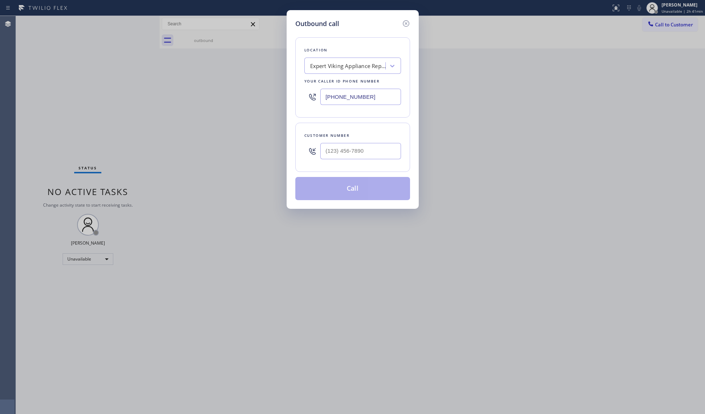
drag, startPoint x: 392, startPoint y: 96, endPoint x: 312, endPoint y: 93, distance: 80.8
click at [315, 96] on div "[PHONE_NUMBER]" at bounding box center [352, 97] width 97 height 24
paste input "347) 462-0348"
type input "[PHONE_NUMBER]"
click at [349, 148] on input "(___) ___-____" at bounding box center [360, 151] width 81 height 16
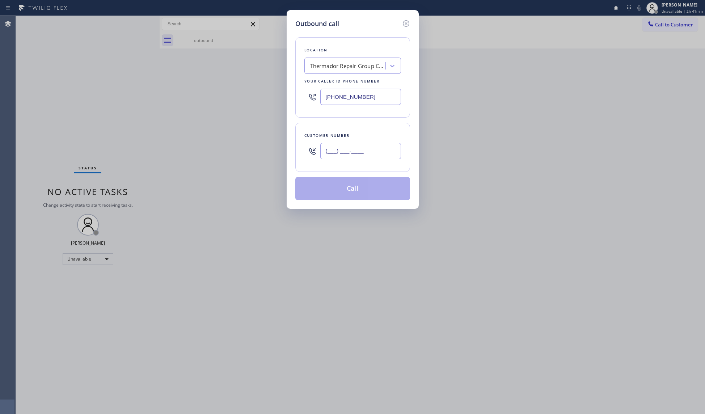
paste input "347) 830-3751"
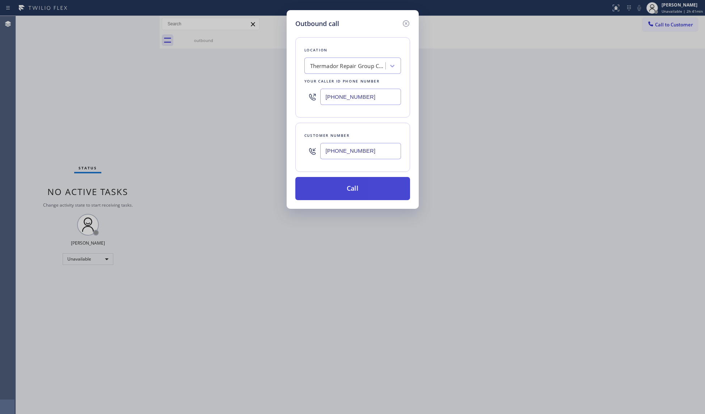
type input "[PHONE_NUMBER]"
click at [354, 193] on button "Call" at bounding box center [352, 188] width 115 height 23
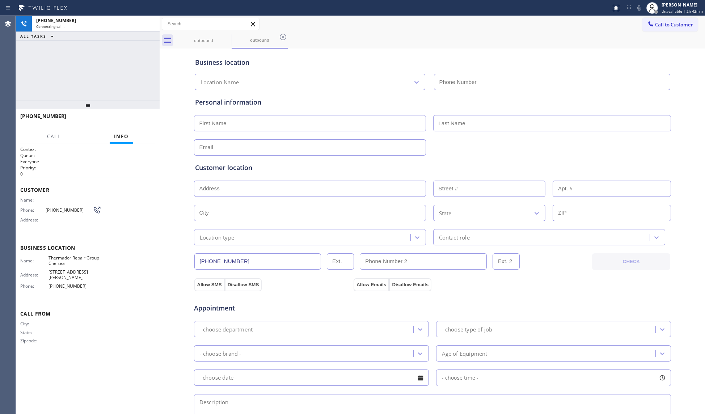
type input "[PHONE_NUMBER]"
click at [303, 47] on div "Business location Thermador Repair Group [GEOGRAPHIC_DATA] [PHONE_NUMBER]" at bounding box center [433, 68] width 478 height 43
drag, startPoint x: 286, startPoint y: 36, endPoint x: 277, endPoint y: 38, distance: 8.4
click at [285, 36] on icon at bounding box center [283, 37] width 9 height 9
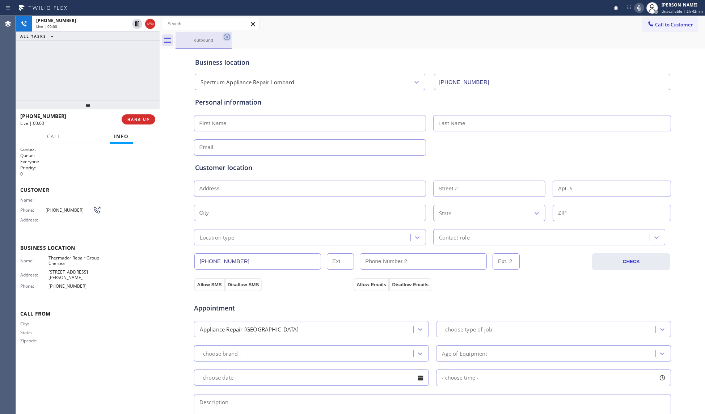
click at [229, 37] on icon at bounding box center [227, 37] width 7 height 7
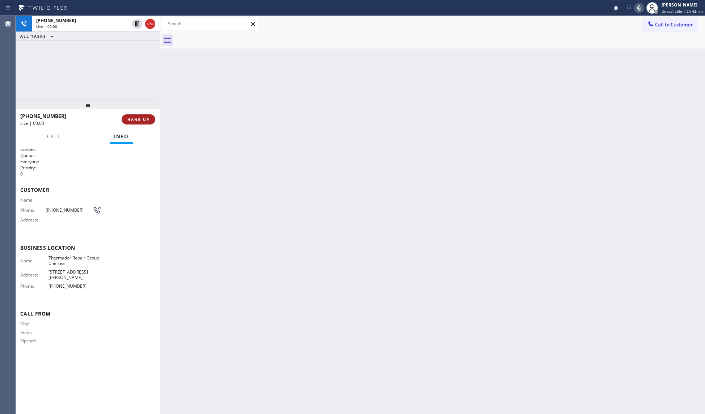
click at [142, 117] on span "HANG UP" at bounding box center [138, 119] width 22 height 5
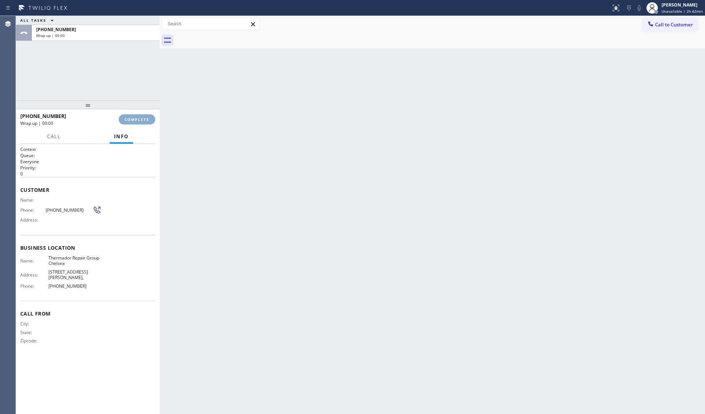
click at [141, 116] on button "COMPLETE" at bounding box center [137, 119] width 37 height 10
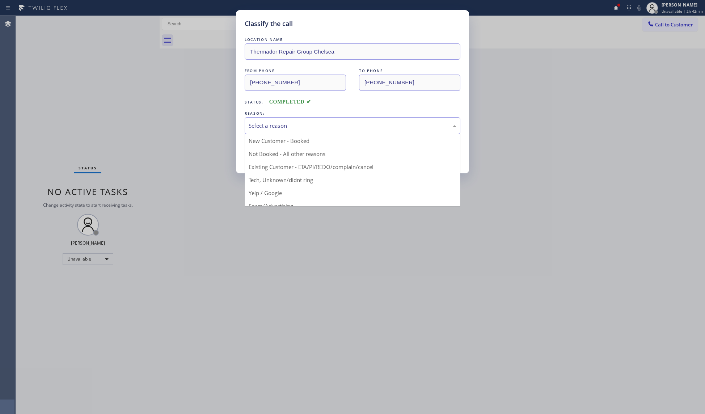
drag, startPoint x: 322, startPoint y: 130, endPoint x: 273, endPoint y: 138, distance: 49.5
click at [315, 131] on div "Select a reason" at bounding box center [353, 125] width 216 height 17
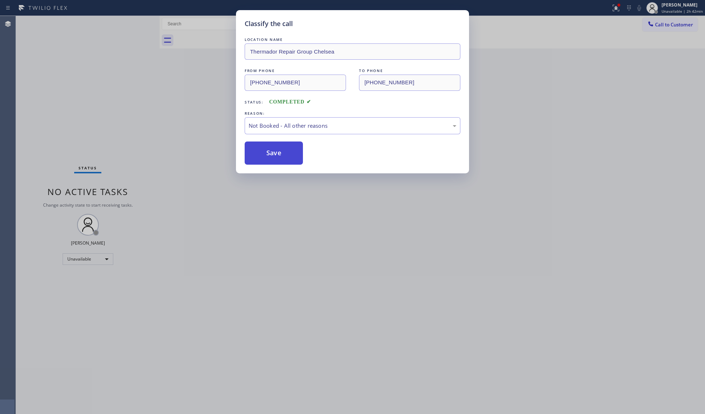
click at [258, 151] on button "Save" at bounding box center [274, 153] width 58 height 23
click at [259, 151] on button "Save" at bounding box center [274, 153] width 58 height 23
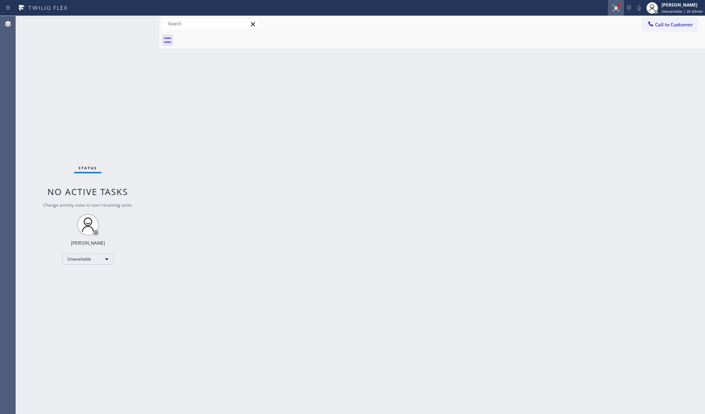
click at [615, 8] on icon at bounding box center [616, 8] width 9 height 9
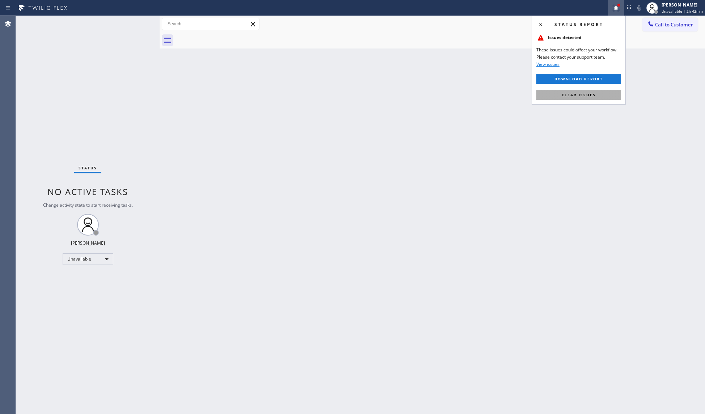
click at [595, 96] on span "Clear issues" at bounding box center [579, 94] width 34 height 5
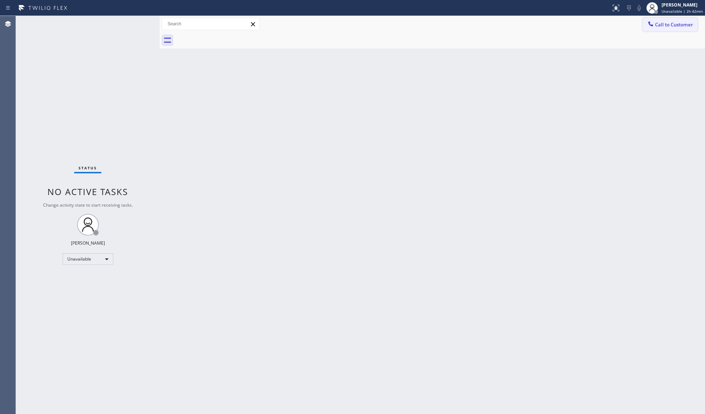
click at [665, 27] on span "Call to Customer" at bounding box center [674, 24] width 38 height 7
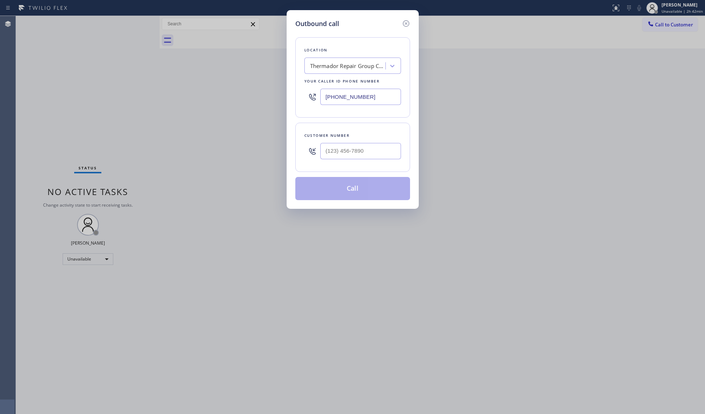
drag, startPoint x: 381, startPoint y: 96, endPoint x: 288, endPoint y: 92, distance: 92.7
click at [285, 94] on div "Outbound call Location Thermador Repair Group [GEOGRAPHIC_DATA] Your caller id …" at bounding box center [352, 207] width 705 height 414
paste input "571) 520-2761"
type input "[PHONE_NUMBER]"
paste input "571) 302-9816"
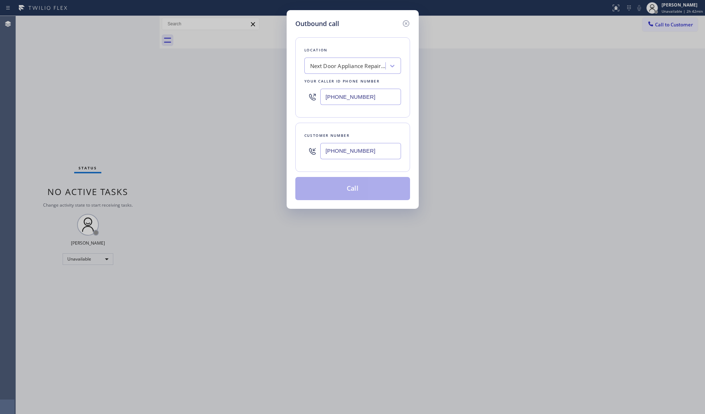
click at [369, 148] on input "[PHONE_NUMBER]" at bounding box center [360, 151] width 81 height 16
type input "[PHONE_NUMBER]"
click at [363, 189] on button "Call" at bounding box center [352, 188] width 115 height 23
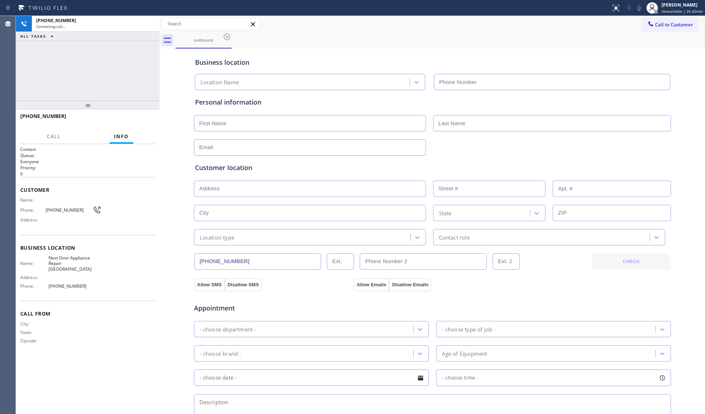
type input "[PHONE_NUMBER]"
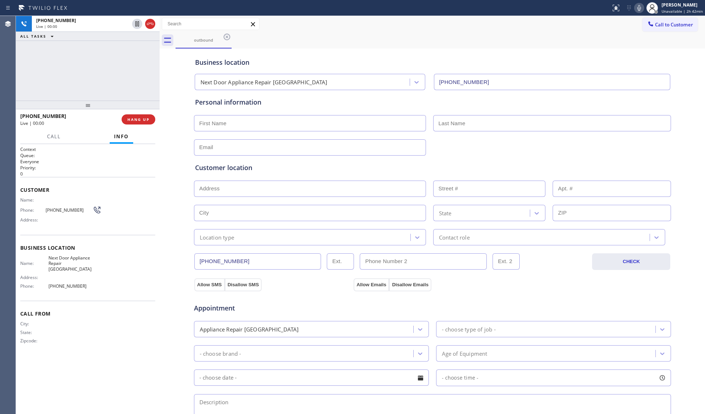
drag, startPoint x: 386, startPoint y: 38, endPoint x: 275, endPoint y: 68, distance: 114.7
click at [371, 41] on div "outbound" at bounding box center [440, 40] width 529 height 16
click at [144, 120] on span "HANG UP" at bounding box center [138, 119] width 22 height 5
click at [143, 121] on span "HANG UP" at bounding box center [138, 119] width 22 height 5
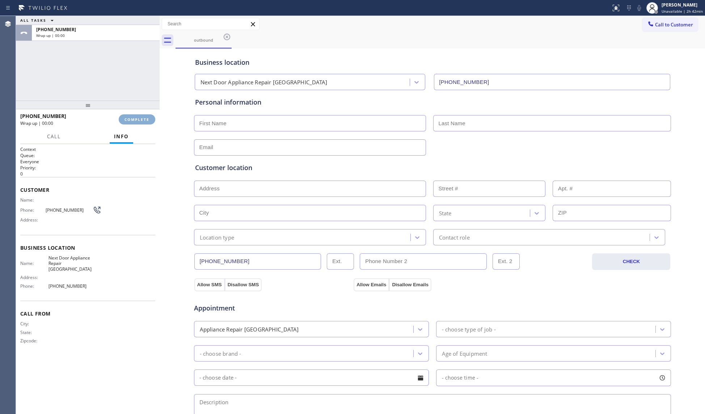
click at [138, 119] on span "COMPLETE" at bounding box center [136, 119] width 25 height 5
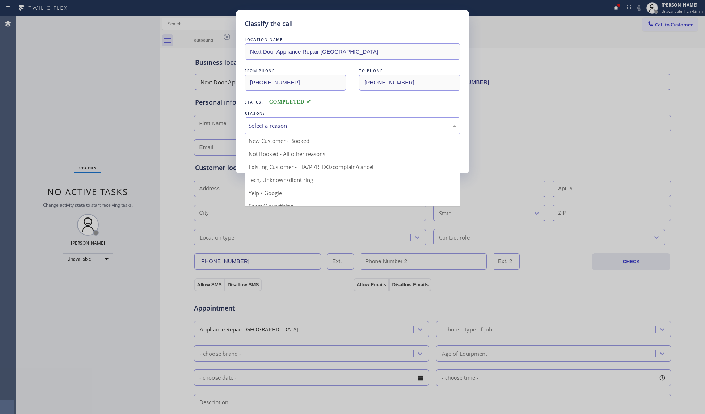
click at [265, 122] on div "Select a reason" at bounding box center [353, 126] width 208 height 8
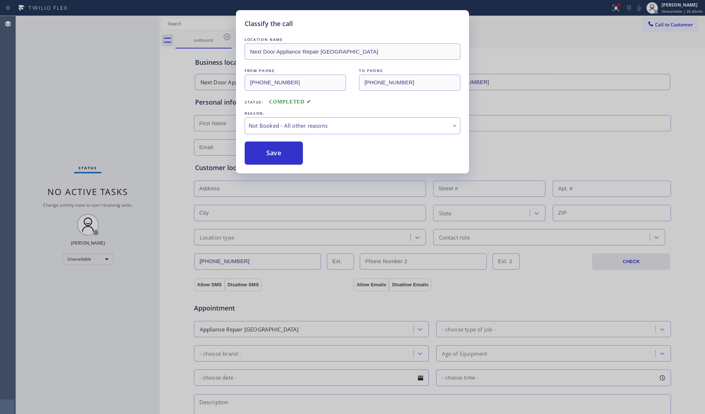
click at [267, 150] on button "Save" at bounding box center [274, 153] width 58 height 23
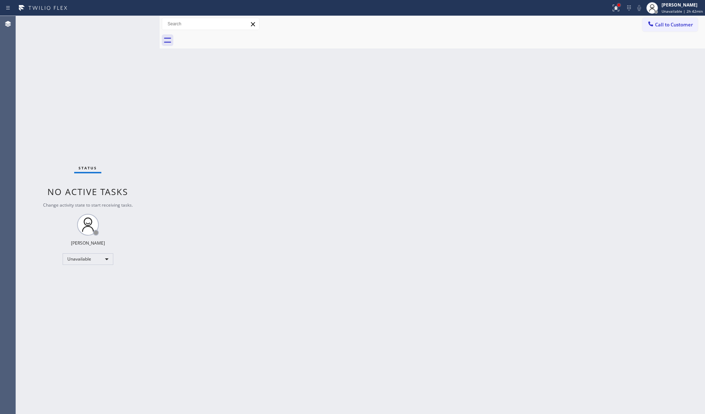
click at [620, 5] on div at bounding box center [618, 5] width 3 height 3
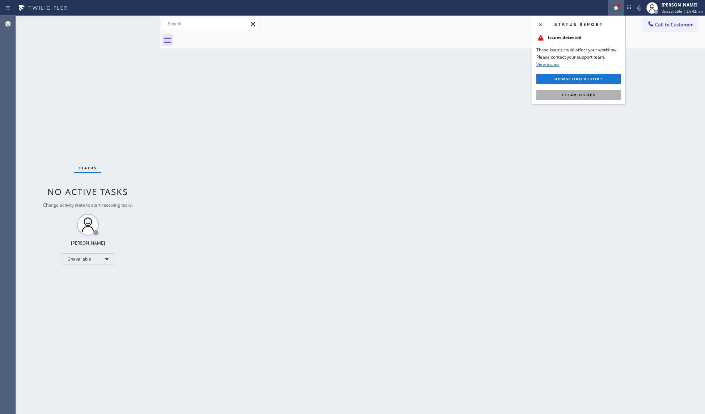
click at [591, 97] on span "Clear issues" at bounding box center [579, 94] width 34 height 5
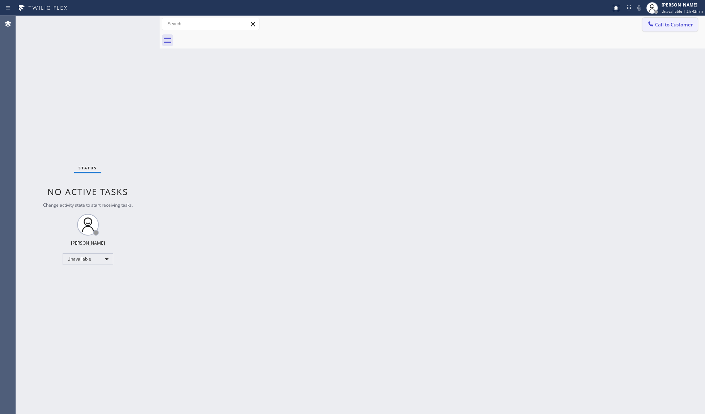
click at [663, 26] on span "Call to Customer" at bounding box center [674, 24] width 38 height 7
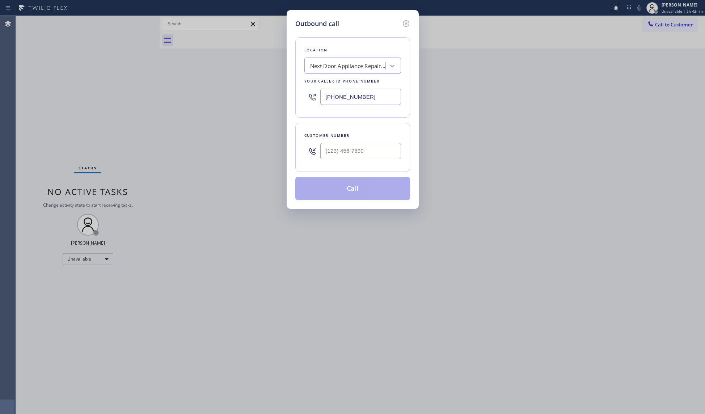
drag, startPoint x: 377, startPoint y: 90, endPoint x: 294, endPoint y: 93, distance: 83.3
click at [297, 96] on div "Location Next Door Appliance Repair [GEOGRAPHIC_DATA] Your caller id phone numb…" at bounding box center [352, 77] width 115 height 80
paste input "855) 999-4417"
type input "[PHONE_NUMBER]"
click at [358, 149] on input "(___) ___-____" at bounding box center [360, 151] width 81 height 16
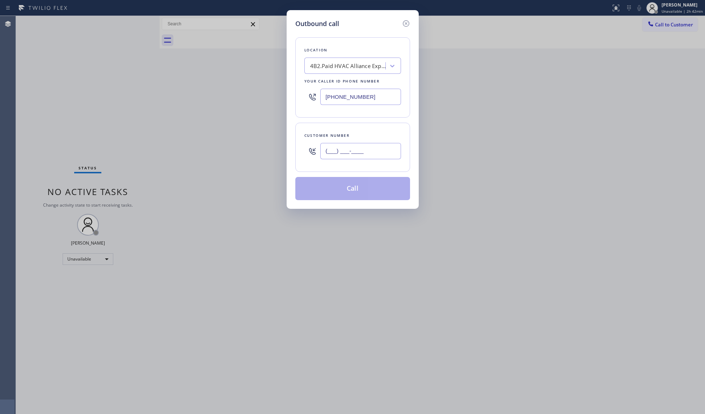
paste input "818) 966-0396"
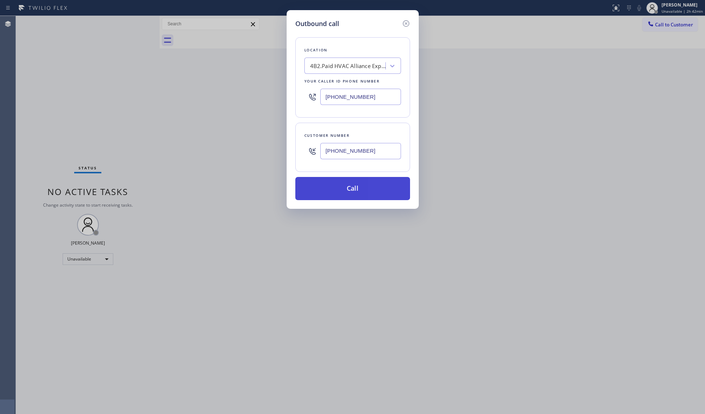
type input "[PHONE_NUMBER]"
click at [356, 187] on button "Call" at bounding box center [352, 188] width 115 height 23
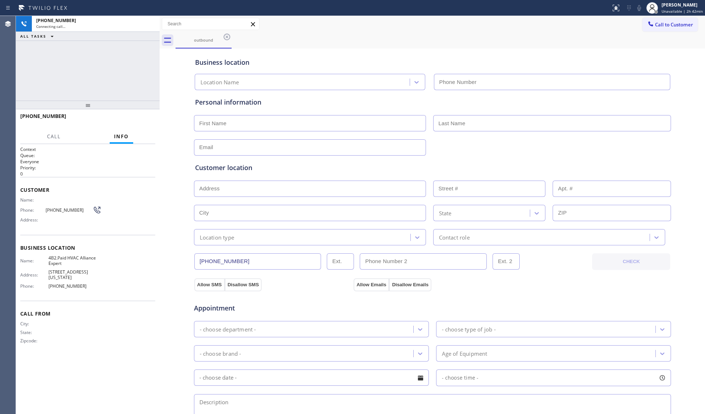
type input "[PHONE_NUMBER]"
click at [529, 48] on div "Business location HVAC Alliance Expert [PHONE_NUMBER]" at bounding box center [433, 68] width 478 height 43
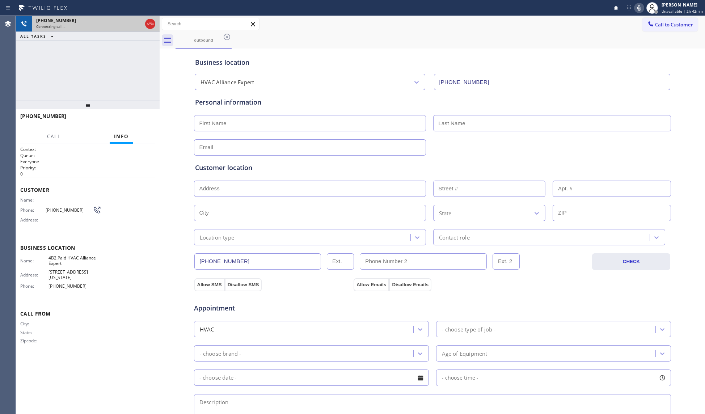
click at [146, 25] on div at bounding box center [150, 24] width 10 height 9
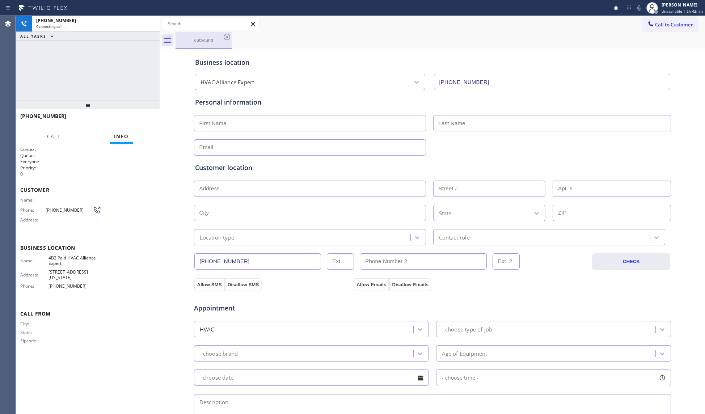
click at [213, 39] on div "outbound" at bounding box center [203, 39] width 55 height 5
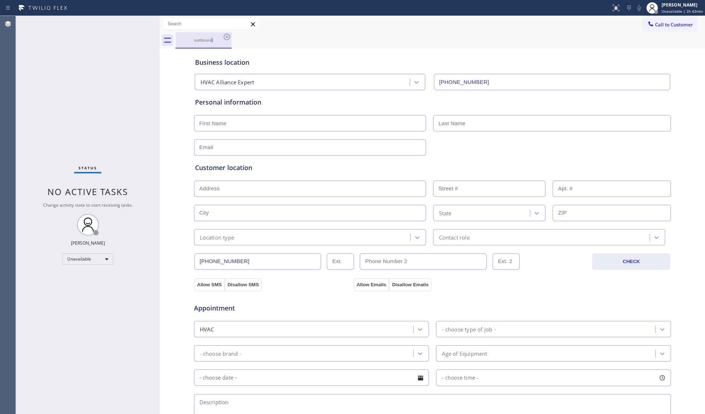
click at [219, 38] on div "outbound" at bounding box center [203, 39] width 55 height 5
click at [222, 38] on div "outbound" at bounding box center [203, 39] width 55 height 5
click at [223, 37] on icon at bounding box center [227, 37] width 9 height 9
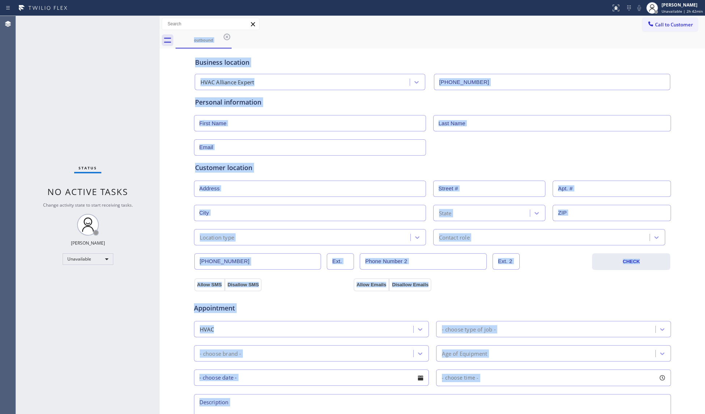
click at [224, 36] on div "outbound" at bounding box center [440, 40] width 529 height 16
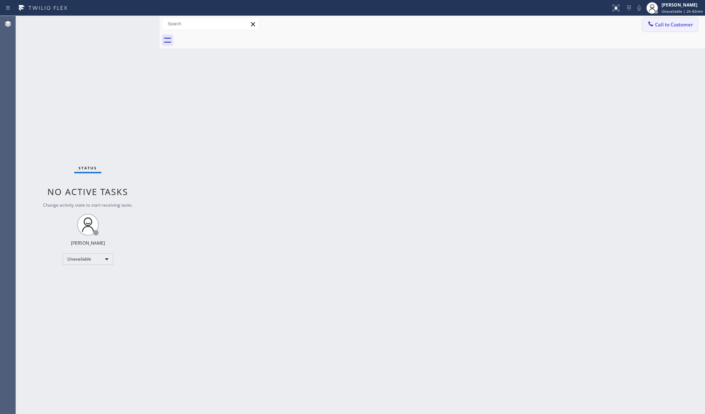
click at [662, 31] on button "Call to Customer" at bounding box center [669, 25] width 55 height 14
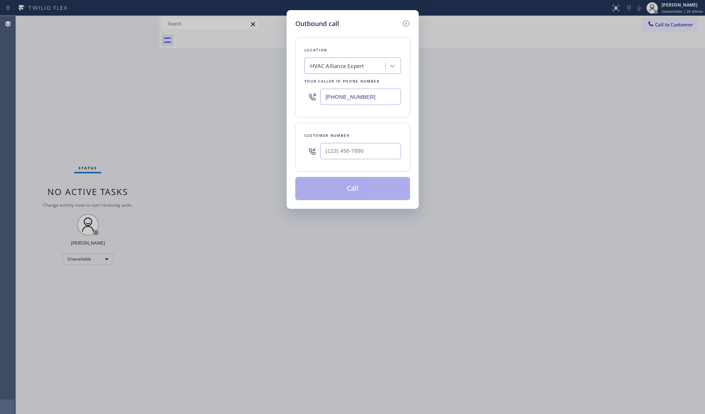
drag, startPoint x: 372, startPoint y: 100, endPoint x: 305, endPoint y: 101, distance: 67.7
click at [305, 101] on div "[PHONE_NUMBER]" at bounding box center [352, 97] width 97 height 24
paste input "737) 355-5352"
type input "[PHONE_NUMBER]"
click at [368, 151] on input "(___) ___-____" at bounding box center [360, 151] width 81 height 16
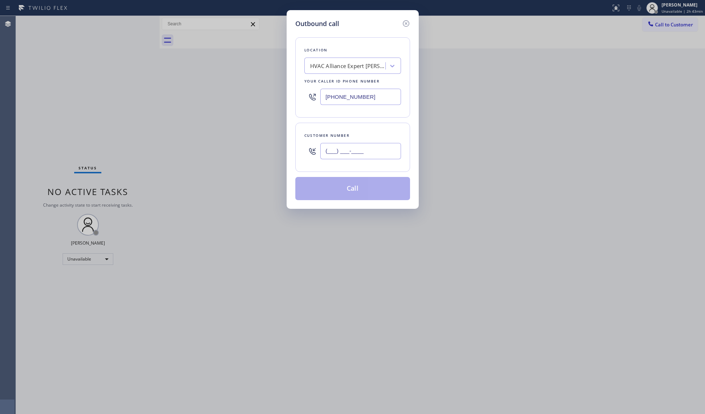
paste input "214) 356-0773"
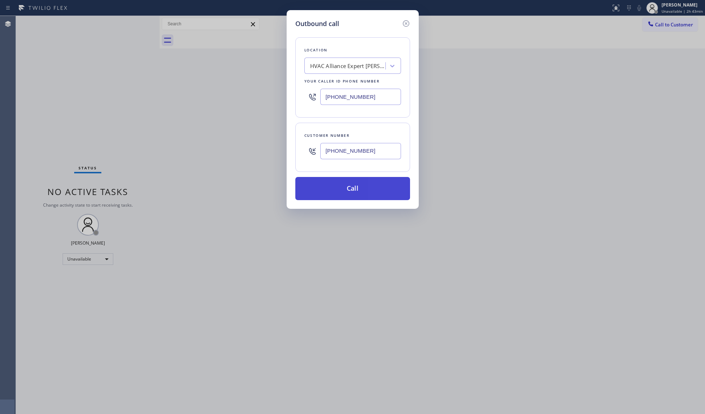
type input "[PHONE_NUMBER]"
click at [357, 185] on button "Call" at bounding box center [352, 188] width 115 height 23
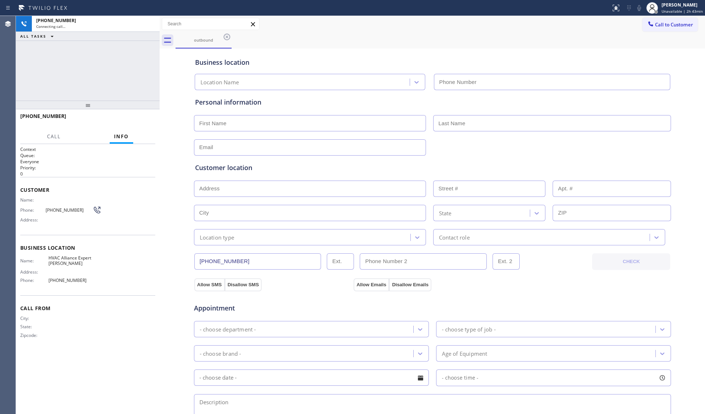
type input "[PHONE_NUMBER]"
click at [261, 31] on div "Call to Customer Outbound call Location HVAC Alliance Expert [PERSON_NAME][GEOG…" at bounding box center [432, 32] width 545 height 33
click at [284, 37] on div "outbound" at bounding box center [440, 40] width 529 height 16
drag, startPoint x: 127, startPoint y: 61, endPoint x: 134, endPoint y: 51, distance: 11.7
click at [129, 58] on div "[PHONE_NUMBER] Connecting call… ALL TASKS ALL TASKS ACTIVE TASKS TASKS IN WRAP …" at bounding box center [88, 58] width 144 height 85
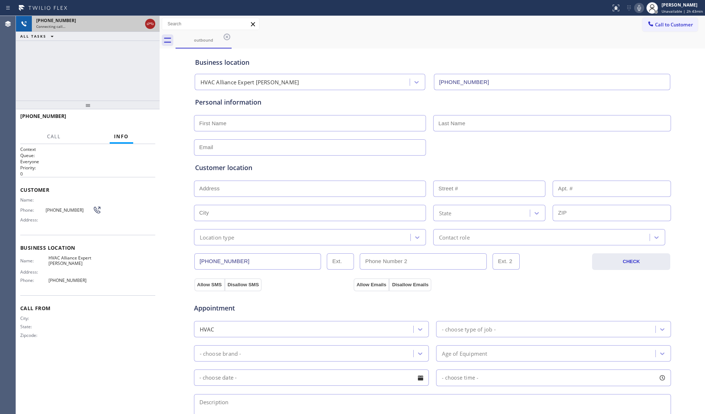
click at [149, 24] on icon at bounding box center [150, 24] width 7 height 2
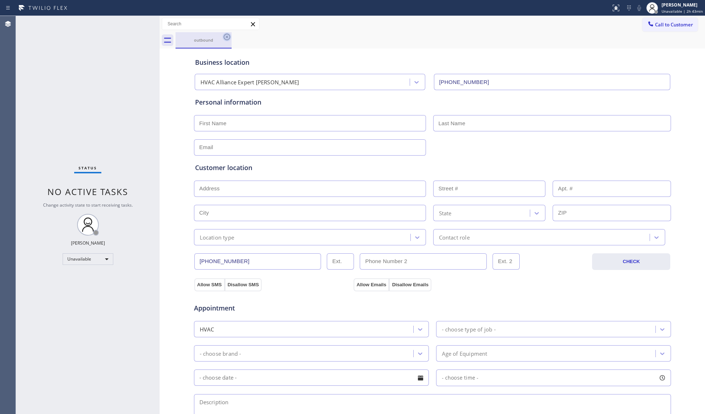
click at [226, 38] on icon at bounding box center [227, 37] width 9 height 9
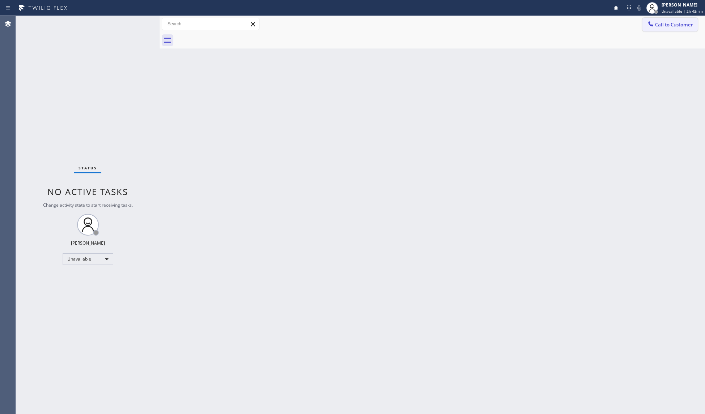
click at [655, 23] on span "Call to Customer" at bounding box center [674, 24] width 38 height 7
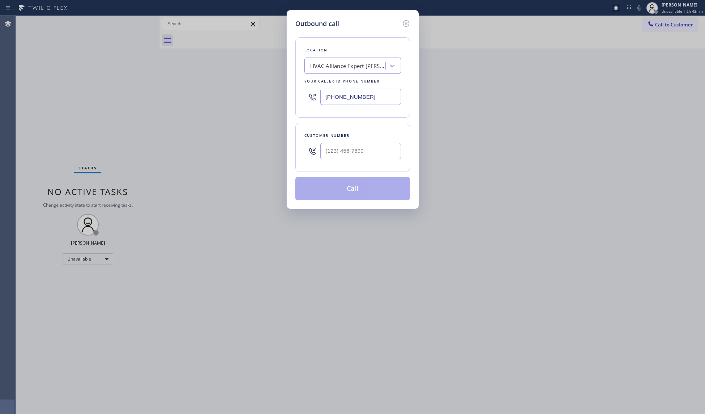
drag, startPoint x: 366, startPoint y: 99, endPoint x: 295, endPoint y: 94, distance: 71.1
click at [295, 95] on div "Location HVAC Alliance Expert [PERSON_NAME][GEOGRAPHIC_DATA] Your caller id pho…" at bounding box center [352, 77] width 115 height 80
paste input "60) 452-3788"
type input "[PHONE_NUMBER]"
click at [367, 156] on input "(___) ___-____" at bounding box center [360, 151] width 81 height 16
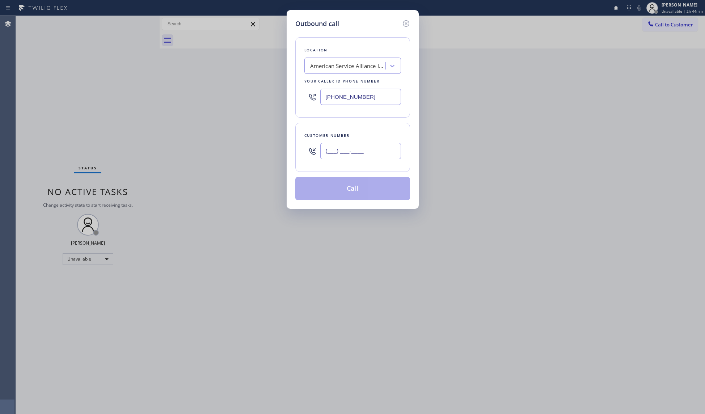
paste input "760) 296-0859"
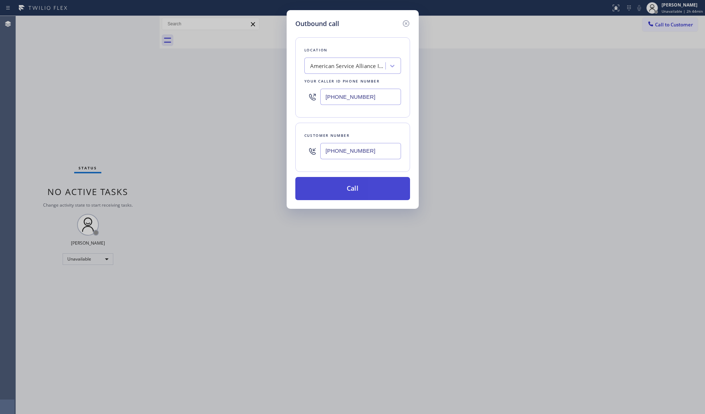
type input "[PHONE_NUMBER]"
click at [356, 188] on button "Call" at bounding box center [352, 188] width 115 height 23
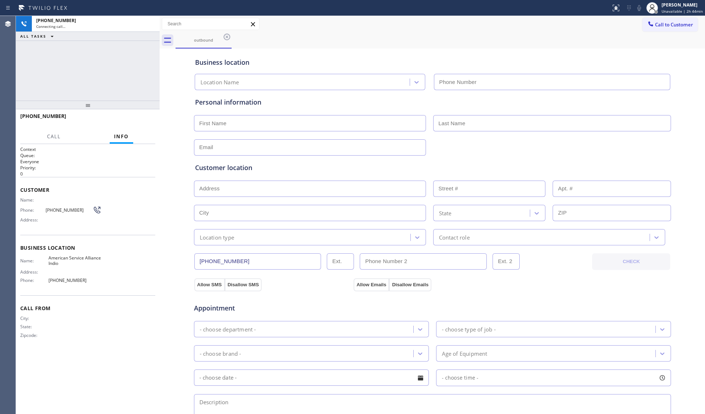
type input "[PHONE_NUMBER]"
click at [449, 33] on div "outbound" at bounding box center [440, 40] width 529 height 16
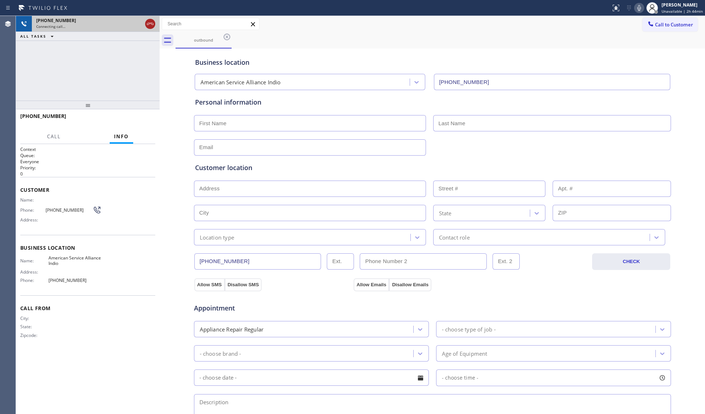
click at [152, 24] on icon at bounding box center [150, 24] width 9 height 9
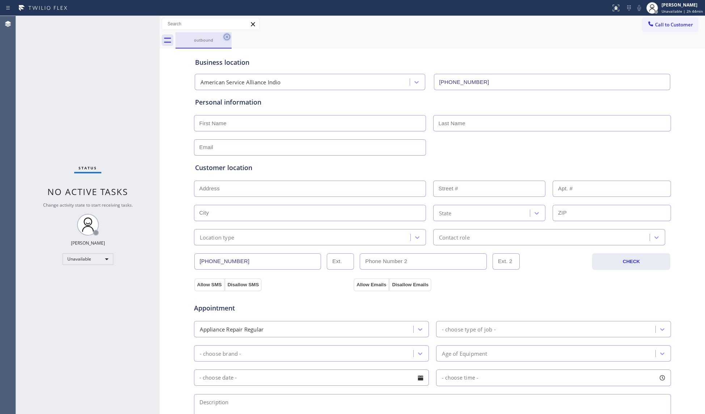
click at [224, 35] on icon at bounding box center [227, 37] width 7 height 7
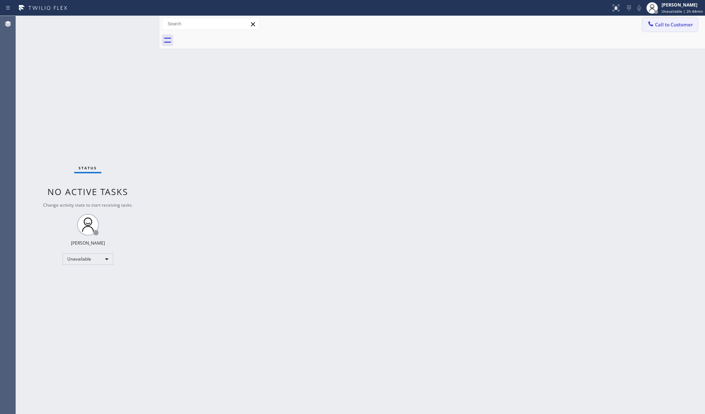
click at [658, 27] on span "Call to Customer" at bounding box center [674, 24] width 38 height 7
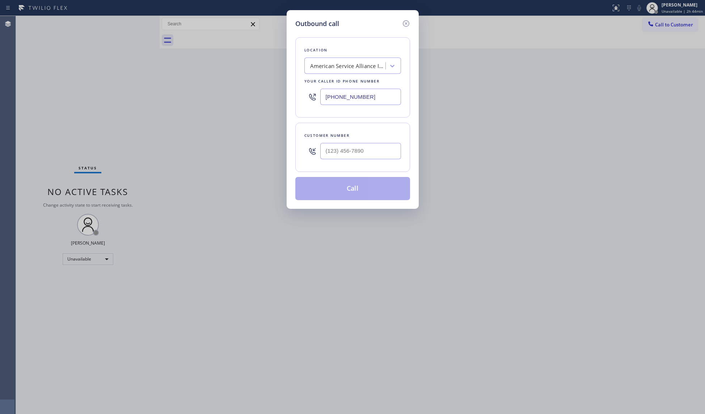
drag, startPoint x: 373, startPoint y: 94, endPoint x: 292, endPoint y: 102, distance: 82.2
click at [290, 105] on div "Outbound call Location American Service Alliance Indio Your caller id phone num…" at bounding box center [353, 109] width 132 height 199
paste input "503) 694-481"
type input "[PHONE_NUMBER]"
click at [371, 154] on input "(___) ___-____" at bounding box center [360, 151] width 81 height 16
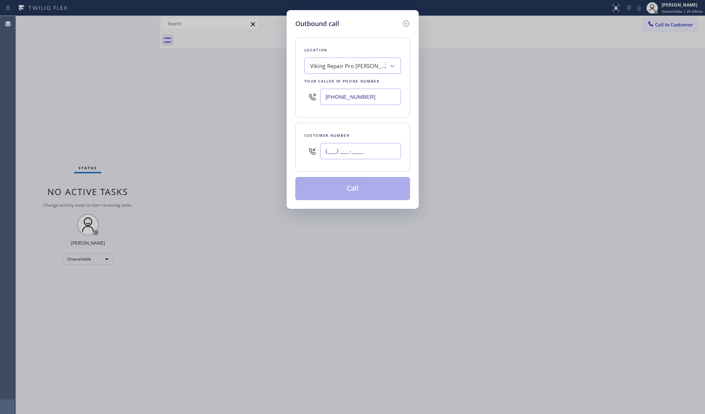
paste input "770) 299-6656"
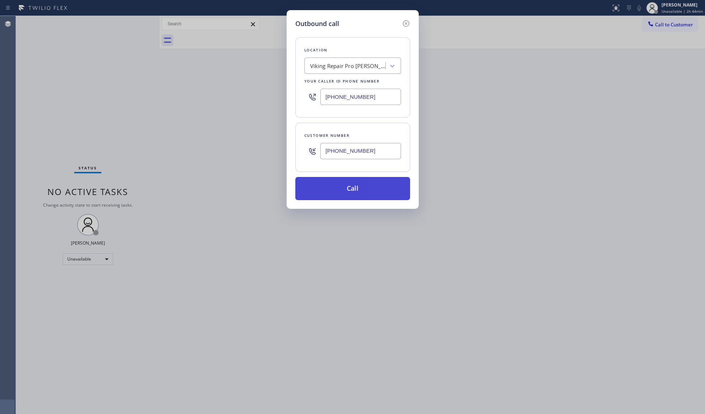
type input "[PHONE_NUMBER]"
click at [355, 190] on button "Call" at bounding box center [352, 188] width 115 height 23
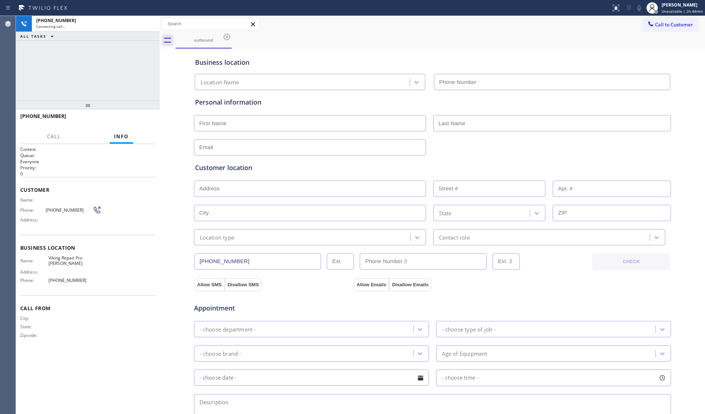
type input "[PHONE_NUMBER]"
click at [446, 35] on div "outbound" at bounding box center [440, 40] width 529 height 16
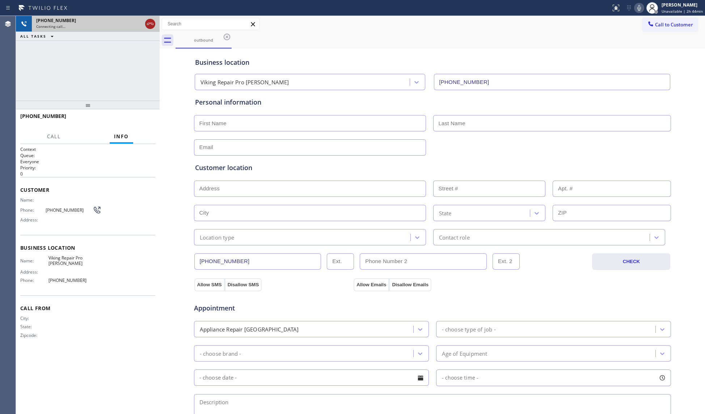
click at [153, 24] on icon at bounding box center [150, 24] width 9 height 9
click at [226, 39] on icon at bounding box center [227, 37] width 9 height 9
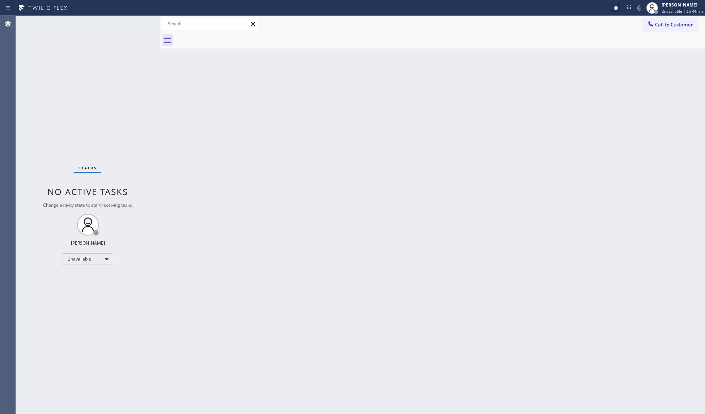
click at [658, 31] on button "Call to Customer" at bounding box center [669, 25] width 55 height 14
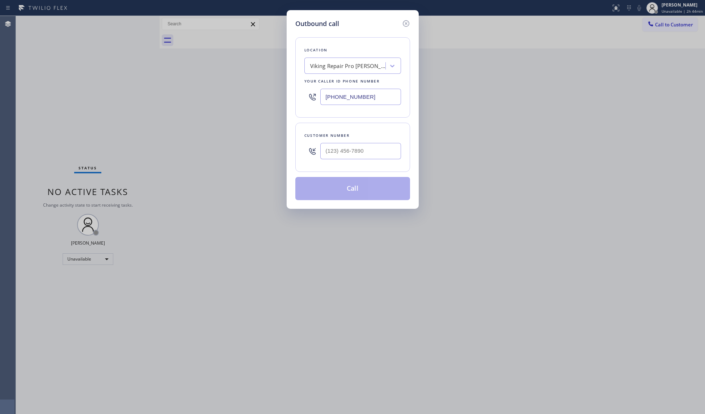
drag, startPoint x: 381, startPoint y: 93, endPoint x: 267, endPoint y: 88, distance: 114.8
click at [273, 93] on div "Outbound call Location Viking Repair Pro [PERSON_NAME] Your caller id phone num…" at bounding box center [352, 207] width 705 height 414
paste input "360) 345-3862"
type input "[PHONE_NUMBER]"
click at [357, 151] on input "(___) ___-____" at bounding box center [360, 151] width 81 height 16
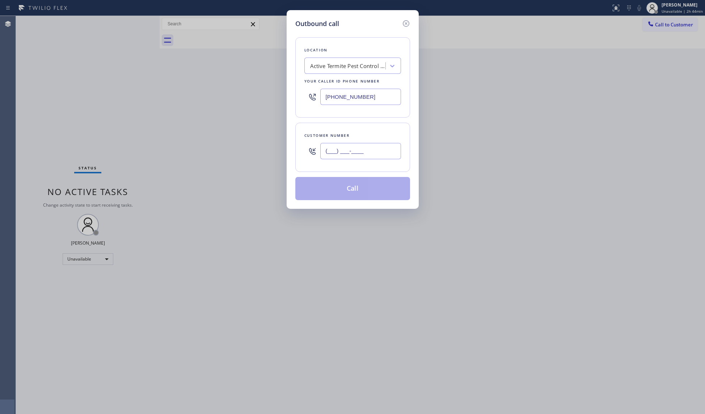
paste input "425) 531-6943"
type input "[PHONE_NUMBER]"
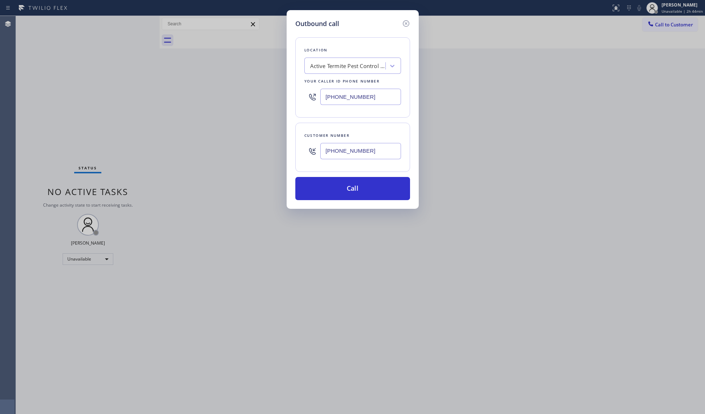
click at [371, 167] on div "Customer number [PHONE_NUMBER]" at bounding box center [352, 147] width 115 height 49
click at [358, 193] on button "Call" at bounding box center [352, 188] width 115 height 23
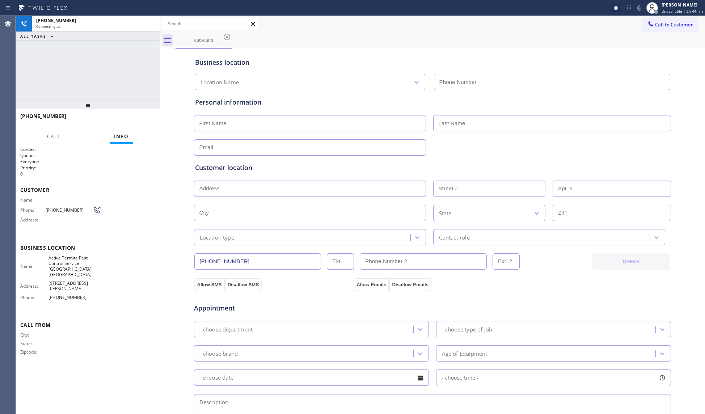
type input "[PHONE_NUMBER]"
drag, startPoint x: 363, startPoint y: 64, endPoint x: 366, endPoint y: 67, distance: 4.4
click at [362, 64] on div "Business location" at bounding box center [432, 63] width 475 height 10
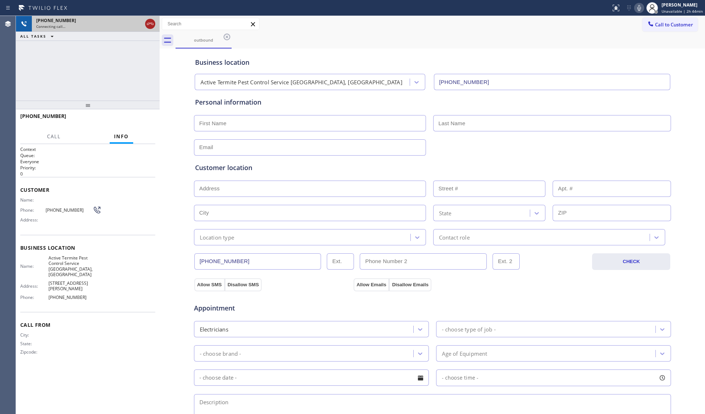
click at [147, 22] on icon at bounding box center [150, 24] width 9 height 9
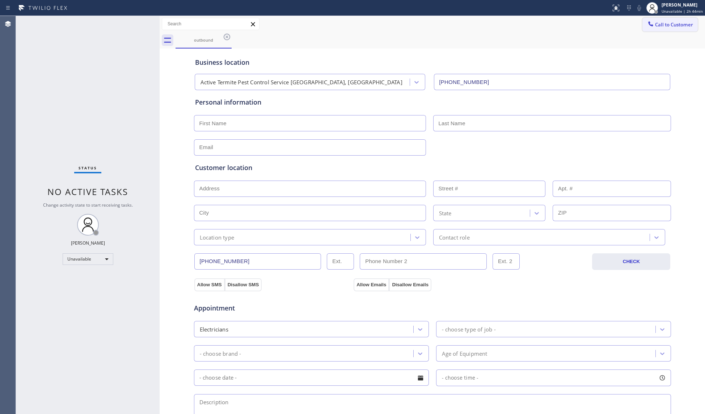
click at [655, 26] on span "Call to Customer" at bounding box center [674, 24] width 38 height 7
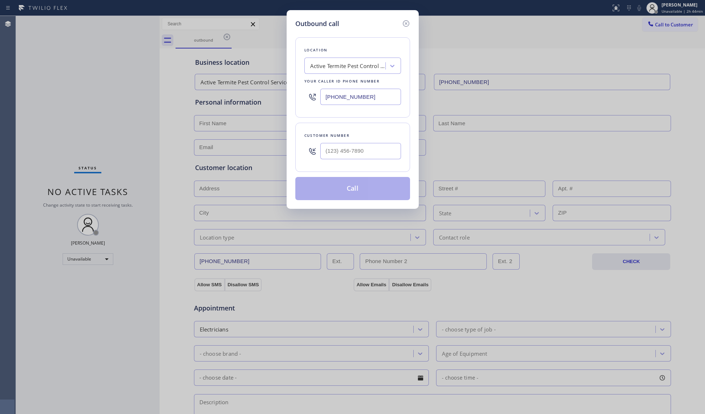
drag, startPoint x: 358, startPoint y: 99, endPoint x: 284, endPoint y: 100, distance: 74.2
click at [284, 100] on div "Outbound call Location Active Termite Pest Control Service [GEOGRAPHIC_DATA], […" at bounding box center [352, 207] width 705 height 414
paste input "718) 795-2540"
type input "[PHONE_NUMBER]"
drag, startPoint x: 371, startPoint y: 151, endPoint x: 381, endPoint y: 164, distance: 16.3
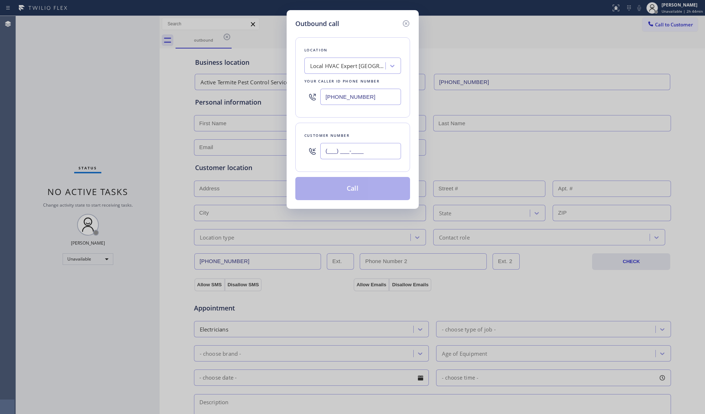
click at [372, 151] on input "(___) ___-____" at bounding box center [360, 151] width 81 height 16
paste
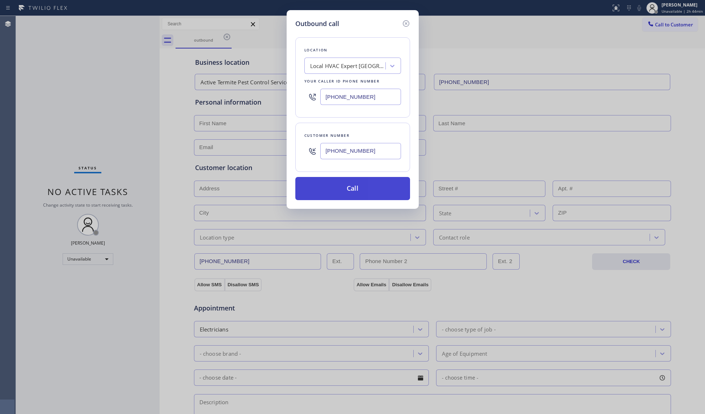
type input "[PHONE_NUMBER]"
drag, startPoint x: 346, startPoint y: 190, endPoint x: 407, endPoint y: 200, distance: 61.9
click at [348, 191] on button "Call" at bounding box center [352, 188] width 115 height 23
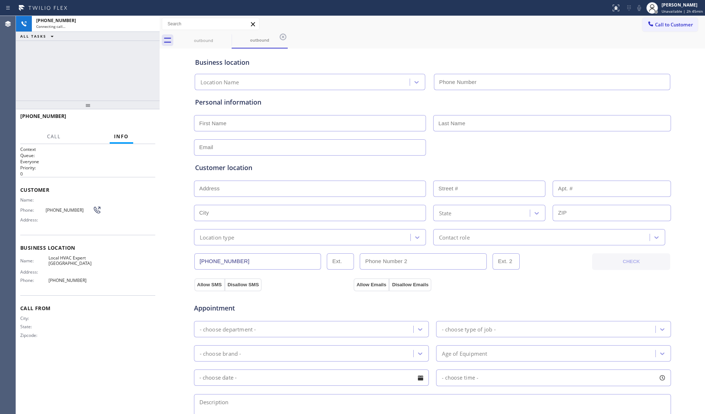
type input "[PHONE_NUMBER]"
drag, startPoint x: 394, startPoint y: 30, endPoint x: 407, endPoint y: 32, distance: 13.6
click at [394, 30] on div "Call to Customer Outbound call Location Local HVAC Expert [GEOGRAPHIC_DATA] You…" at bounding box center [432, 24] width 545 height 13
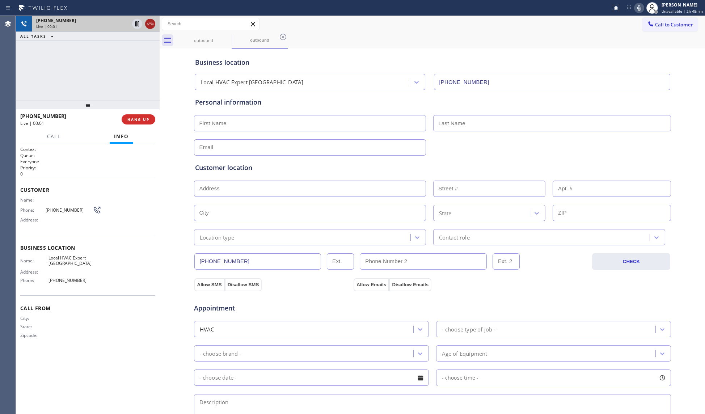
drag, startPoint x: 147, startPoint y: 22, endPoint x: 139, endPoint y: 74, distance: 52.7
click at [147, 22] on icon at bounding box center [150, 24] width 9 height 9
drag, startPoint x: 136, startPoint y: 119, endPoint x: 142, endPoint y: 118, distance: 5.5
click at [137, 119] on span "HANG UP" at bounding box center [138, 119] width 22 height 5
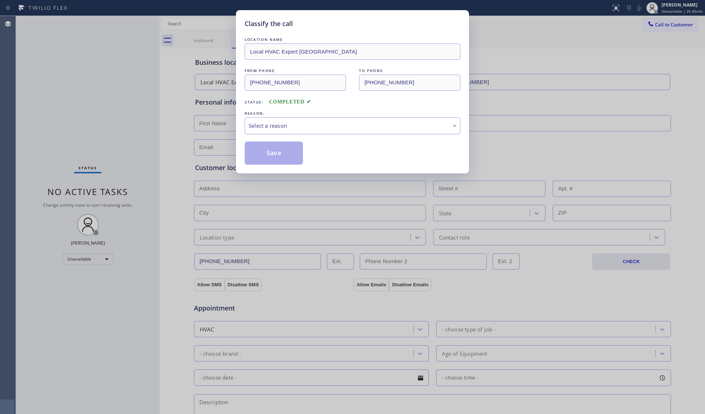
drag, startPoint x: 263, startPoint y: 126, endPoint x: 258, endPoint y: 123, distance: 6.0
click at [262, 125] on div "Select a reason" at bounding box center [353, 126] width 208 height 8
click at [271, 155] on button "Save" at bounding box center [274, 153] width 58 height 23
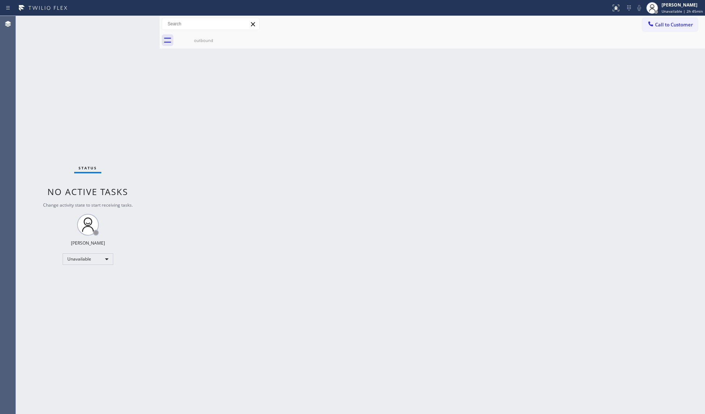
click at [659, 25] on span "Call to Customer" at bounding box center [674, 24] width 38 height 7
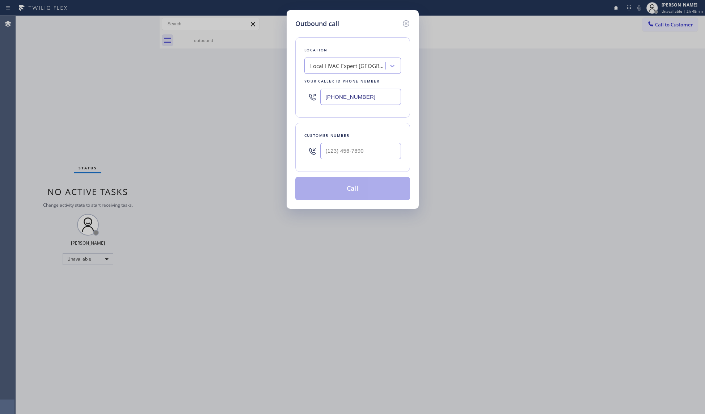
drag, startPoint x: 346, startPoint y: 95, endPoint x: 293, endPoint y: 87, distance: 53.8
click at [295, 88] on div "Location Local HVAC Expert [GEOGRAPHIC_DATA] Your caller id phone number [PHONE…" at bounding box center [352, 77] width 115 height 80
type input "[PHONE_NUMBER]"
click at [380, 156] on input "(___) ___-____" at bounding box center [360, 151] width 81 height 16
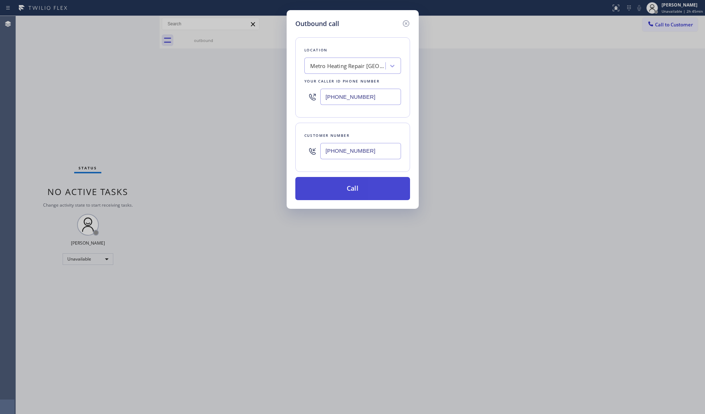
type input "[PHONE_NUMBER]"
click at [344, 196] on button "Call" at bounding box center [352, 188] width 115 height 23
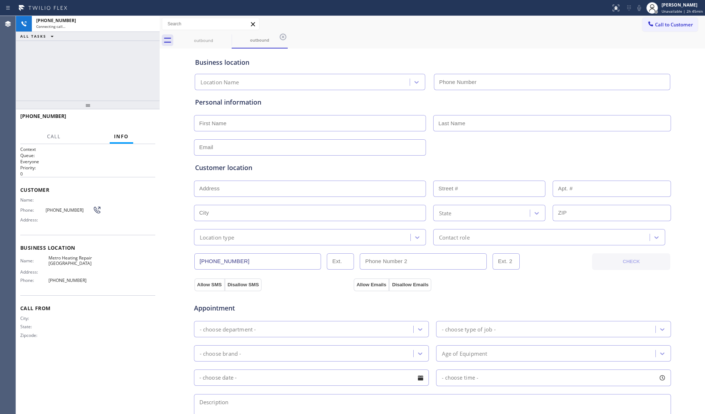
type input "[PHONE_NUMBER]"
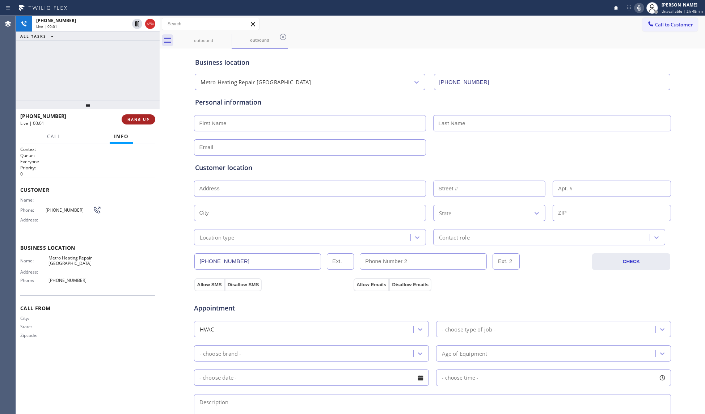
click at [127, 118] on button "HANG UP" at bounding box center [139, 119] width 34 height 10
click at [127, 118] on span "HANG UP" at bounding box center [138, 119] width 22 height 5
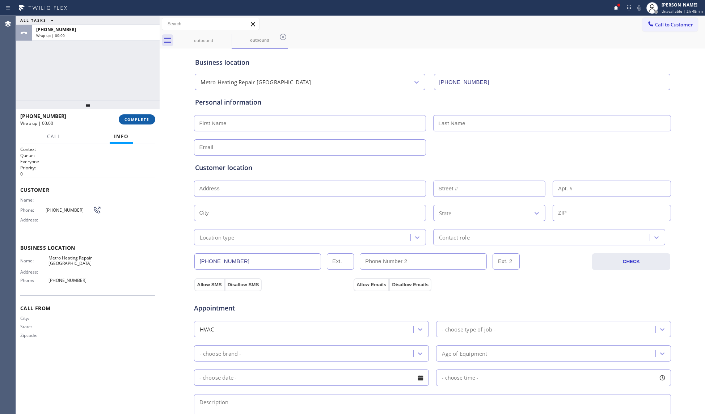
click at [127, 118] on span "COMPLETE" at bounding box center [136, 119] width 25 height 5
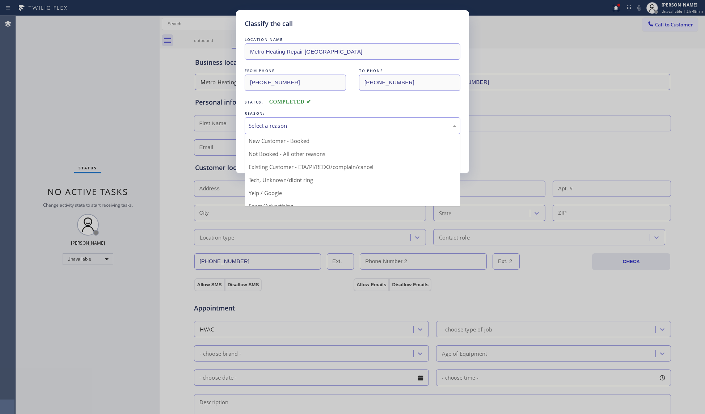
click at [303, 119] on div "Select a reason" at bounding box center [353, 125] width 216 height 17
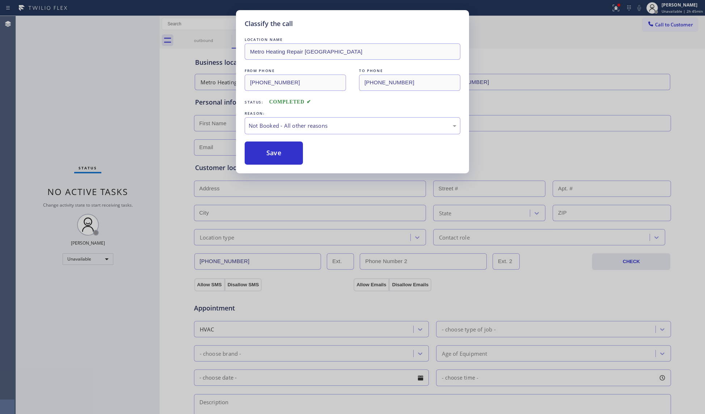
click at [264, 149] on button "Save" at bounding box center [274, 153] width 58 height 23
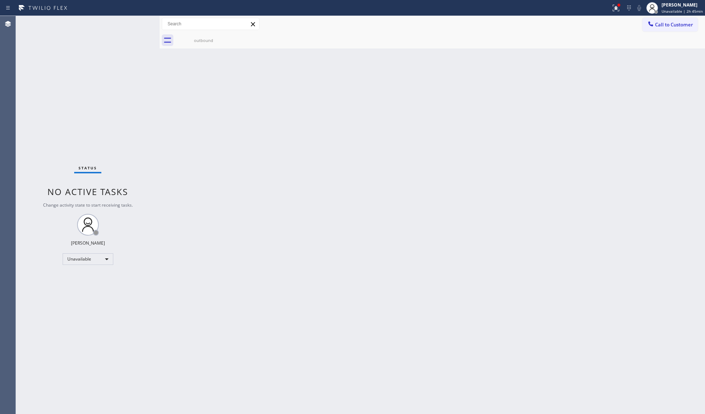
drag, startPoint x: 566, startPoint y: 101, endPoint x: 590, endPoint y: 93, distance: 24.8
click at [573, 99] on div "Back to Dashboard Change Sender ID Customers Technicians Select a contact Outbo…" at bounding box center [432, 215] width 545 height 398
drag, startPoint x: 658, startPoint y: 25, endPoint x: 652, endPoint y: 32, distance: 9.0
click at [659, 25] on span "Call to Customer" at bounding box center [674, 24] width 38 height 7
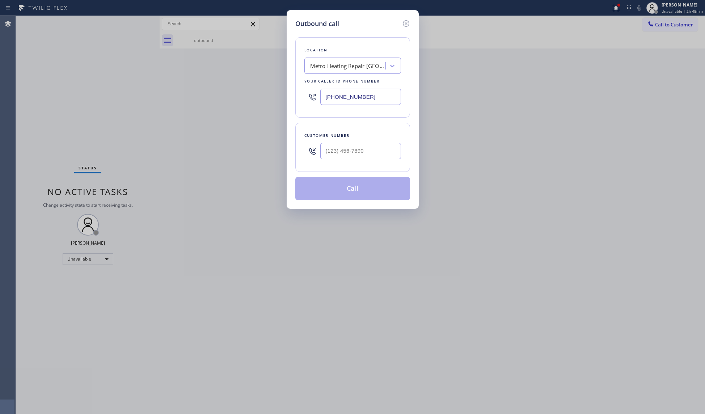
drag, startPoint x: 379, startPoint y: 97, endPoint x: 321, endPoint y: 92, distance: 58.8
click at [316, 94] on div "[PHONE_NUMBER]" at bounding box center [352, 97] width 97 height 24
type input "[PHONE_NUMBER]"
click at [367, 151] on input "(___) ___-____" at bounding box center [360, 151] width 81 height 16
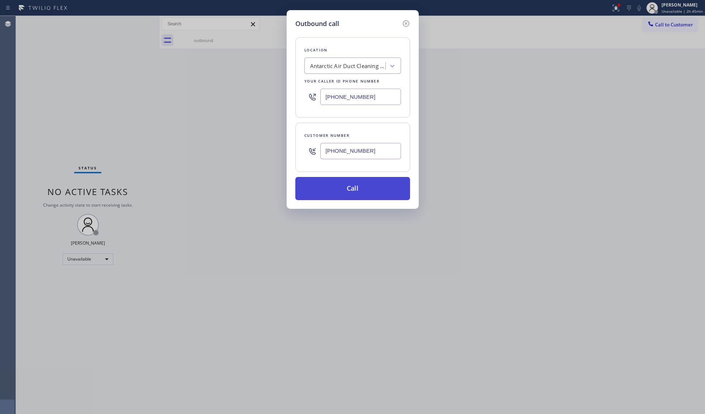
type input "[PHONE_NUMBER]"
click at [354, 186] on button "Call" at bounding box center [352, 188] width 115 height 23
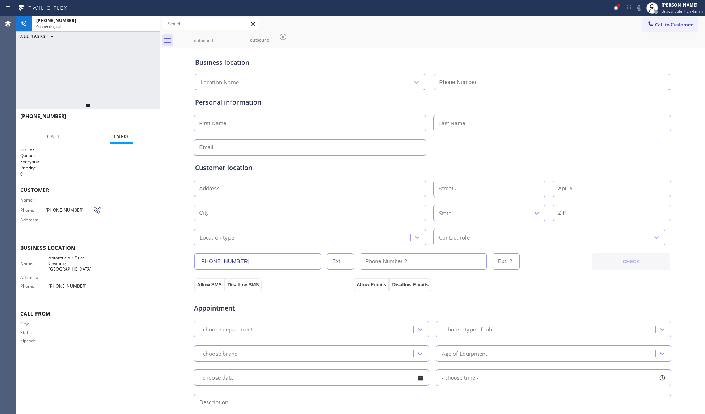
type input "[PHONE_NUMBER]"
click at [138, 121] on span "HANG UP" at bounding box center [138, 119] width 22 height 5
click at [138, 119] on span "HANG UP" at bounding box center [138, 119] width 22 height 5
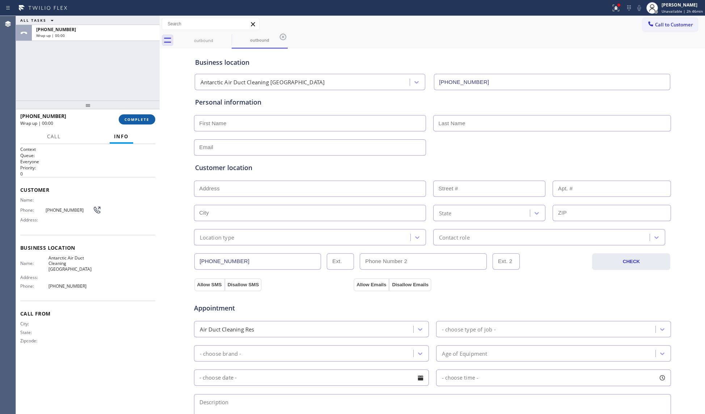
click at [137, 119] on span "COMPLETE" at bounding box center [136, 119] width 25 height 5
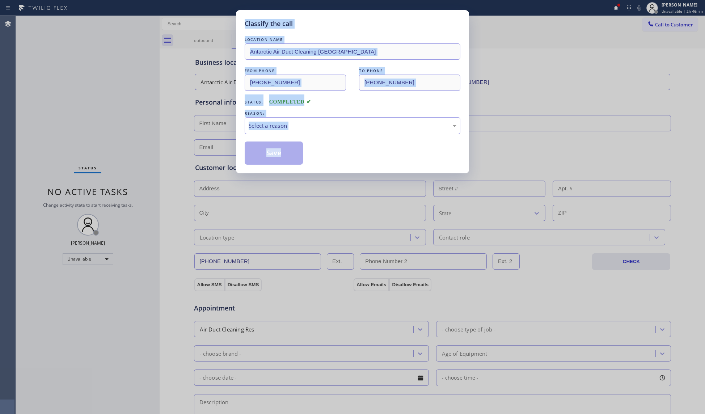
click at [138, 119] on div "Classify the call LOCATION NAME Antarctic Air Duct Cleaning [GEOGRAPHIC_DATA] F…" at bounding box center [352, 207] width 705 height 414
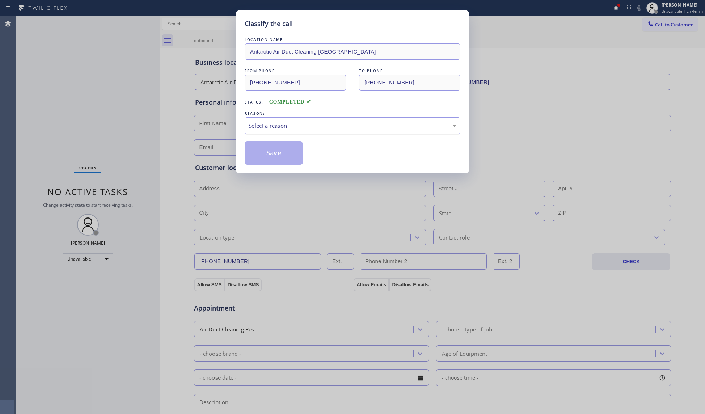
drag, startPoint x: 300, startPoint y: 110, endPoint x: 293, endPoint y: 127, distance: 18.8
click at [300, 112] on div "REASON:" at bounding box center [353, 114] width 216 height 8
click at [292, 130] on div "Select a reason" at bounding box center [353, 126] width 208 height 8
drag, startPoint x: 261, startPoint y: 154, endPoint x: 281, endPoint y: 149, distance: 20.8
click at [262, 154] on button "Save" at bounding box center [274, 153] width 58 height 23
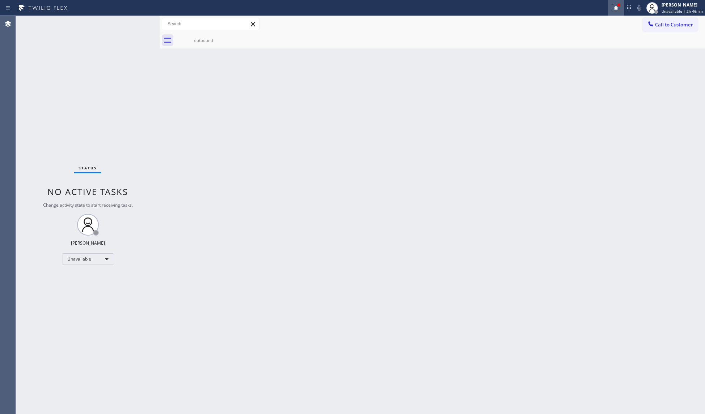
click at [620, 13] on button at bounding box center [616, 8] width 16 height 16
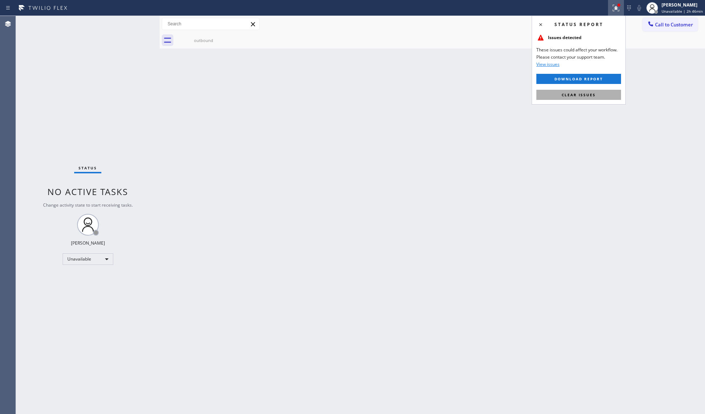
click at [585, 99] on div "Status report Issues detected These issues could affect your workflow. Please c…" at bounding box center [579, 60] width 94 height 89
click at [584, 97] on span "Clear issues" at bounding box center [579, 94] width 34 height 5
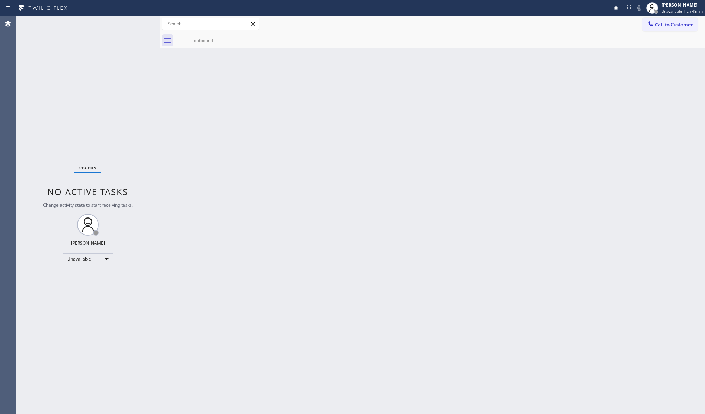
drag, startPoint x: 669, startPoint y: 22, endPoint x: 516, endPoint y: 85, distance: 166.1
click at [669, 22] on span "Call to Customer" at bounding box center [674, 24] width 38 height 7
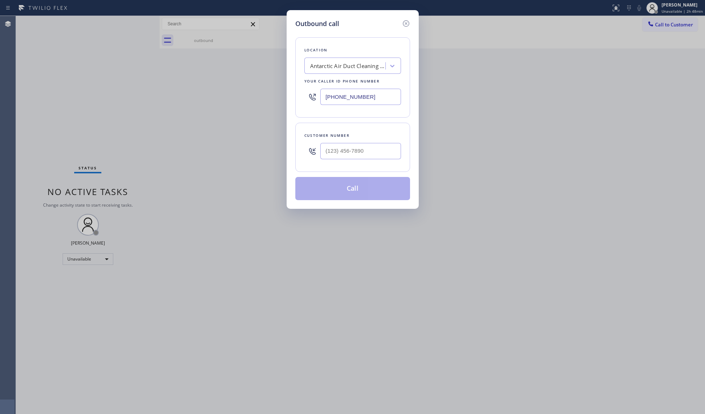
drag, startPoint x: 381, startPoint y: 96, endPoint x: 252, endPoint y: 94, distance: 128.5
click at [248, 96] on div "Outbound call Location Antarctic Air Duct Cleaning [GEOGRAPHIC_DATA] Your calle…" at bounding box center [352, 207] width 705 height 414
type input "[PHONE_NUMBER]"
click at [340, 153] on input "(___) ___-____" at bounding box center [360, 151] width 81 height 16
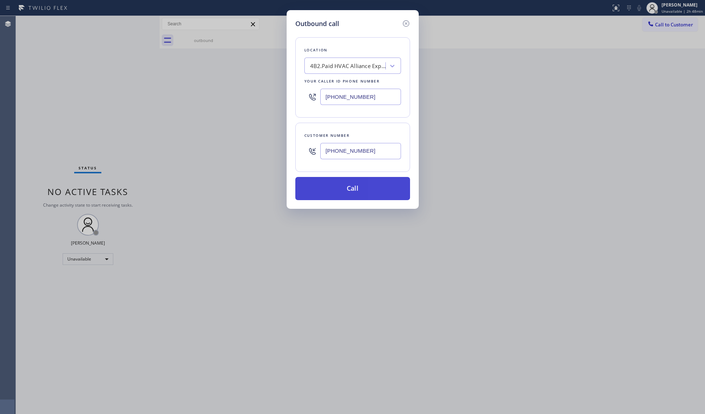
type input "[PHONE_NUMBER]"
click at [369, 187] on button "Call" at bounding box center [352, 188] width 115 height 23
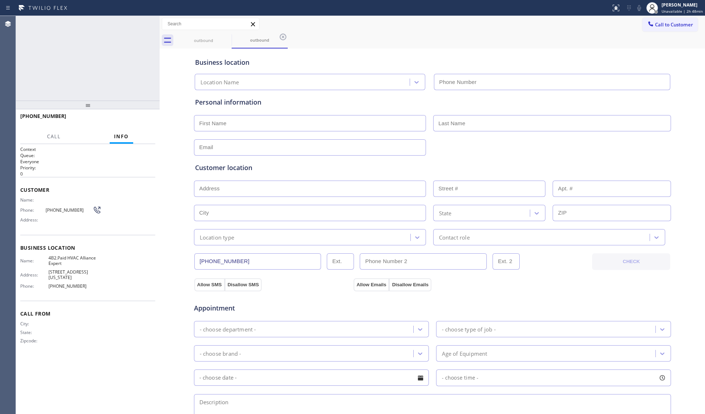
type input "[PHONE_NUMBER]"
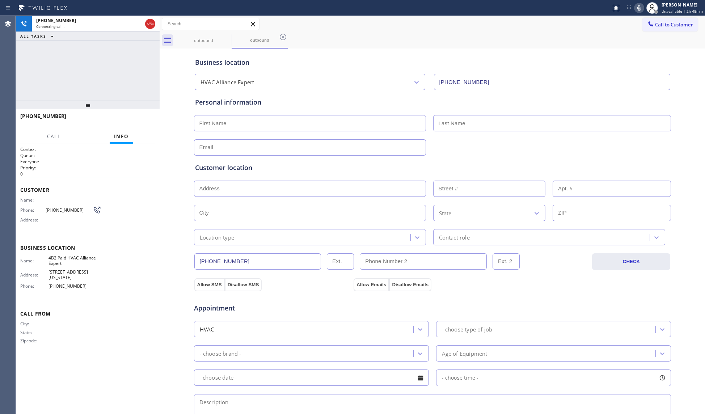
click at [367, 47] on div "outbound outbound" at bounding box center [440, 40] width 529 height 16
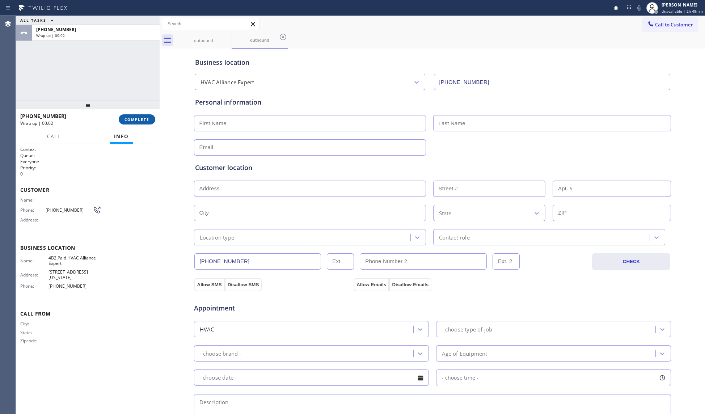
click at [144, 118] on span "COMPLETE" at bounding box center [136, 119] width 25 height 5
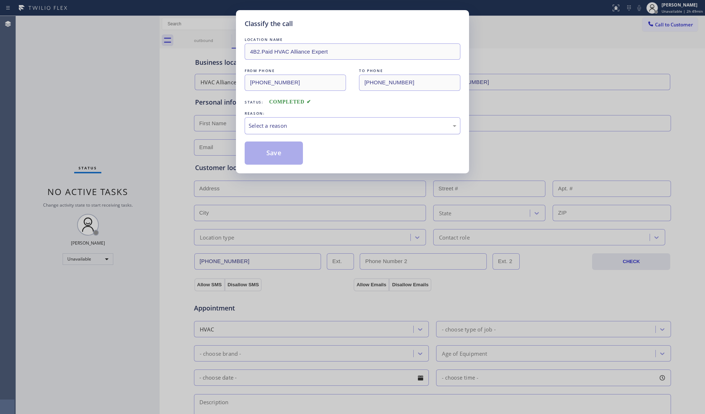
drag, startPoint x: 295, startPoint y: 121, endPoint x: 297, endPoint y: 130, distance: 10.0
click at [297, 125] on div "Select a reason" at bounding box center [353, 125] width 216 height 17
click at [280, 151] on button "Save" at bounding box center [274, 153] width 58 height 23
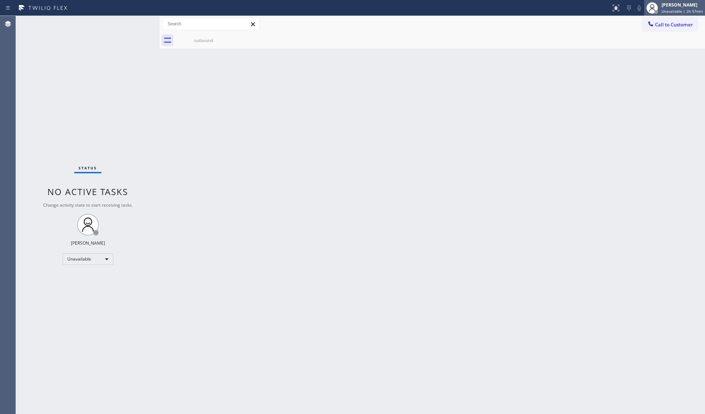
click at [690, 4] on div "[PERSON_NAME]" at bounding box center [682, 5] width 41 height 6
drag, startPoint x: 635, startPoint y: 29, endPoint x: 639, endPoint y: 28, distance: 4.5
click at [635, 28] on button "Offline" at bounding box center [669, 28] width 72 height 9
click at [662, 4] on div "[PERSON_NAME] Unavailable | 2h 57min" at bounding box center [682, 7] width 45 height 13
click at [640, 70] on span "Log out" at bounding box center [644, 70] width 15 height 6
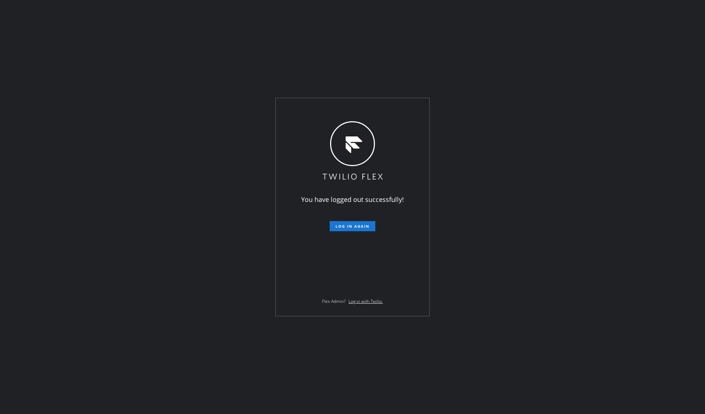
click at [499, 60] on div "You have logged out successfully! Log in again Flex Admin? Log in with Twilio." at bounding box center [352, 207] width 705 height 414
